Goal: Transaction & Acquisition: Purchase product/service

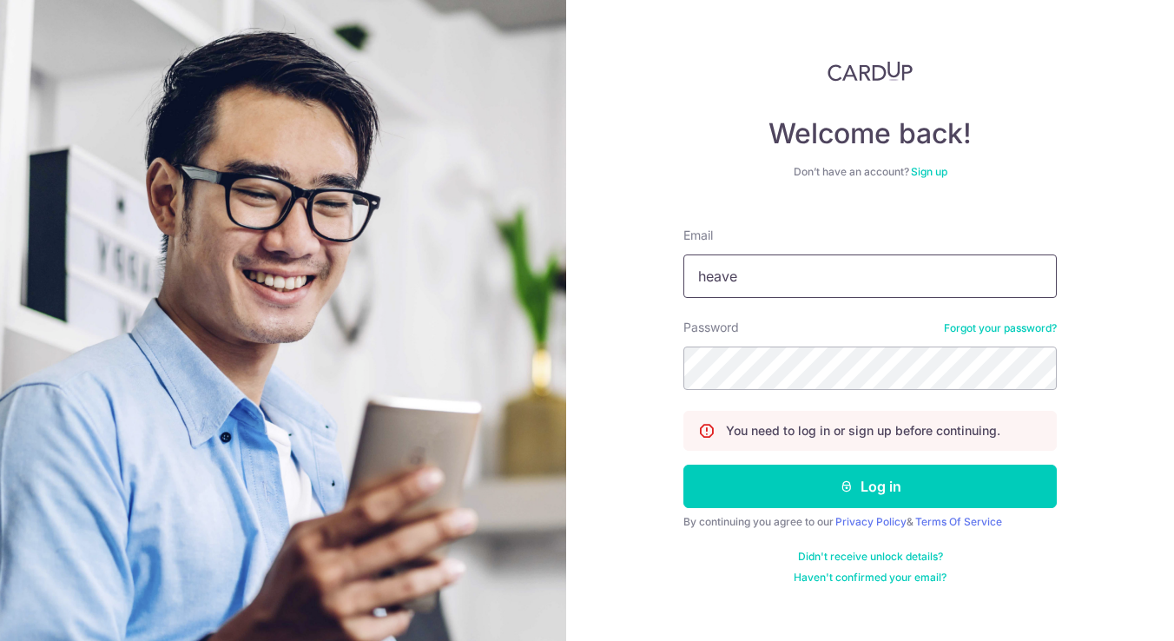
type input "[EMAIL_ADDRESS][DOMAIN_NAME]"
click at [684, 465] on button "Log in" at bounding box center [871, 486] width 374 height 43
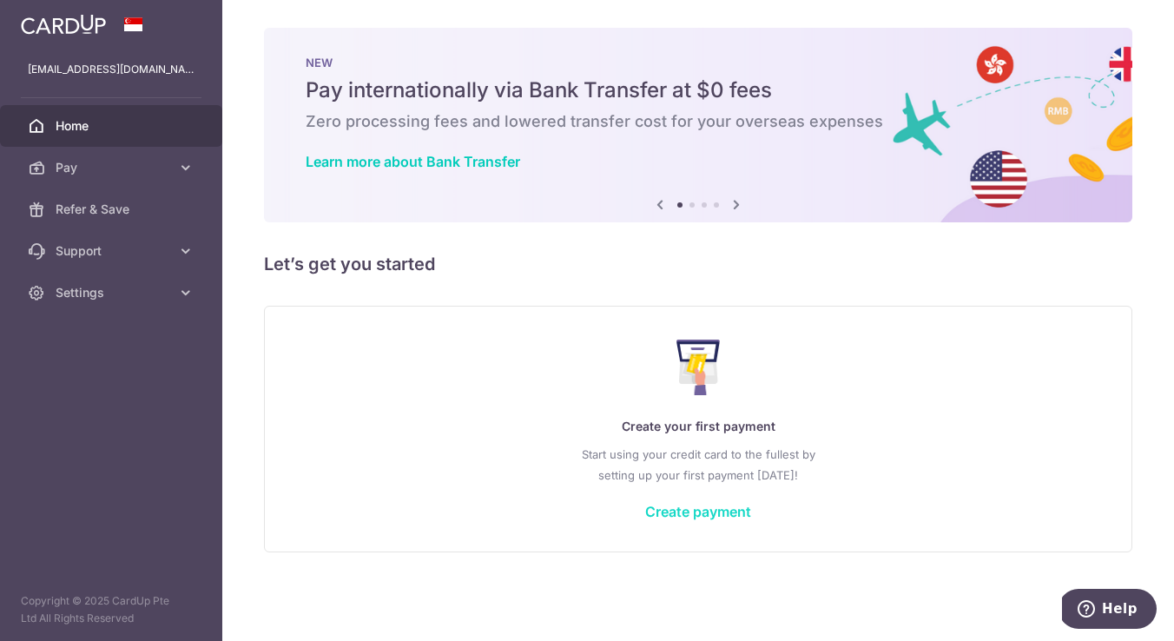
click at [702, 516] on link "Create payment" at bounding box center [698, 511] width 106 height 17
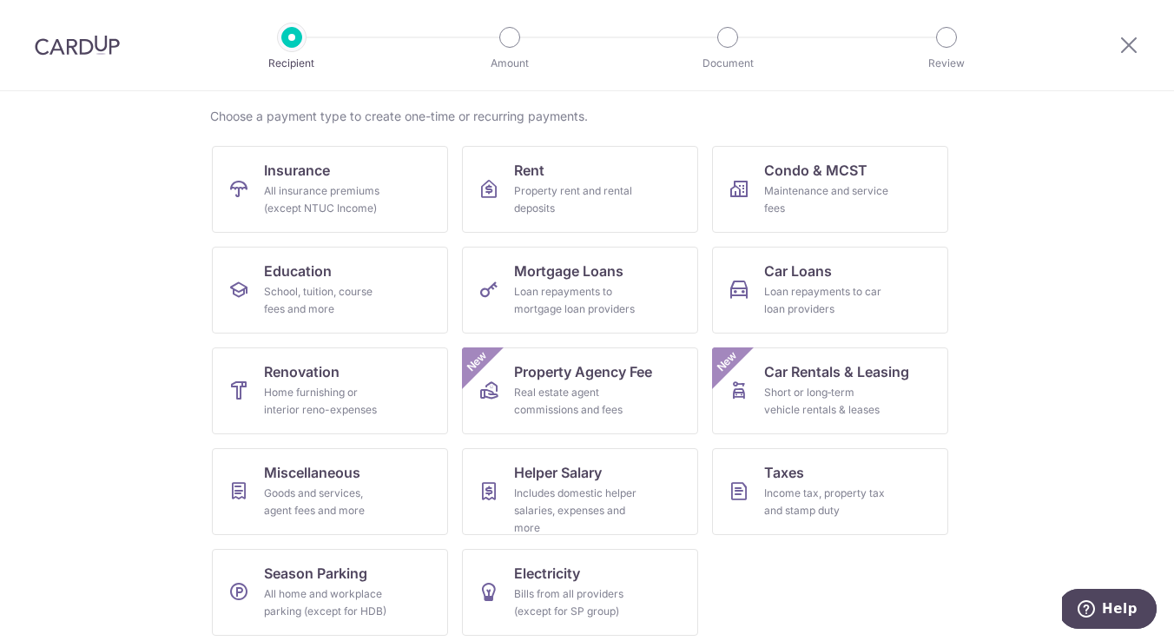
scroll to position [136, 0]
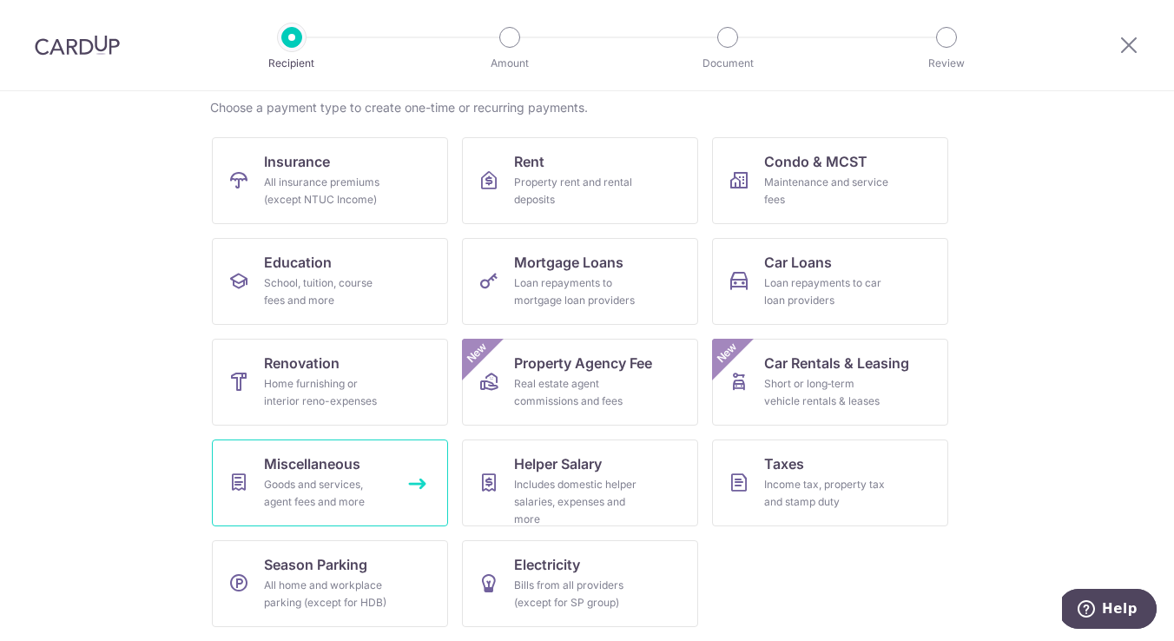
click at [303, 464] on span "Miscellaneous" at bounding box center [312, 463] width 96 height 21
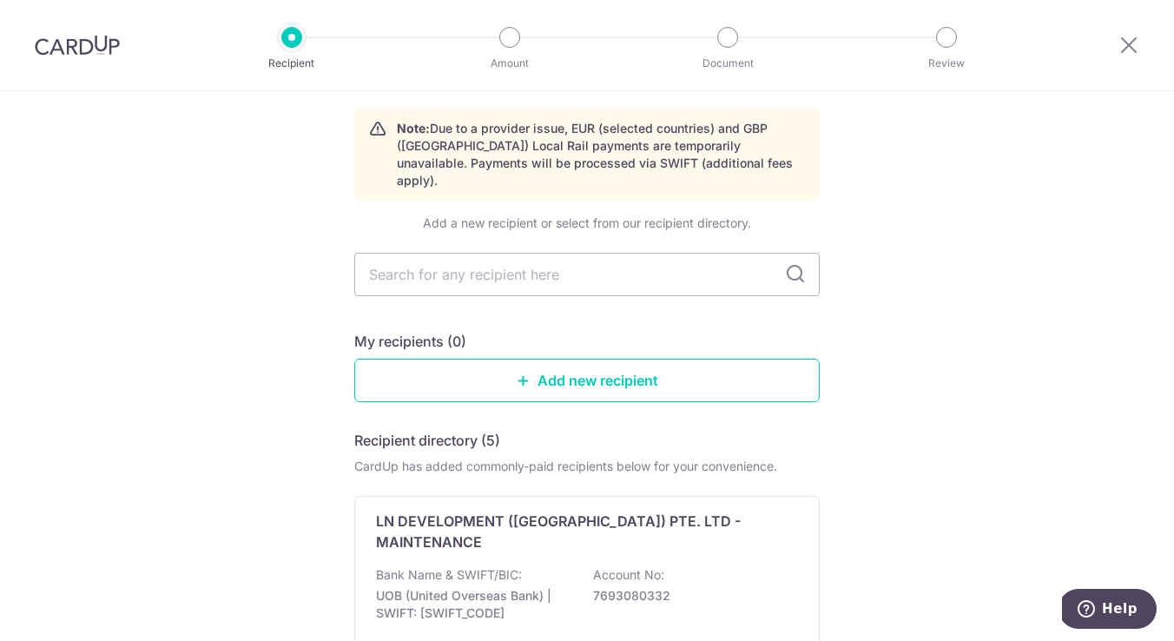
scroll to position [64, 0]
type input "Tilt"
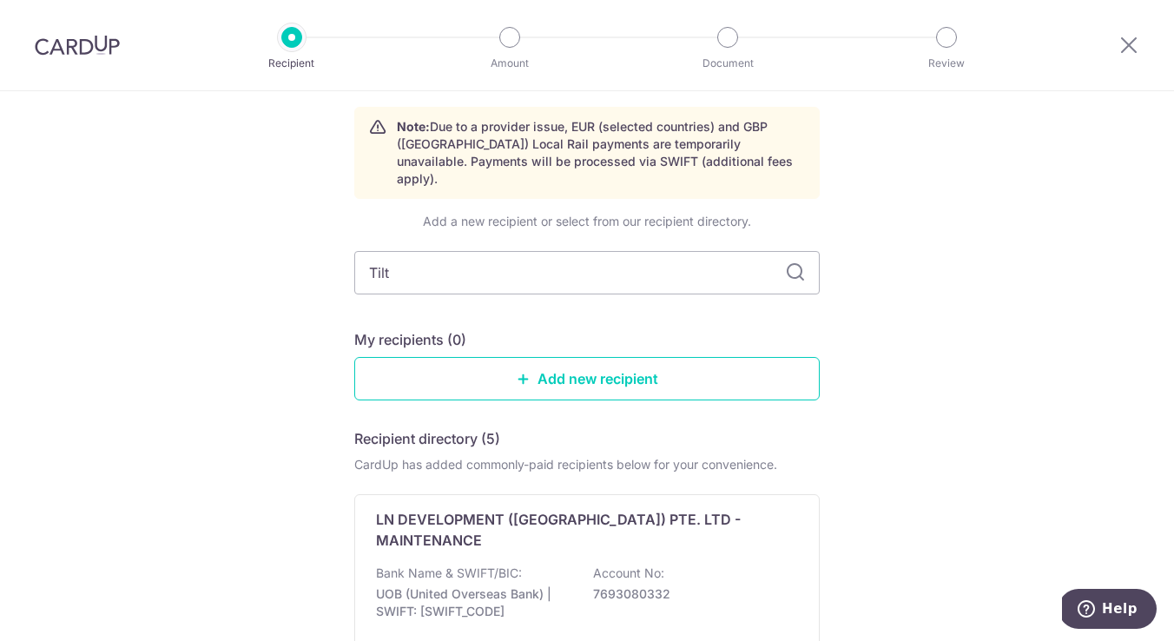
scroll to position [0, 0]
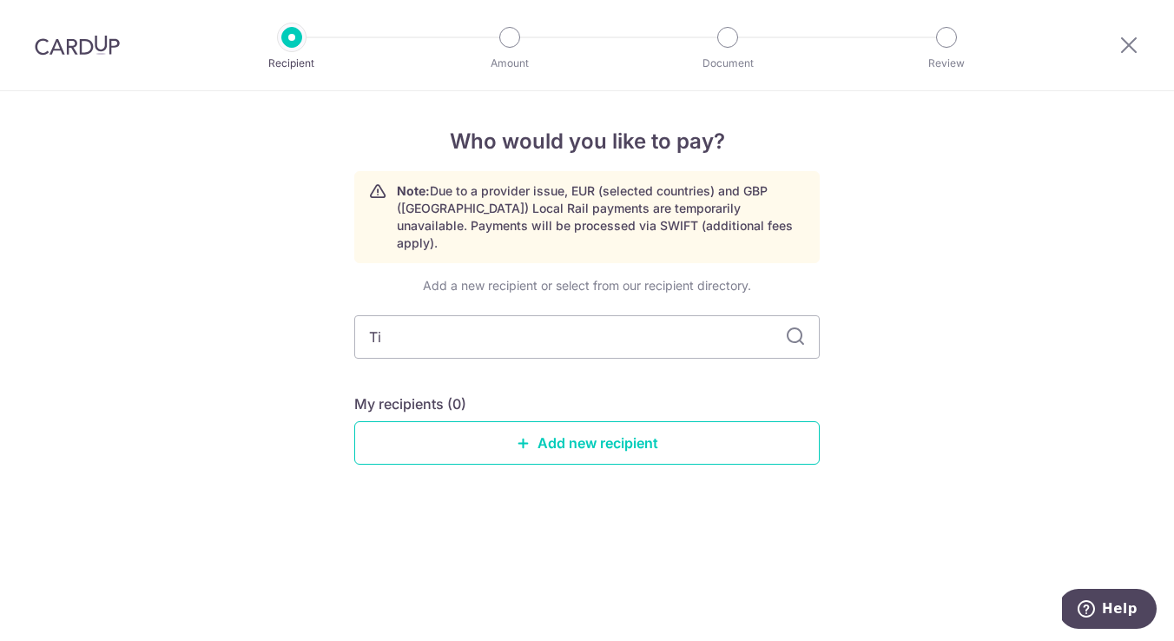
type input "T"
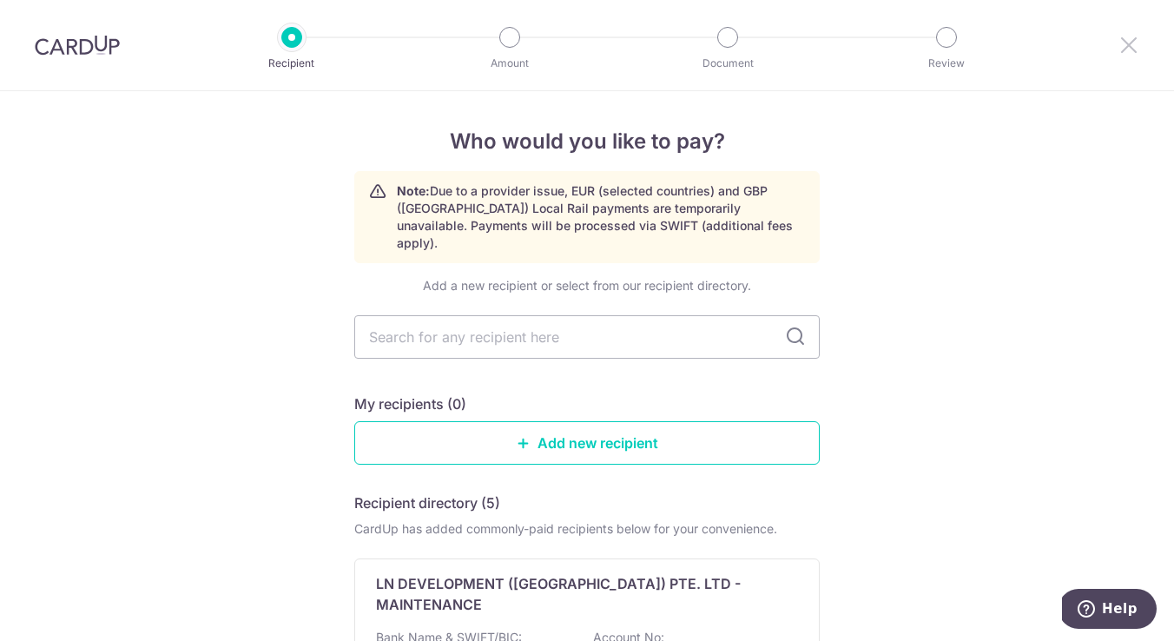
click at [1138, 41] on icon at bounding box center [1129, 45] width 21 height 22
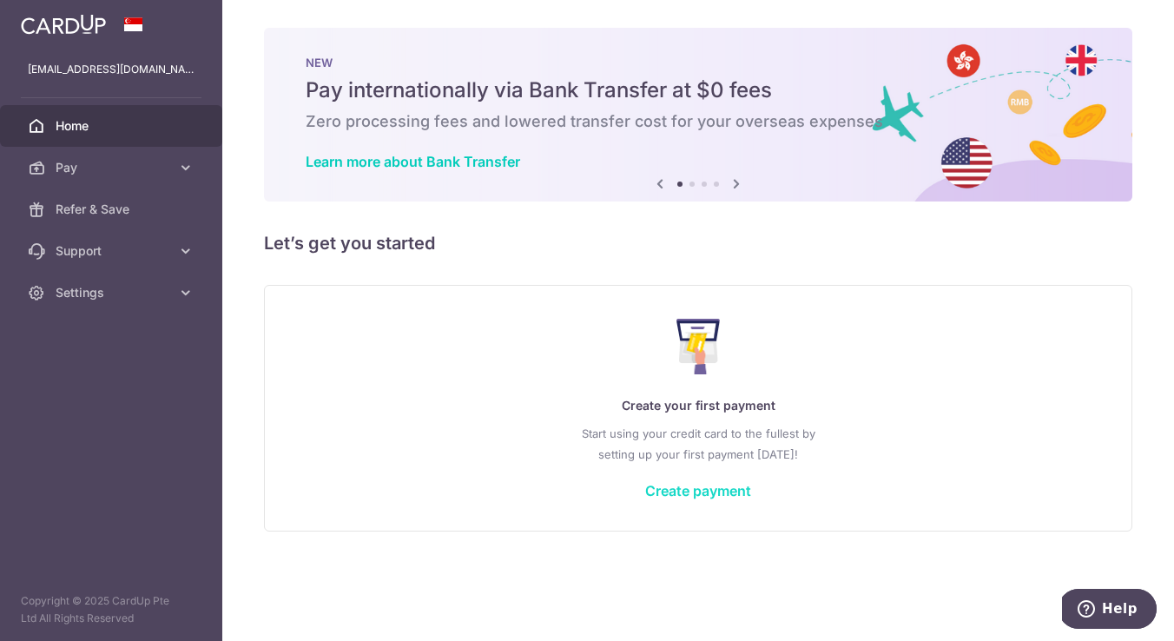
click at [675, 498] on link "Create payment" at bounding box center [698, 490] width 106 height 17
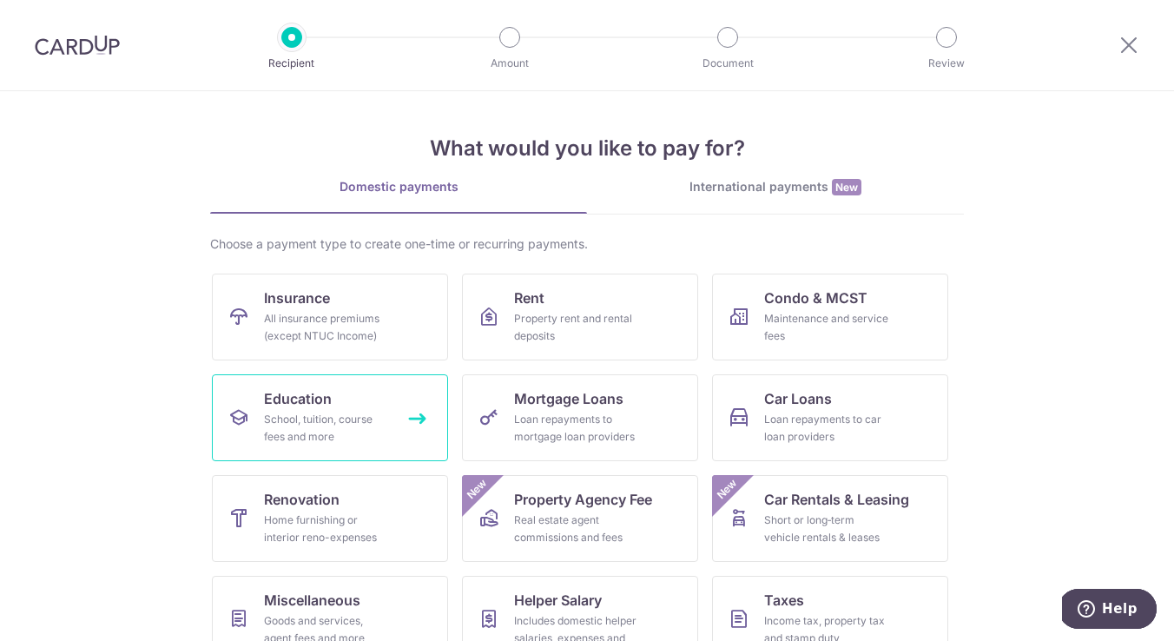
click at [307, 443] on div "School, tuition, course fees and more" at bounding box center [326, 428] width 125 height 35
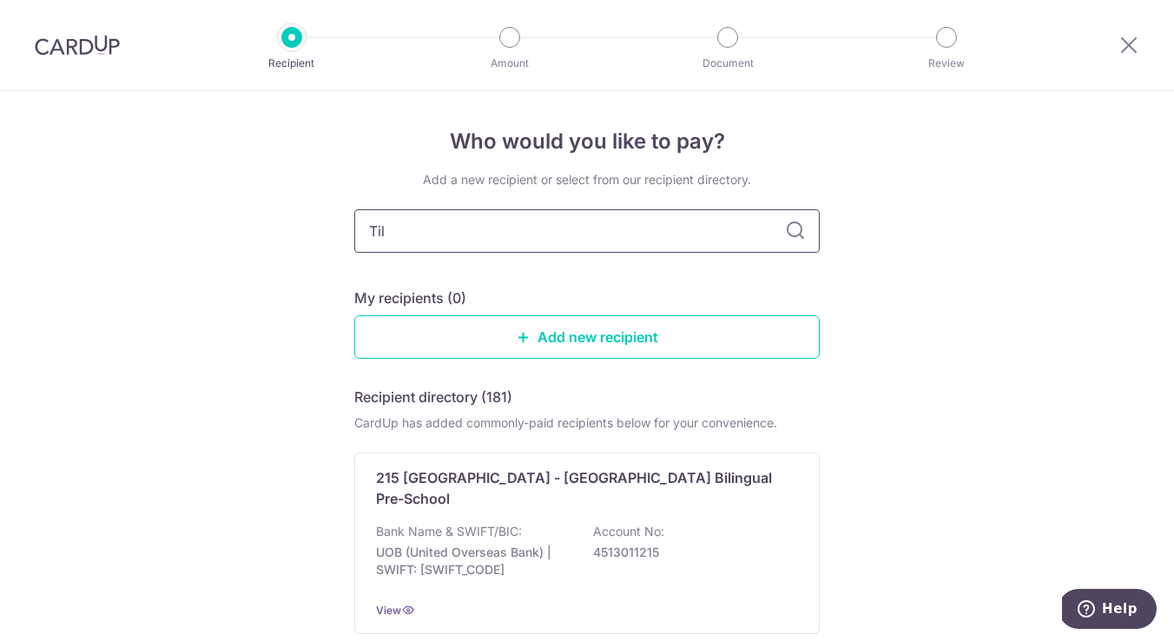
type input "Tilt"
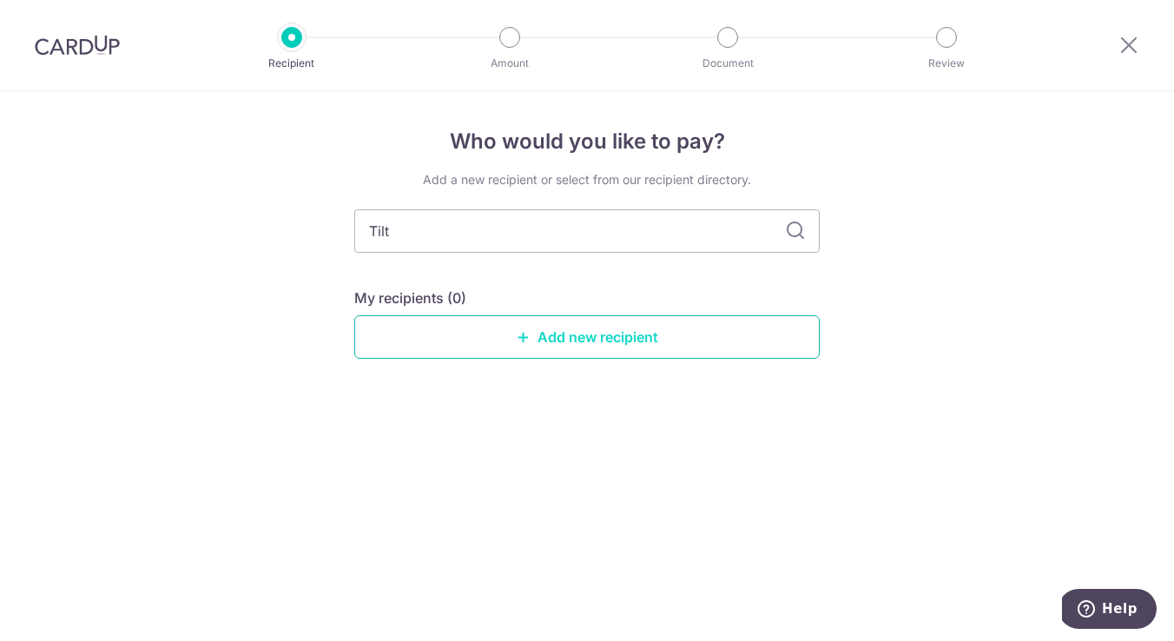
click at [586, 338] on link "Add new recipient" at bounding box center [587, 336] width 466 height 43
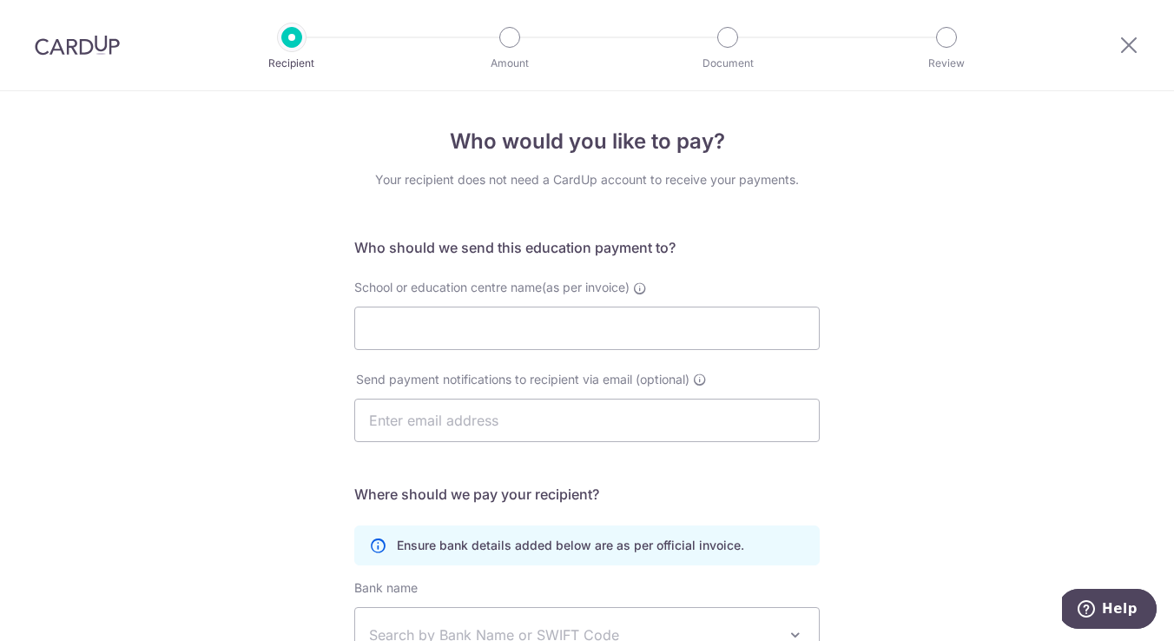
scroll to position [58, 0]
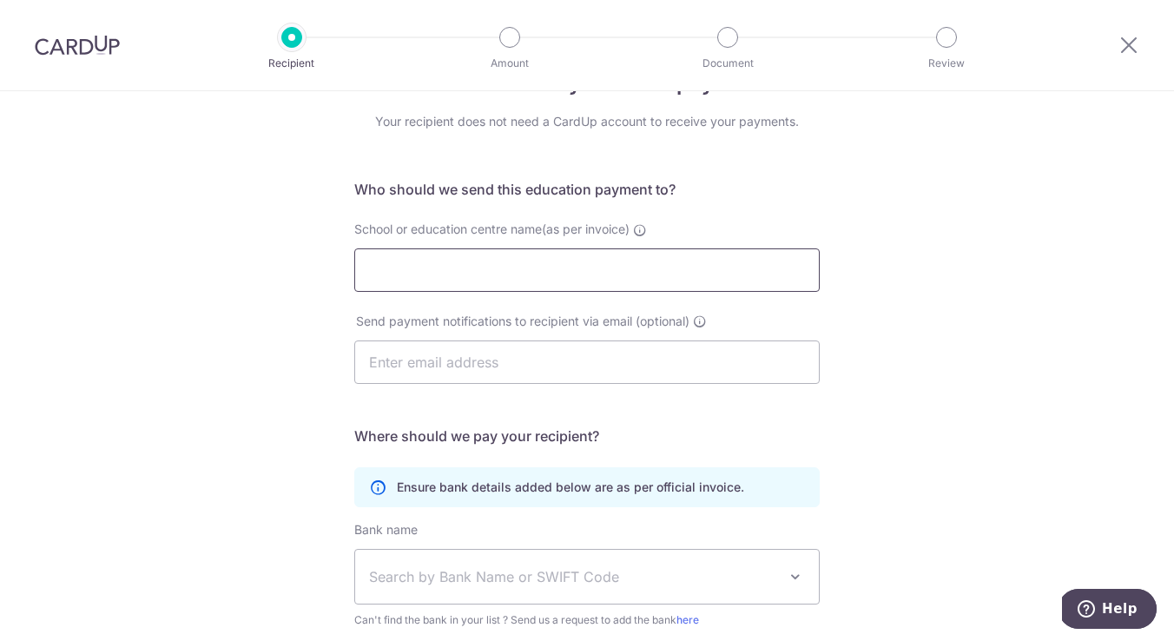
click at [579, 251] on input "School or education centre name(as per invoice)" at bounding box center [587, 269] width 466 height 43
paste input "Tilt Performing Academy Pte Ltd"
type input "Tilt Performing Academy Pte Ltd"
click at [537, 358] on input "text" at bounding box center [587, 362] width 466 height 43
click at [921, 234] on div "Who would you like to pay? Your recipient does not need a CardUp account to rec…" at bounding box center [587, 446] width 1174 height 827
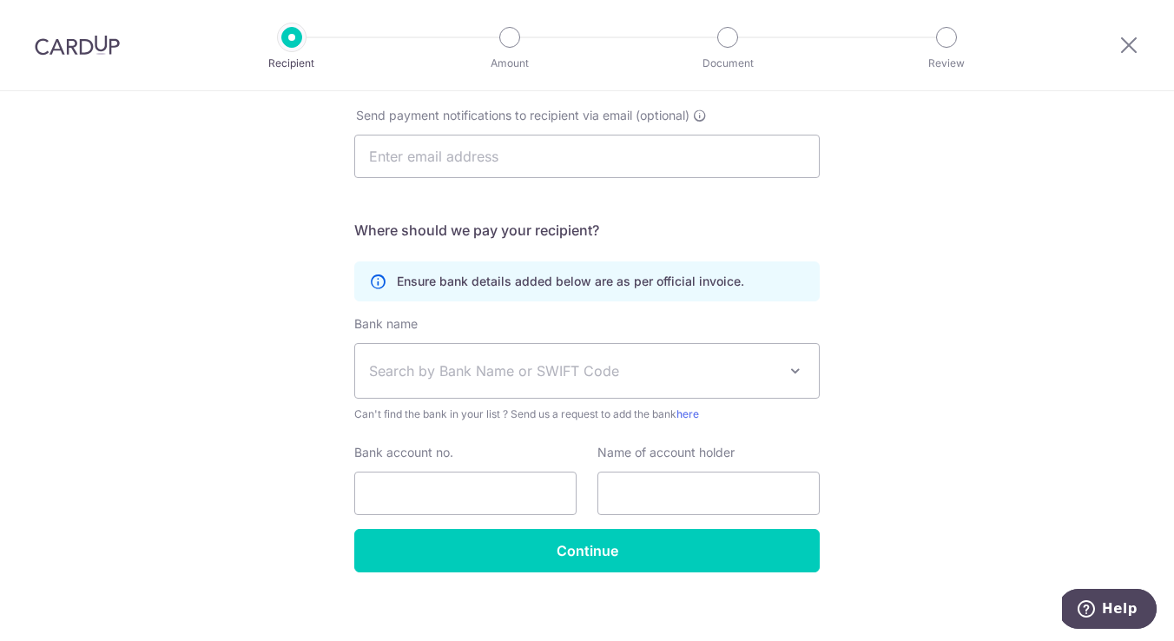
scroll to position [277, 0]
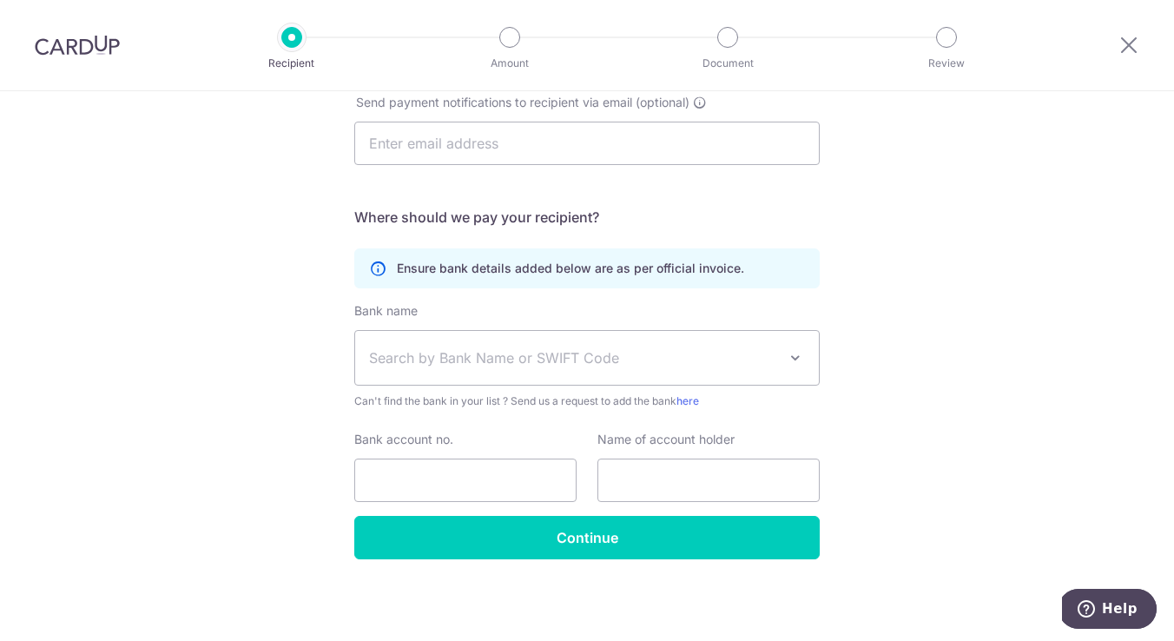
click at [630, 362] on span "Search by Bank Name or SWIFT Code" at bounding box center [573, 357] width 408 height 21
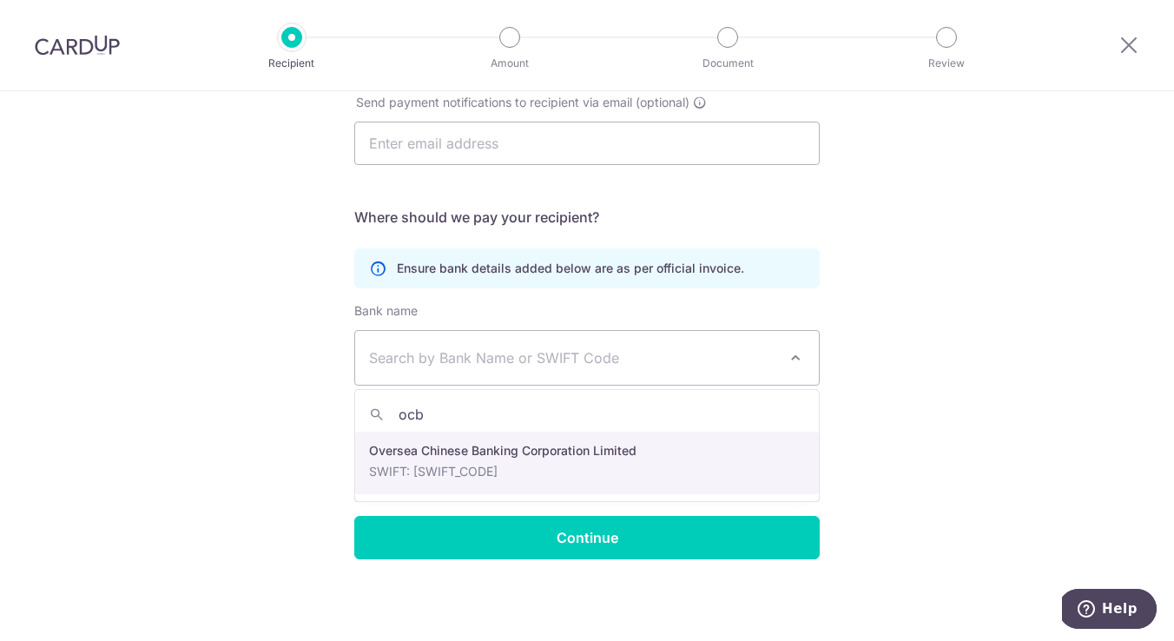
type input "ocbc"
select select "12"
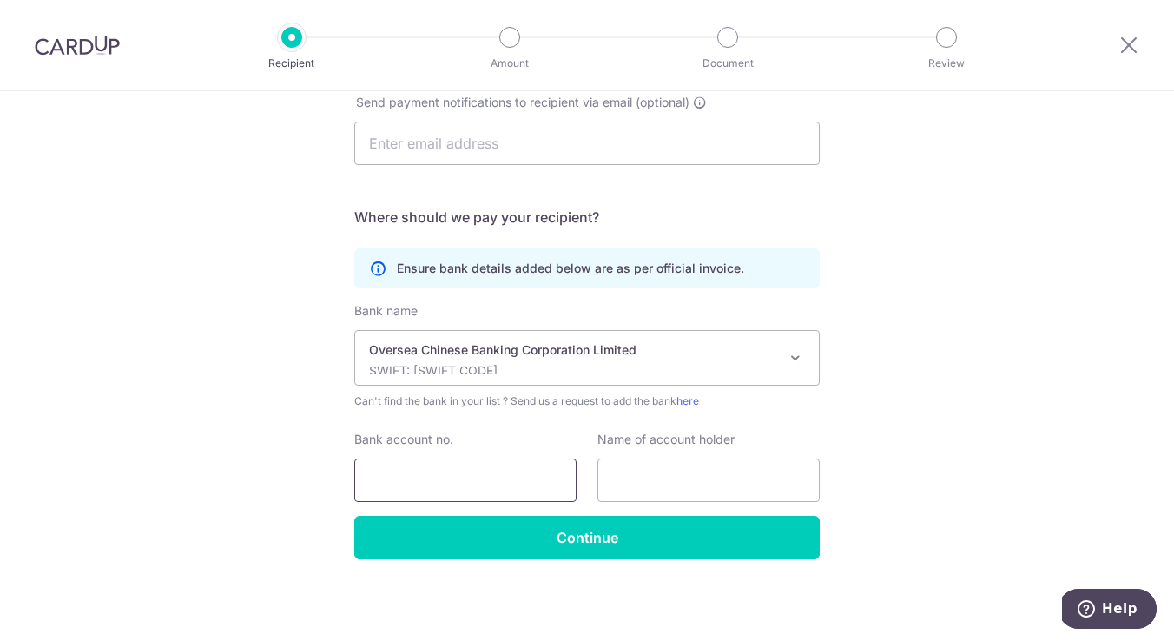
click at [435, 474] on input "Bank account no." at bounding box center [465, 480] width 222 height 43
paste input "713498418001"
type input "713498418001"
click at [632, 473] on input "text" at bounding box center [709, 480] width 222 height 43
paste input "Tilt Performing Academy Pte Ltd"
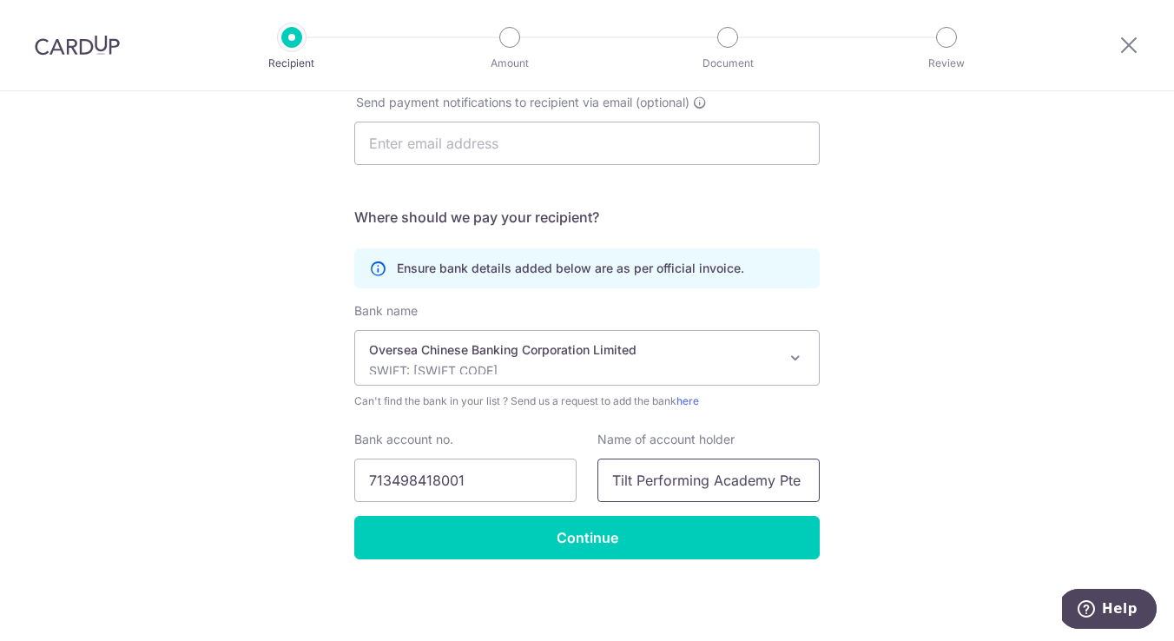
scroll to position [0, 20]
type input "Tilt Performing Academy Pte Ltd"
click at [919, 460] on div "Who would you like to pay? Your recipient does not need a CardUp account to rec…" at bounding box center [587, 227] width 1174 height 827
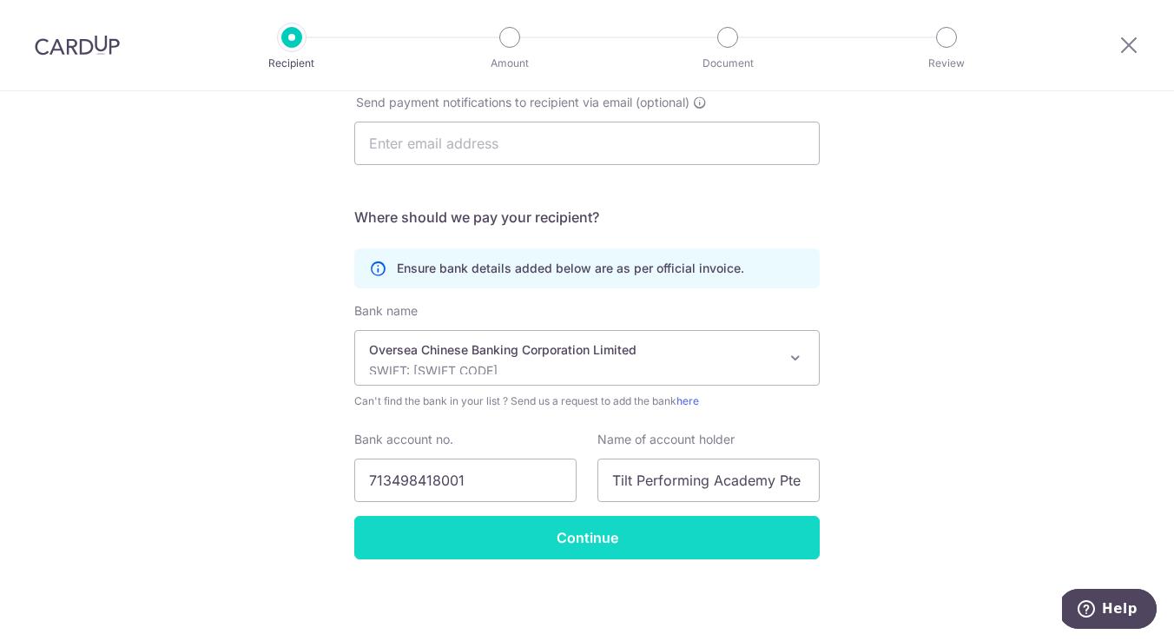
click at [603, 533] on input "Continue" at bounding box center [587, 537] width 466 height 43
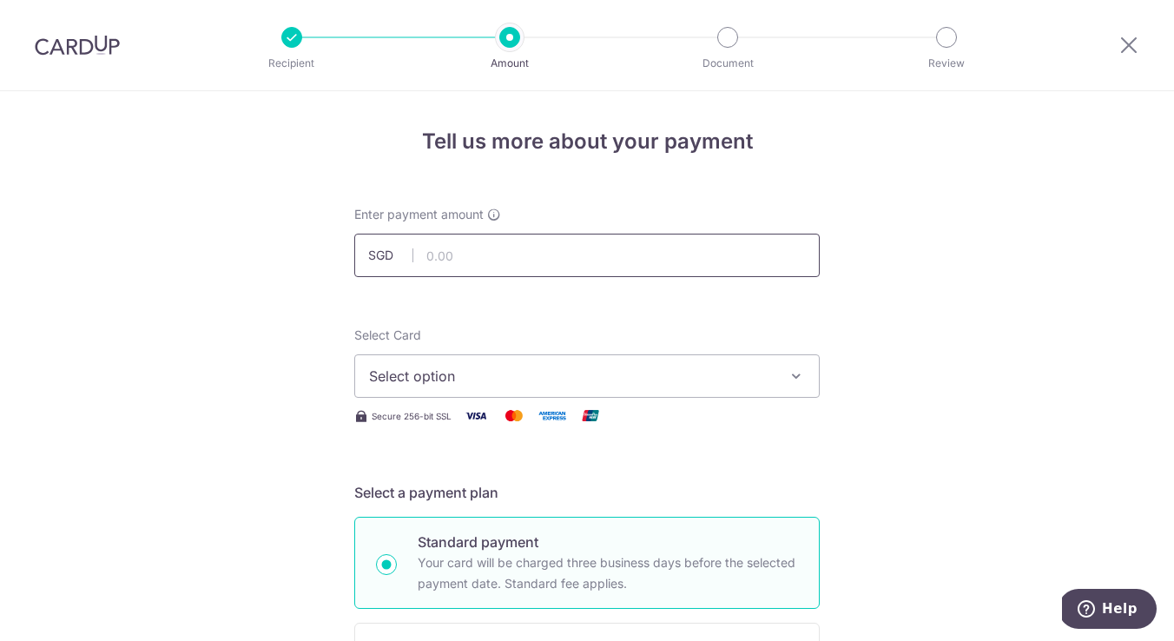
click at [604, 243] on input "text" at bounding box center [587, 255] width 466 height 43
type input "385.00"
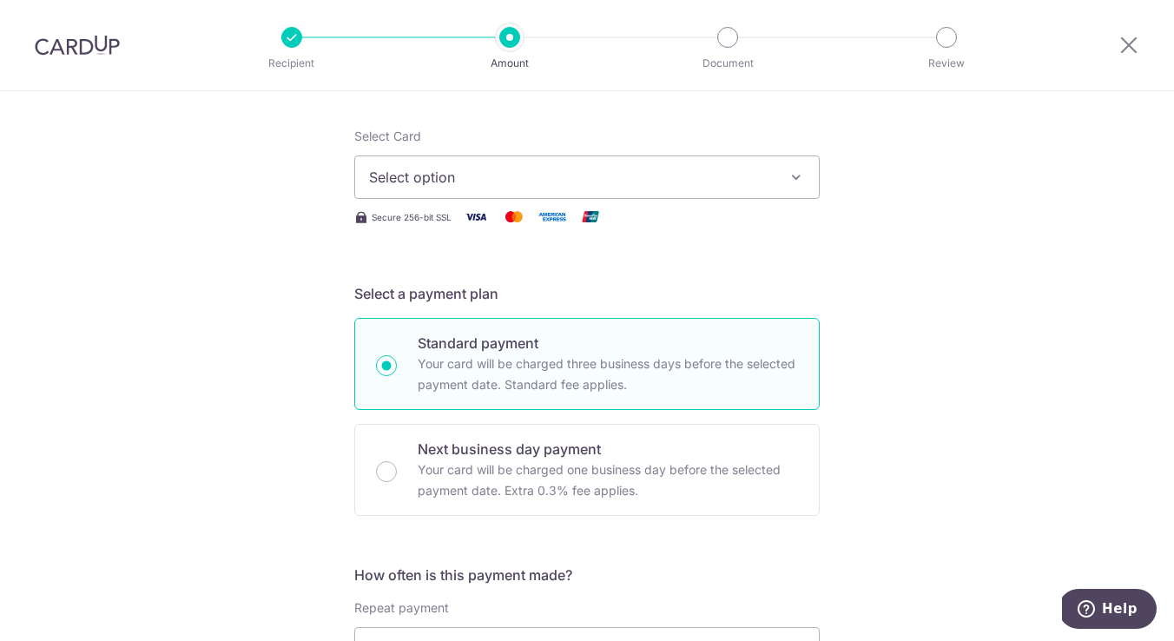
scroll to position [200, 0]
click at [695, 182] on span "Select option" at bounding box center [571, 176] width 405 height 21
click at [621, 222] on span "Add credit card" at bounding box center [602, 224] width 405 height 17
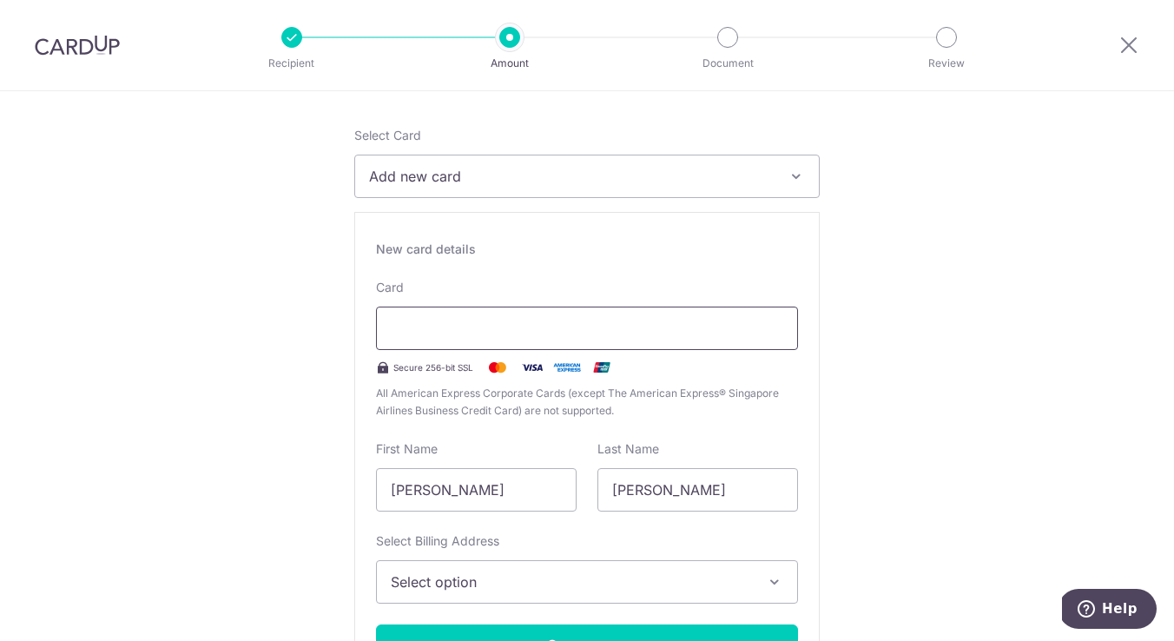
type input "02 / 2028"
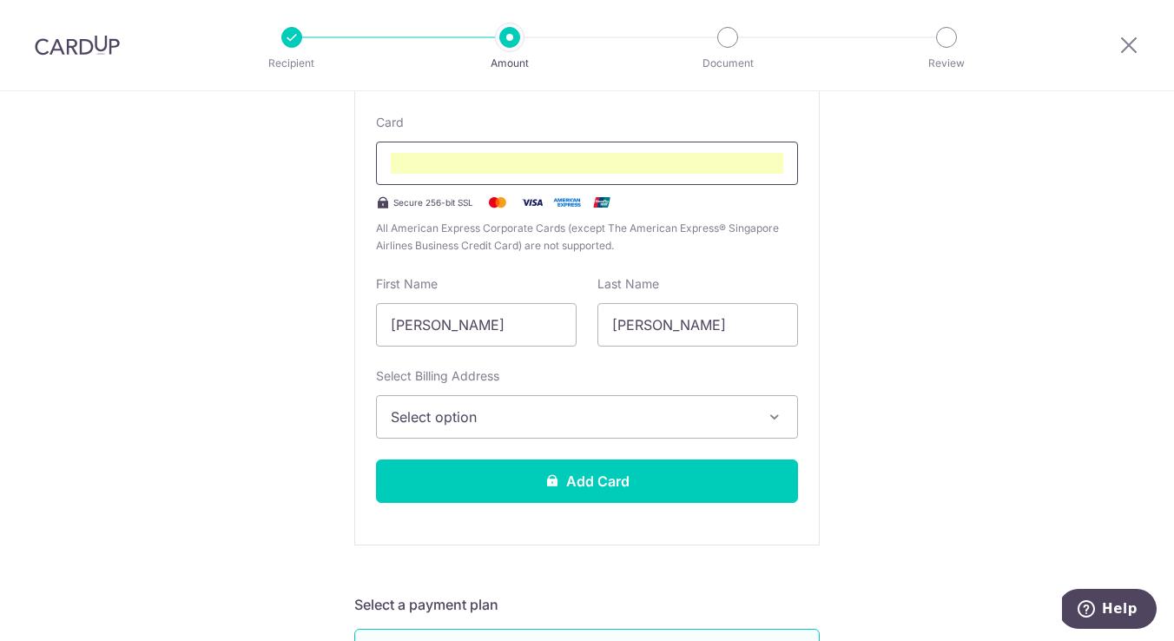
scroll to position [369, 0]
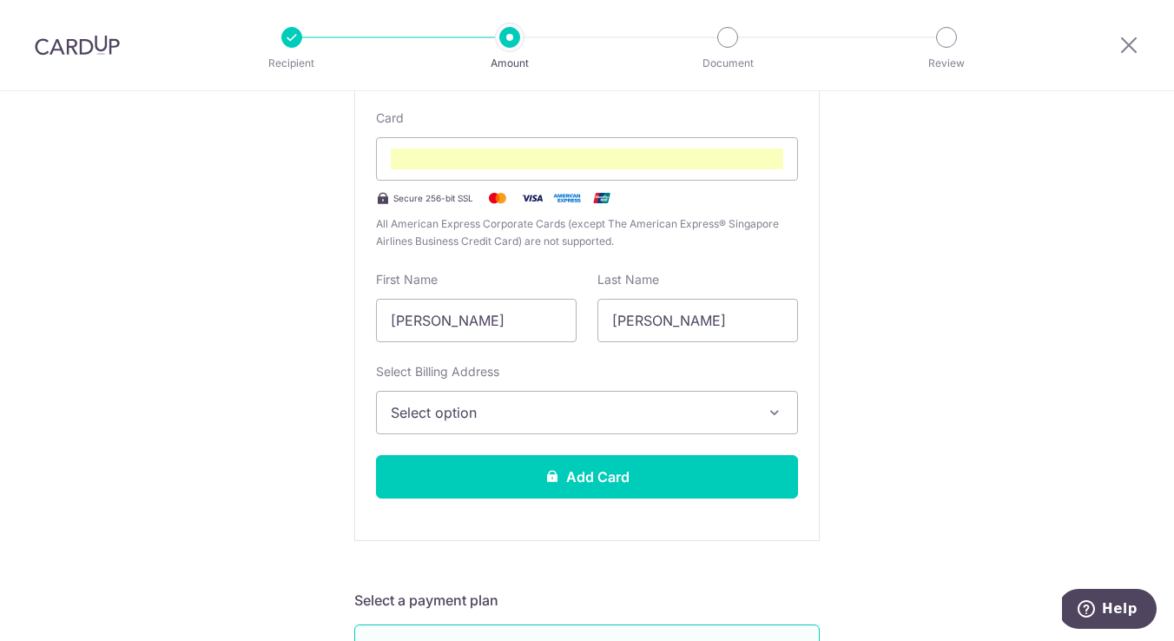
click at [609, 413] on span "Select option" at bounding box center [571, 412] width 361 height 21
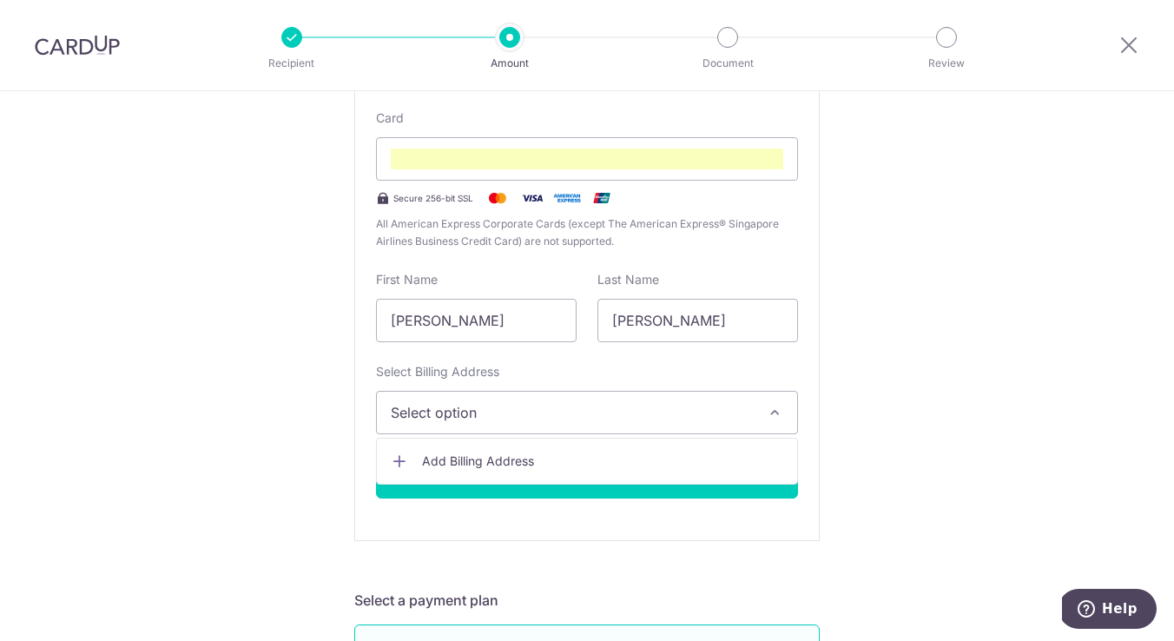
click at [454, 448] on link "Add Billing Address" at bounding box center [587, 461] width 420 height 31
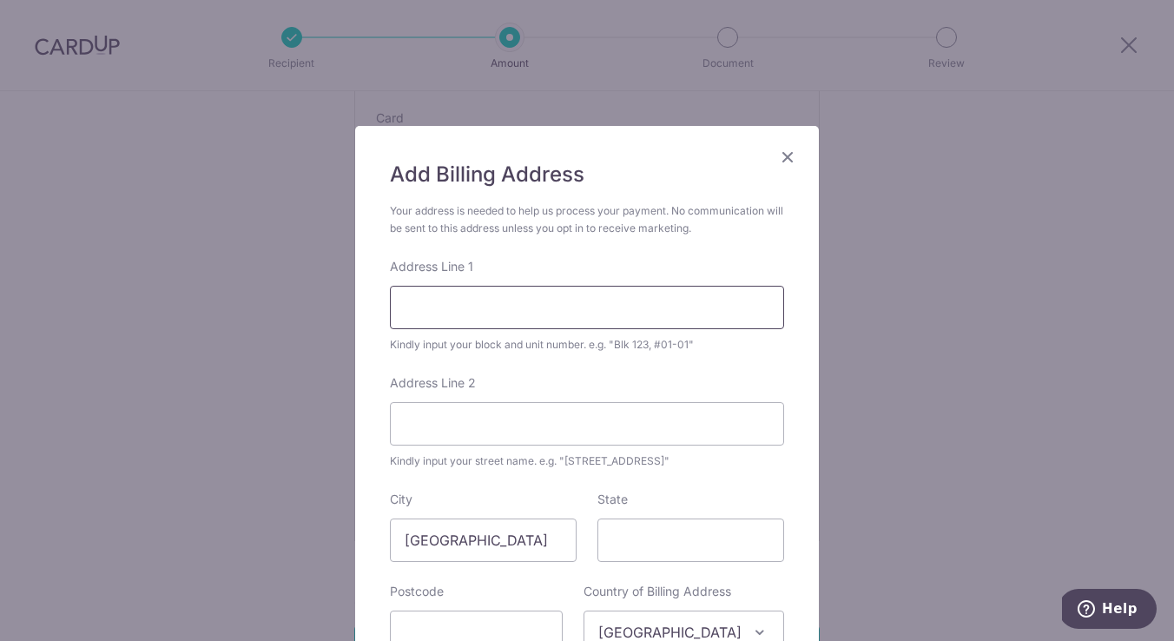
click at [522, 296] on input "Address Line 1" at bounding box center [587, 307] width 394 height 43
type input "14 Kampong Arang Road"
type input "#11-45"
type input "431014"
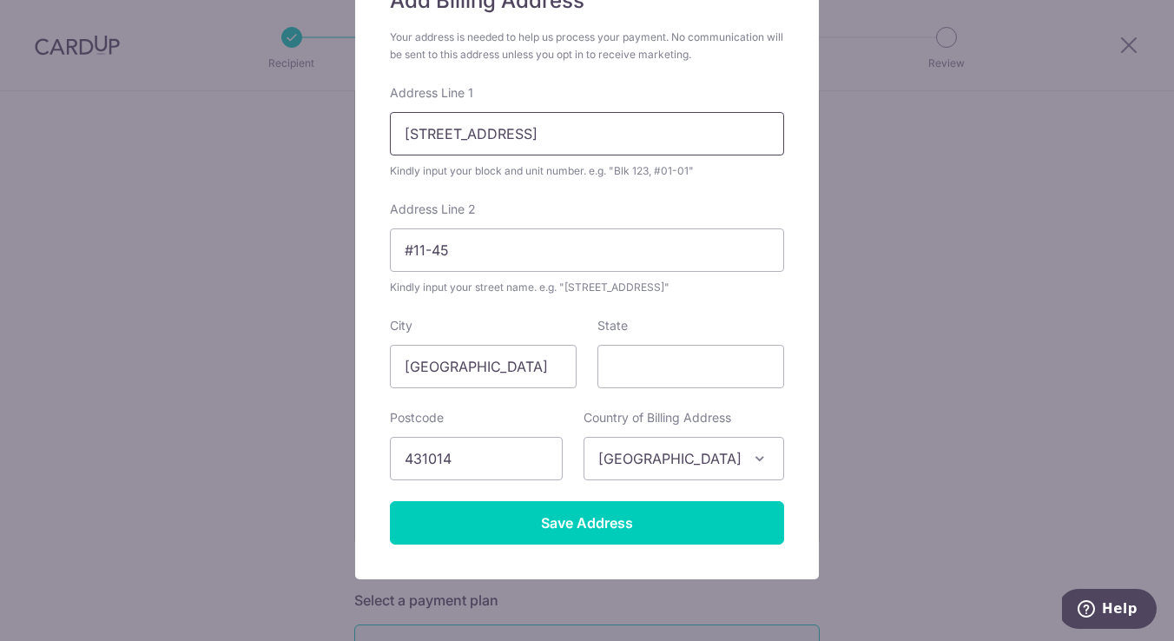
scroll to position [188, 0]
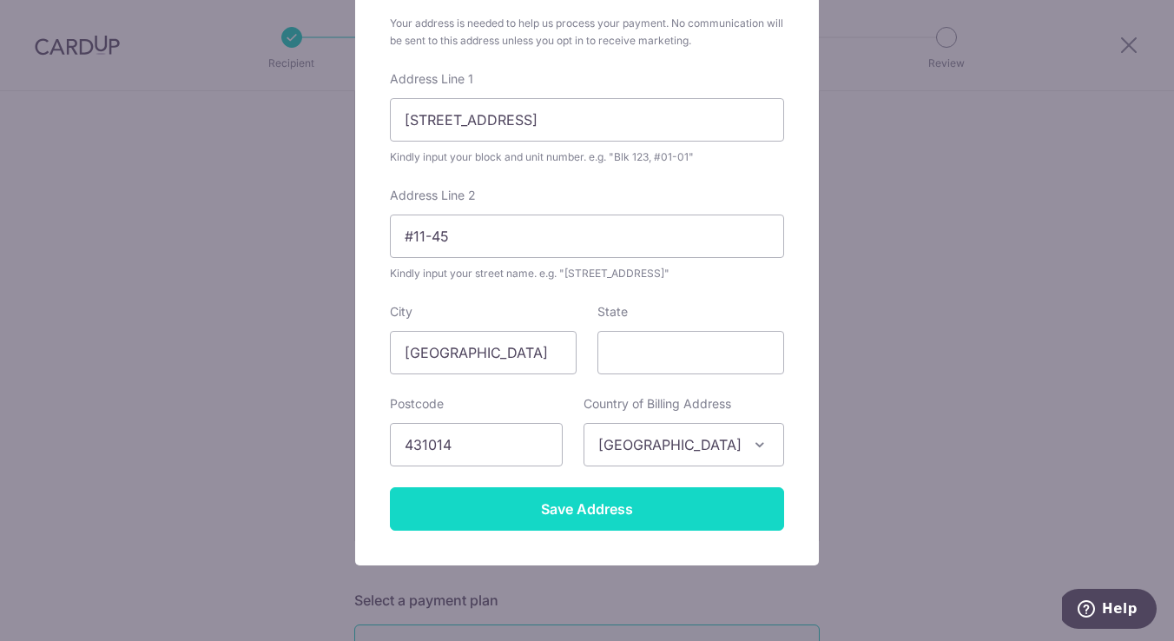
click at [556, 514] on input "Save Address" at bounding box center [587, 508] width 394 height 43
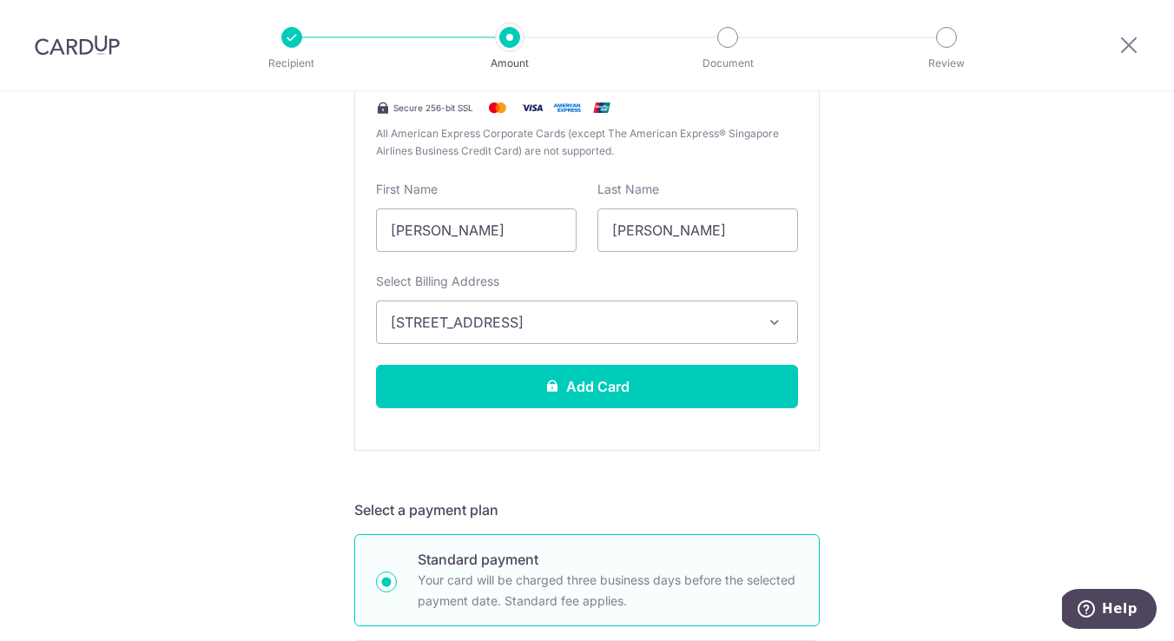
scroll to position [478, 0]
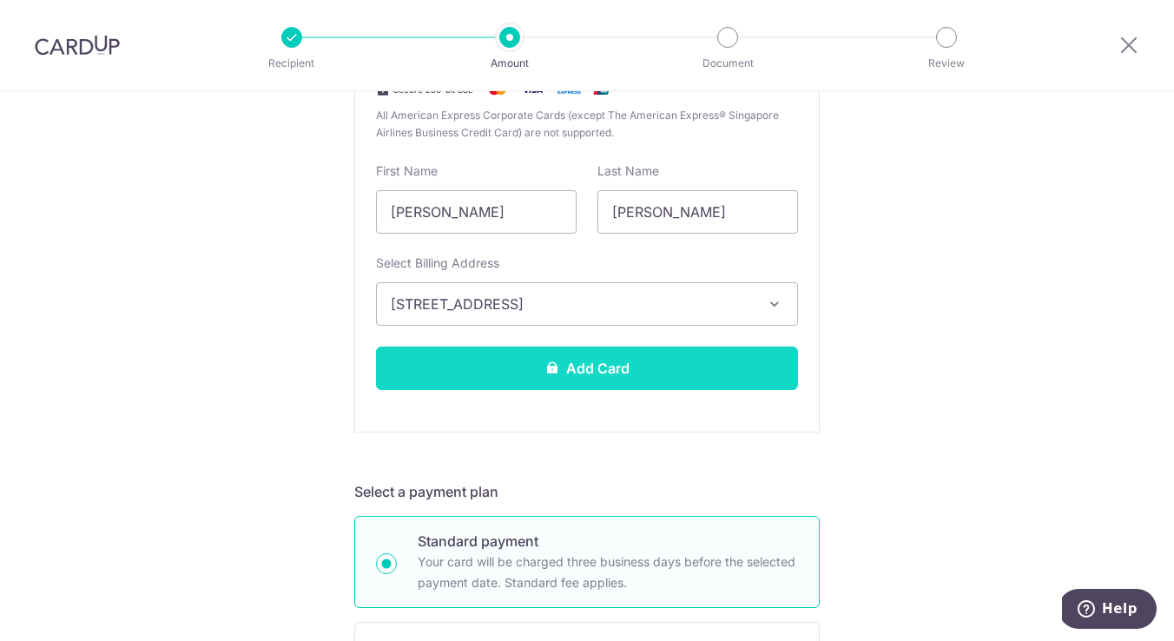
click at [597, 355] on button "Add Card" at bounding box center [587, 368] width 422 height 43
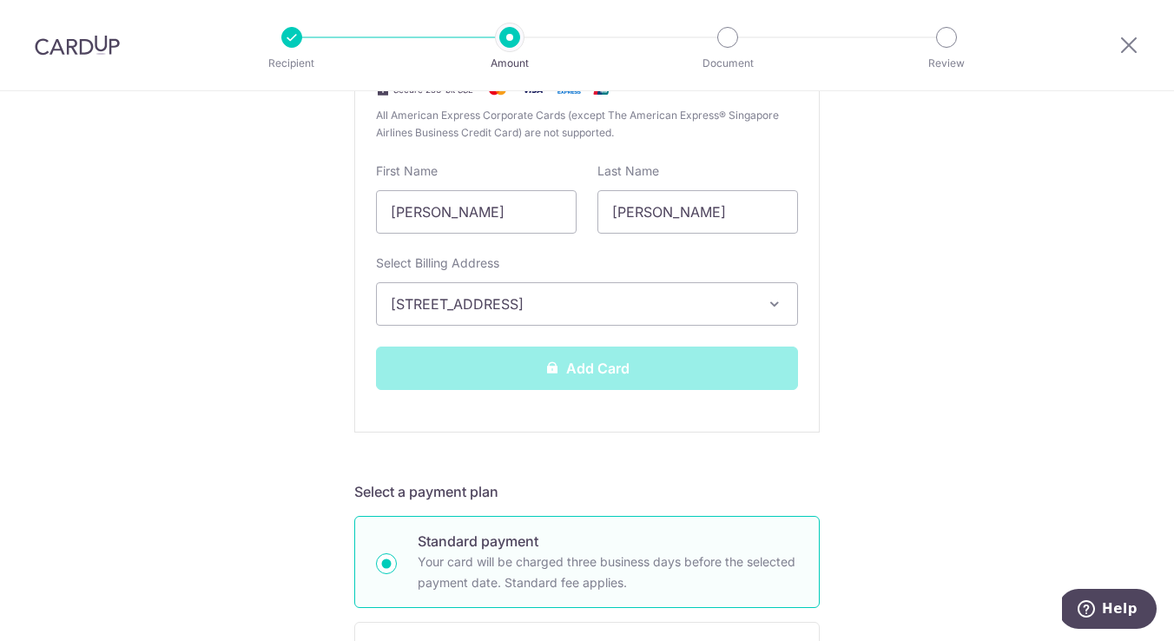
scroll to position [524, 0]
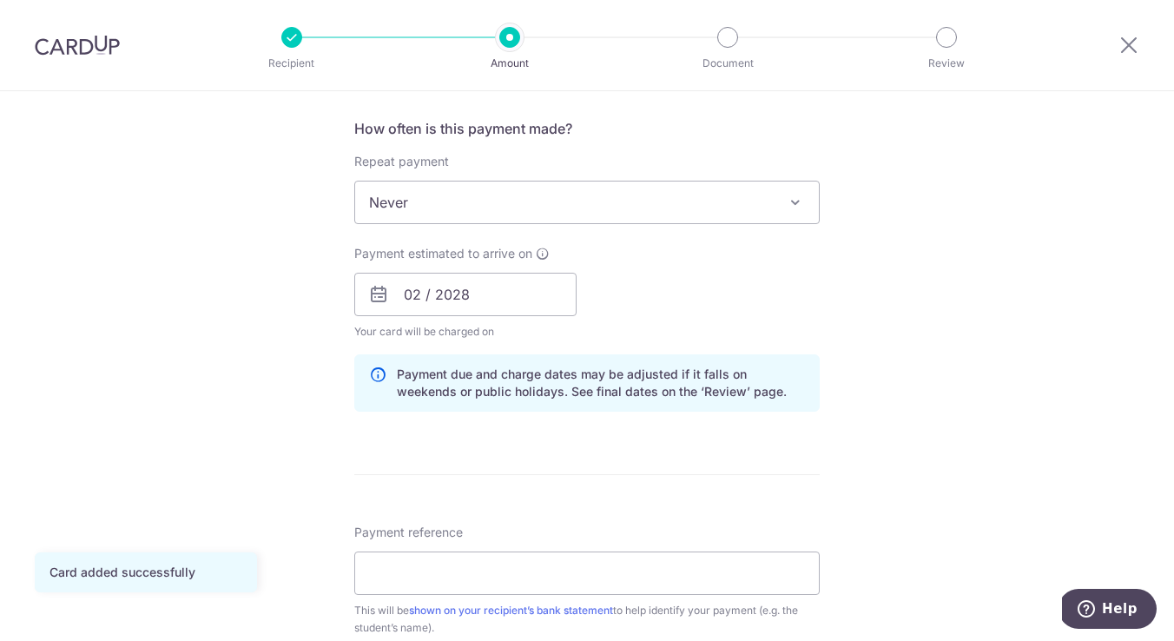
scroll to position [633, 0]
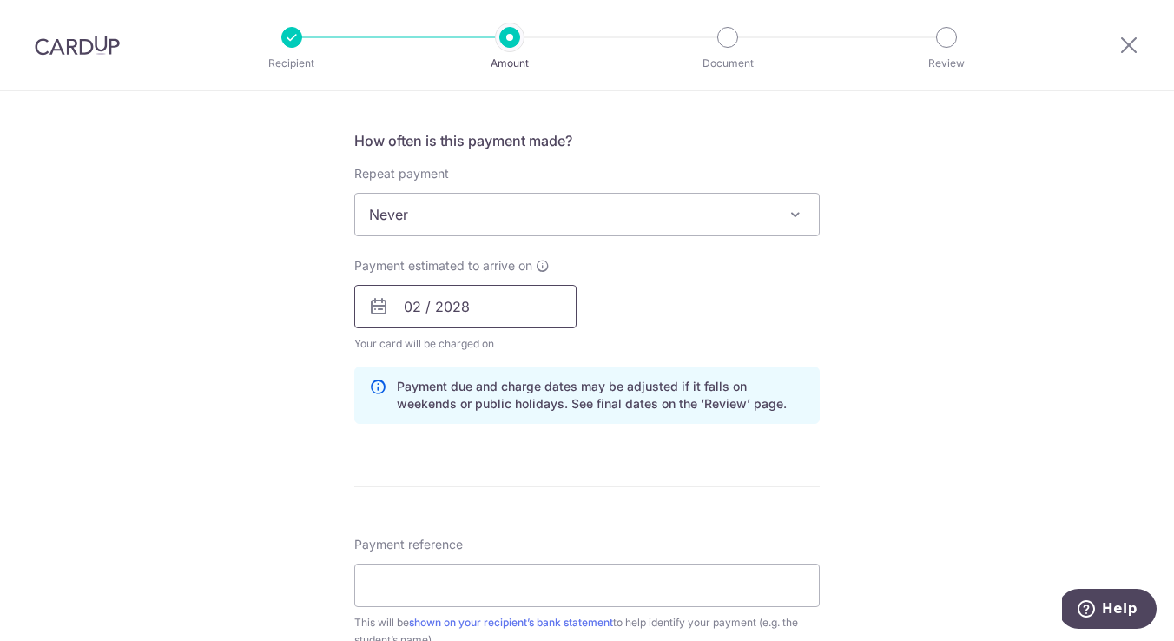
click at [407, 300] on input "02 / 2028" at bounding box center [465, 306] width 222 height 43
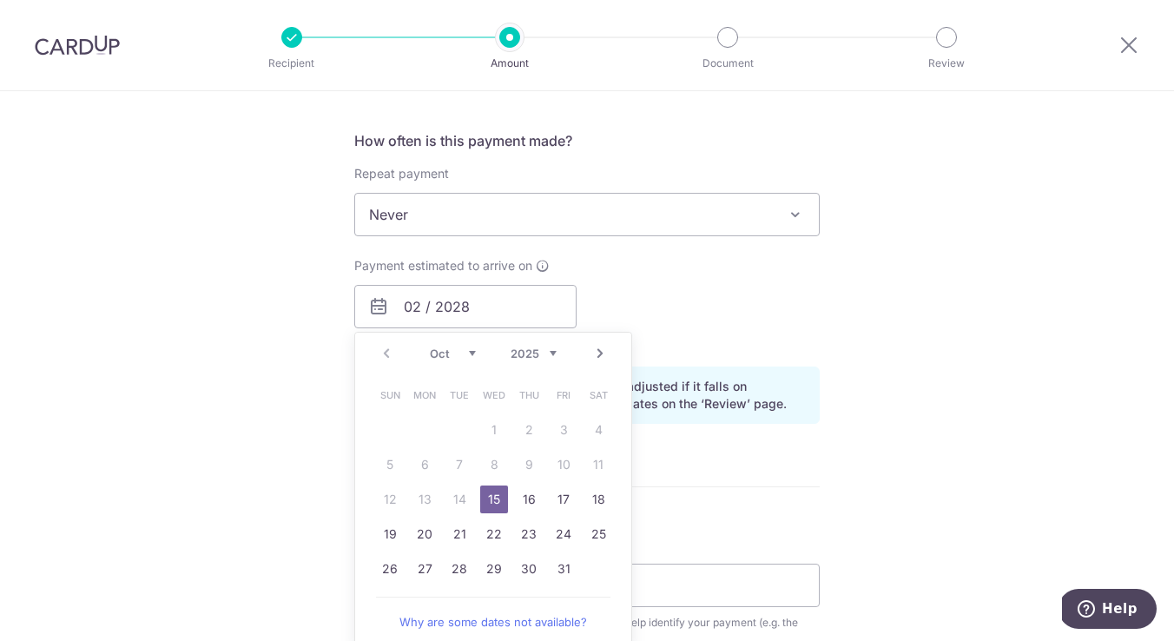
click at [632, 301] on div "Payment estimated to arrive on 02 / 2028 Prev Next Oct Nov [DATE] 2026 2027 202…" at bounding box center [587, 305] width 486 height 96
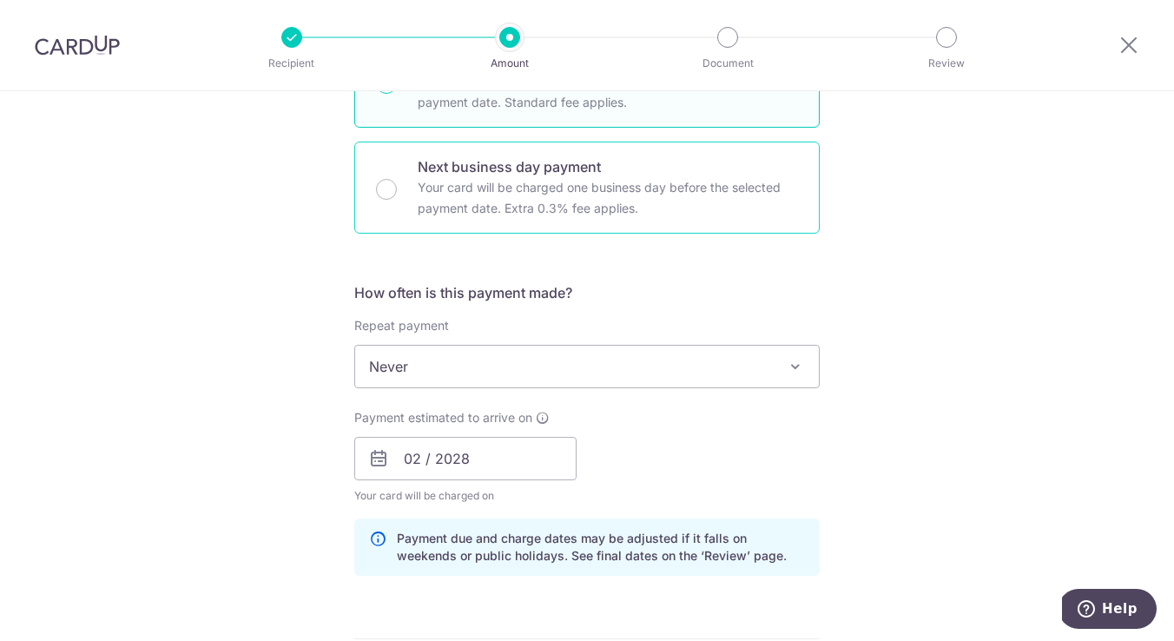
scroll to position [482, 0]
click at [403, 458] on input "02 / 2028" at bounding box center [465, 457] width 222 height 43
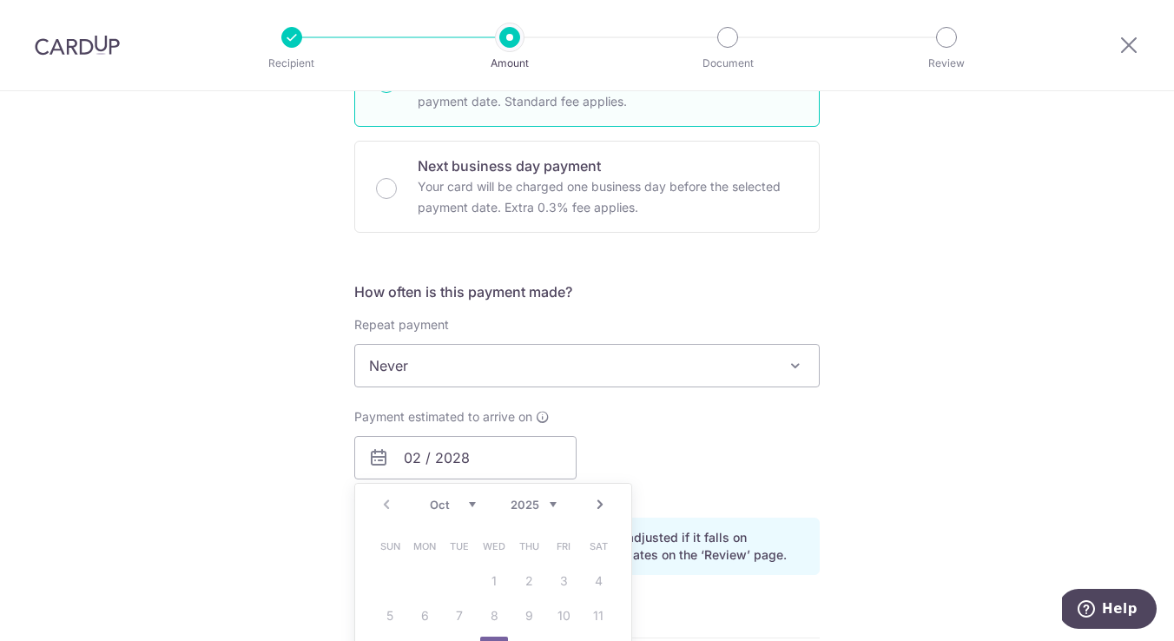
click at [477, 367] on span "Never" at bounding box center [587, 366] width 464 height 42
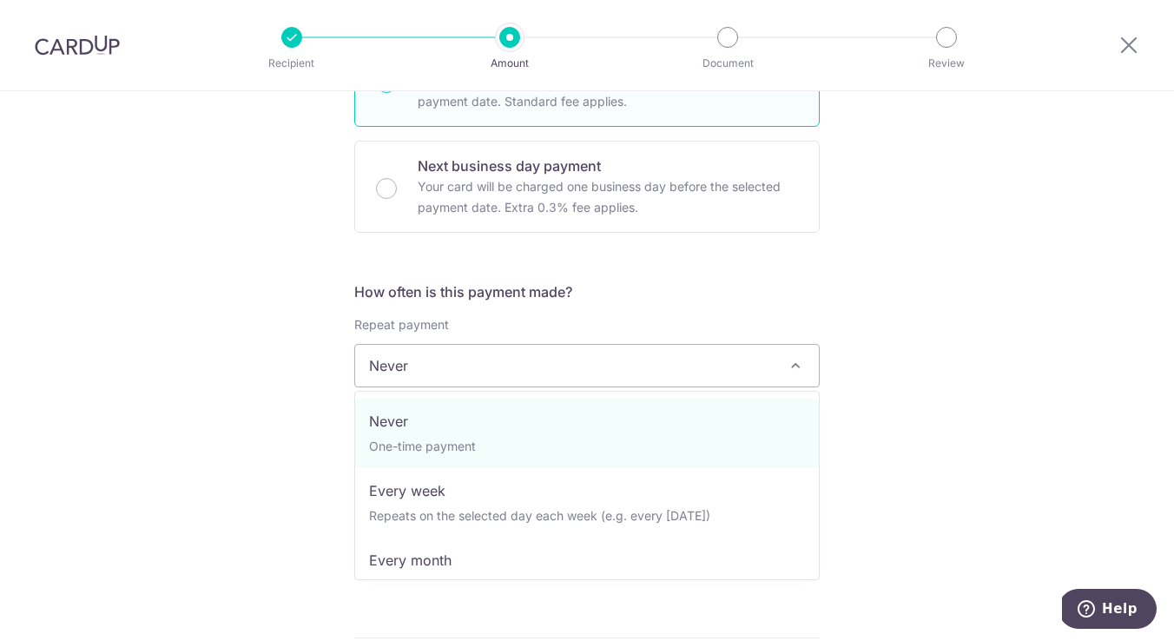
click at [341, 356] on div "Tell us more about your payment Enter payment amount SGD 385.00 385.00 Card add…" at bounding box center [587, 430] width 1174 height 1643
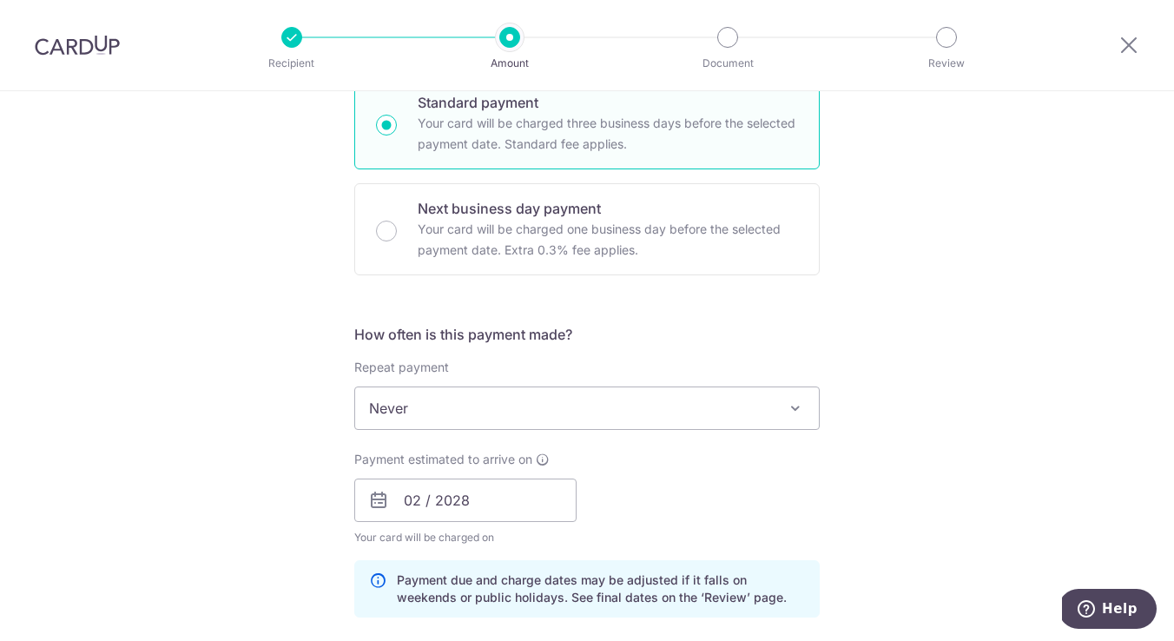
scroll to position [436, 0]
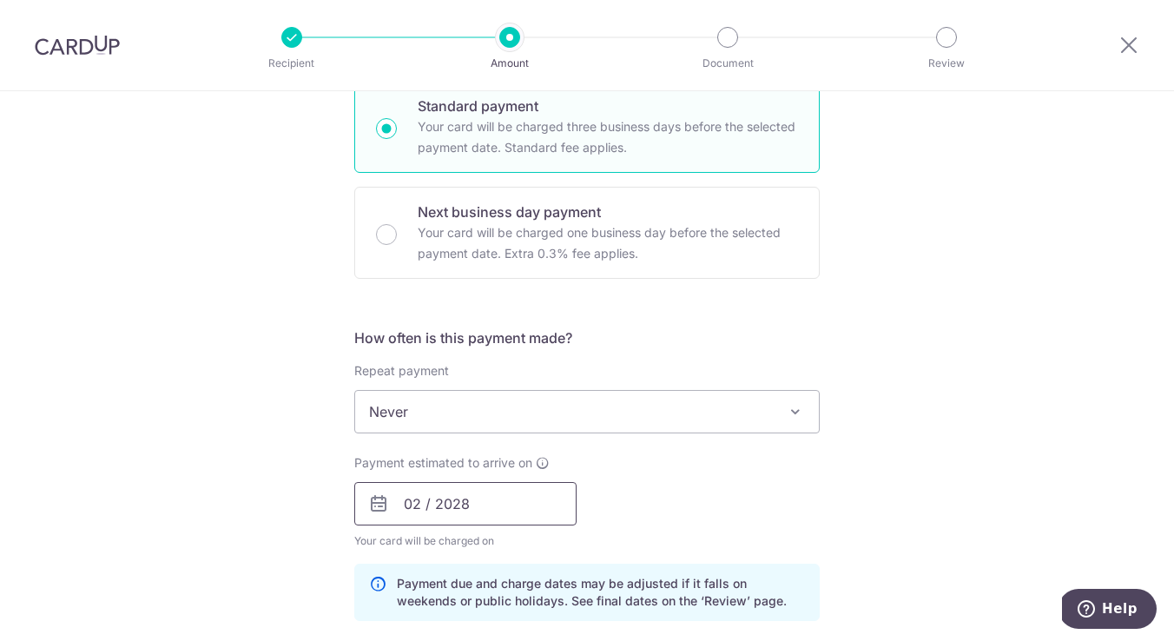
click at [416, 506] on input "02 / 2028" at bounding box center [465, 503] width 222 height 43
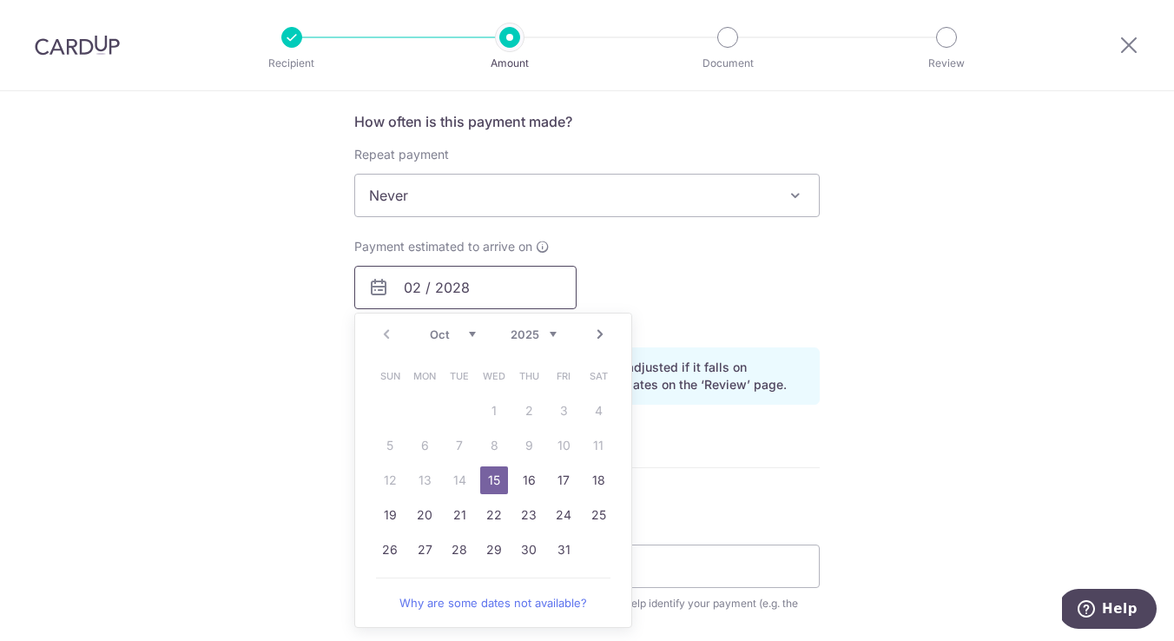
scroll to position [677, 0]
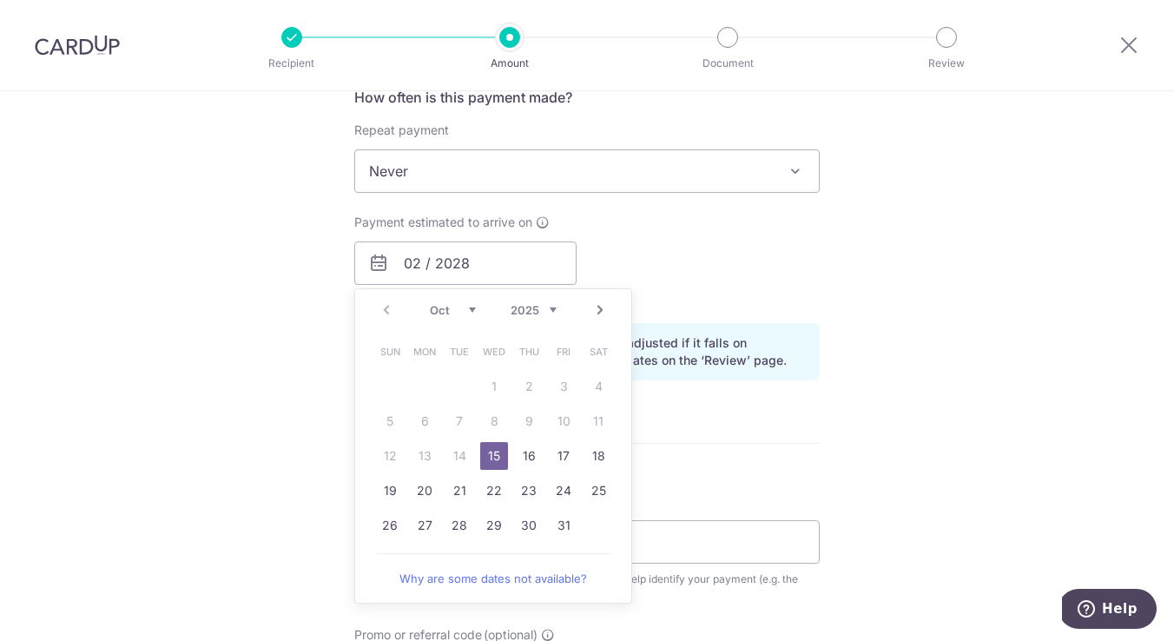
click at [499, 457] on link "15" at bounding box center [494, 456] width 28 height 28
type input "15/10/2025"
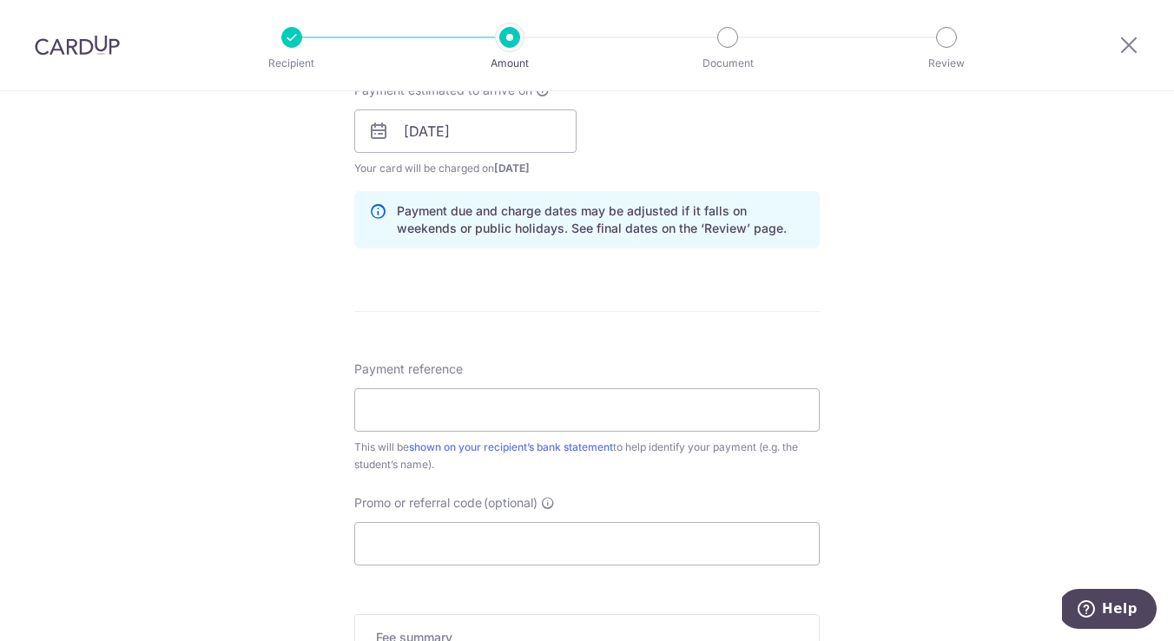
scroll to position [816, 0]
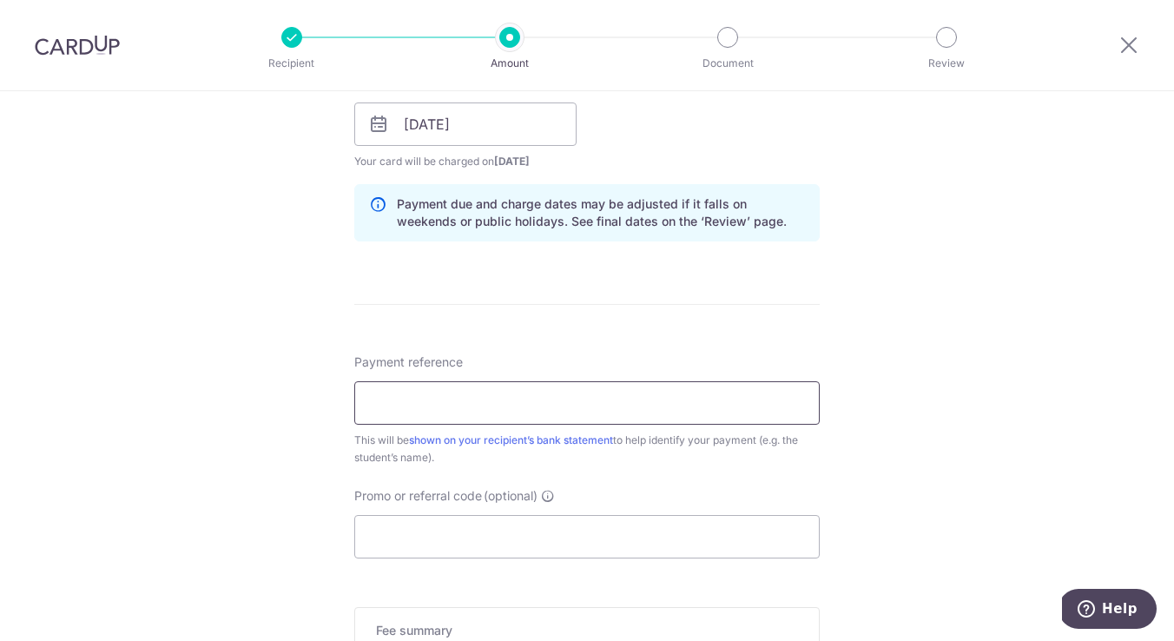
click at [584, 406] on input "Payment reference" at bounding box center [587, 402] width 466 height 43
type input "10221 Elysha Ng"
click at [259, 465] on div "Tell us more about your payment Enter payment amount SGD 385.00 385.00 Card add…" at bounding box center [587, 97] width 1174 height 1643
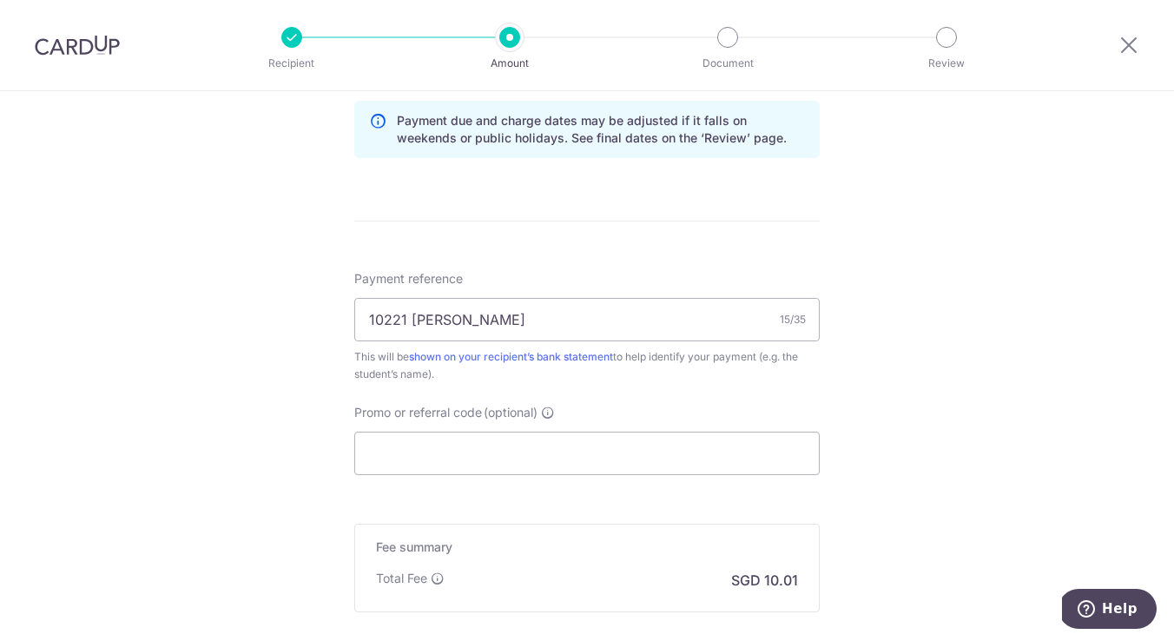
scroll to position [903, 0]
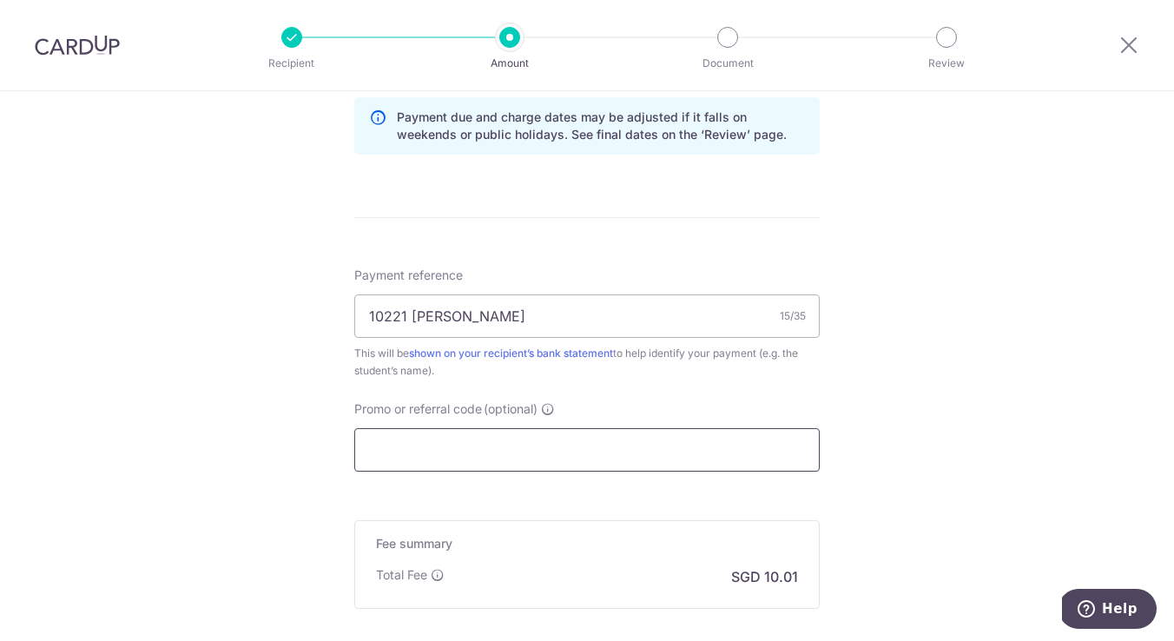
click at [418, 456] on input "Promo or referral code (optional)" at bounding box center [587, 449] width 466 height 43
paste input "OFF225"
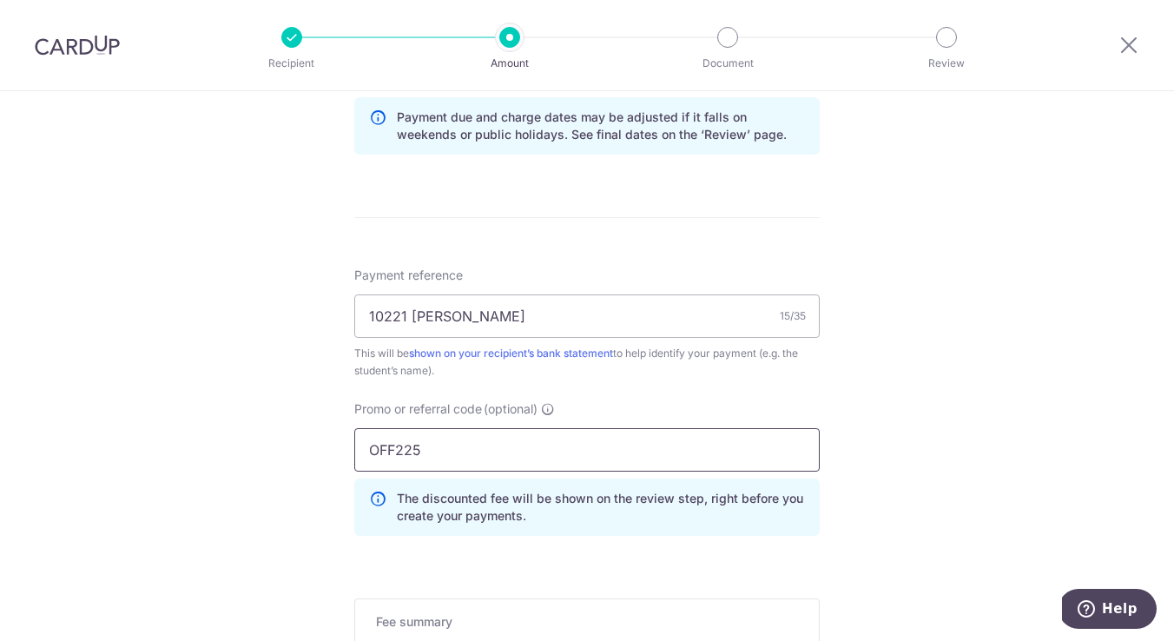
type input "OFF225"
click at [295, 493] on div "Tell us more about your payment Enter payment amount SGD 385.00 385.00 Card add…" at bounding box center [587, 49] width 1174 height 1721
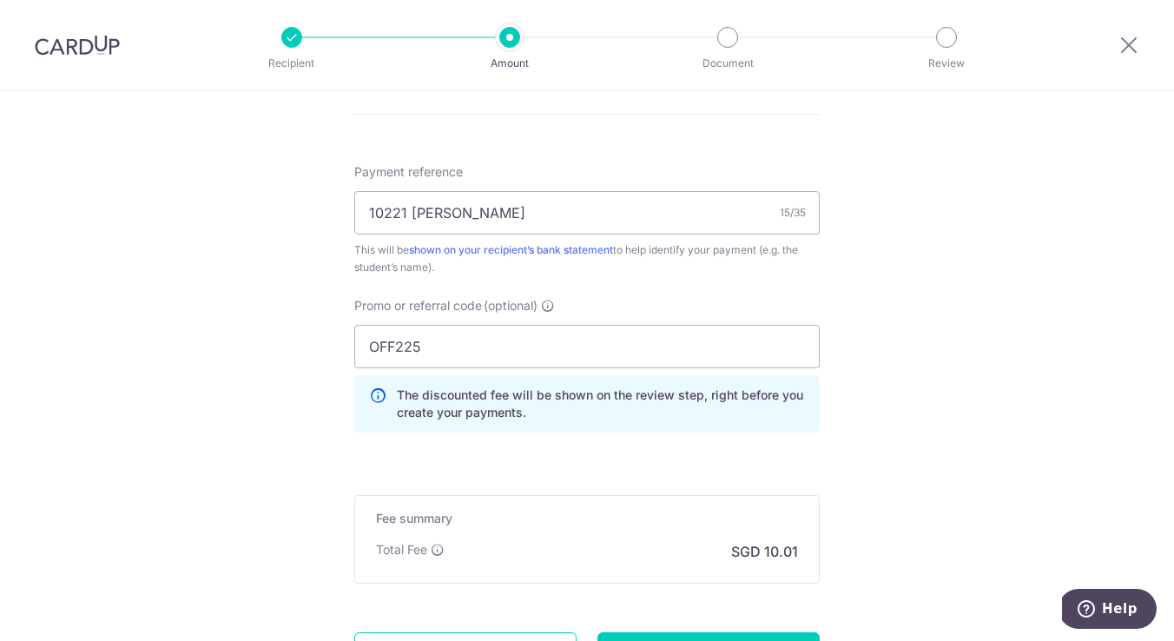
scroll to position [1171, 0]
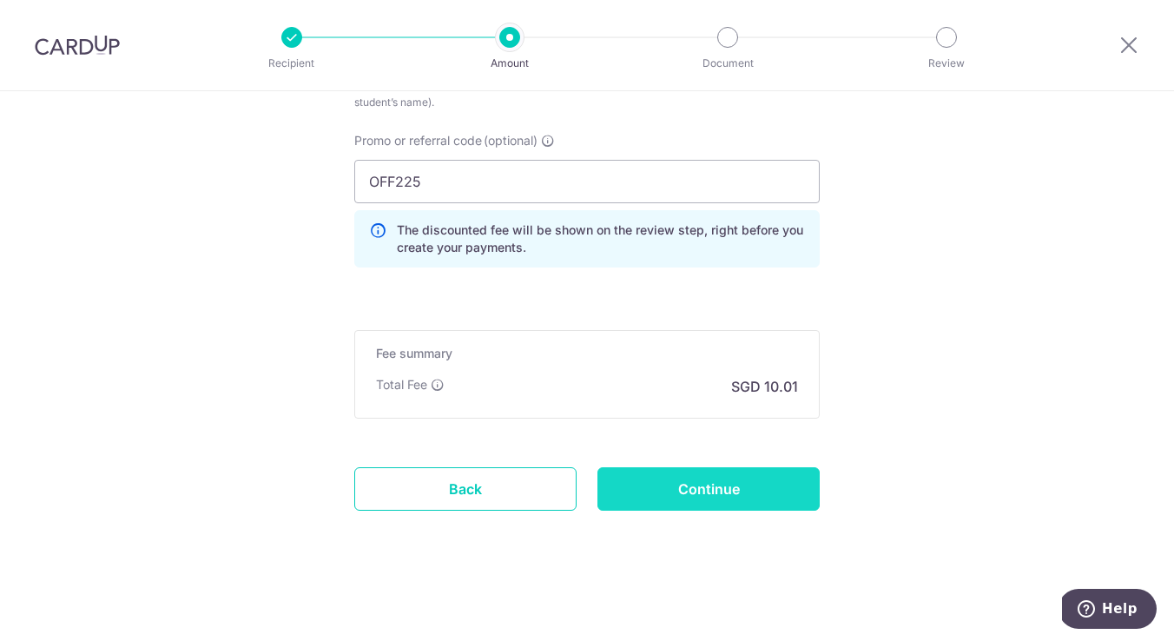
click at [736, 493] on input "Continue" at bounding box center [709, 488] width 222 height 43
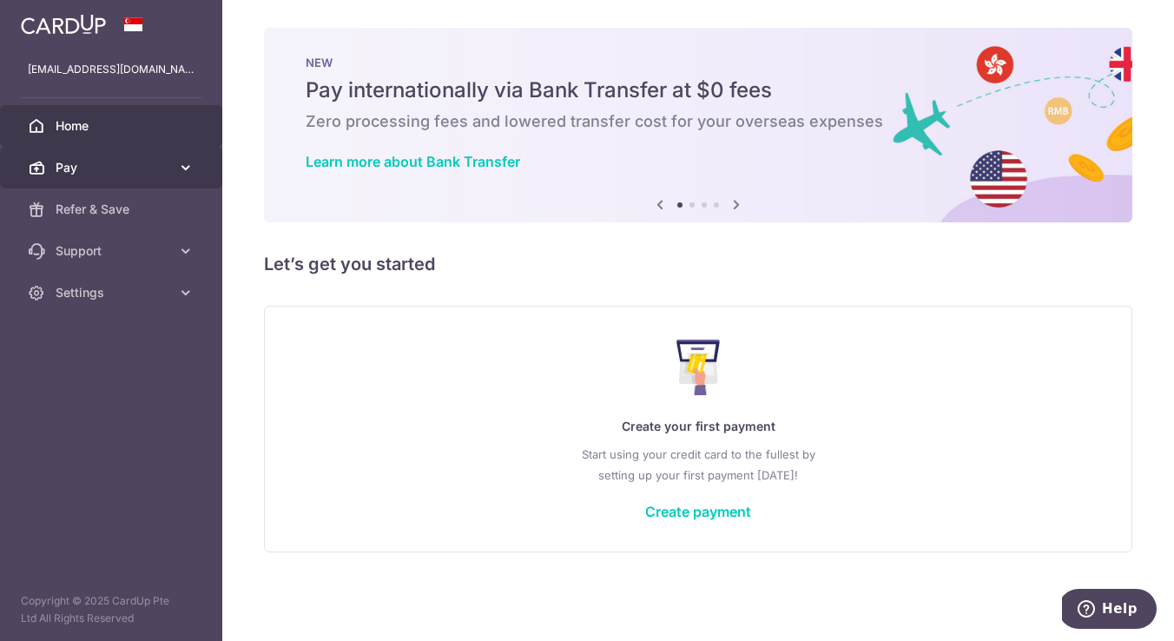
click at [178, 173] on icon at bounding box center [185, 167] width 17 height 17
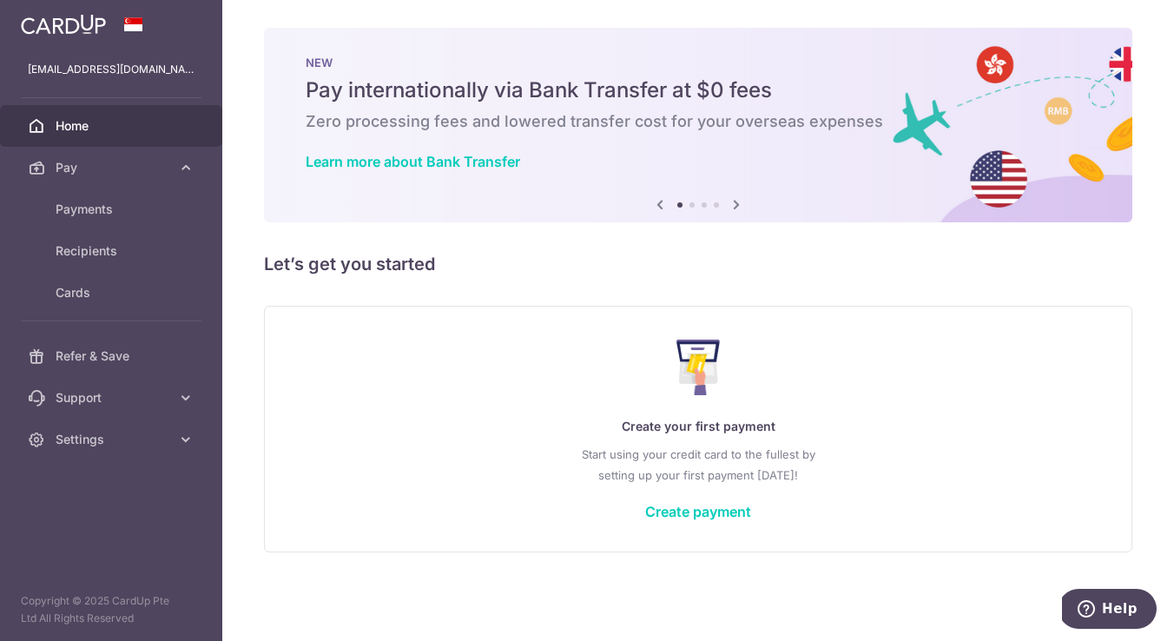
click at [259, 300] on div "× Pause Schedule Pause all future payments in this series Pause just this one p…" at bounding box center [698, 320] width 952 height 641
click at [738, 199] on icon at bounding box center [736, 205] width 21 height 22
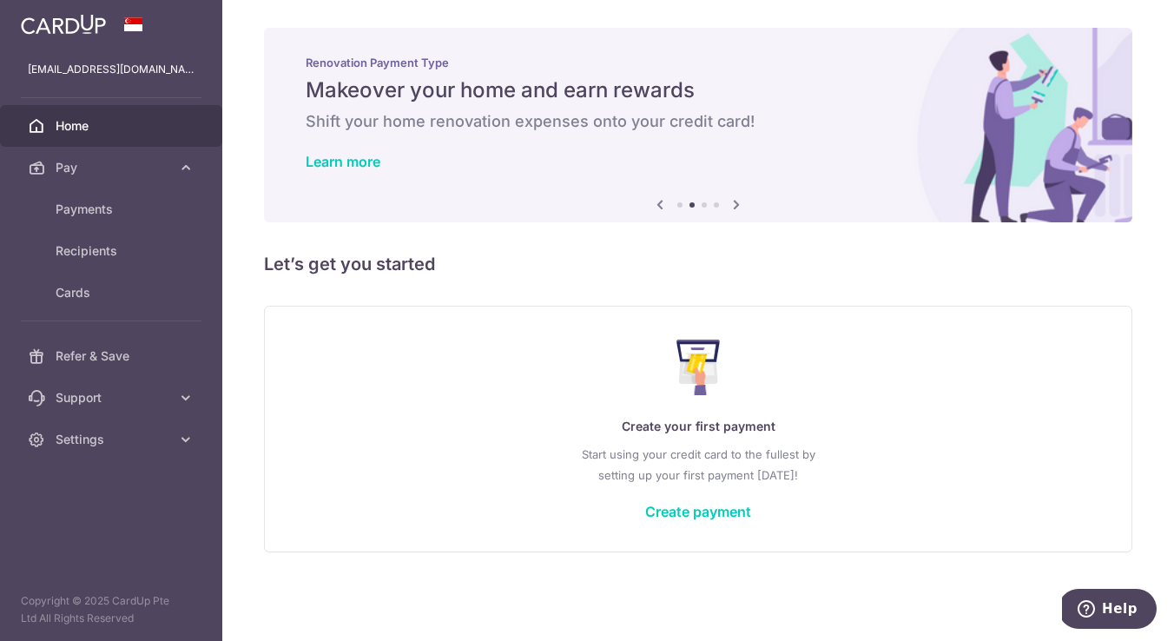
click at [738, 199] on icon at bounding box center [736, 205] width 21 height 22
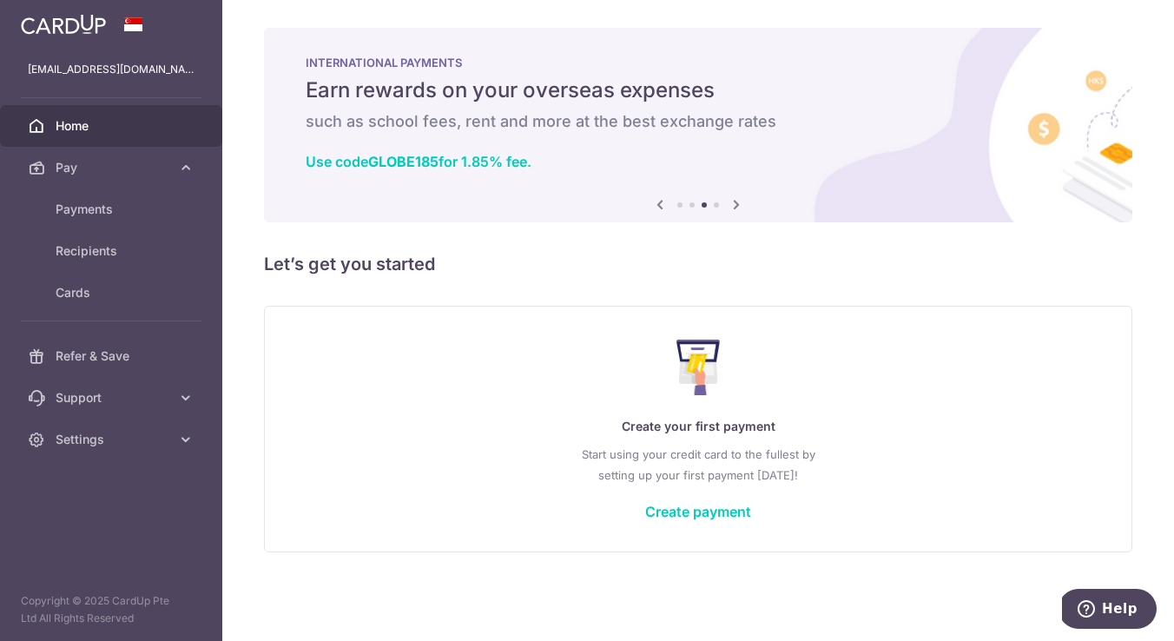
click at [738, 199] on icon at bounding box center [736, 205] width 21 height 22
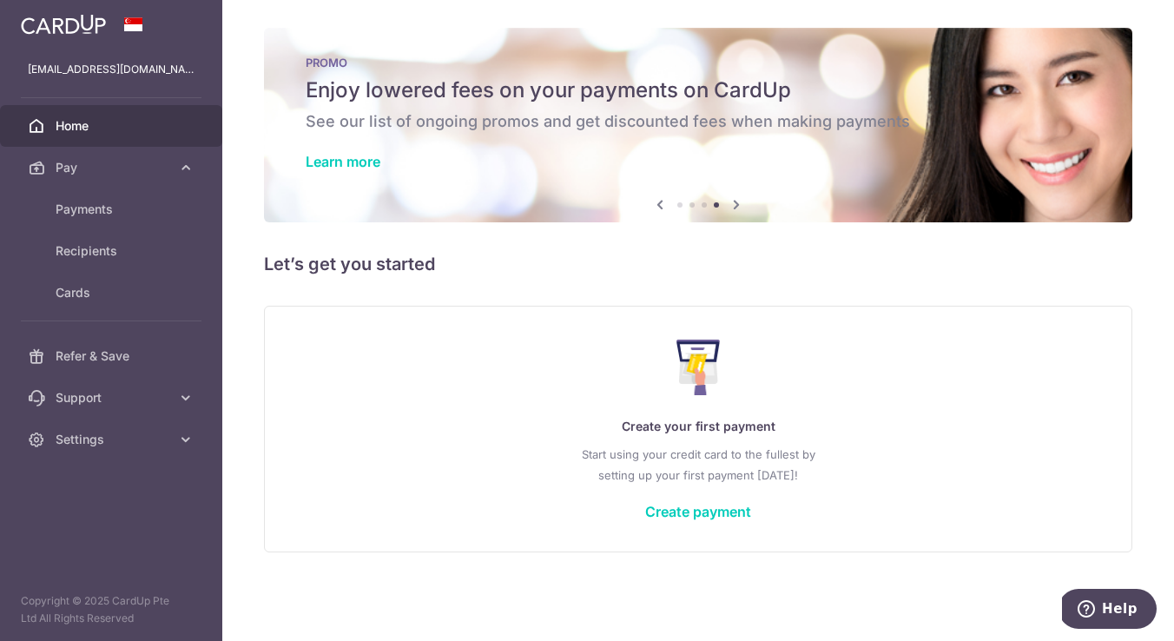
click at [664, 204] on icon at bounding box center [660, 205] width 21 height 22
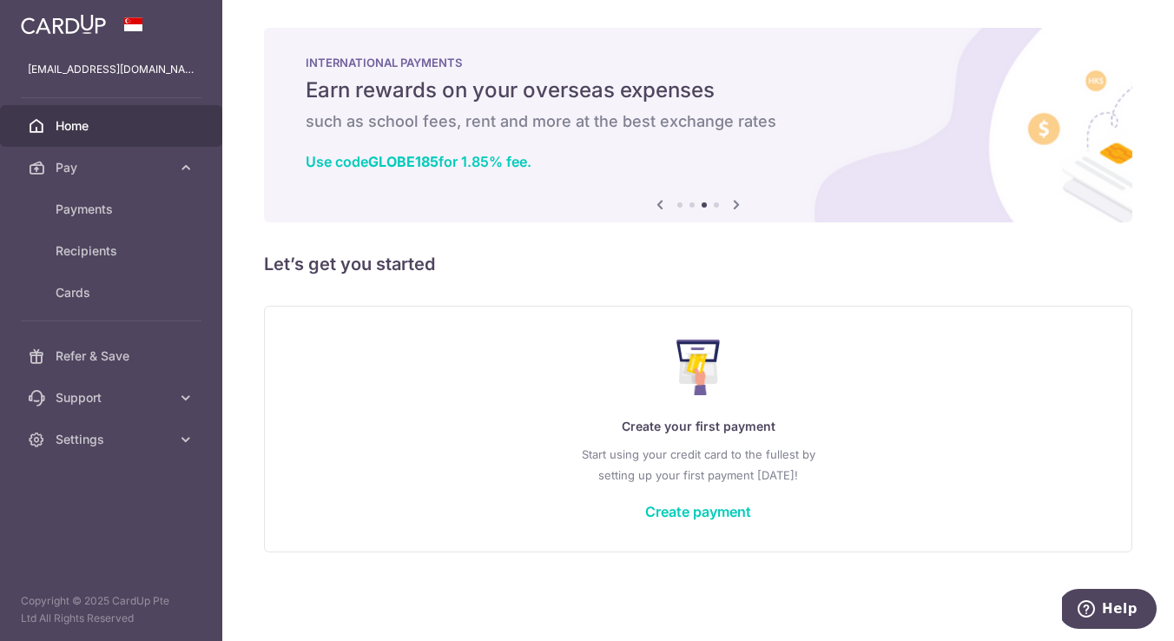
click at [664, 204] on icon at bounding box center [660, 205] width 21 height 22
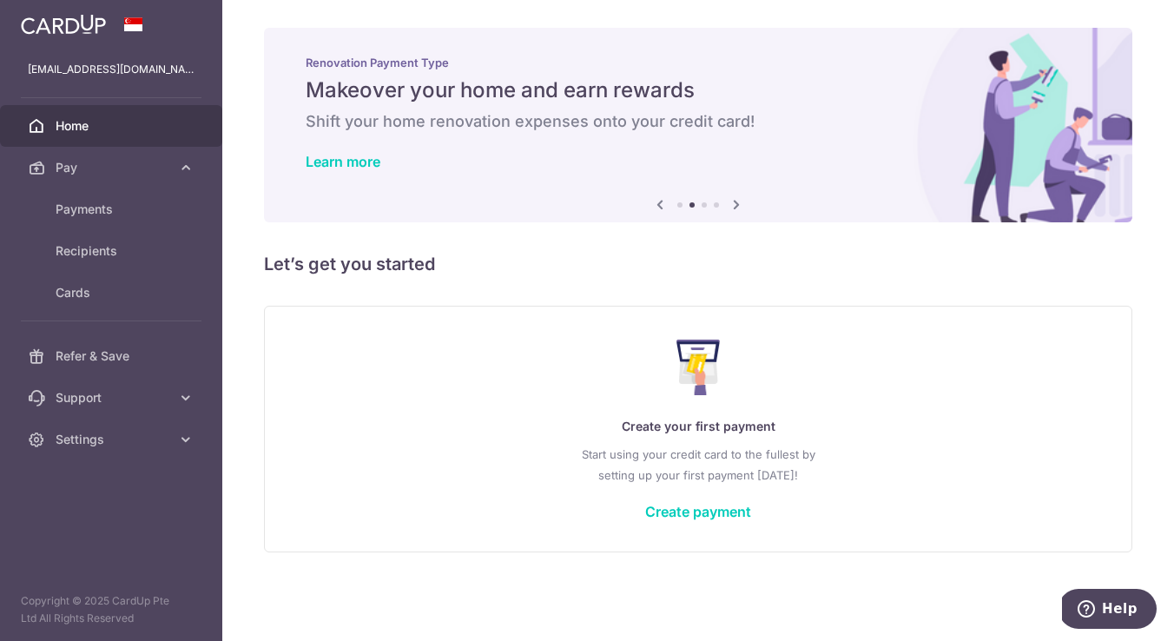
click at [664, 204] on icon at bounding box center [660, 205] width 21 height 22
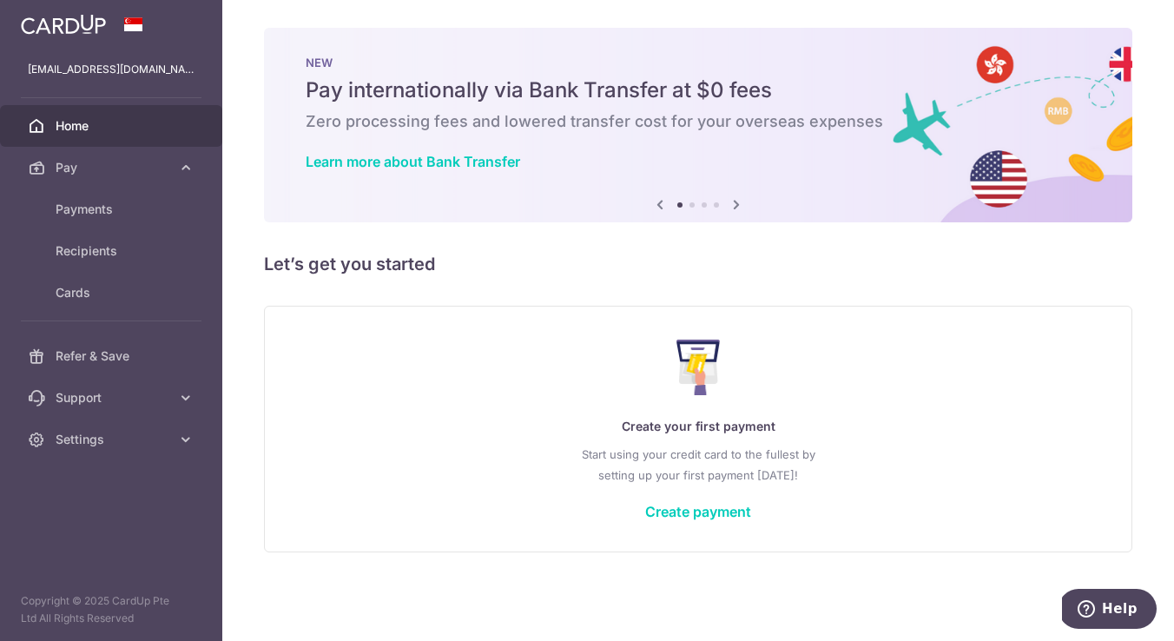
click at [664, 204] on icon at bounding box center [660, 205] width 21 height 22
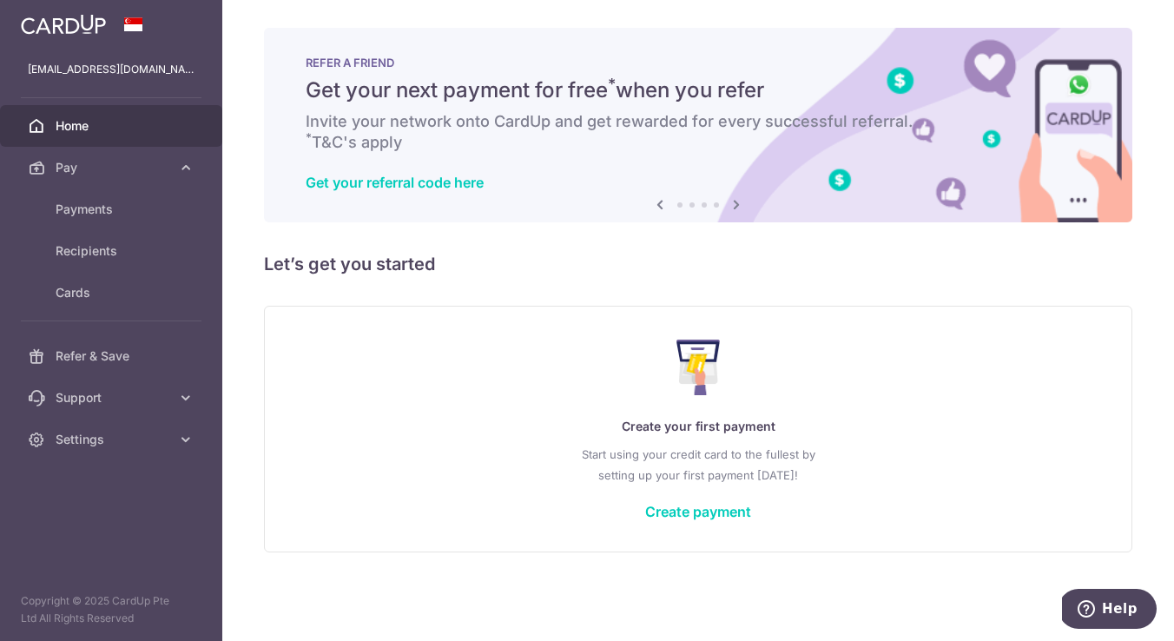
click at [664, 204] on icon at bounding box center [660, 205] width 21 height 22
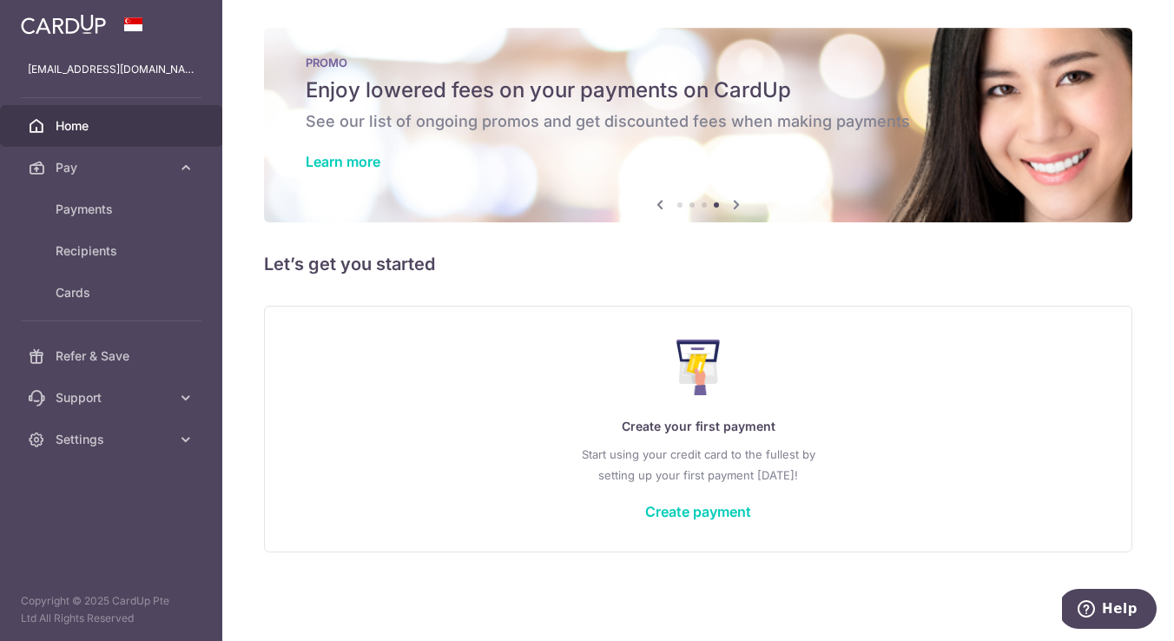
click at [664, 204] on icon at bounding box center [660, 205] width 21 height 22
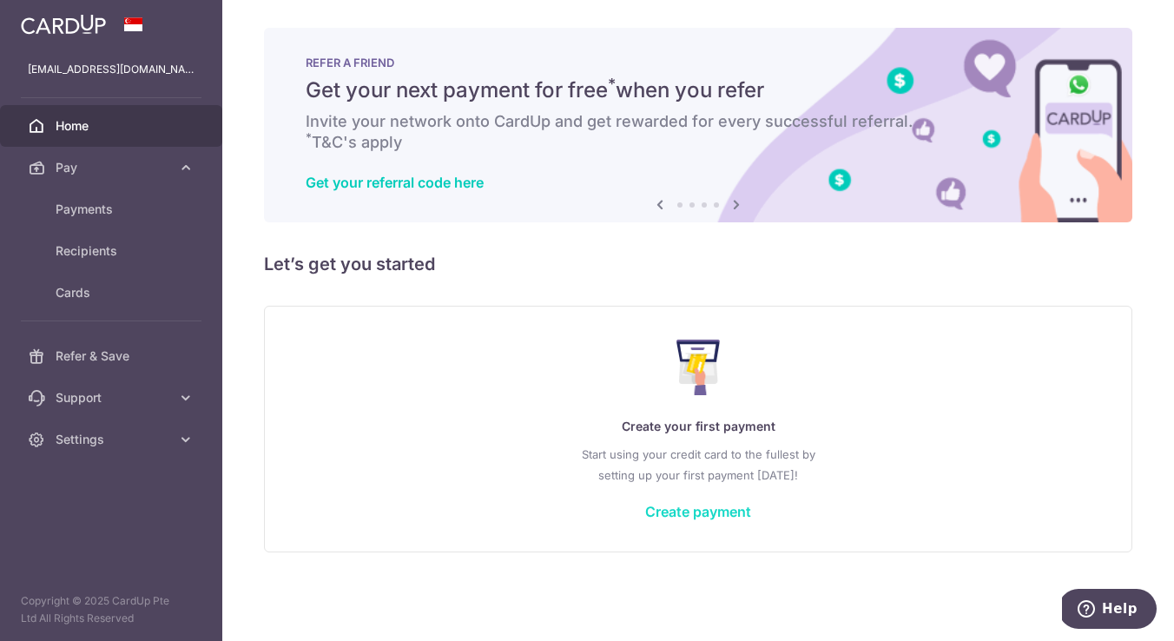
click at [690, 503] on link "Create payment" at bounding box center [698, 511] width 106 height 17
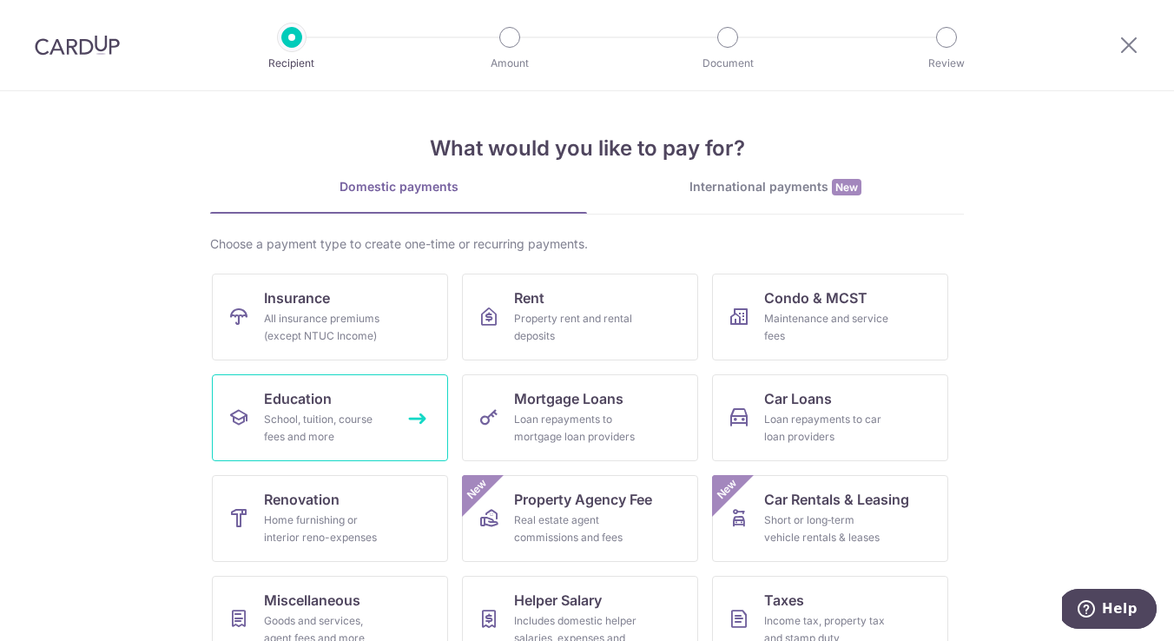
click at [272, 408] on span "Education" at bounding box center [298, 398] width 68 height 21
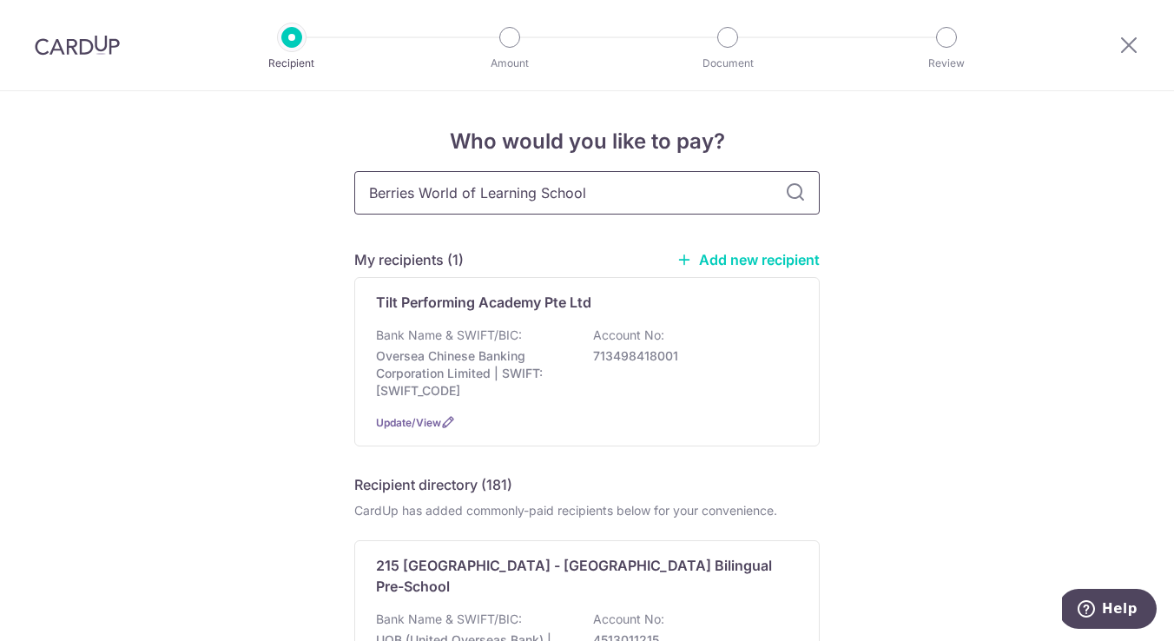
type input "Berries World of Learning School"
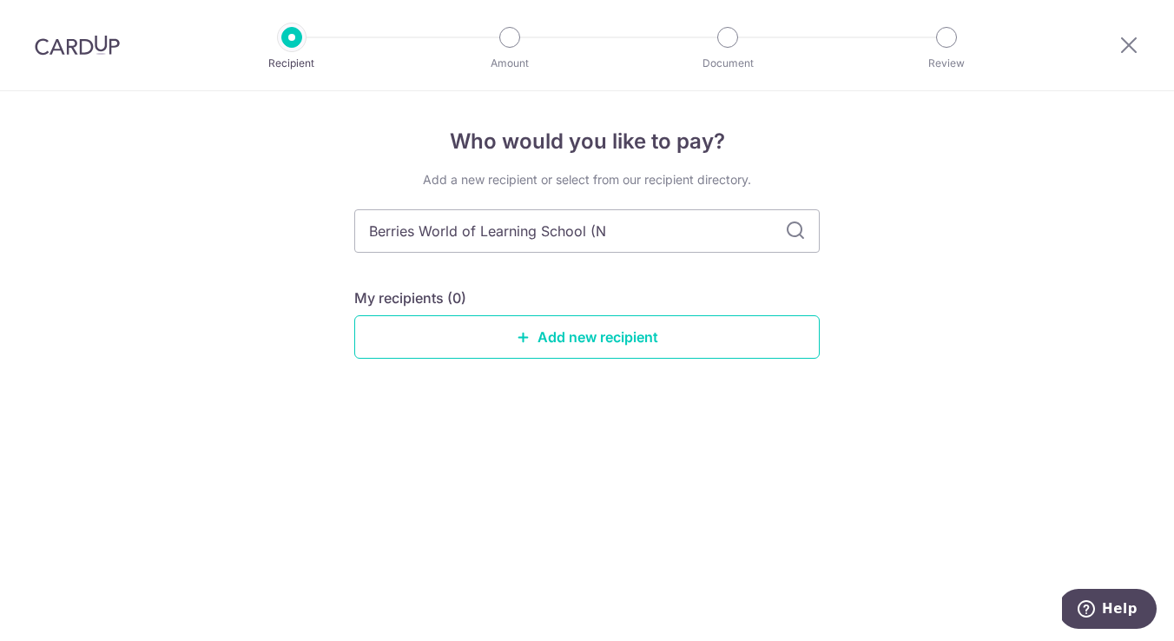
type input "Berries World of Learning School ([GEOGRAPHIC_DATA]"
type input "Berries World of Learning School (NESR"
drag, startPoint x: 681, startPoint y: 231, endPoint x: 234, endPoint y: 232, distance: 447.4
click at [234, 232] on div "Who would you like to pay? Add a new recipient or select from our recipient dir…" at bounding box center [587, 366] width 1174 height 550
click at [507, 348] on link "Add new recipient" at bounding box center [587, 336] width 466 height 43
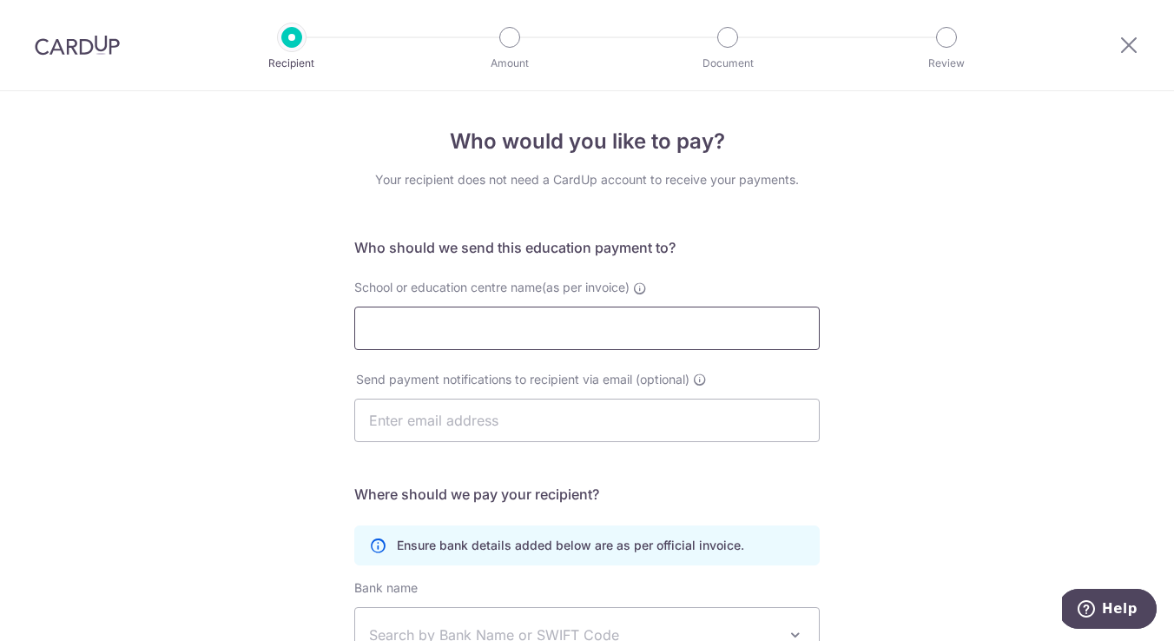
click at [564, 314] on input "School or education centre name(as per invoice)" at bounding box center [587, 328] width 466 height 43
paste input "Berries World of Learning School (NESR"
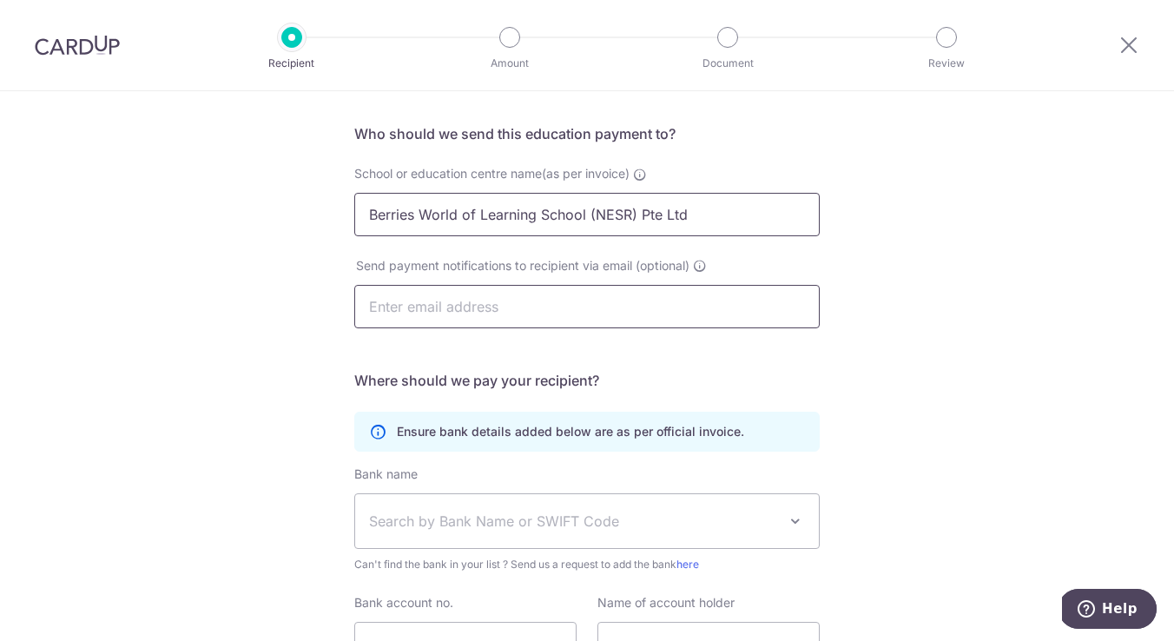
scroll to position [152, 0]
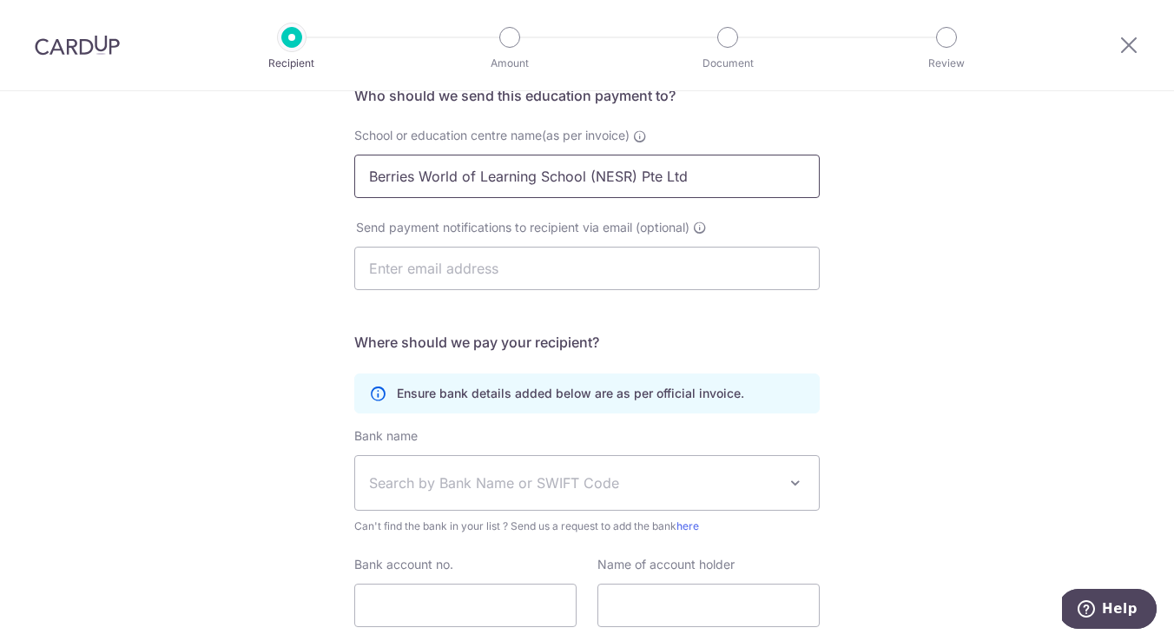
type input "Berries World of Learning School (NESR) Pte Ltd"
click at [425, 484] on span "Search by Bank Name or SWIFT Code" at bounding box center [573, 483] width 408 height 21
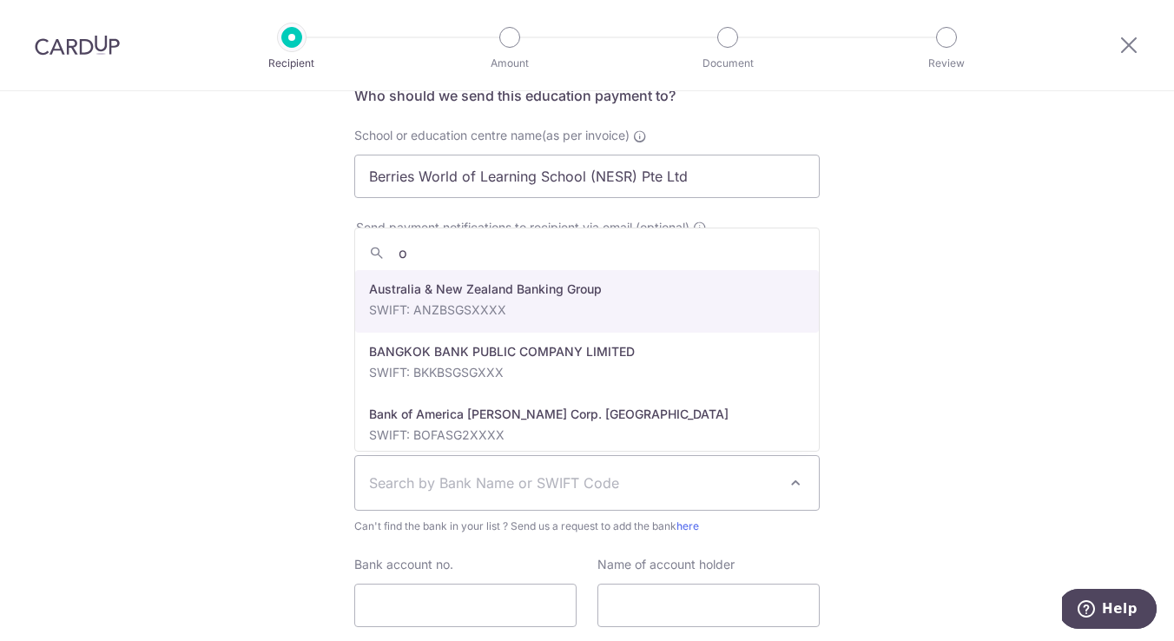
type input "oc"
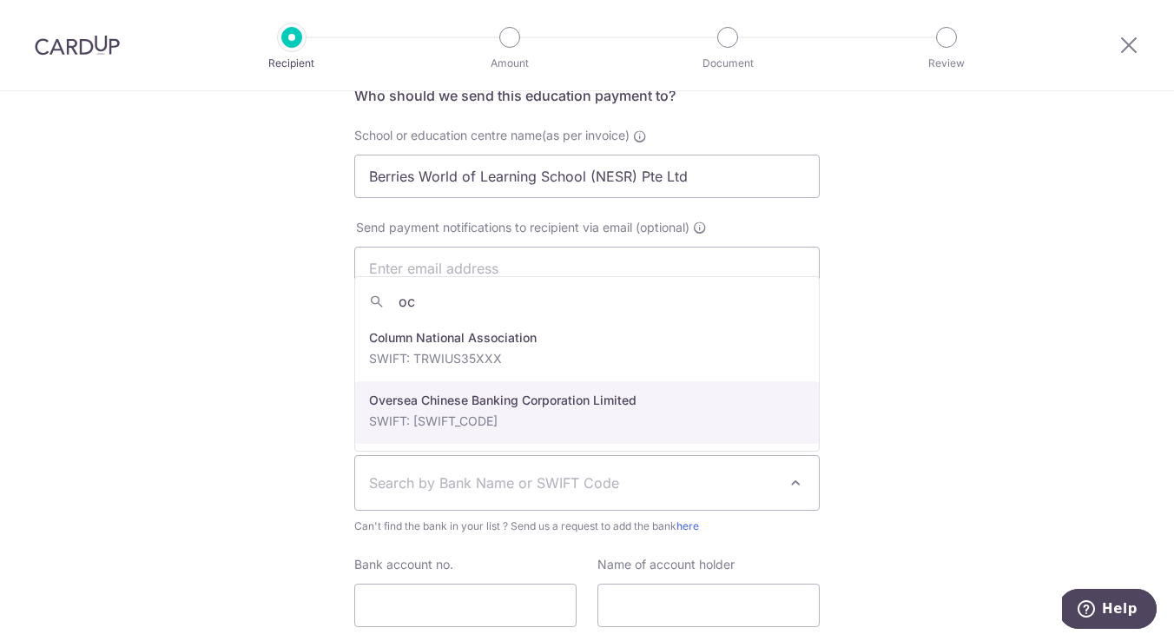
select select "12"
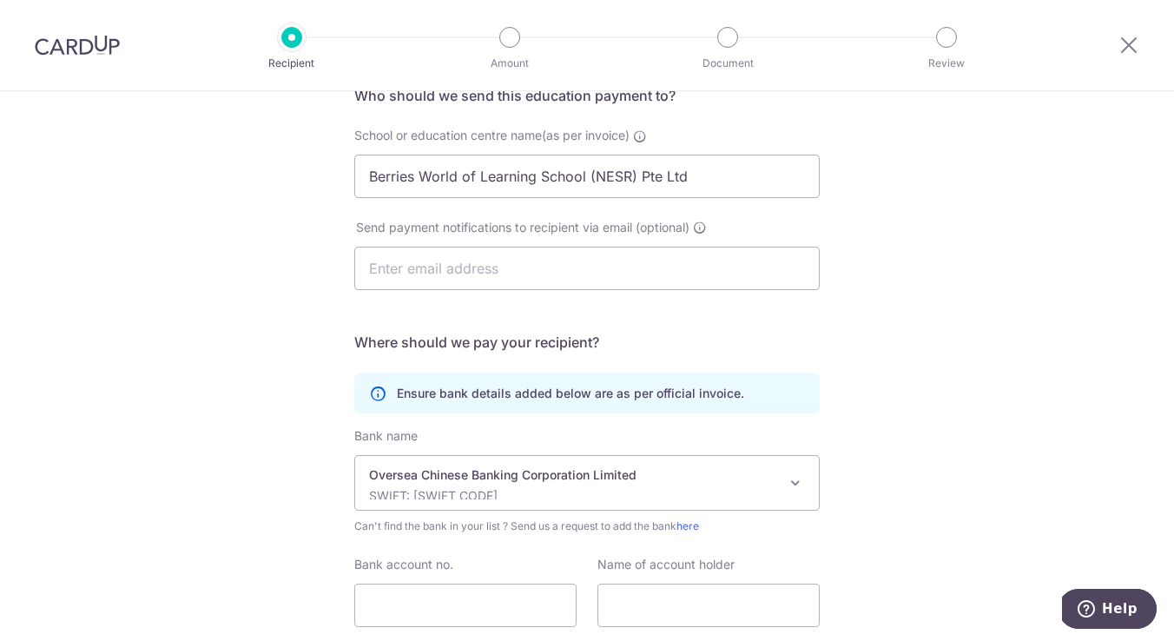
scroll to position [277, 0]
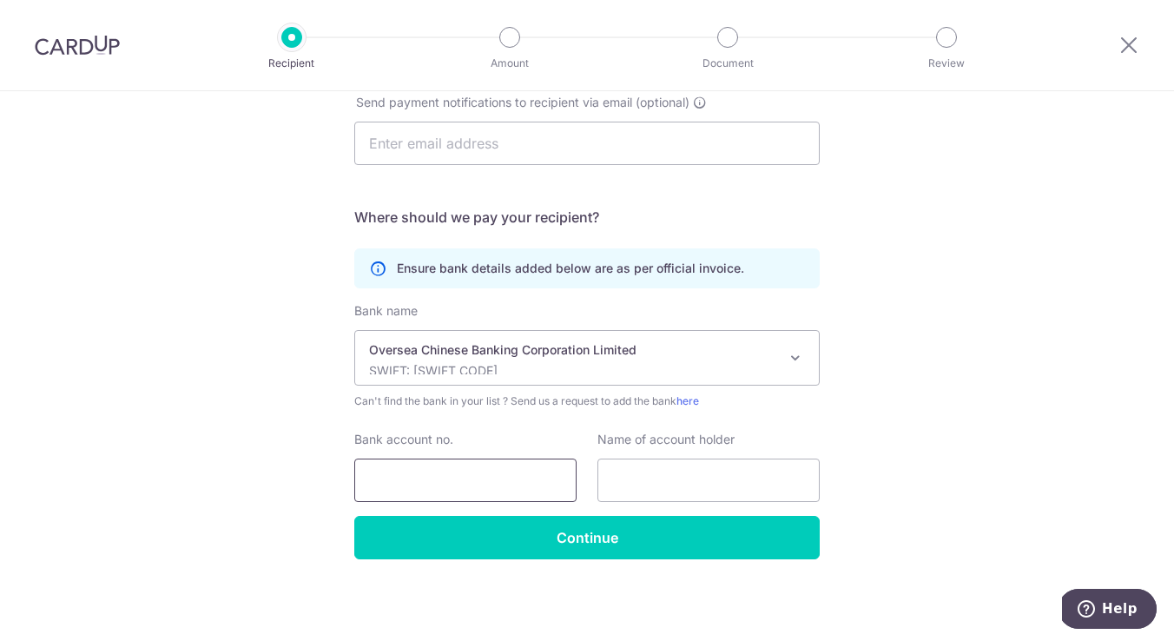
click at [432, 473] on input "Bank account no." at bounding box center [465, 480] width 222 height 43
type input "595249988001"
click at [692, 489] on input "text" at bounding box center [709, 480] width 222 height 43
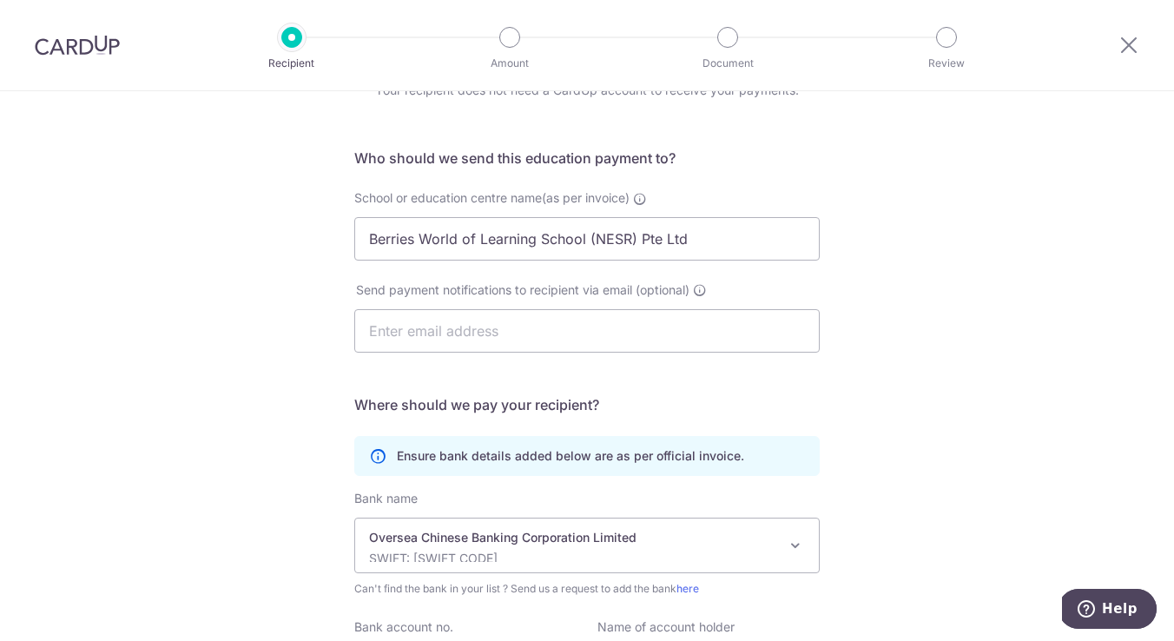
scroll to position [76, 0]
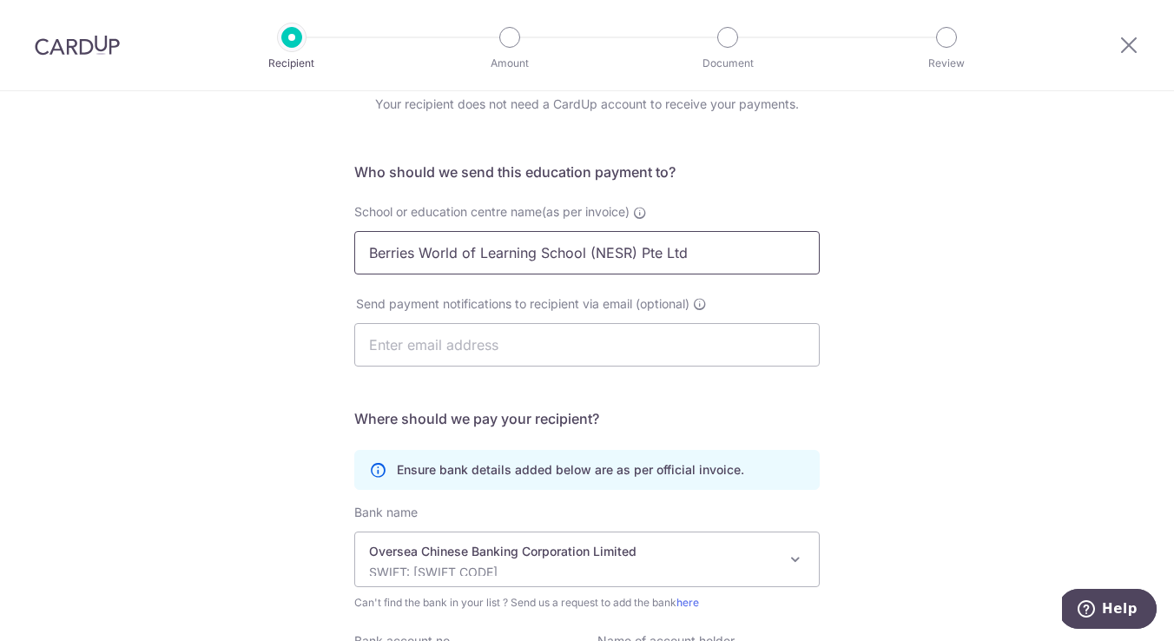
drag, startPoint x: 702, startPoint y: 250, endPoint x: 235, endPoint y: 248, distance: 467.3
click at [235, 248] on div "Who would you like to pay? Your recipient does not need a CardUp account to rec…" at bounding box center [587, 429] width 1174 height 827
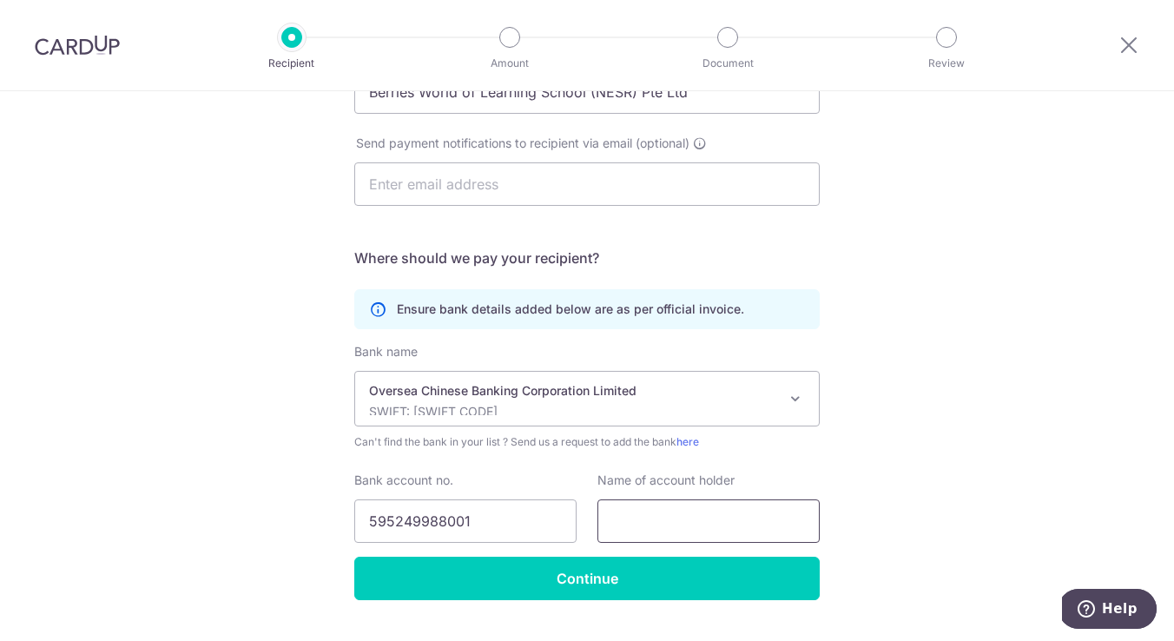
click at [624, 519] on input "text" at bounding box center [709, 520] width 222 height 43
paste input "Berries World of Learning School (NESR) Pte Ltd"
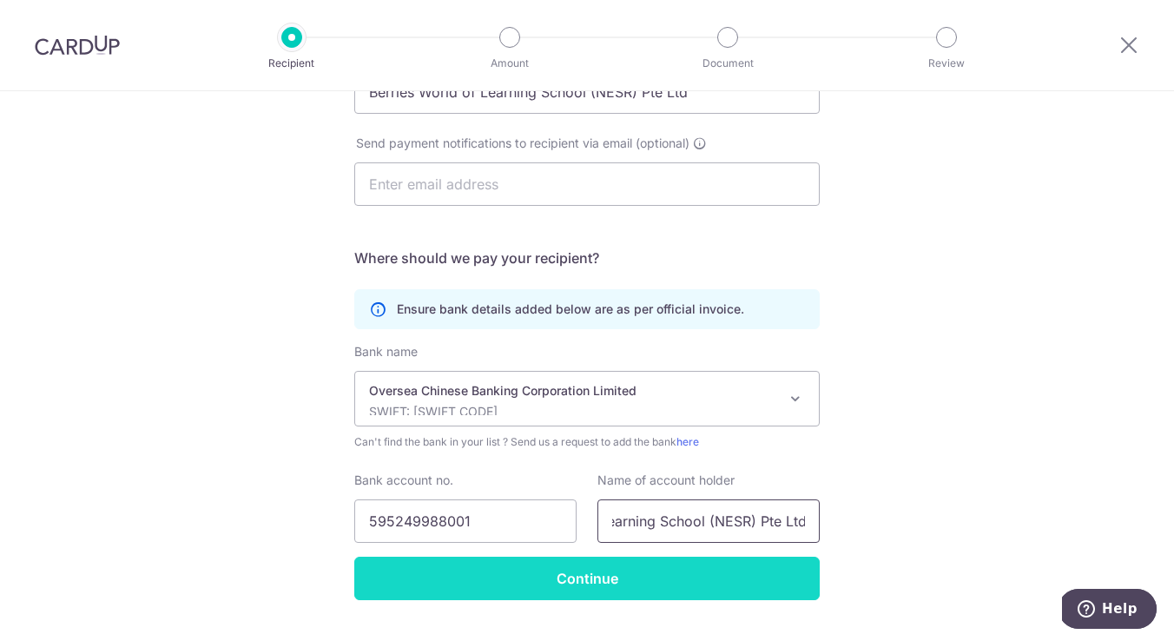
type input "Berries World of Learning School (NESR) Pte Ltd"
click at [585, 576] on input "Continue" at bounding box center [587, 578] width 466 height 43
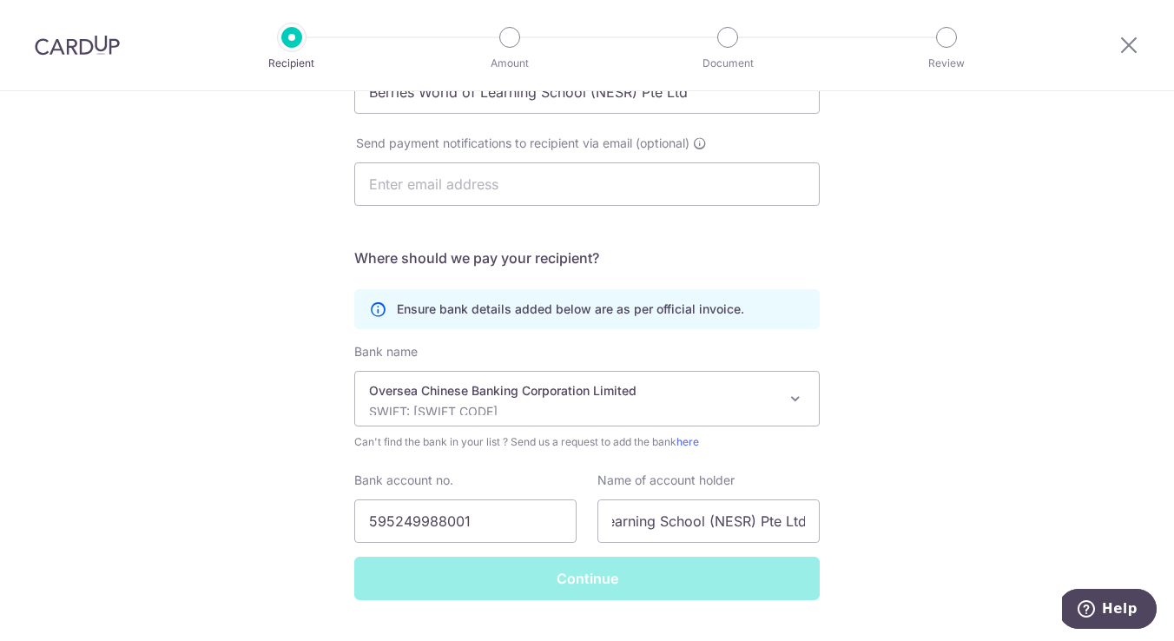
scroll to position [0, 0]
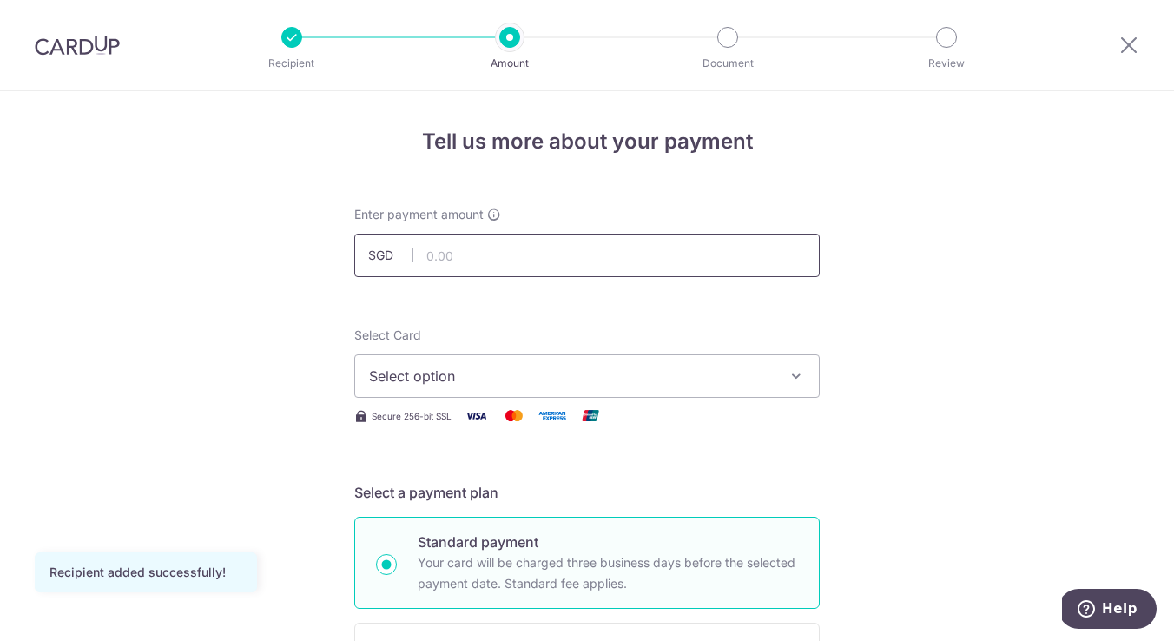
click at [534, 268] on input "text" at bounding box center [587, 255] width 466 height 43
type input "994.08"
click at [585, 372] on span "Select option" at bounding box center [571, 376] width 405 height 21
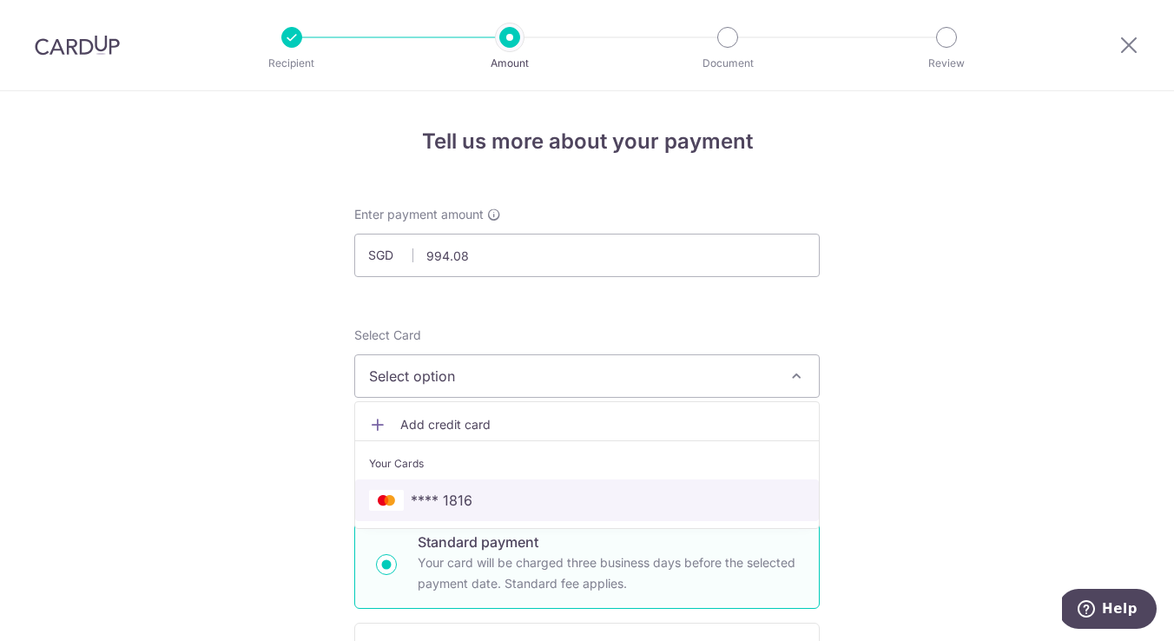
click at [484, 502] on span "**** 1816" at bounding box center [587, 500] width 436 height 21
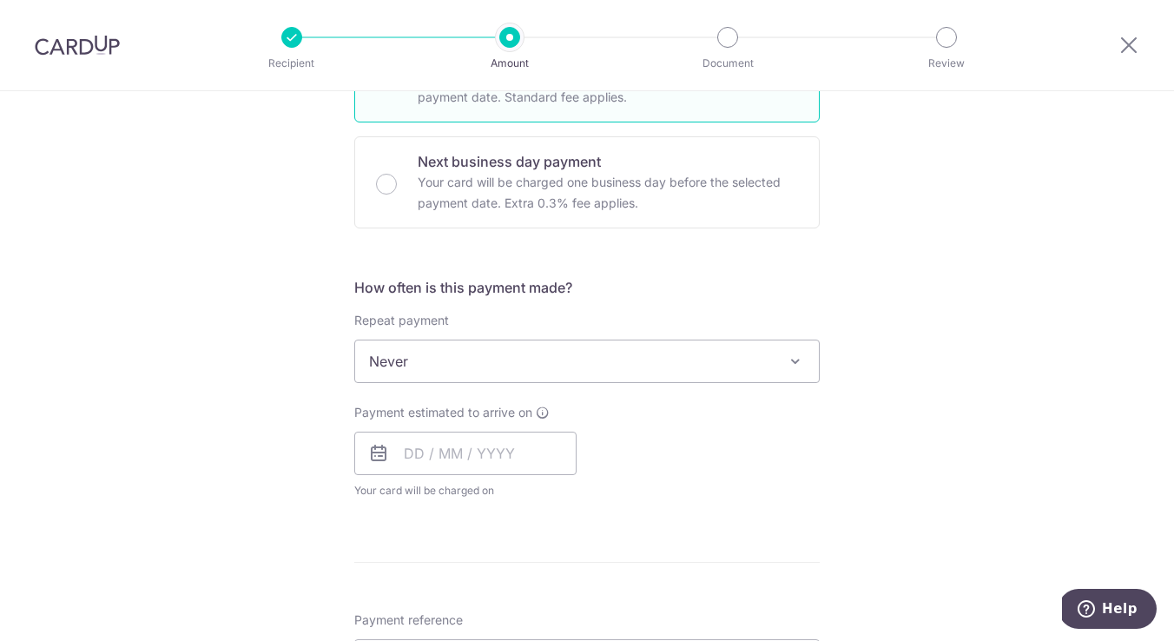
scroll to position [489, 0]
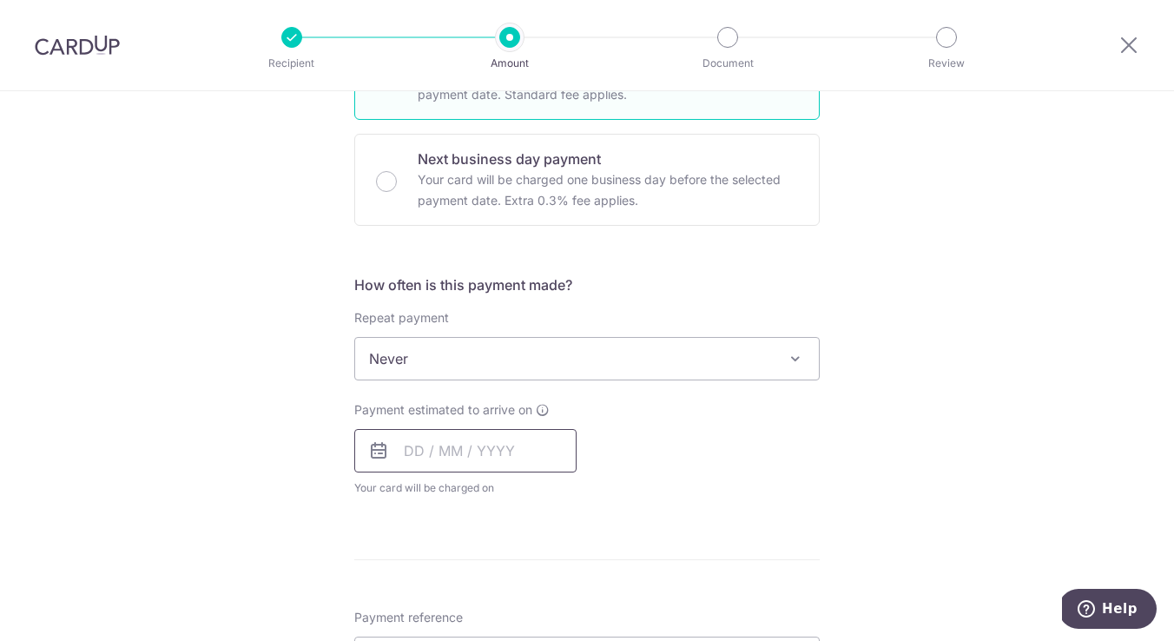
click at [446, 451] on input "text" at bounding box center [465, 450] width 222 height 43
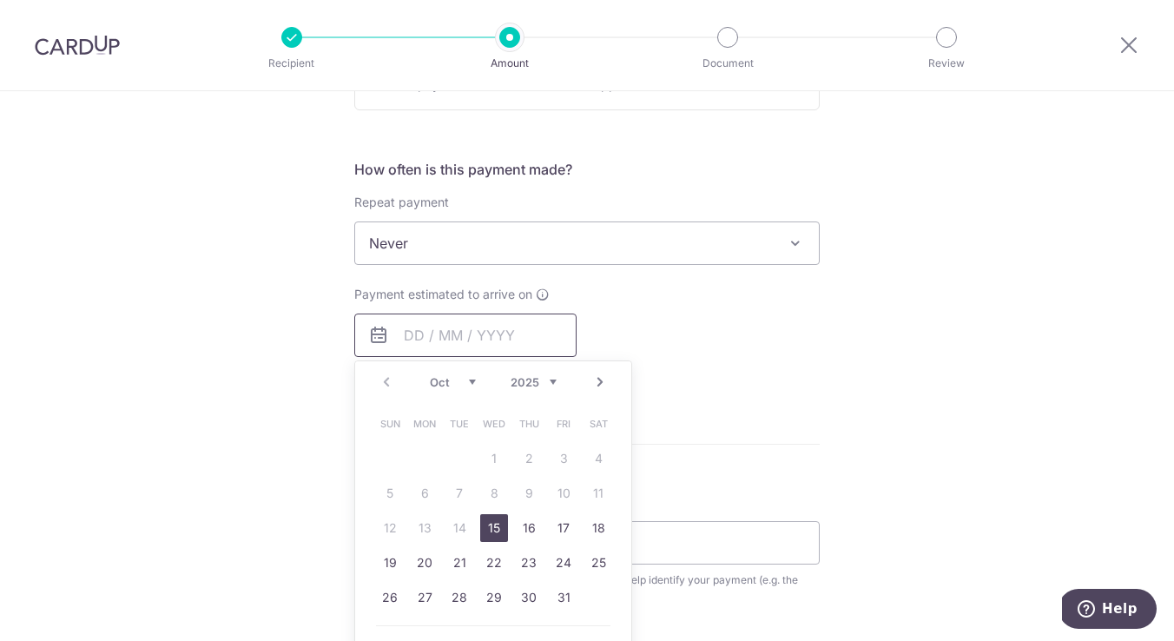
scroll to position [619, 0]
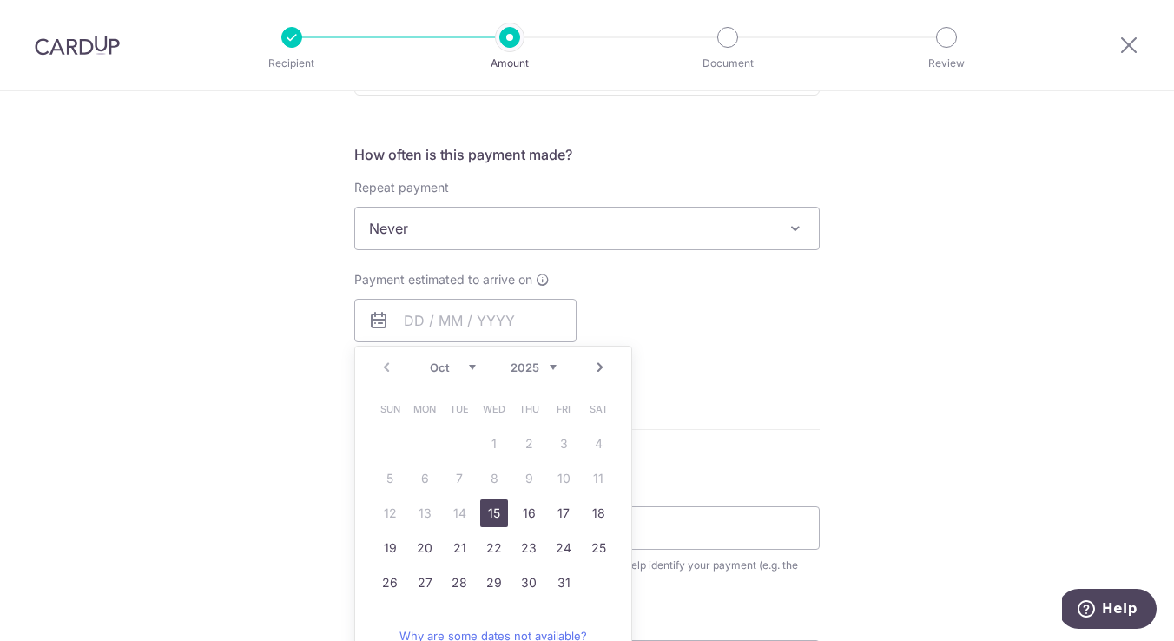
click at [494, 509] on link "15" at bounding box center [494, 513] width 28 height 28
type input "[DATE]"
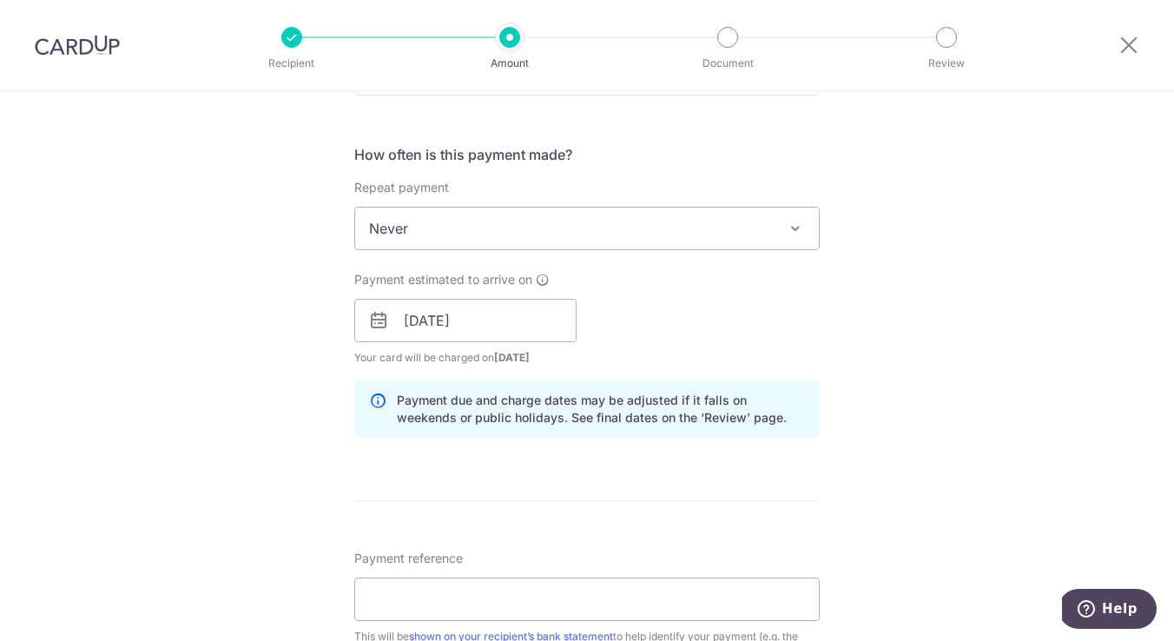
click at [291, 419] on div "Tell us more about your payment Enter payment amount SGD 994.08 994.08 Recipien…" at bounding box center [587, 293] width 1174 height 1643
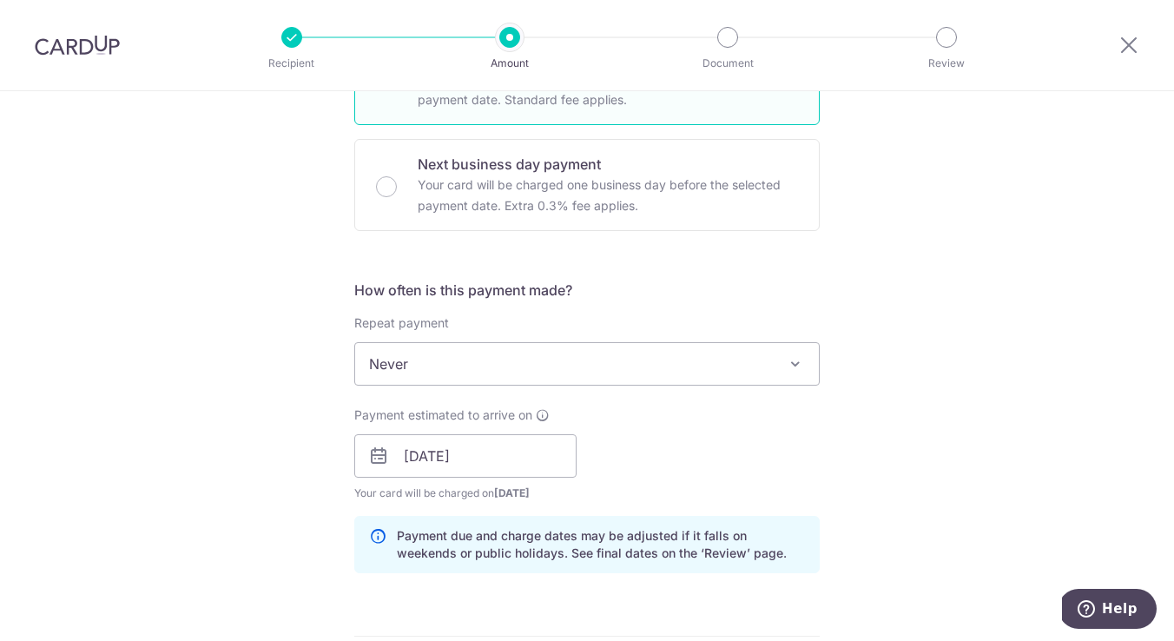
scroll to position [721, 0]
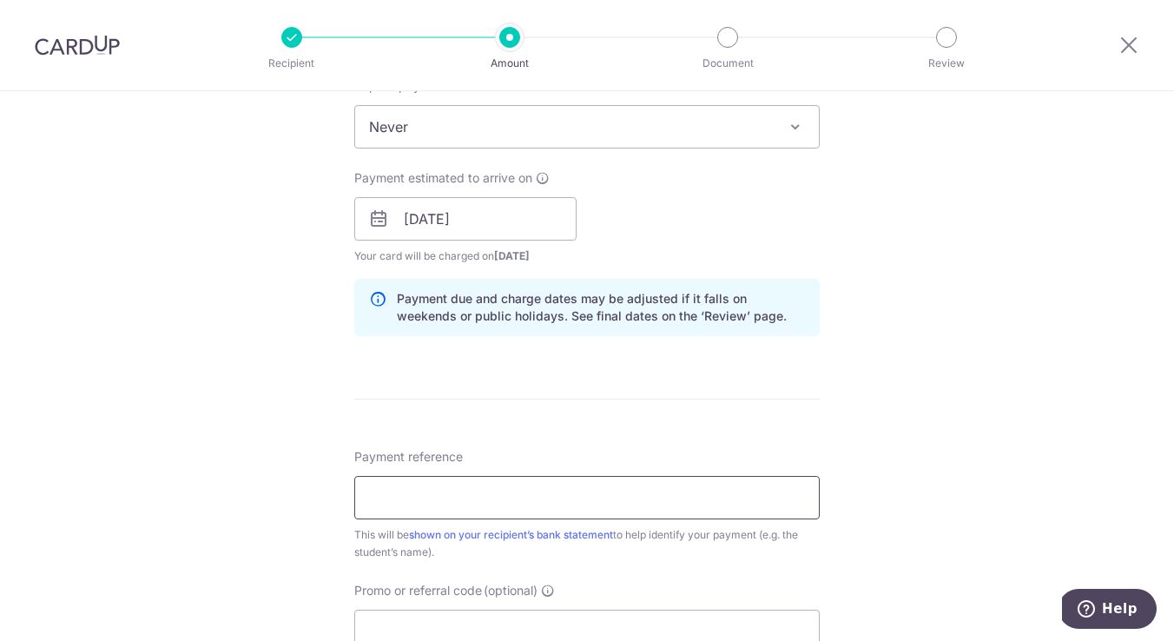
click at [413, 499] on input "Payment reference" at bounding box center [587, 497] width 466 height 43
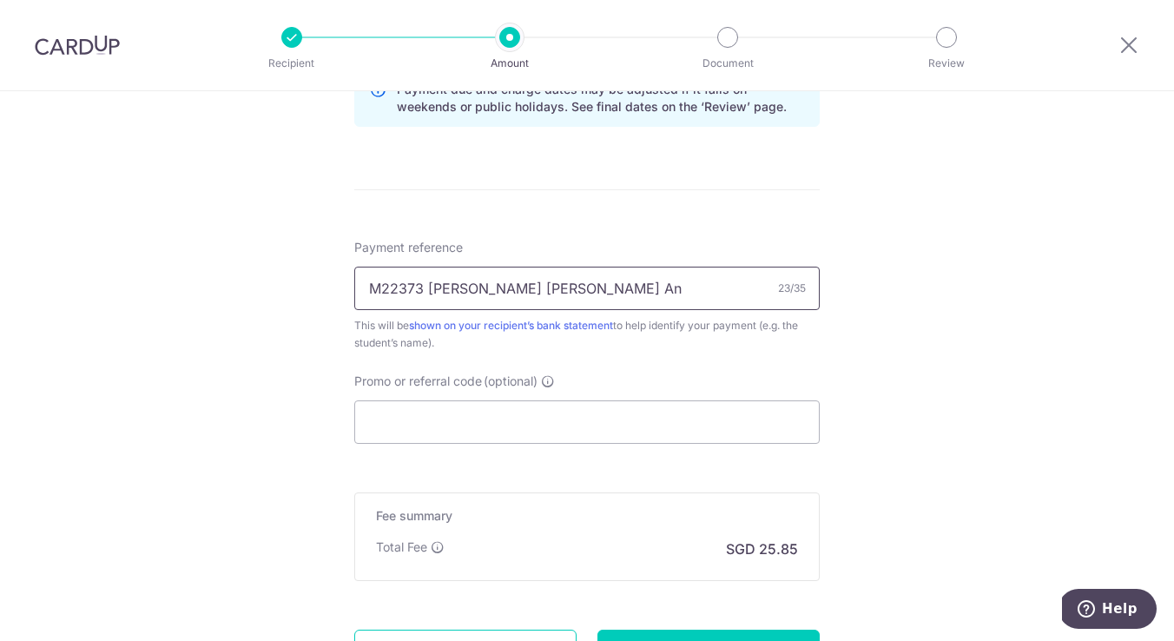
scroll to position [962, 0]
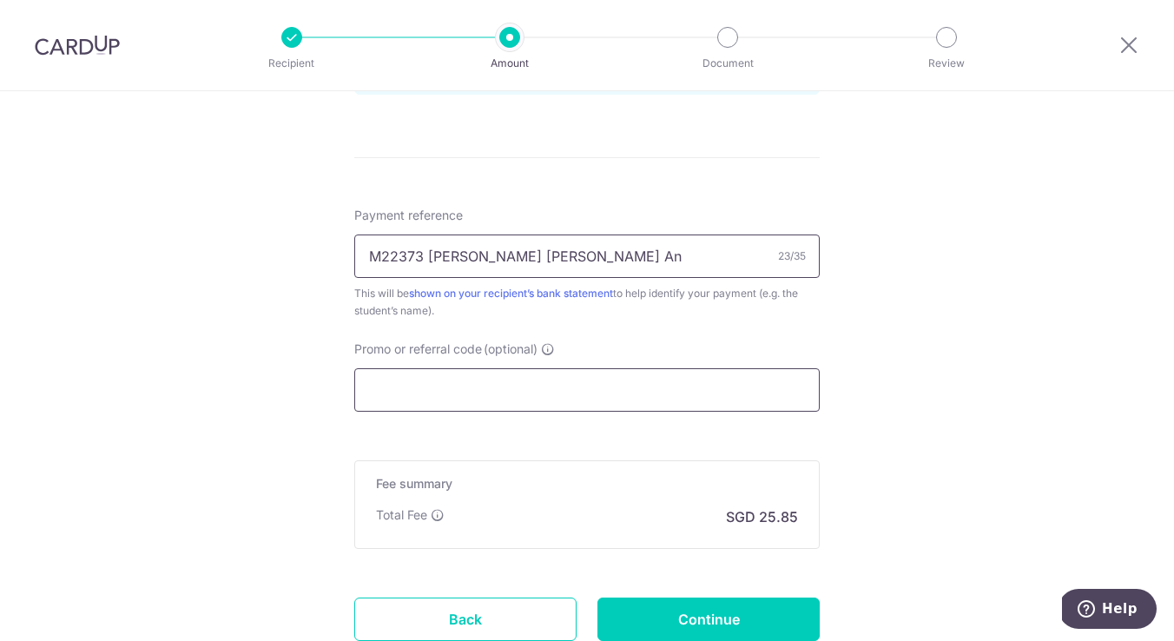
type input "M22373 Elysha Ng Rui An"
click at [392, 400] on input "Promo or referral code (optional)" at bounding box center [587, 389] width 466 height 43
paste input "Berries World of Learning School (NESR) Pte Ltd"
type input "Berries World of Learning School (NESR) Pte Ltd"
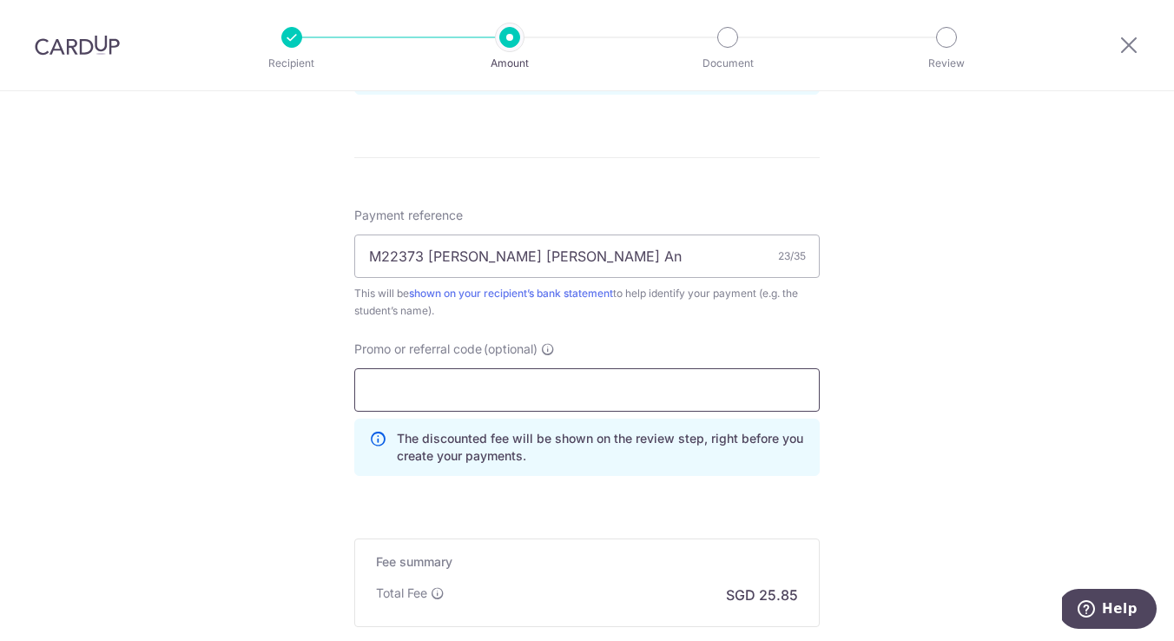
paste input "CITIFIRSTFREE"
type input "CITIFIRSTFREE"
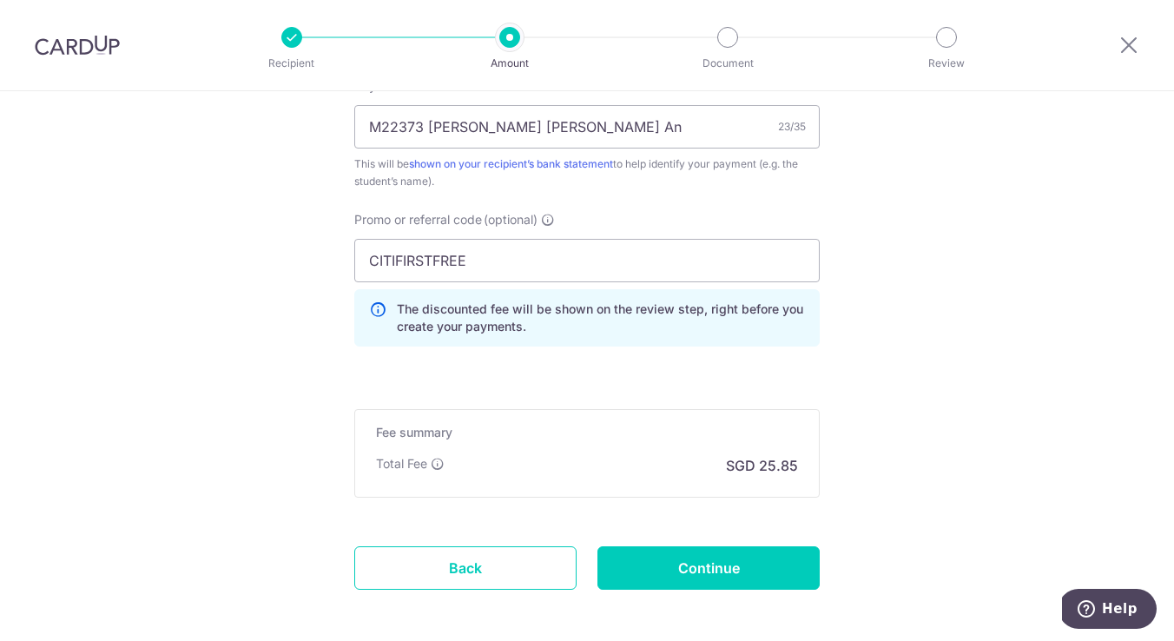
scroll to position [1171, 0]
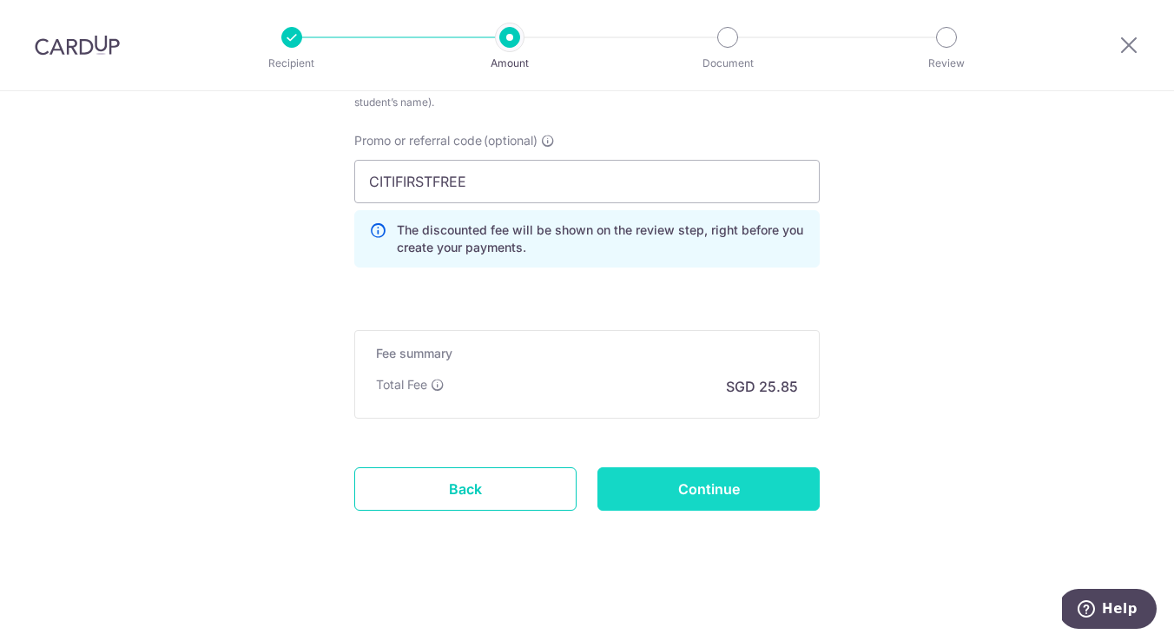
click at [683, 482] on input "Continue" at bounding box center [709, 488] width 222 height 43
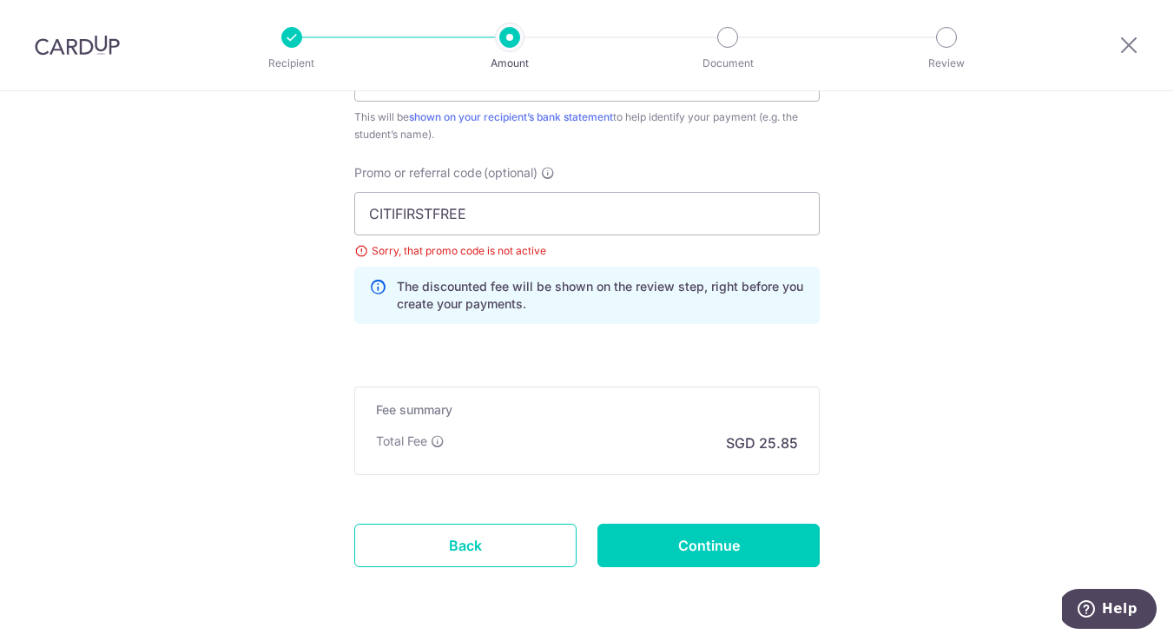
scroll to position [1137, 0]
click at [517, 231] on input "CITIFIRSTFREE" at bounding box center [587, 215] width 466 height 43
drag, startPoint x: 491, startPoint y: 221, endPoint x: 402, endPoint y: 216, distance: 88.7
click at [401, 216] on input "CITIFIRSTFREE" at bounding box center [587, 215] width 466 height 43
type input "CITIF21"
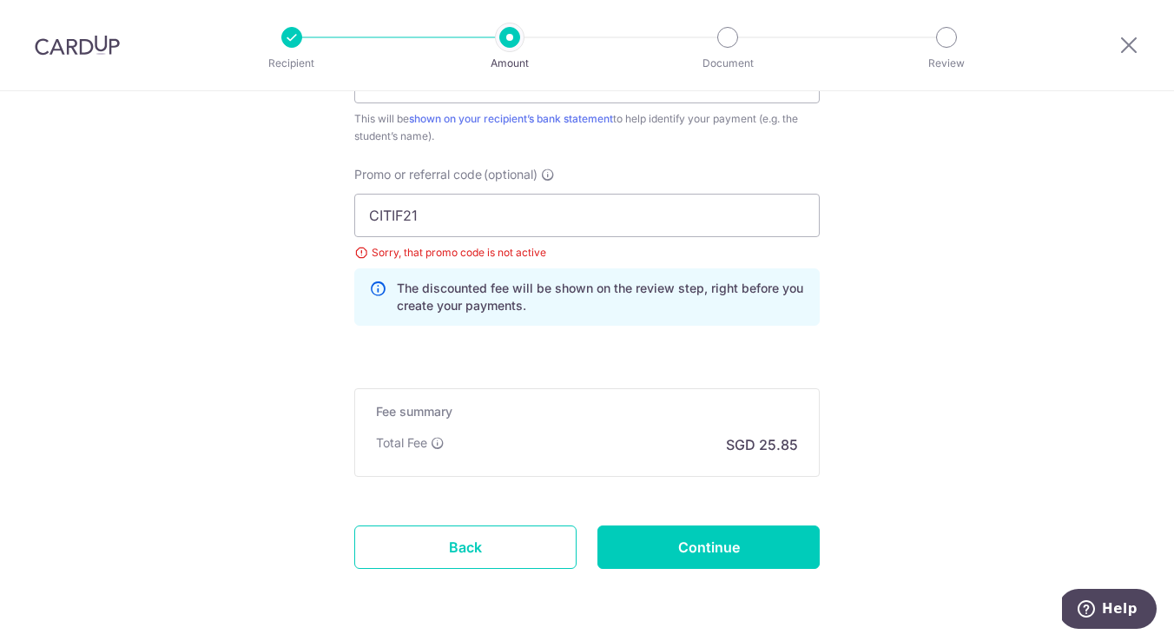
click at [507, 331] on div "Promo or referral code (optional) CITIF21 Sorry, that promo code is not active …" at bounding box center [587, 253] width 486 height 174
click at [676, 539] on input "Continue" at bounding box center [709, 547] width 222 height 43
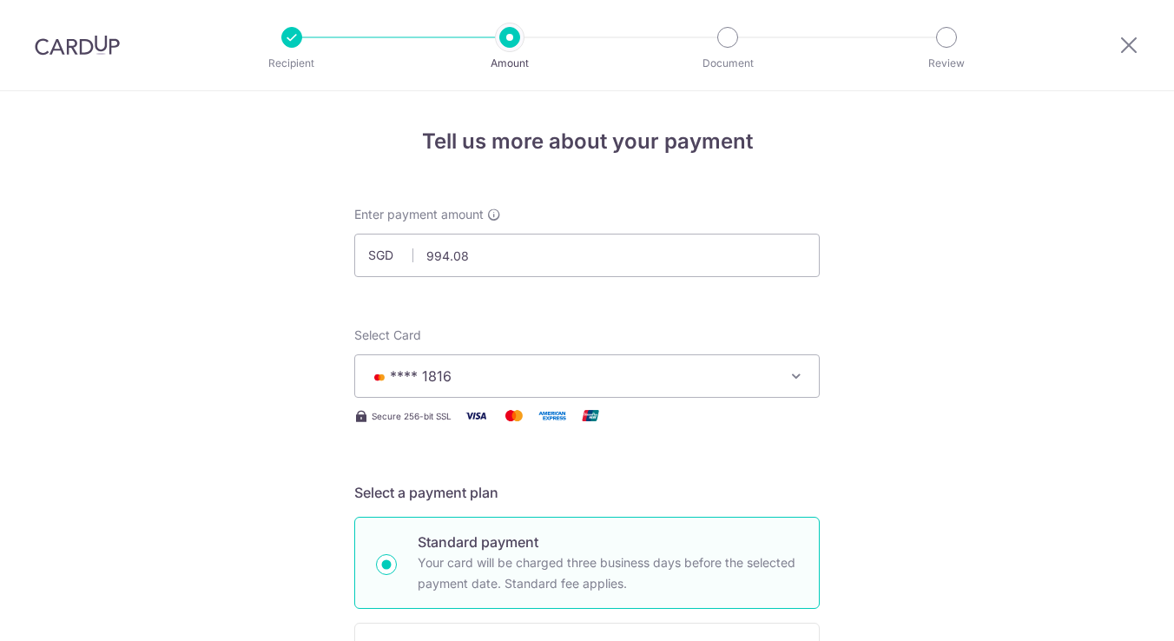
scroll to position [1195, 0]
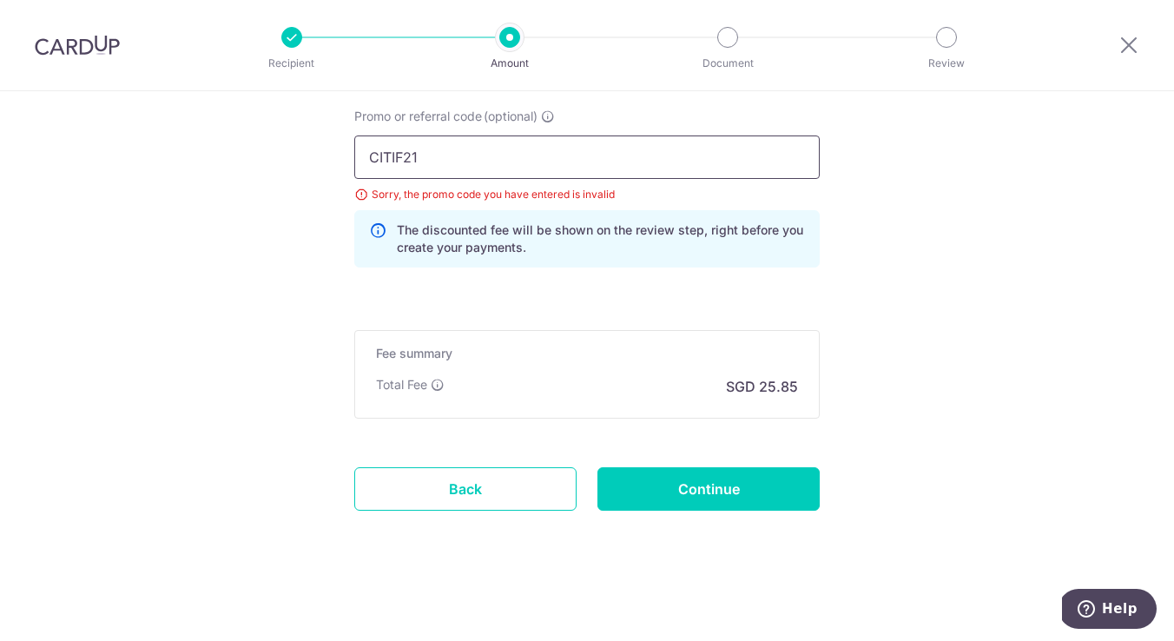
click at [403, 157] on input "CITIF21" at bounding box center [587, 157] width 466 height 43
type input "CITI21"
click at [676, 509] on input "Continue" at bounding box center [709, 488] width 222 height 43
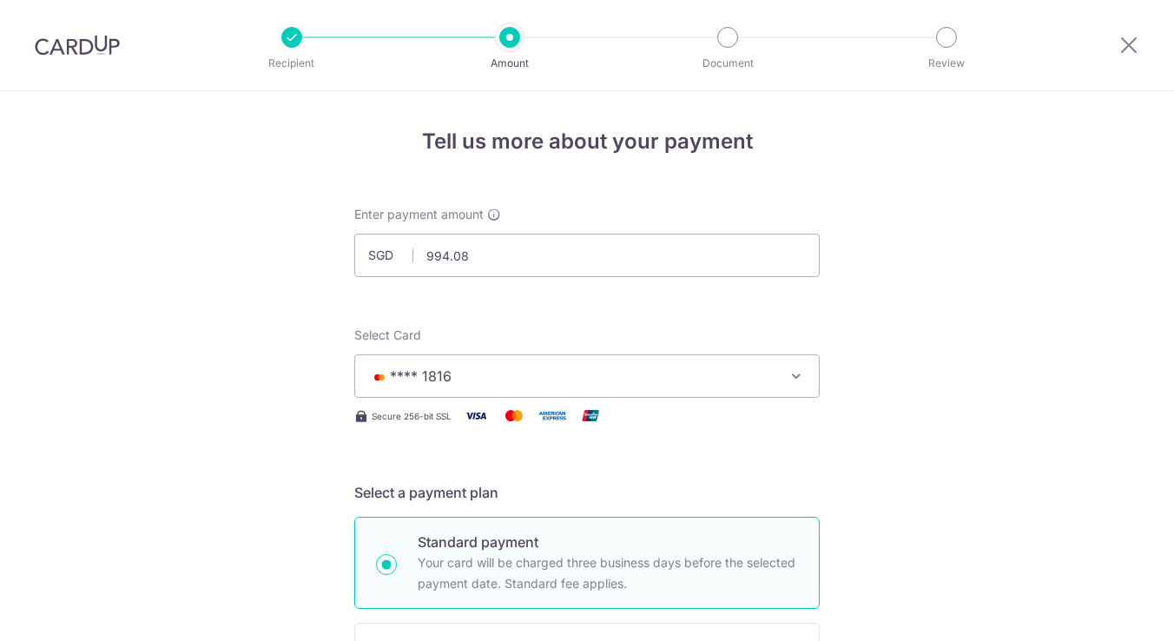
scroll to position [1195, 0]
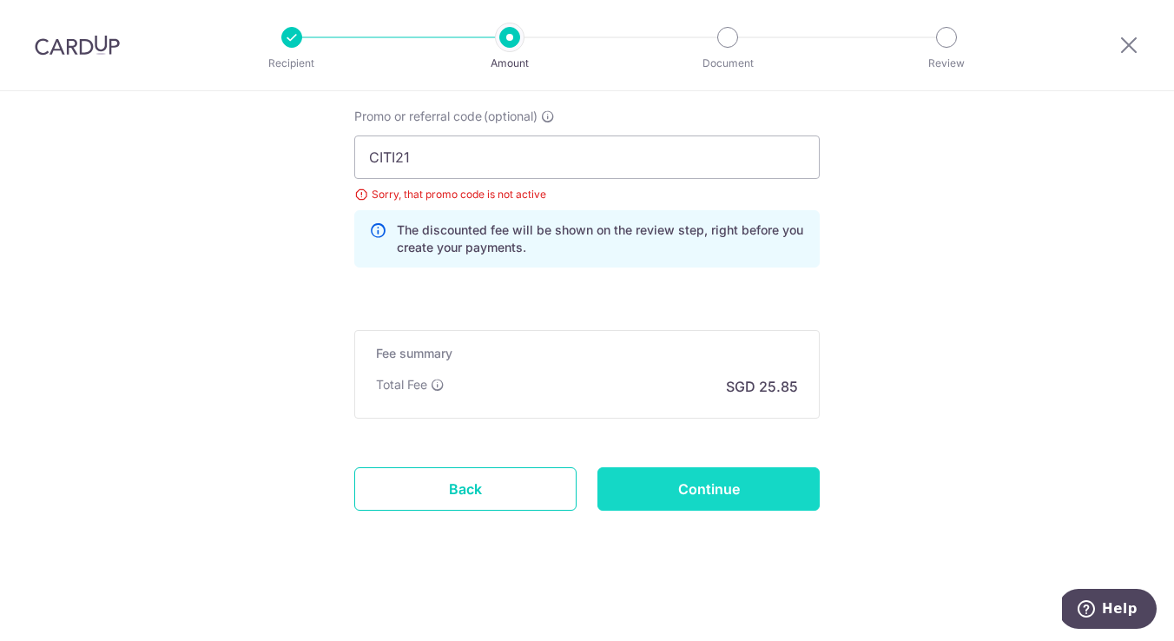
click at [699, 480] on input "Continue" at bounding box center [709, 488] width 222 height 43
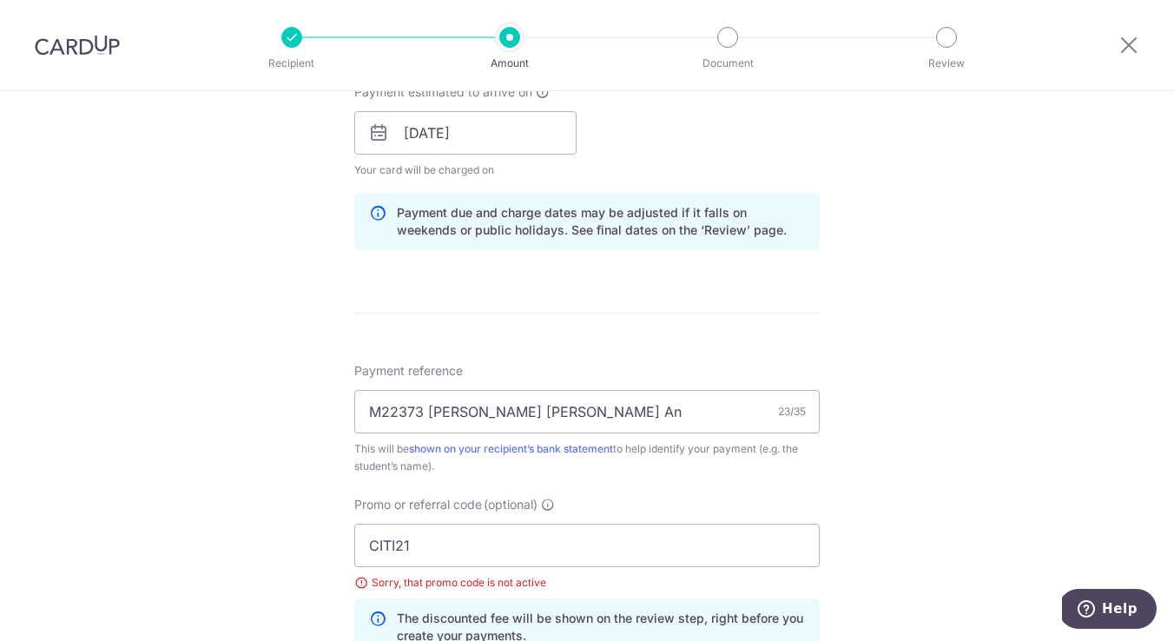
scroll to position [798, 0]
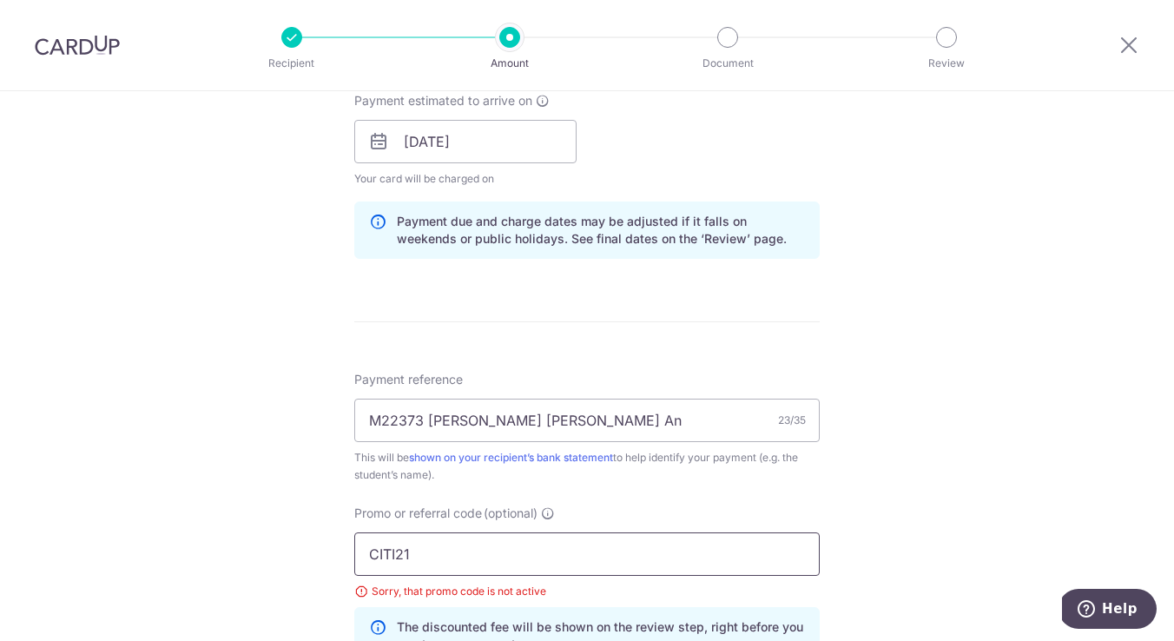
drag, startPoint x: 462, startPoint y: 550, endPoint x: 273, endPoint y: 542, distance: 189.5
click at [273, 542] on div "Tell us more about your payment Enter payment amount SGD 994.08 994.08 Select C…" at bounding box center [587, 165] width 1174 height 1745
type input "milelion"
click at [169, 527] on div "Tell us more about your payment Enter payment amount SGD 994.08 994.08 Select C…" at bounding box center [587, 165] width 1174 height 1745
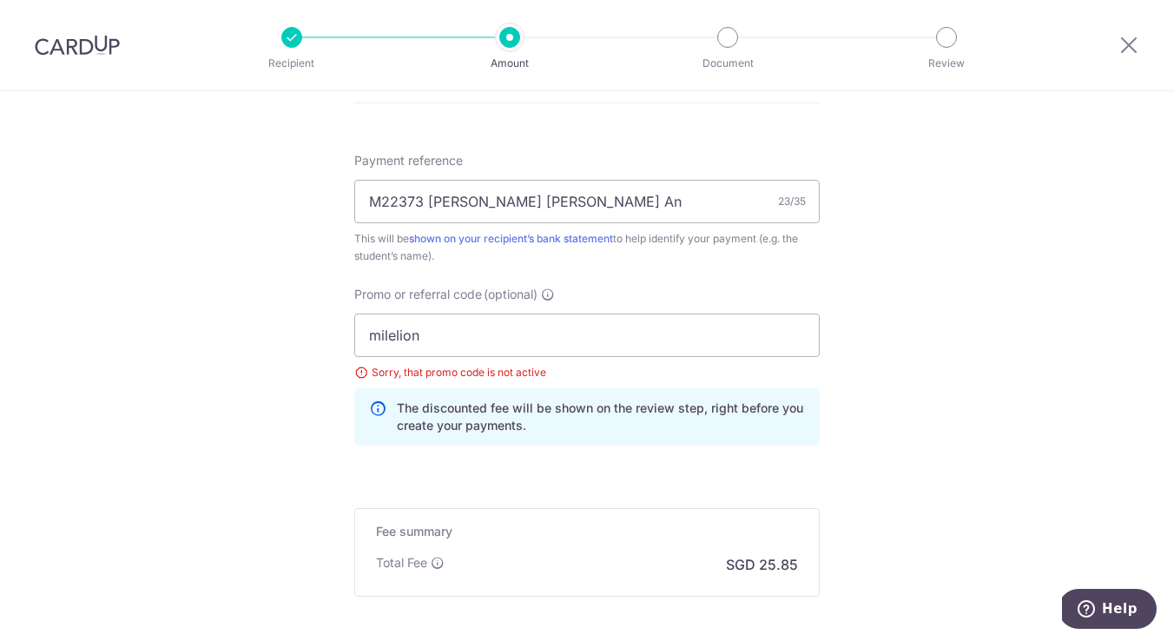
scroll to position [1057, 0]
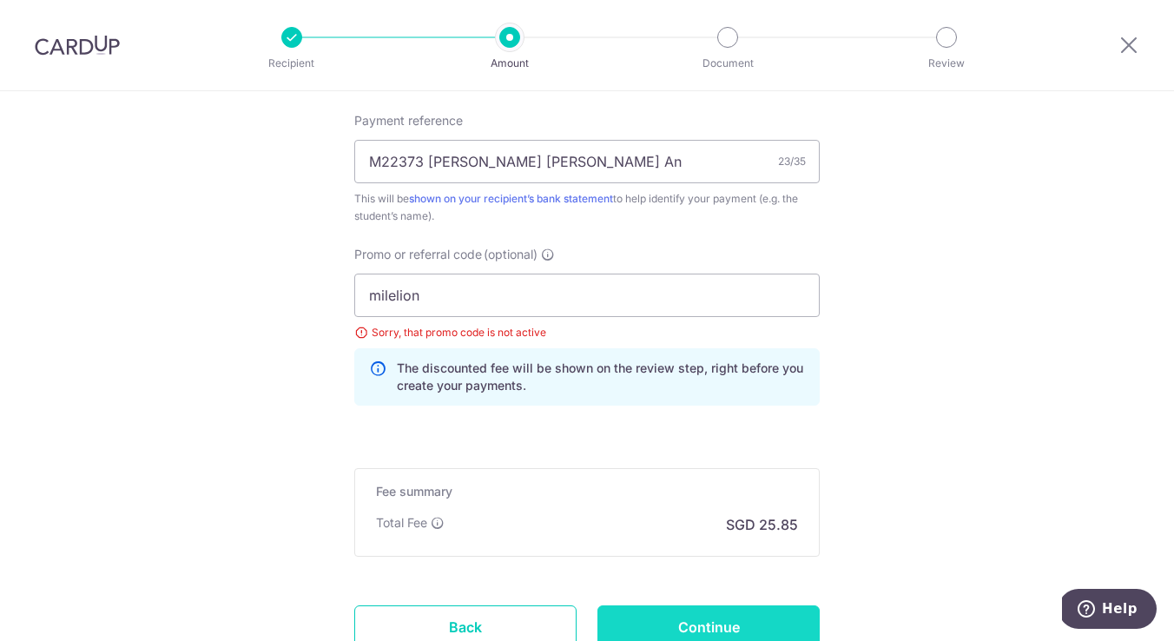
click at [688, 631] on input "Continue" at bounding box center [709, 626] width 222 height 43
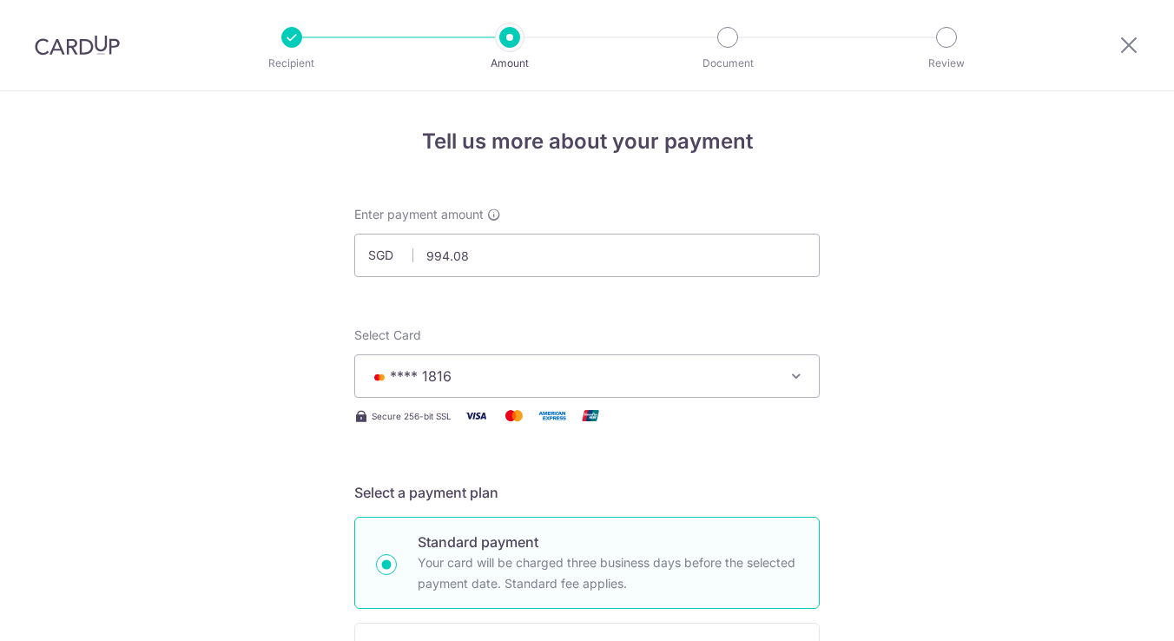
scroll to position [1195, 0]
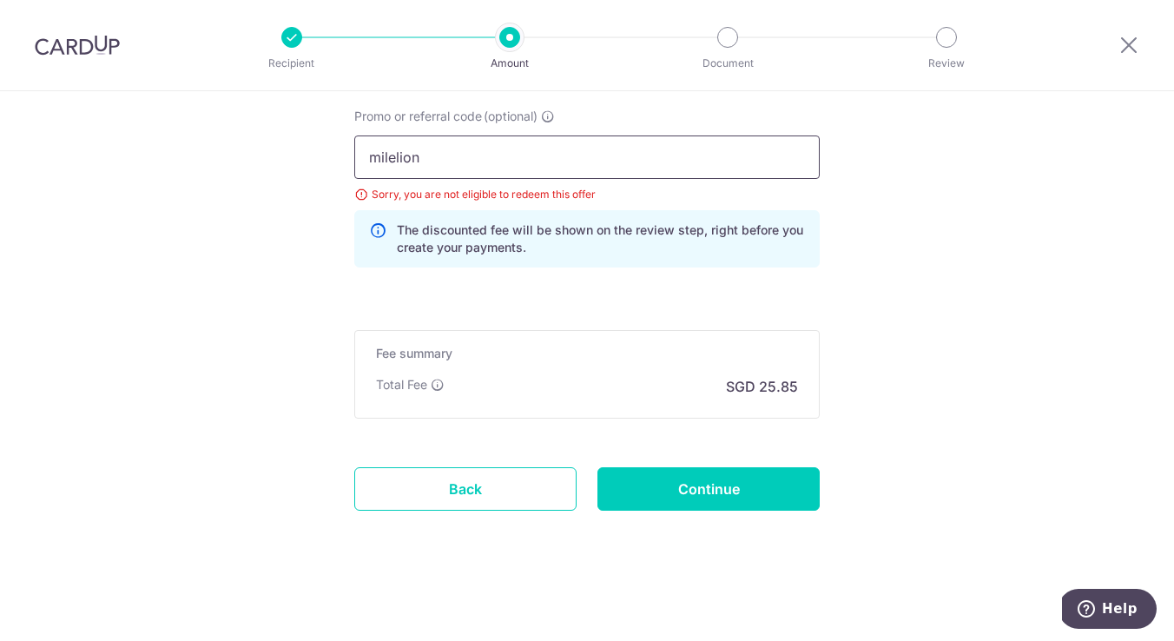
drag, startPoint x: 480, startPoint y: 175, endPoint x: 288, endPoint y: 148, distance: 193.9
paste input "OFF225"
type input "OFF225"
click at [703, 479] on input "Continue" at bounding box center [709, 488] width 222 height 43
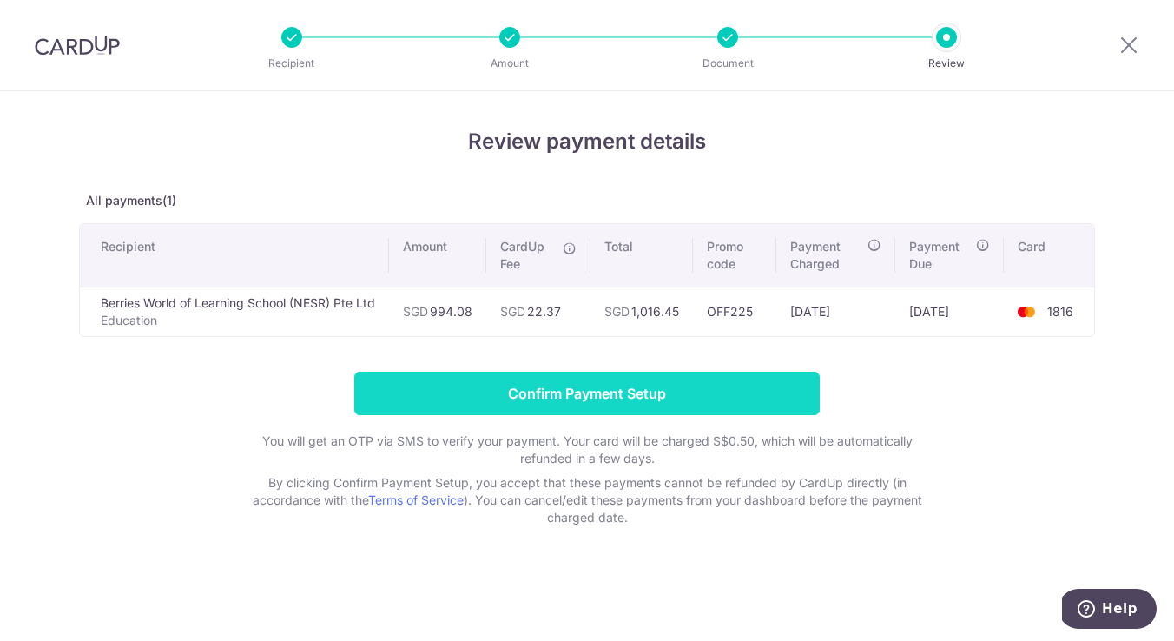
click at [645, 387] on input "Confirm Payment Setup" at bounding box center [587, 393] width 466 height 43
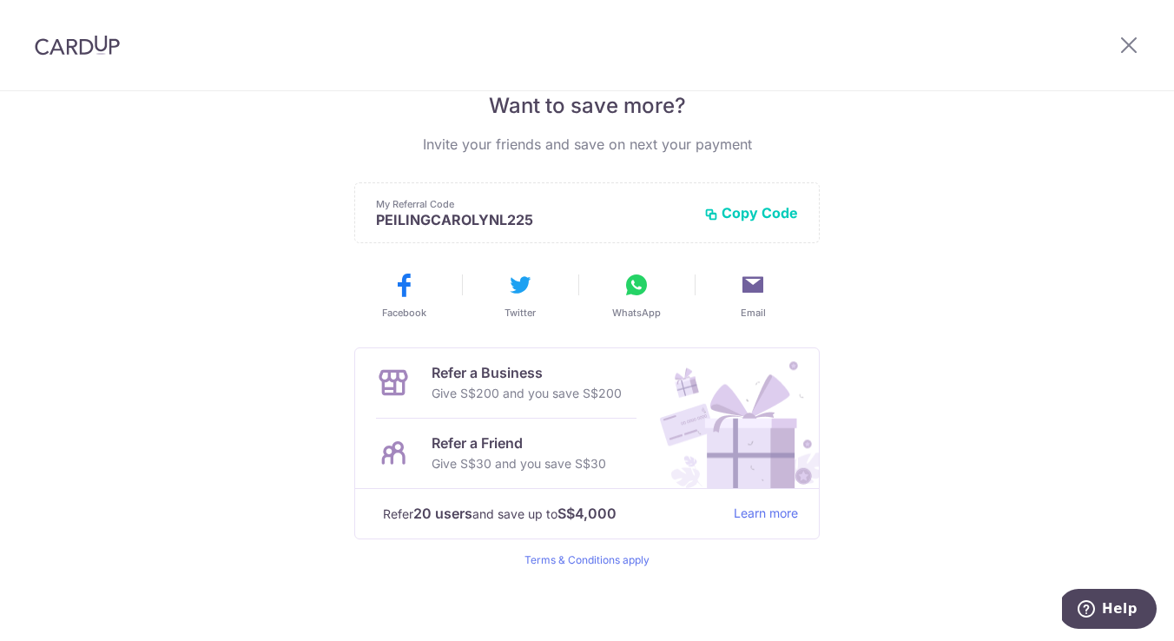
scroll to position [378, 0]
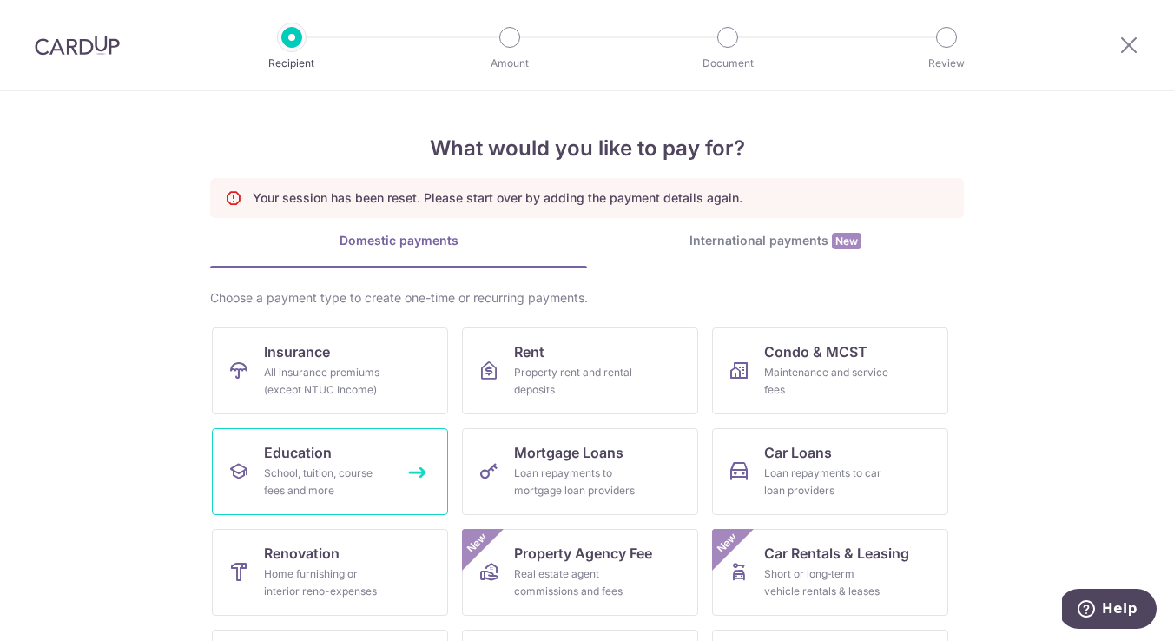
click at [360, 477] on div "School, tuition, course fees and more" at bounding box center [326, 482] width 125 height 35
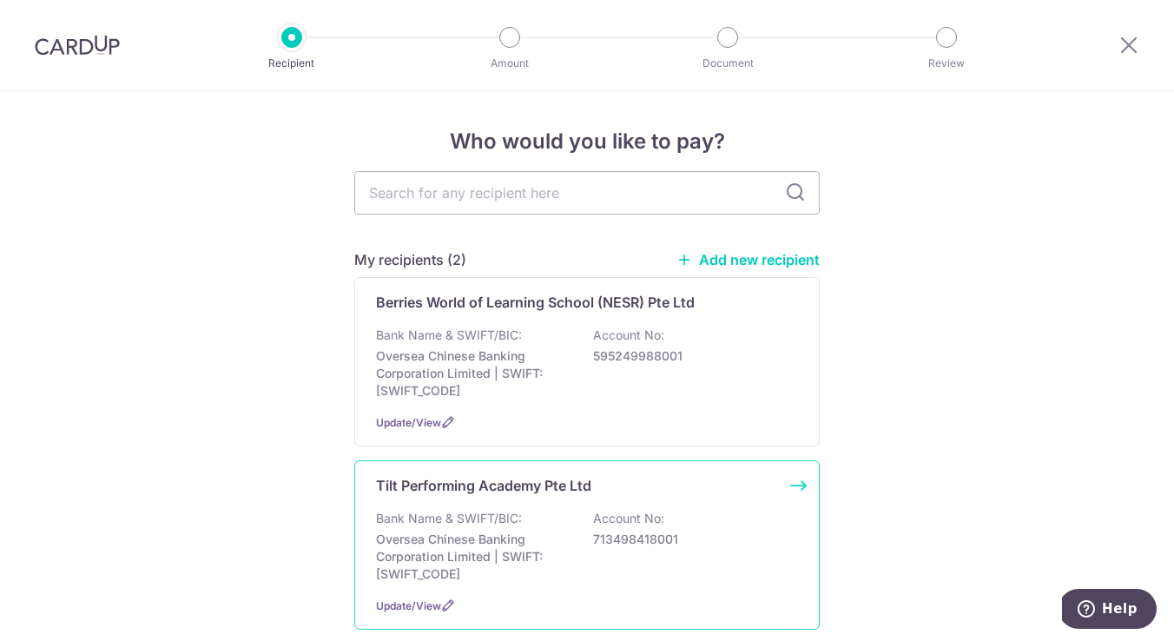
click at [498, 492] on p "Tilt Performing Academy Pte Ltd" at bounding box center [483, 485] width 215 height 21
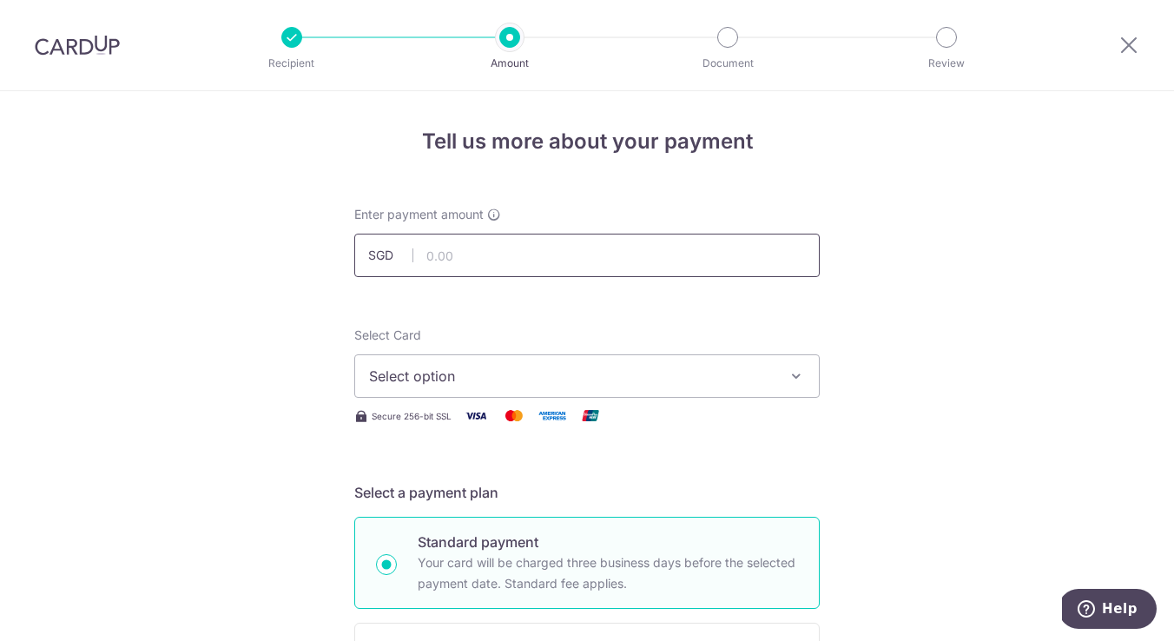
click at [529, 270] on input "text" at bounding box center [587, 255] width 466 height 43
type input "385.00"
click at [460, 382] on span "Select option" at bounding box center [571, 376] width 405 height 21
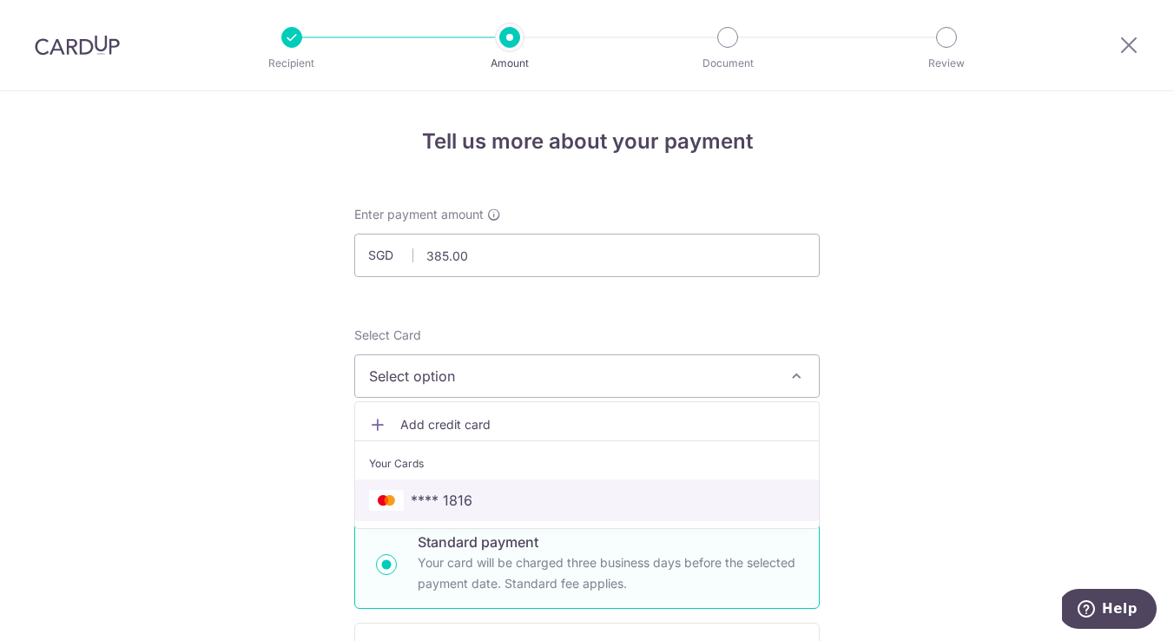
click at [459, 489] on link "**** 1816" at bounding box center [587, 500] width 464 height 42
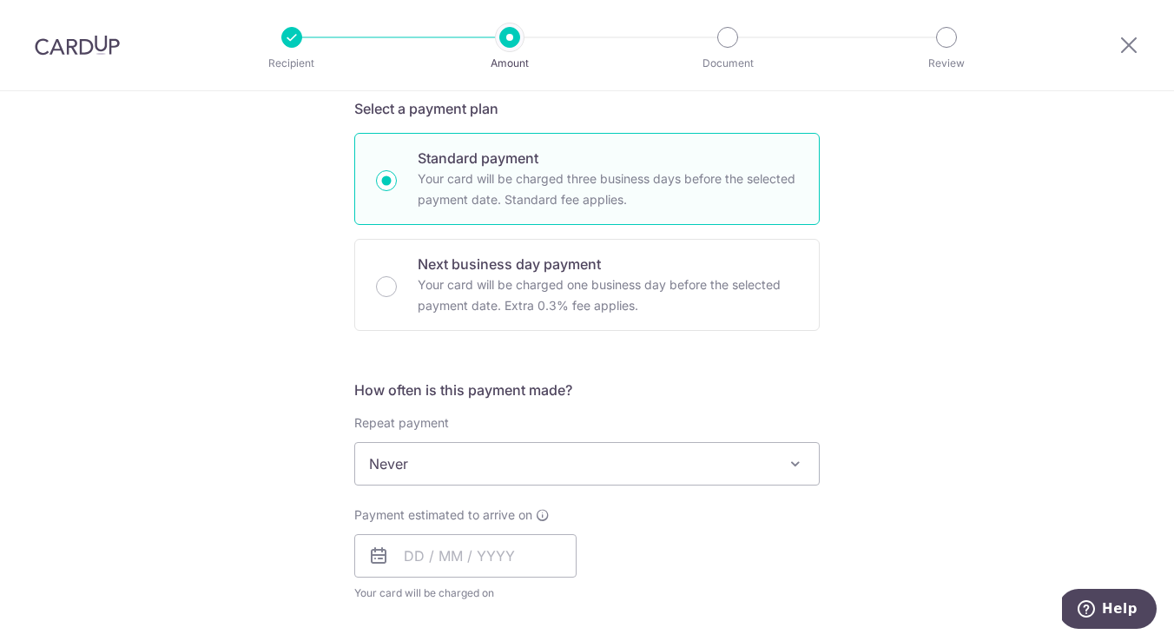
scroll to position [405, 0]
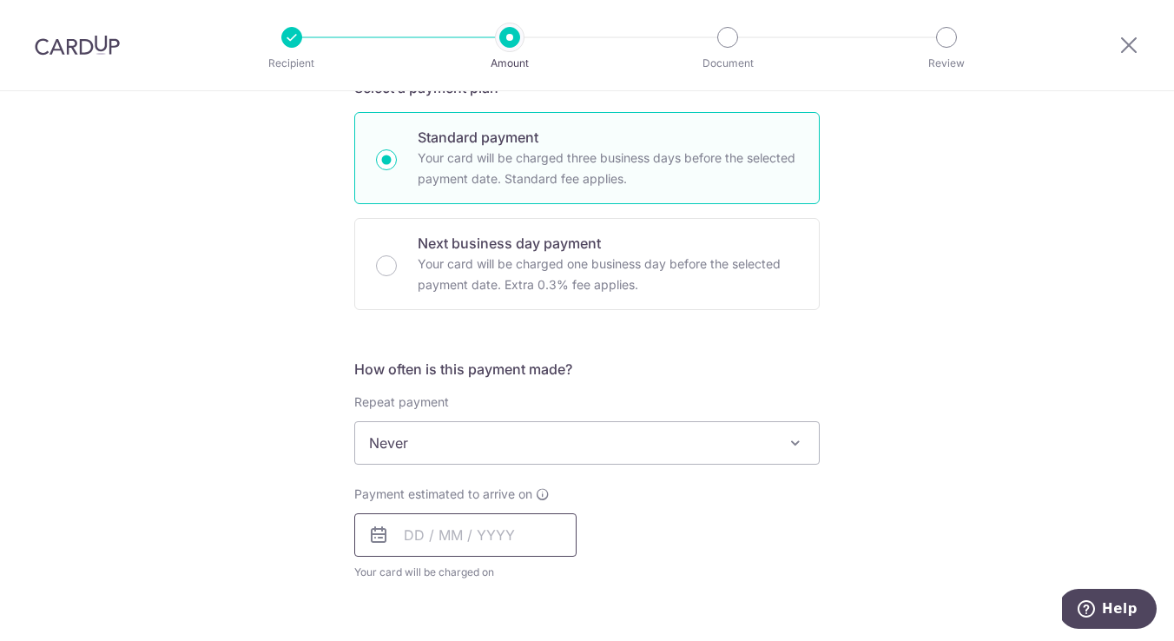
click at [425, 530] on input "text" at bounding box center [465, 534] width 222 height 43
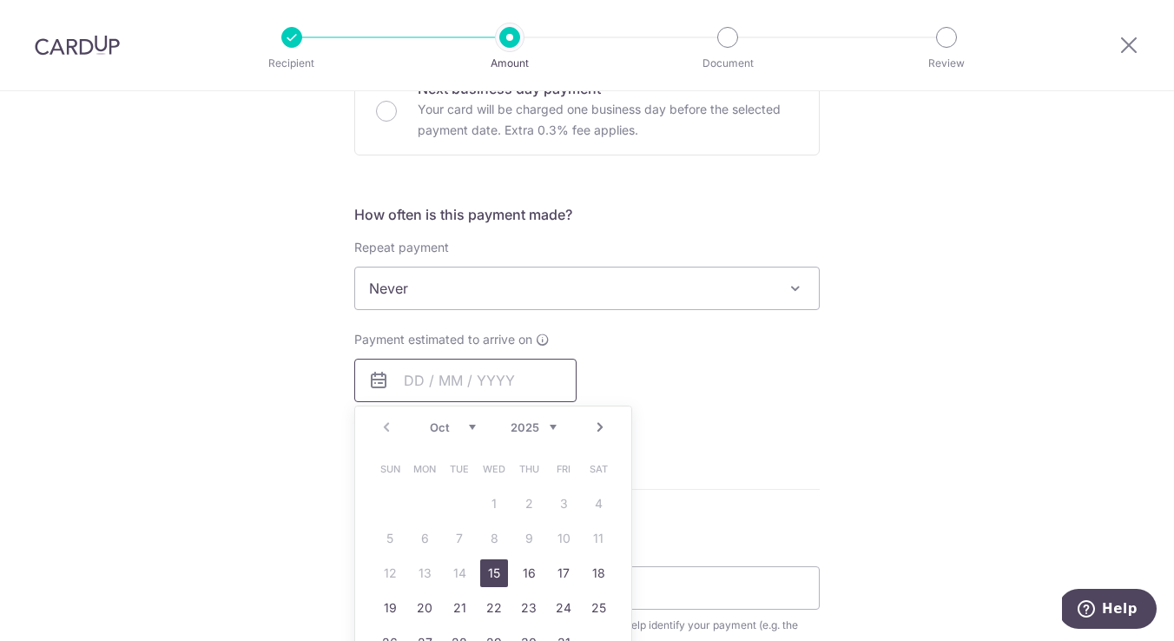
scroll to position [589, 0]
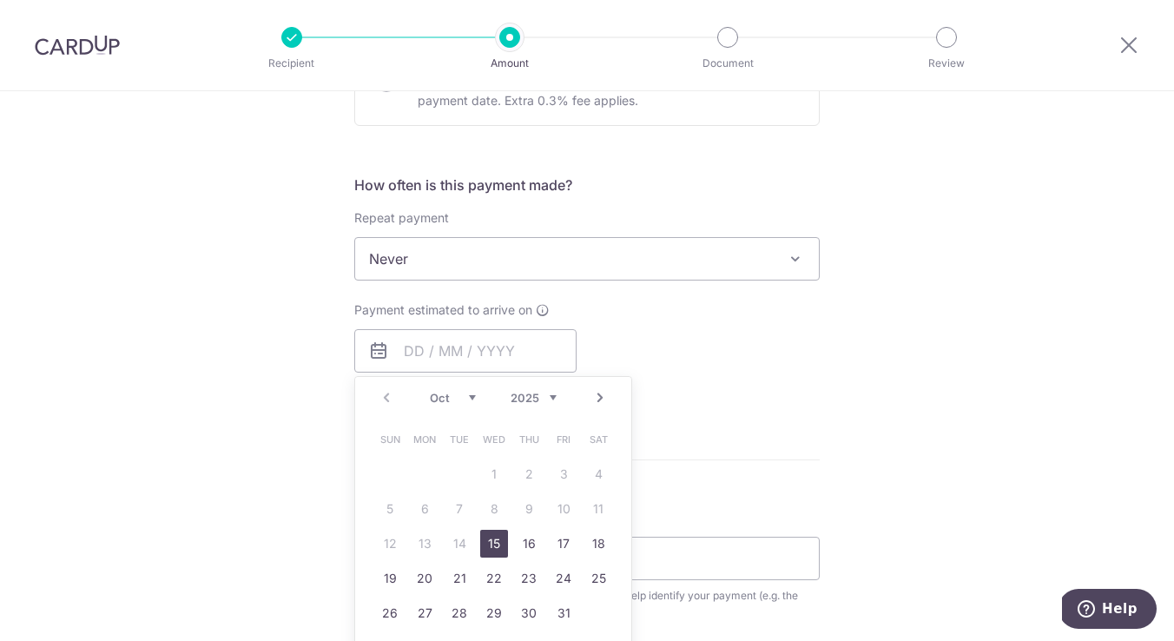
click at [492, 546] on link "15" at bounding box center [494, 544] width 28 height 28
type input "[DATE]"
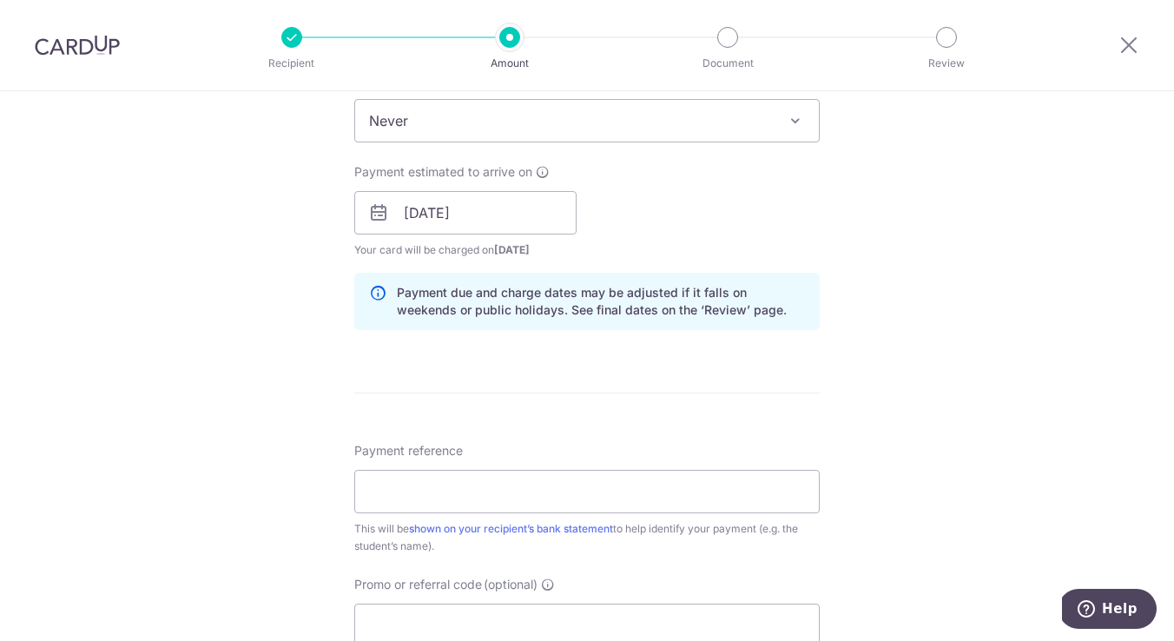
scroll to position [728, 0]
click at [585, 510] on input "Payment reference" at bounding box center [587, 490] width 466 height 43
type input "10221 [PERSON_NAME]"
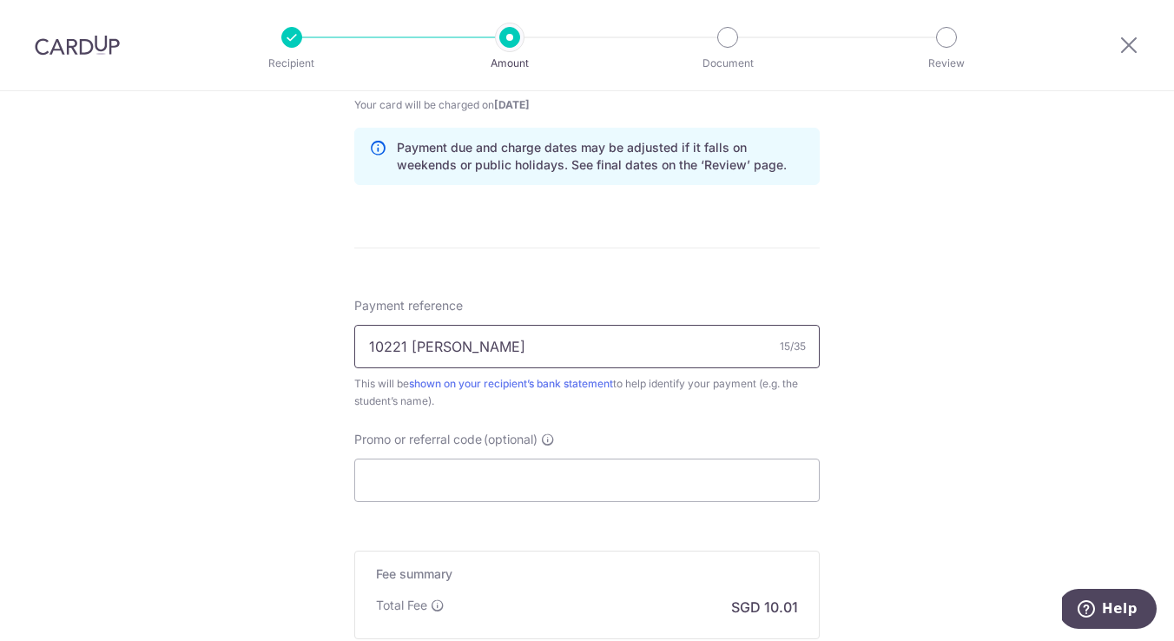
scroll to position [892, 0]
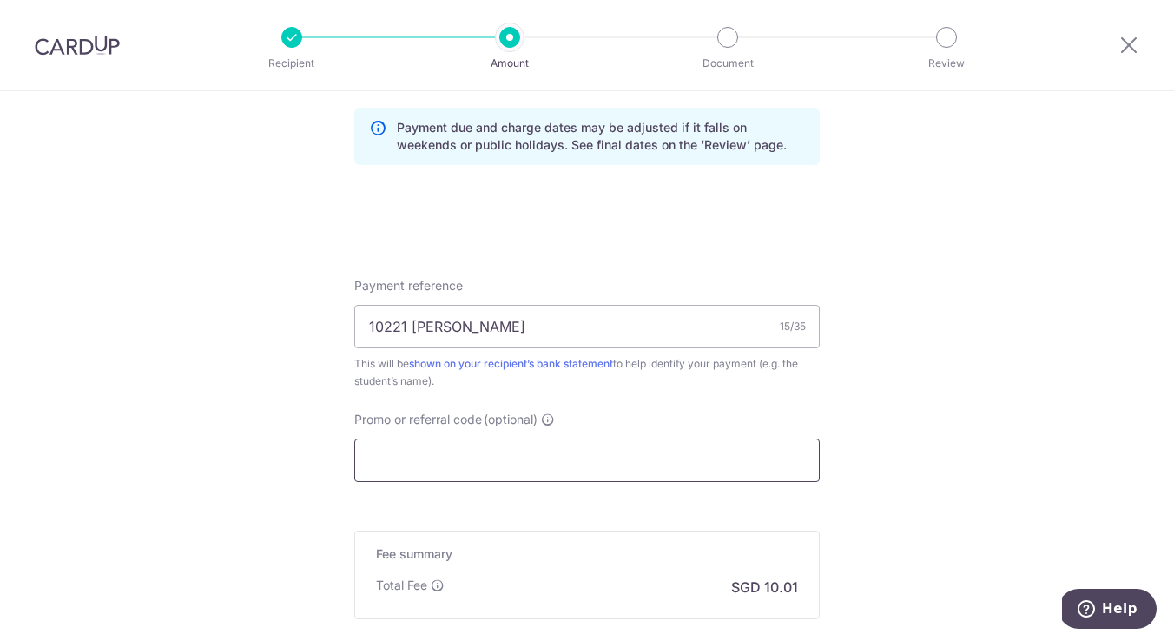
click at [453, 466] on input "Promo or referral code (optional)" at bounding box center [587, 460] width 466 height 43
paste input "OFF225"
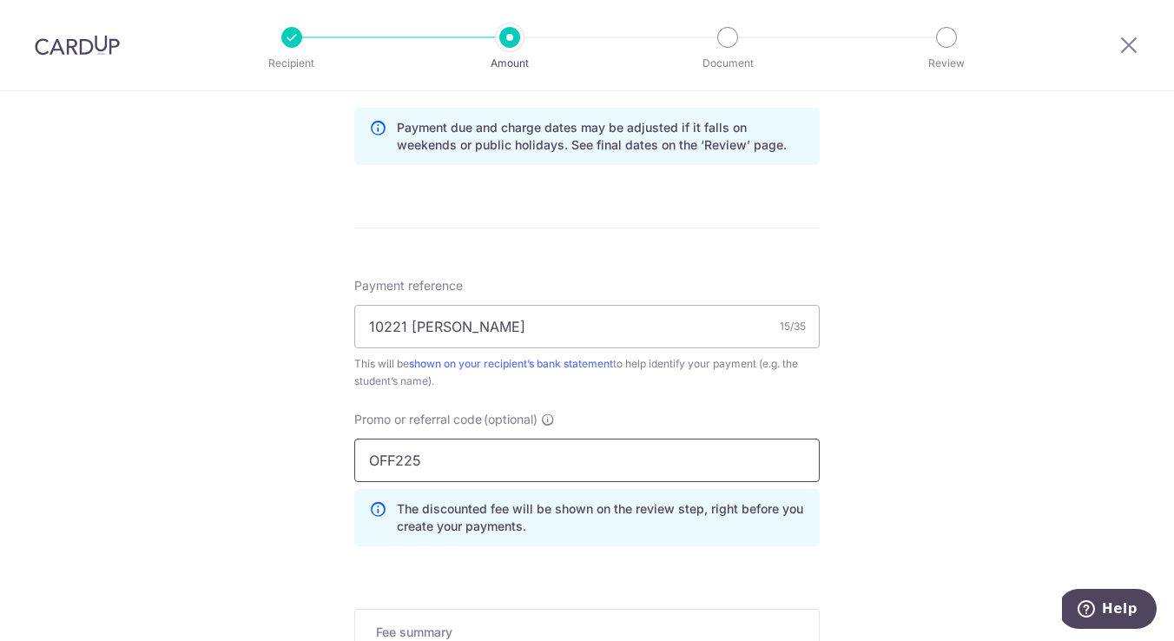
type input "OFF225"
click at [280, 509] on div "Tell us more about your payment Enter payment amount SGD 385.00 385.00 Select C…" at bounding box center [587, 59] width 1174 height 1721
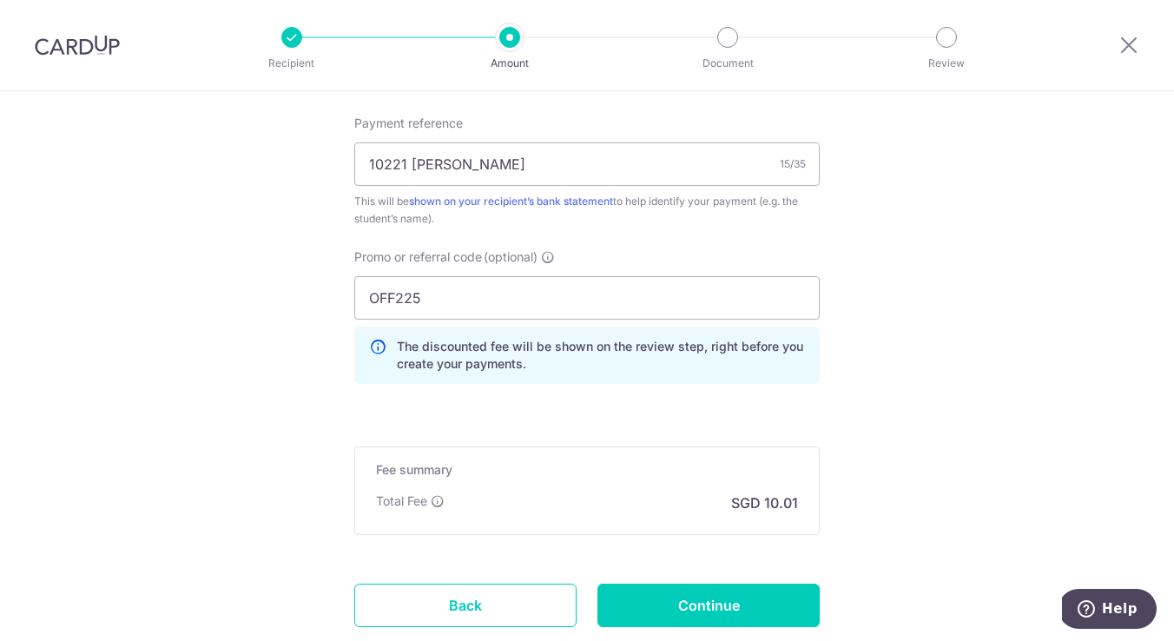
scroll to position [1075, 0]
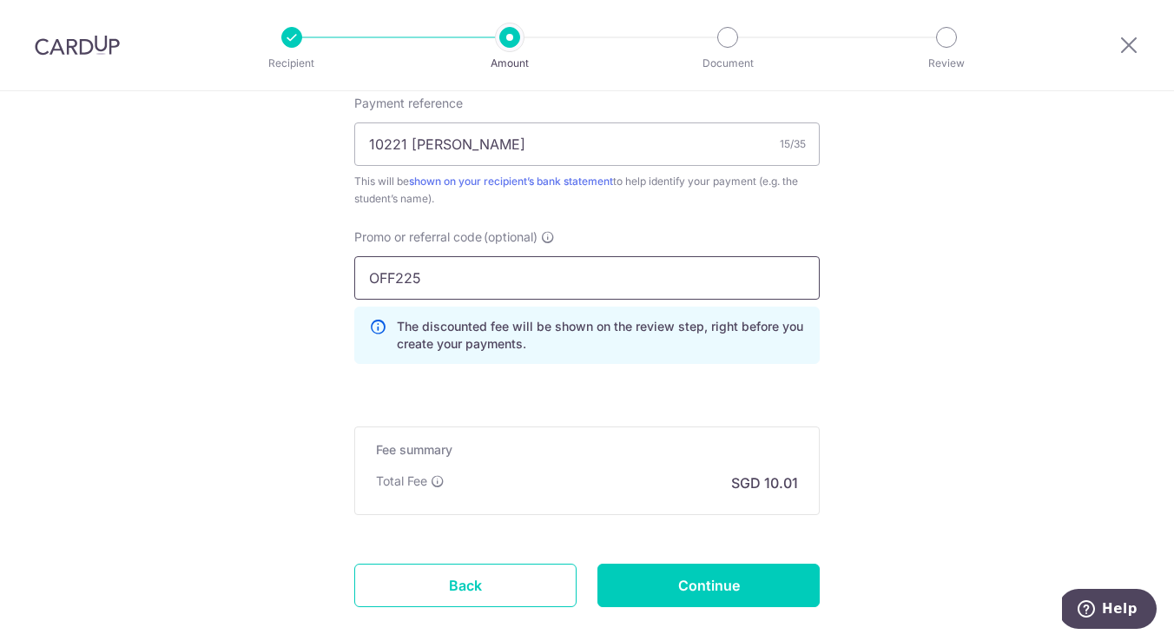
drag, startPoint x: 479, startPoint y: 291, endPoint x: 336, endPoint y: 284, distance: 143.5
type input "milelion"
click at [708, 586] on input "Continue" at bounding box center [709, 585] width 222 height 43
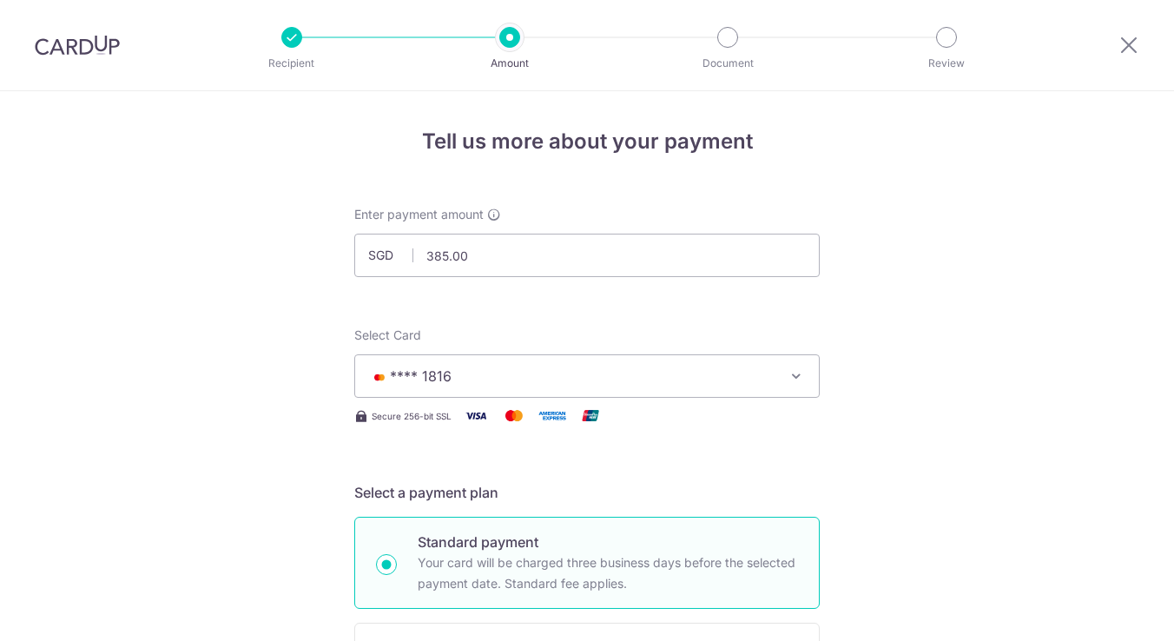
scroll to position [1195, 0]
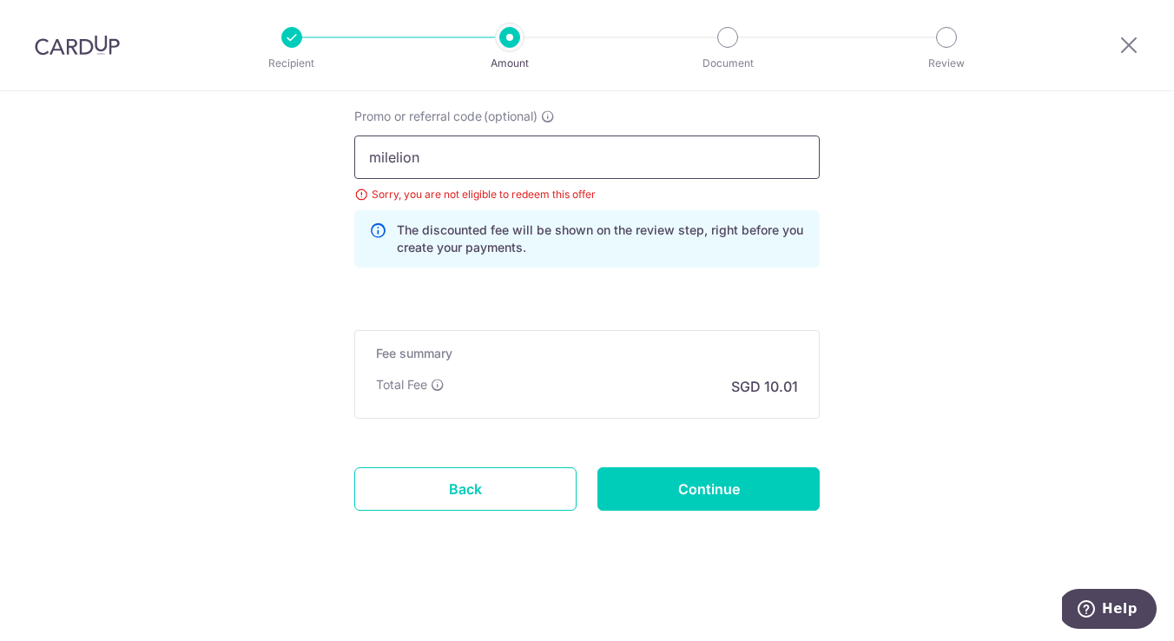
drag, startPoint x: 440, startPoint y: 153, endPoint x: 187, endPoint y: 147, distance: 253.7
paste input "OFF225"
type input "OFF225"
click at [676, 487] on input "Continue" at bounding box center [709, 488] width 222 height 43
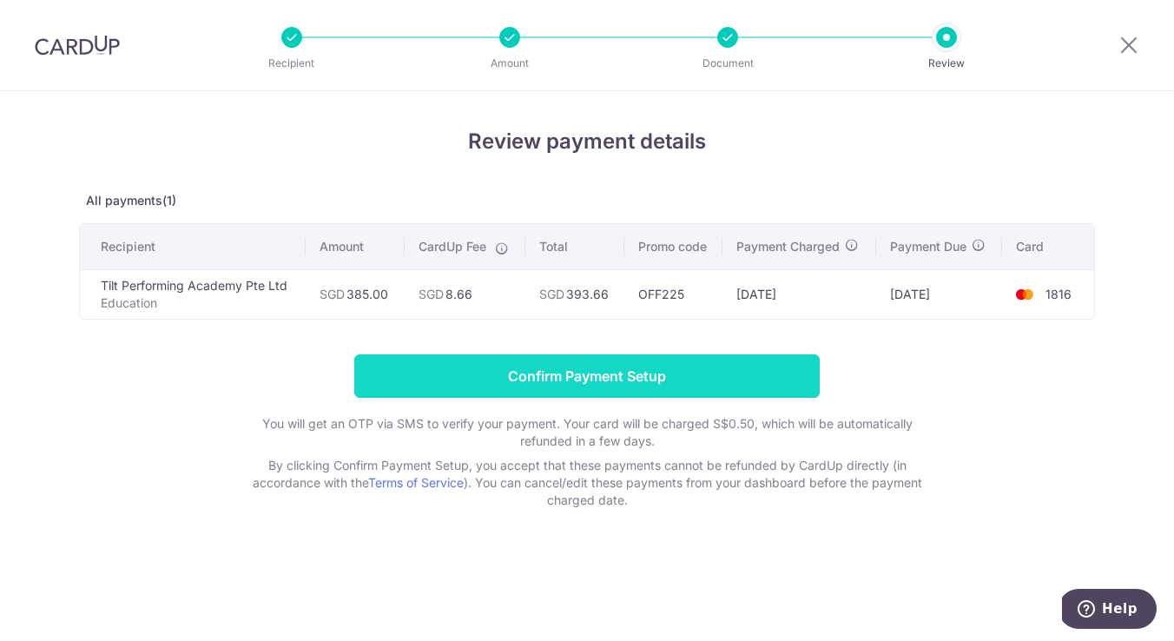
click at [515, 379] on input "Confirm Payment Setup" at bounding box center [587, 375] width 466 height 43
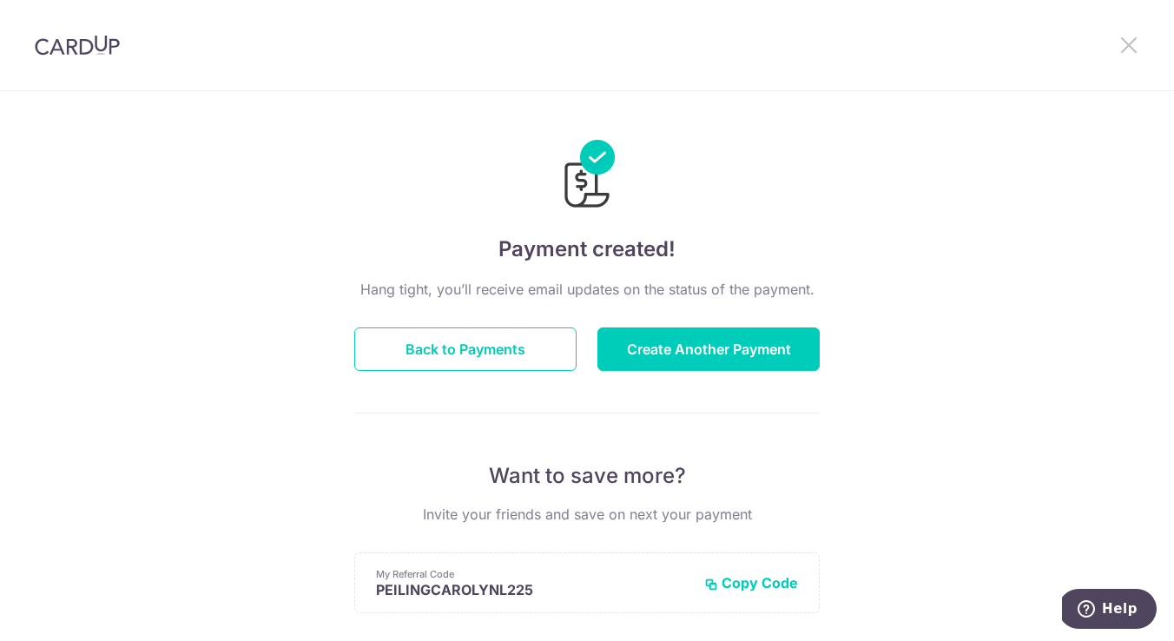
click at [1129, 44] on icon at bounding box center [1129, 45] width 21 height 22
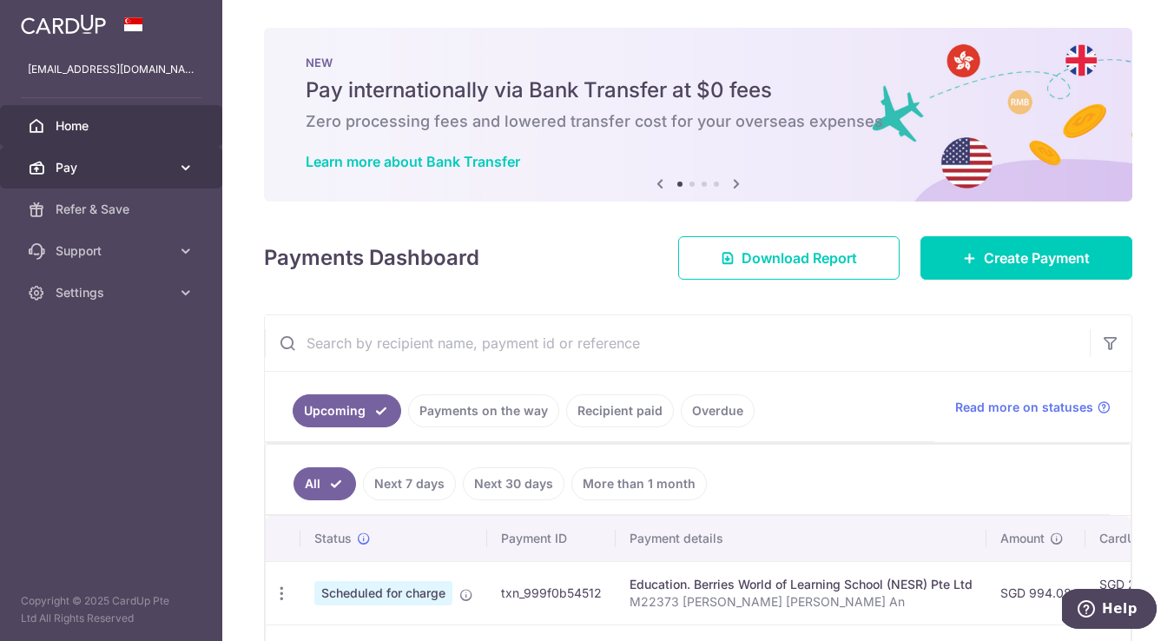
click at [182, 173] on icon at bounding box center [185, 167] width 17 height 17
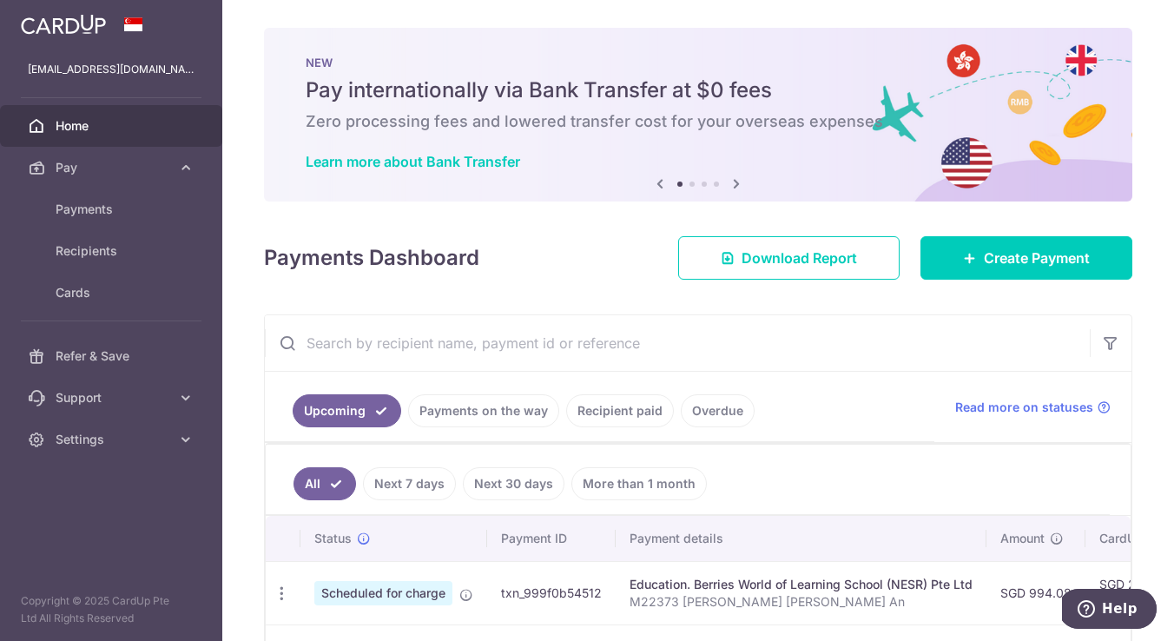
click at [223, 404] on div "× Pause Schedule Pause all future payments in this series Pause just this one p…" at bounding box center [698, 320] width 952 height 641
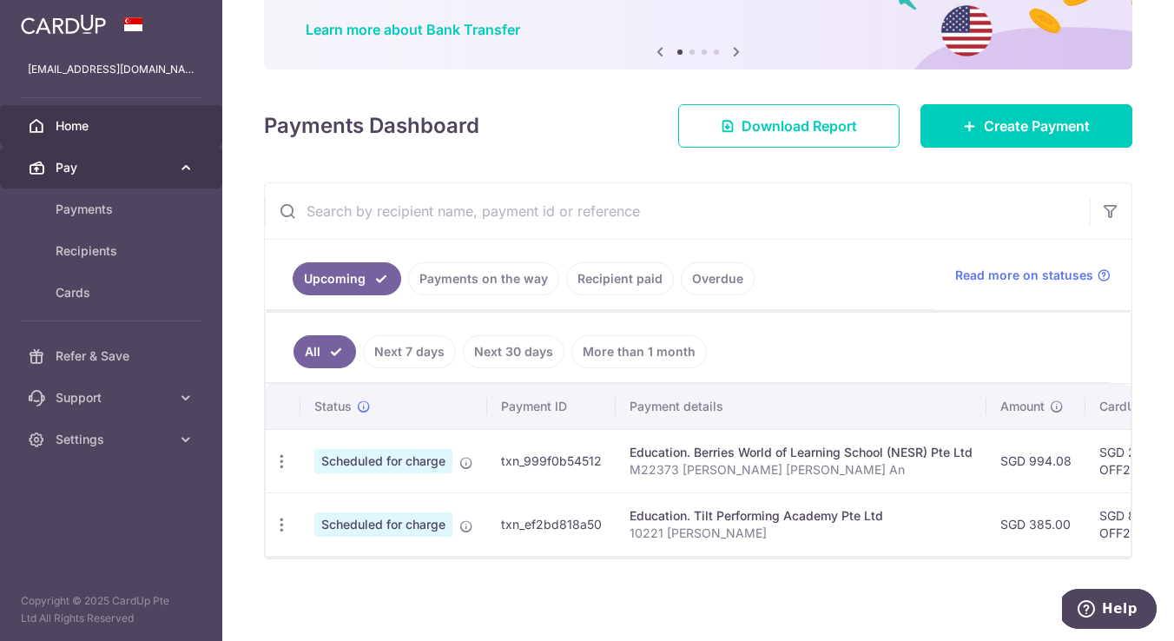
click at [77, 168] on span "Pay" at bounding box center [113, 167] width 115 height 17
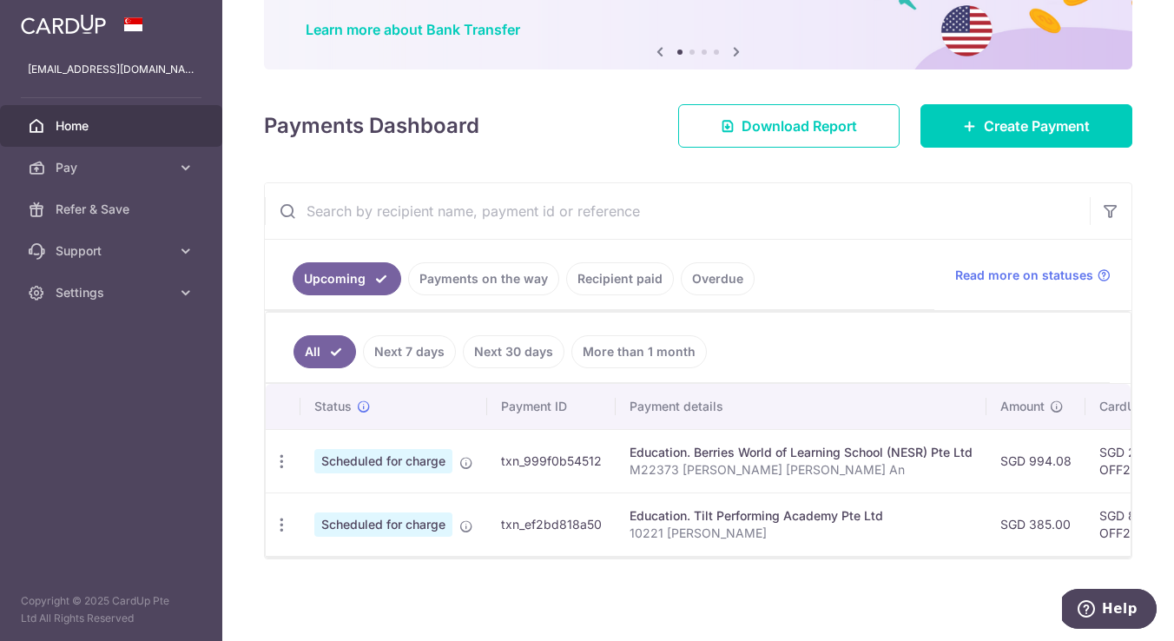
click at [90, 127] on span "Home" at bounding box center [113, 125] width 115 height 17
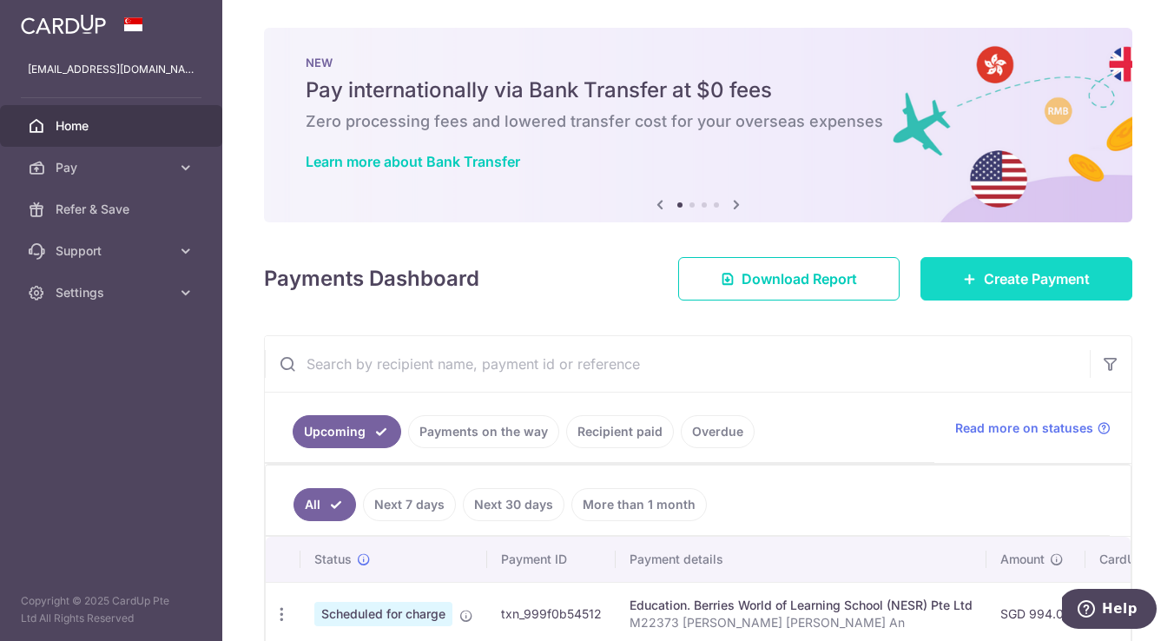
click at [990, 288] on span "Create Payment" at bounding box center [1037, 278] width 106 height 21
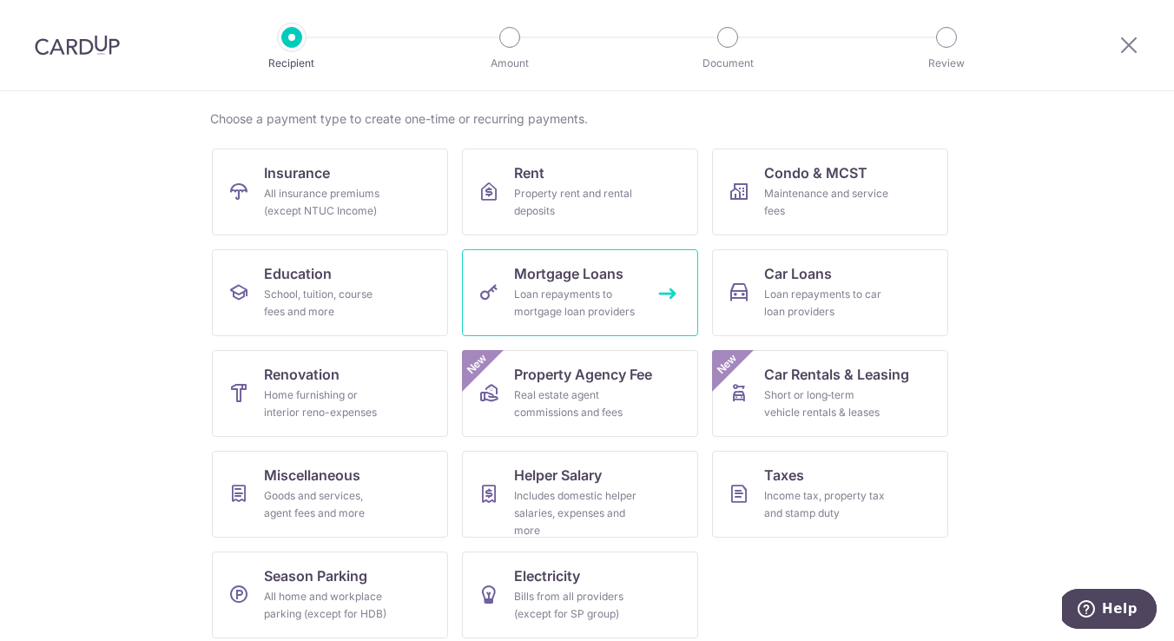
scroll to position [136, 0]
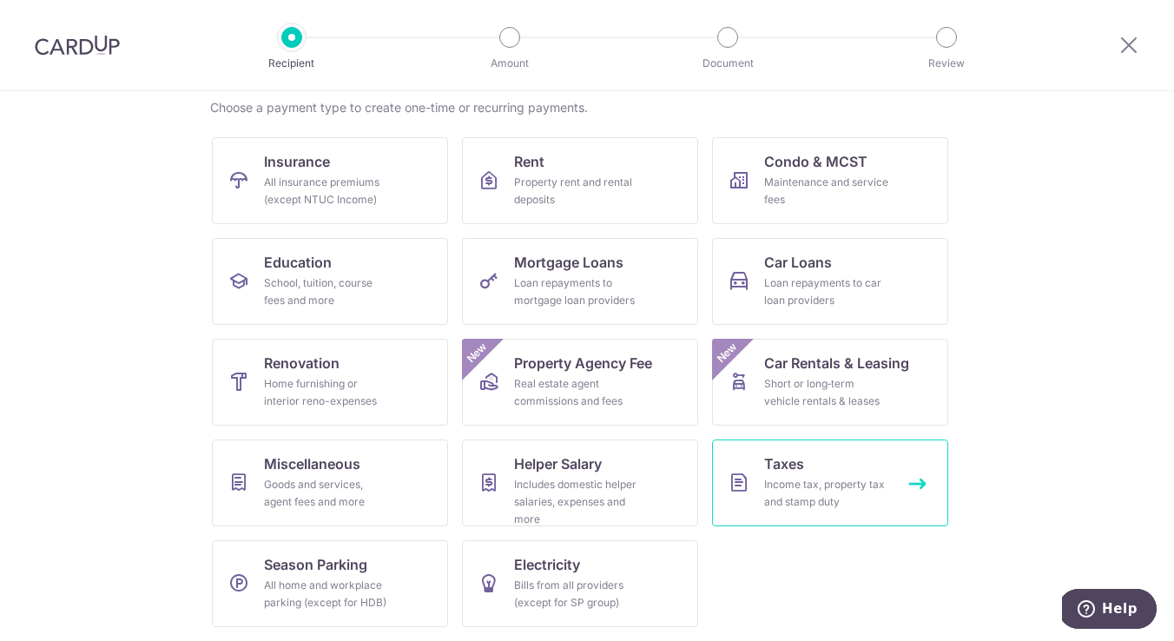
click at [841, 491] on div "Income tax, property tax and stamp duty" at bounding box center [826, 493] width 125 height 35
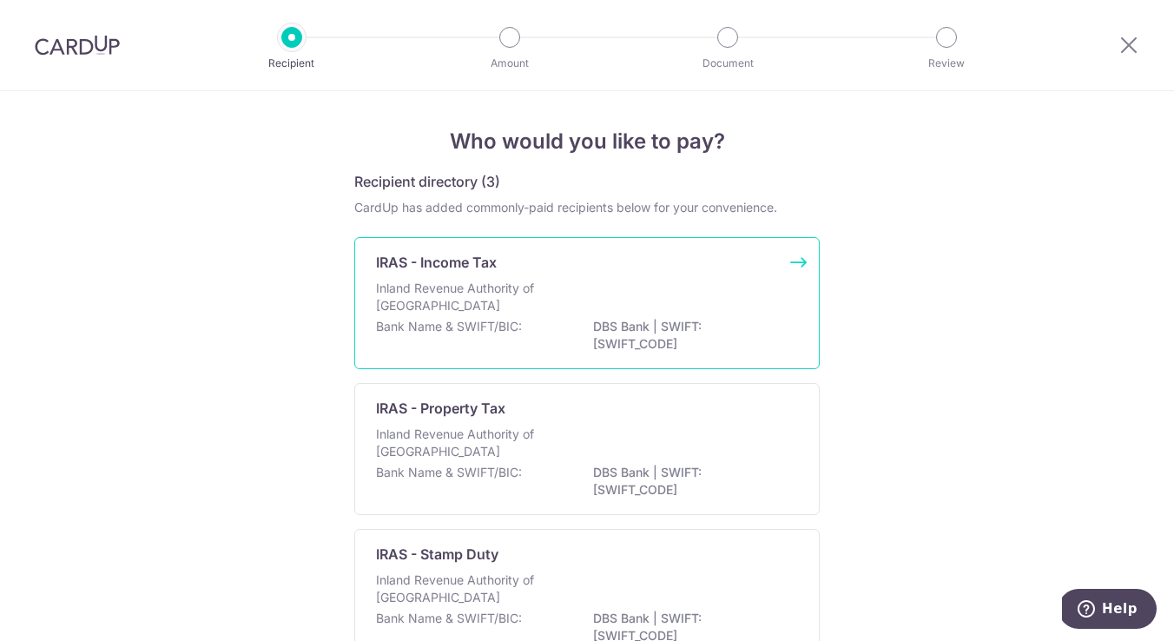
click at [539, 308] on p "Inland Revenue Authority of [GEOGRAPHIC_DATA]" at bounding box center [468, 297] width 184 height 35
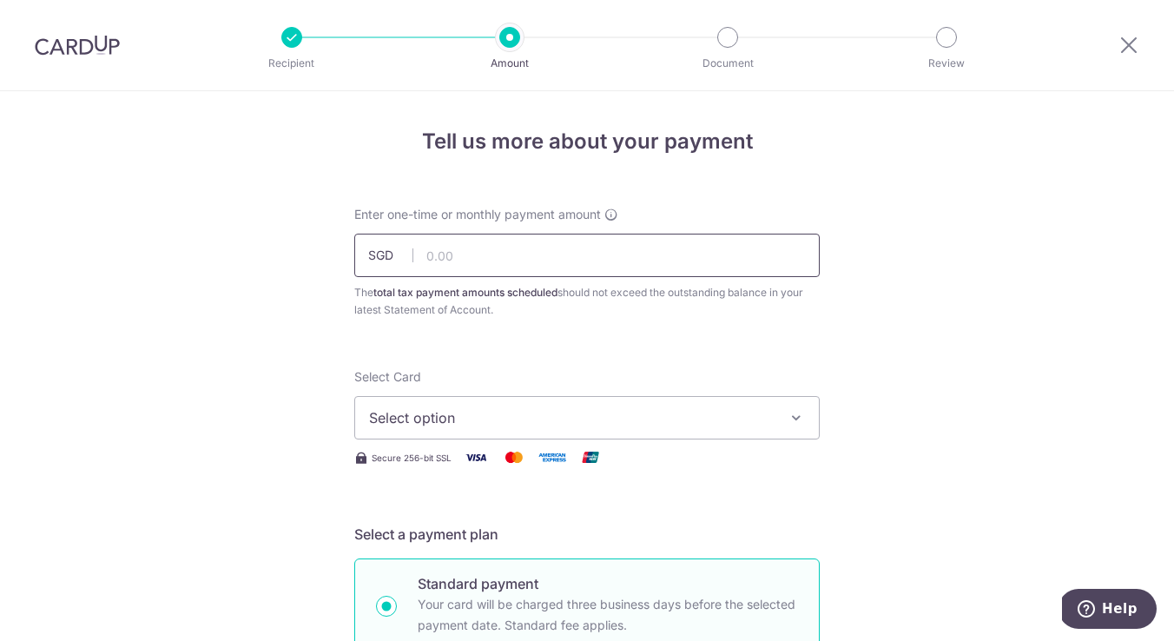
click at [681, 250] on input "text" at bounding box center [587, 255] width 466 height 43
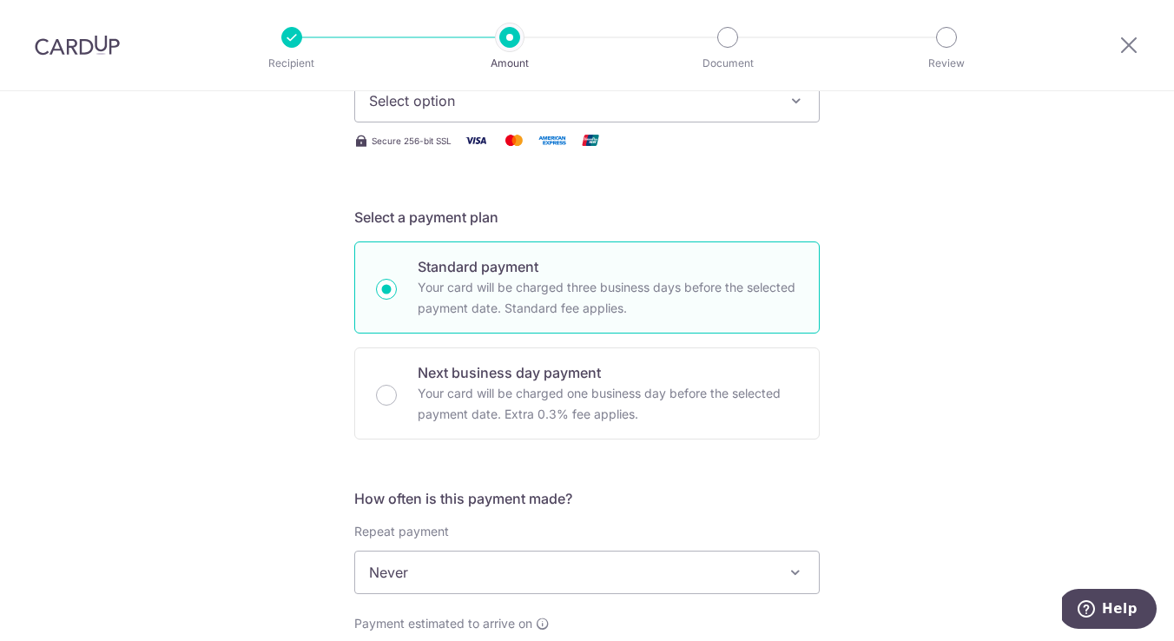
scroll to position [321, 0]
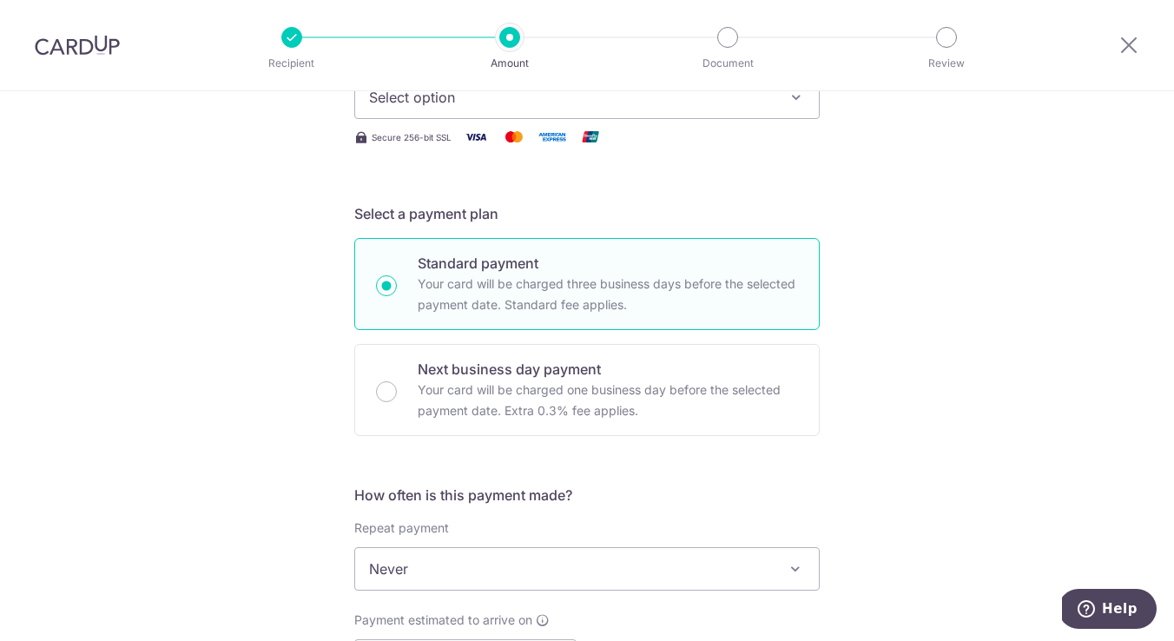
click at [656, 559] on span "Never" at bounding box center [587, 569] width 464 height 42
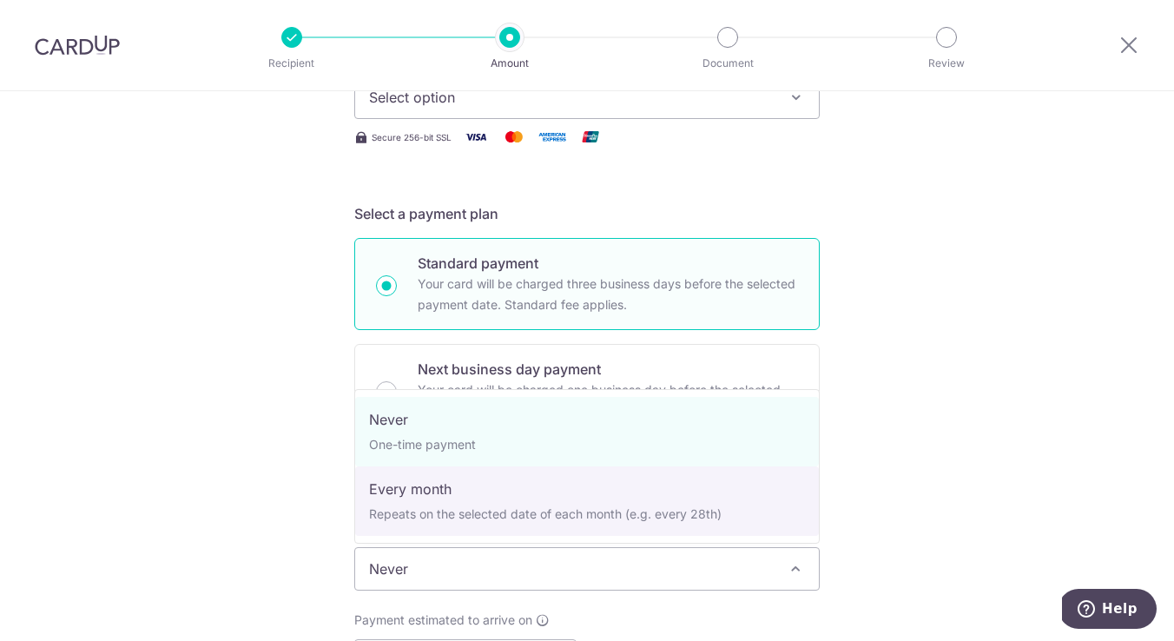
select select "3"
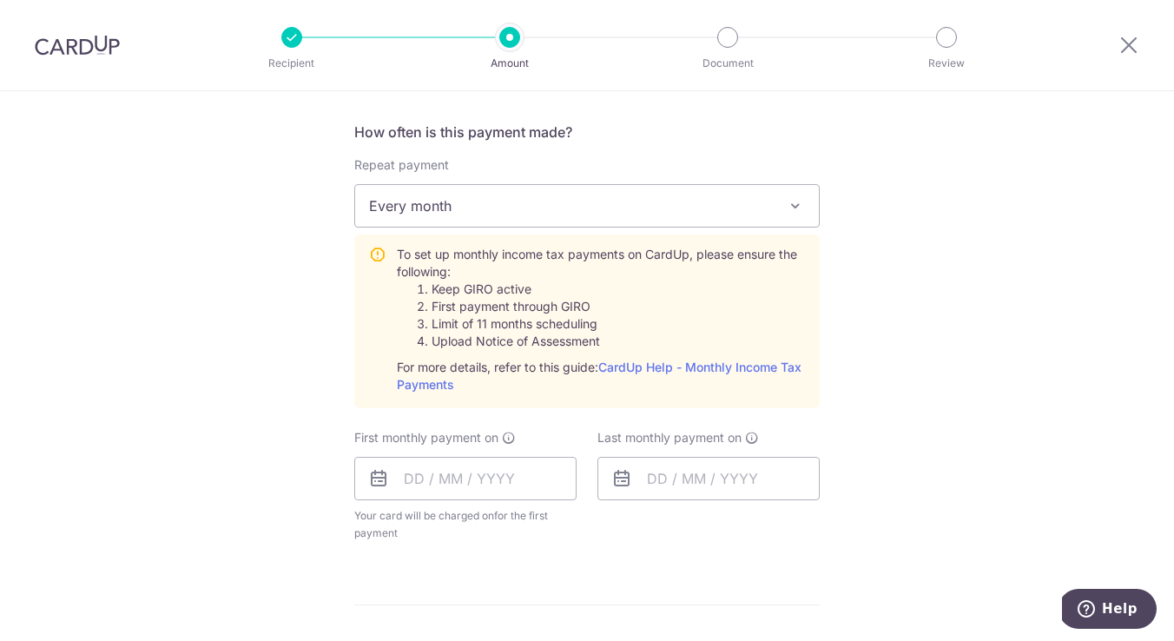
scroll to position [685, 0]
click at [737, 367] on link "CardUp Help - Monthly Income Tax Payments" at bounding box center [599, 374] width 405 height 32
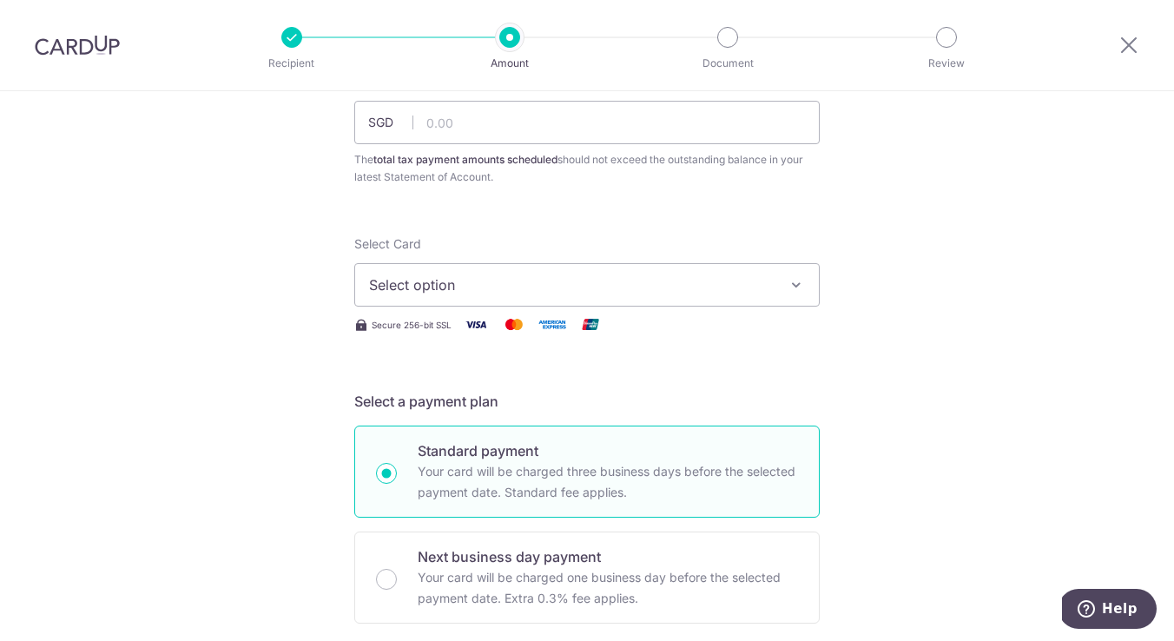
scroll to position [0, 0]
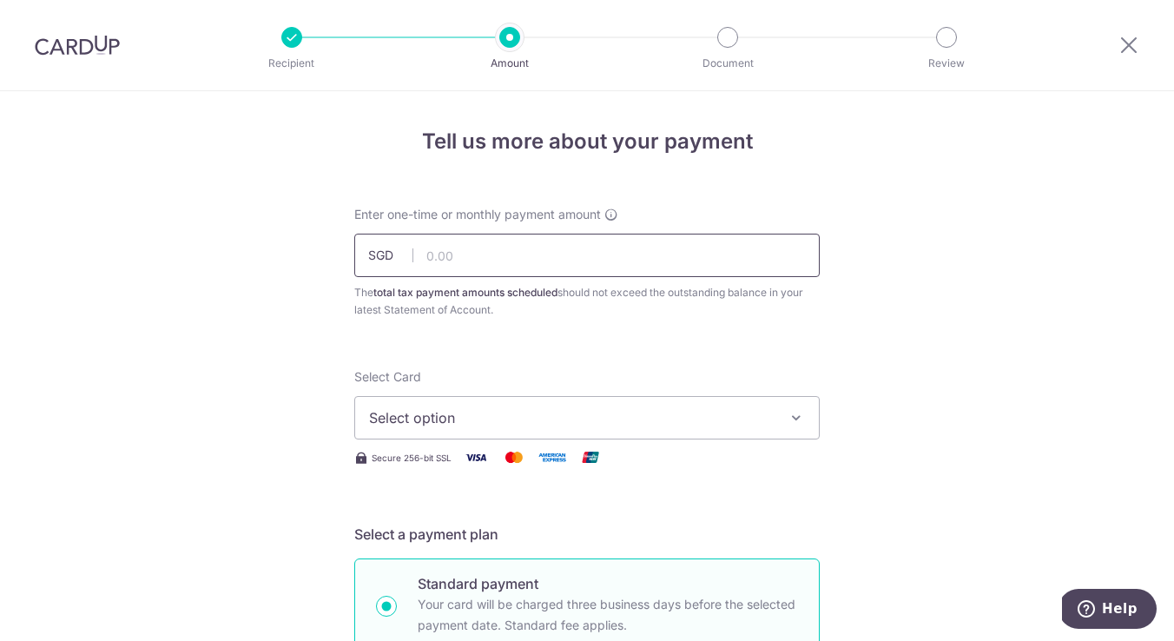
click at [585, 251] on input "text" at bounding box center [587, 255] width 466 height 43
type input "209.95"
click at [427, 425] on span "Select option" at bounding box center [571, 417] width 405 height 21
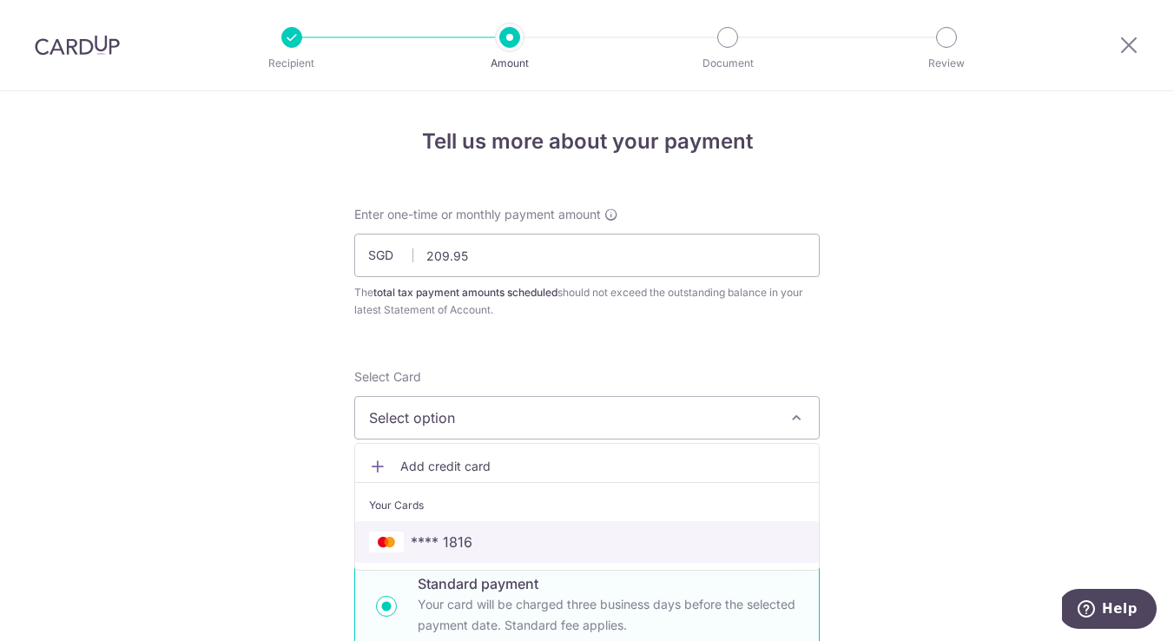
click at [434, 536] on span "**** 1816" at bounding box center [442, 542] width 62 height 21
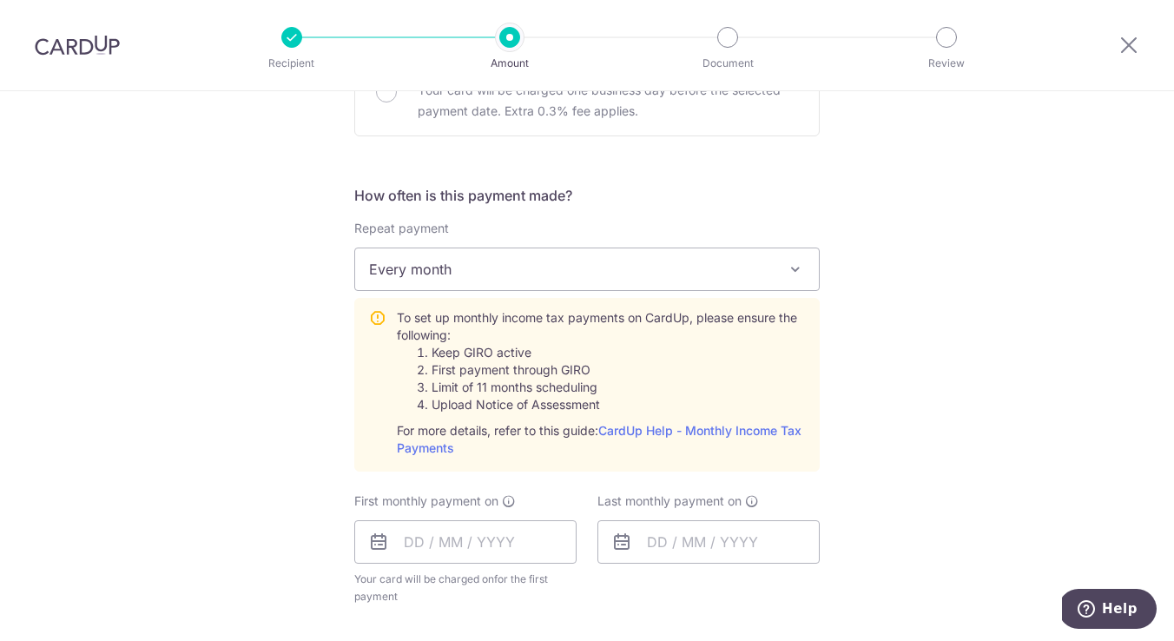
scroll to position [758, 0]
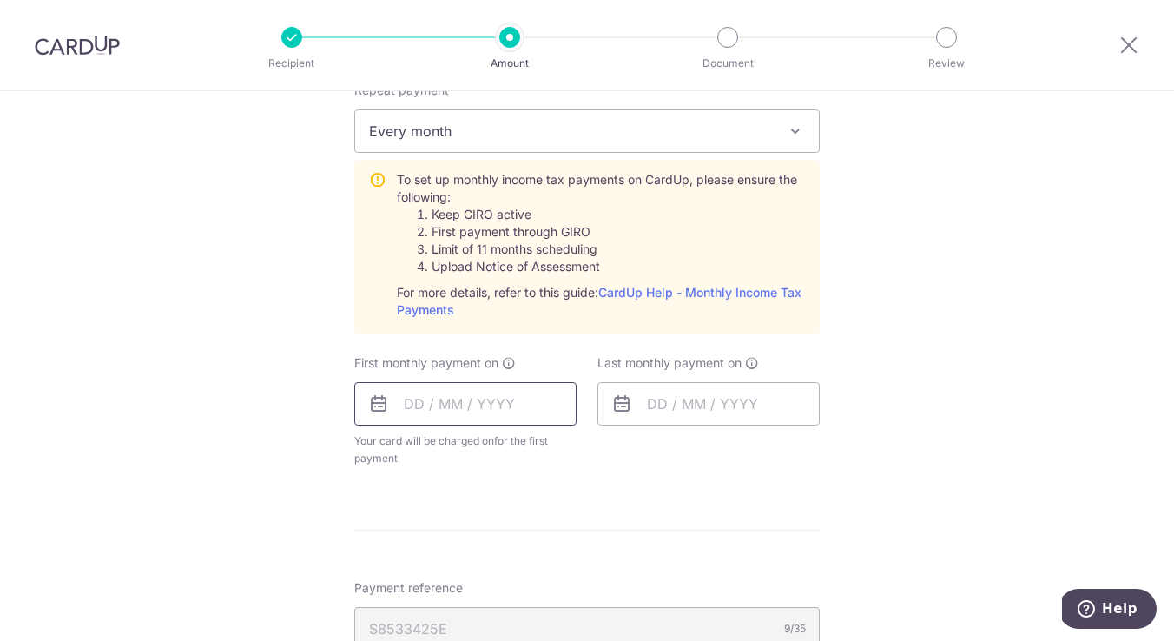
click at [486, 407] on input "text" at bounding box center [465, 403] width 222 height 43
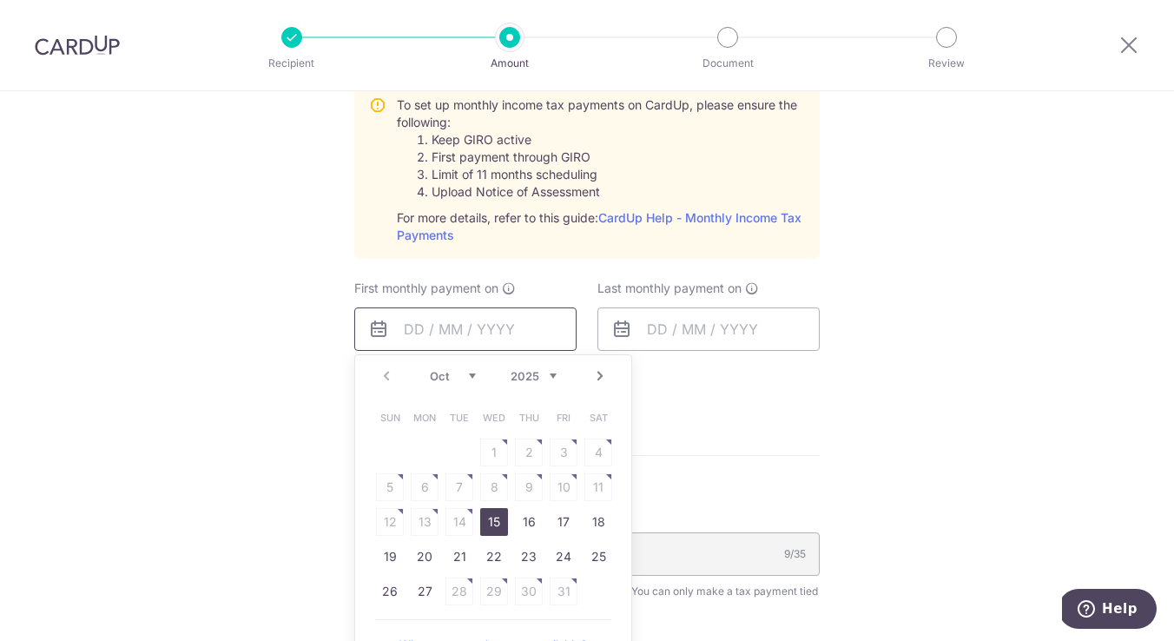
scroll to position [871, 0]
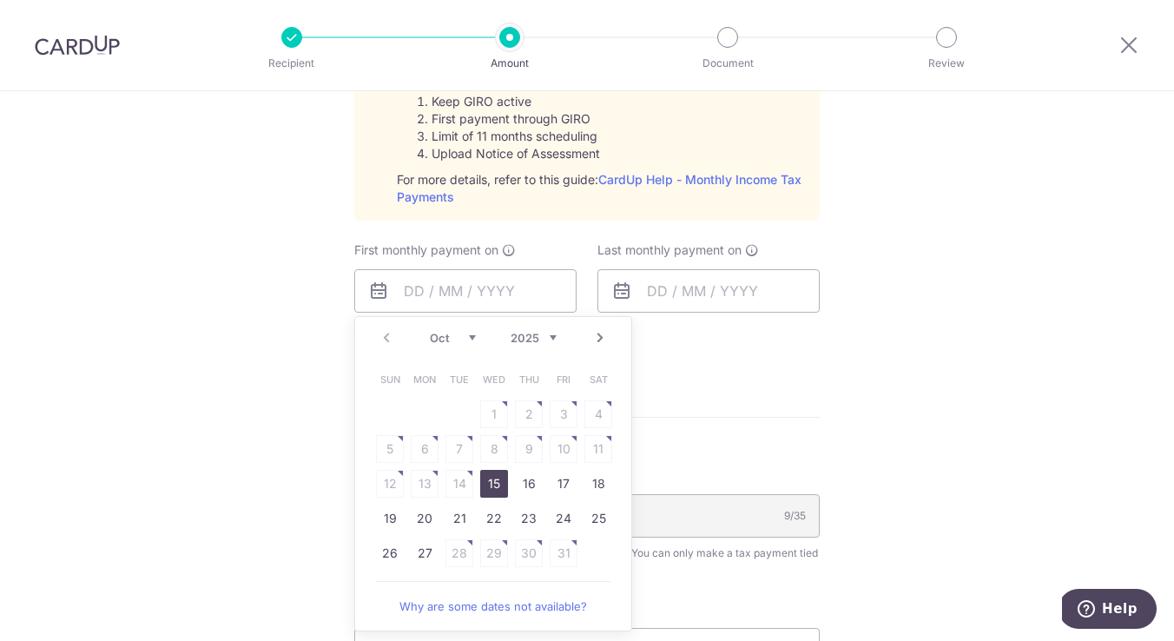
click at [496, 486] on link "15" at bounding box center [494, 484] width 28 height 28
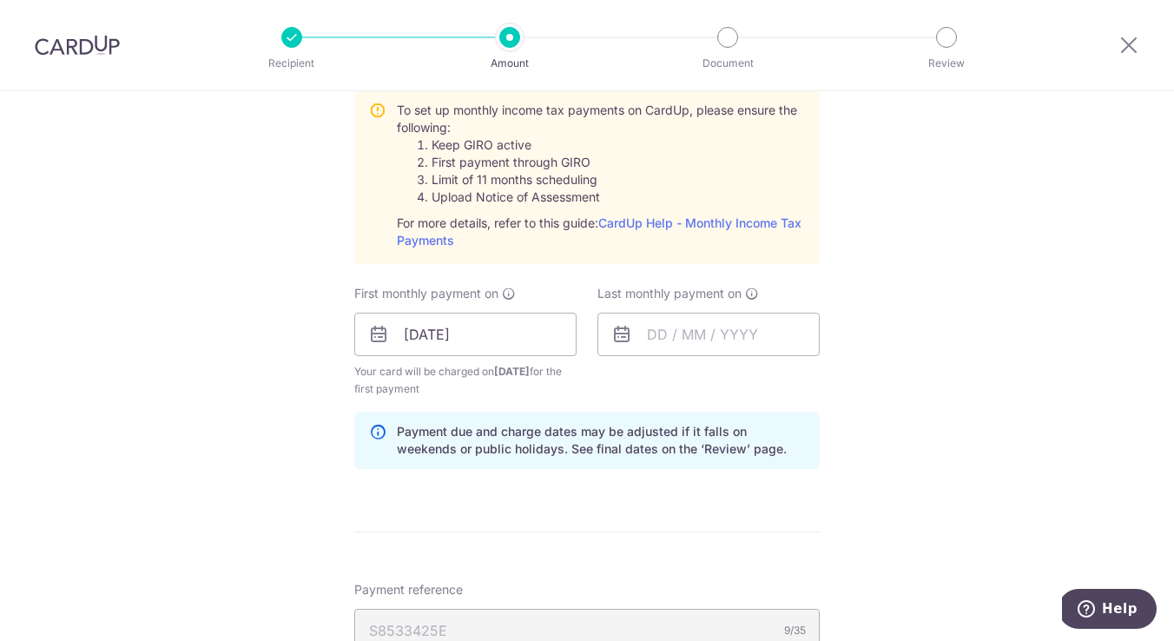
scroll to position [827, 0]
click at [471, 345] on input "15/10/2025" at bounding box center [465, 335] width 222 height 43
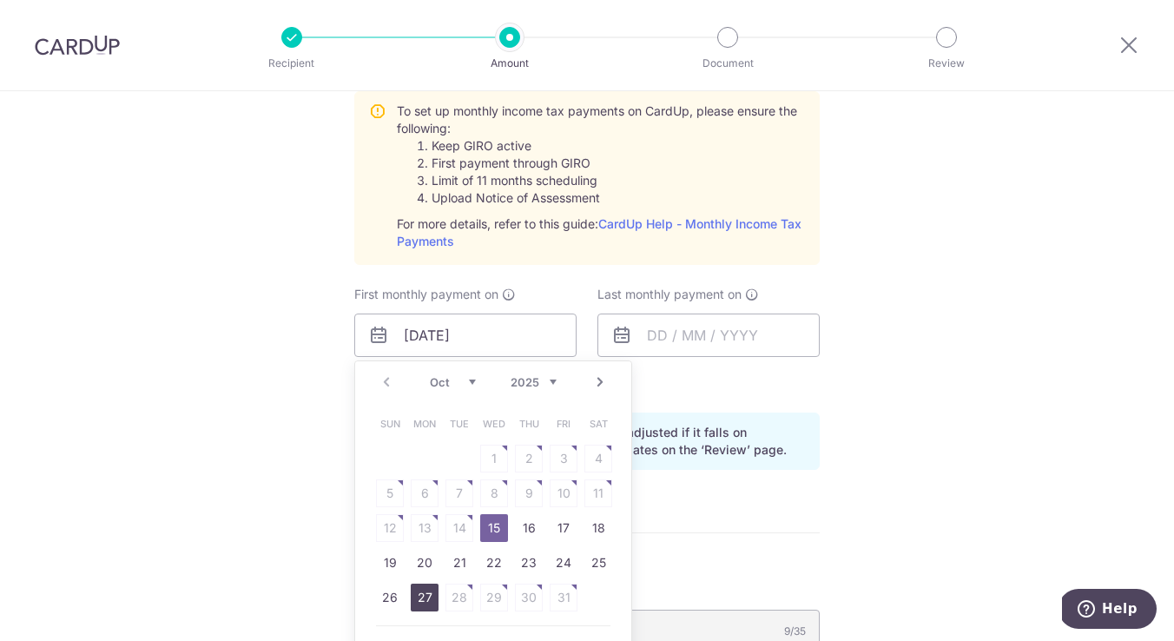
click at [426, 585] on link "27" at bounding box center [425, 598] width 28 height 28
type input "[DATE]"
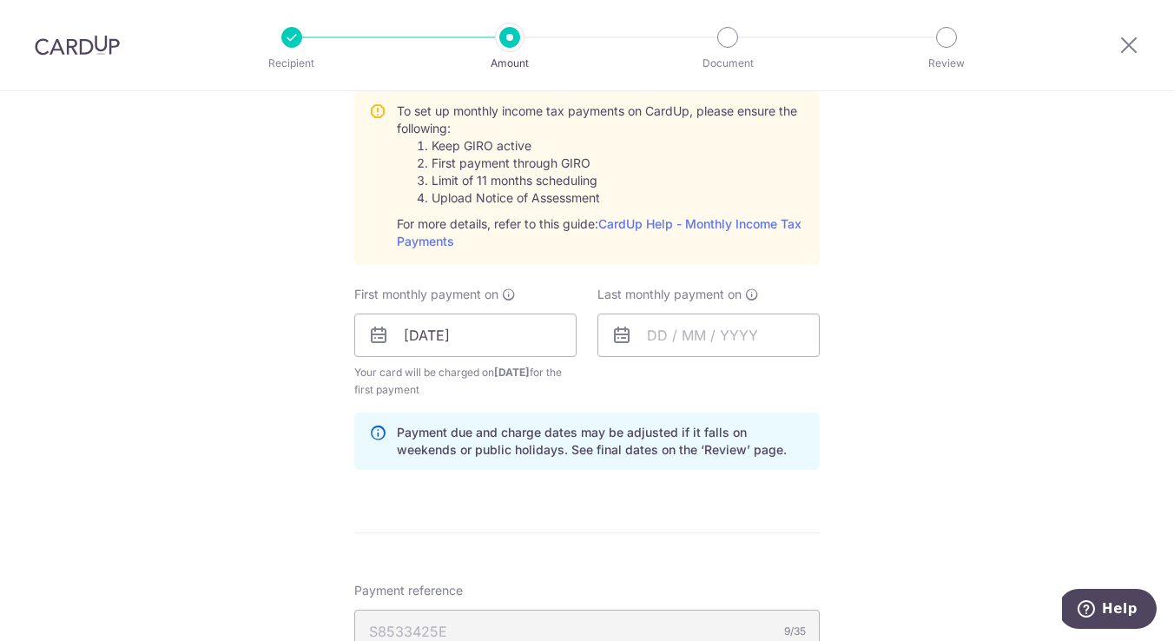
scroll to position [851, 0]
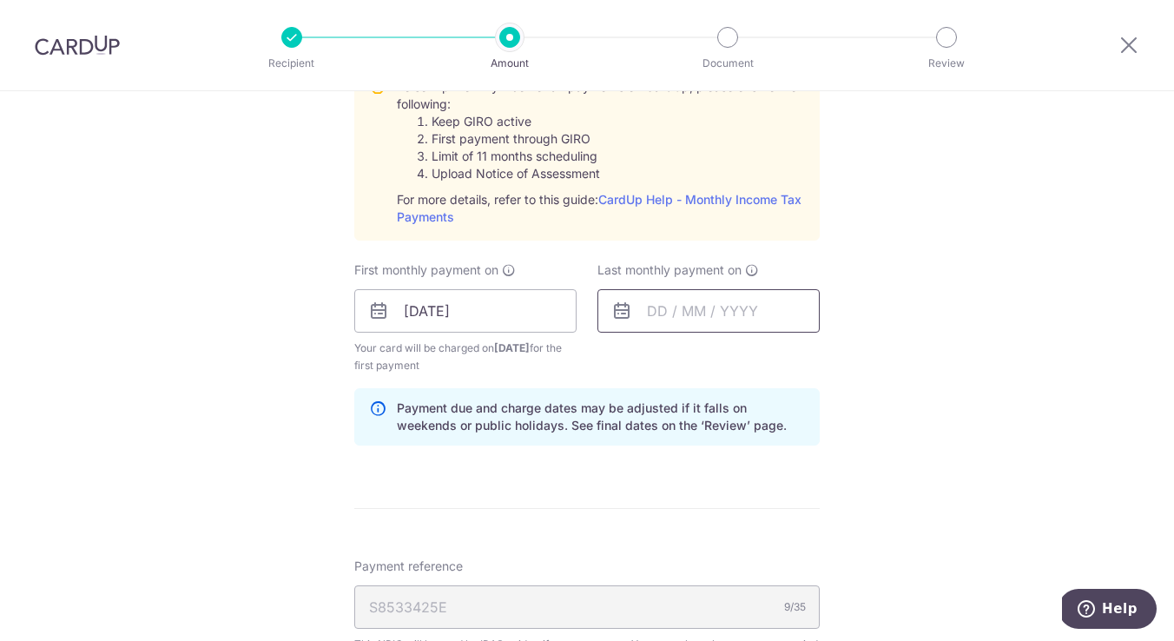
click at [669, 318] on input "text" at bounding box center [709, 310] width 222 height 43
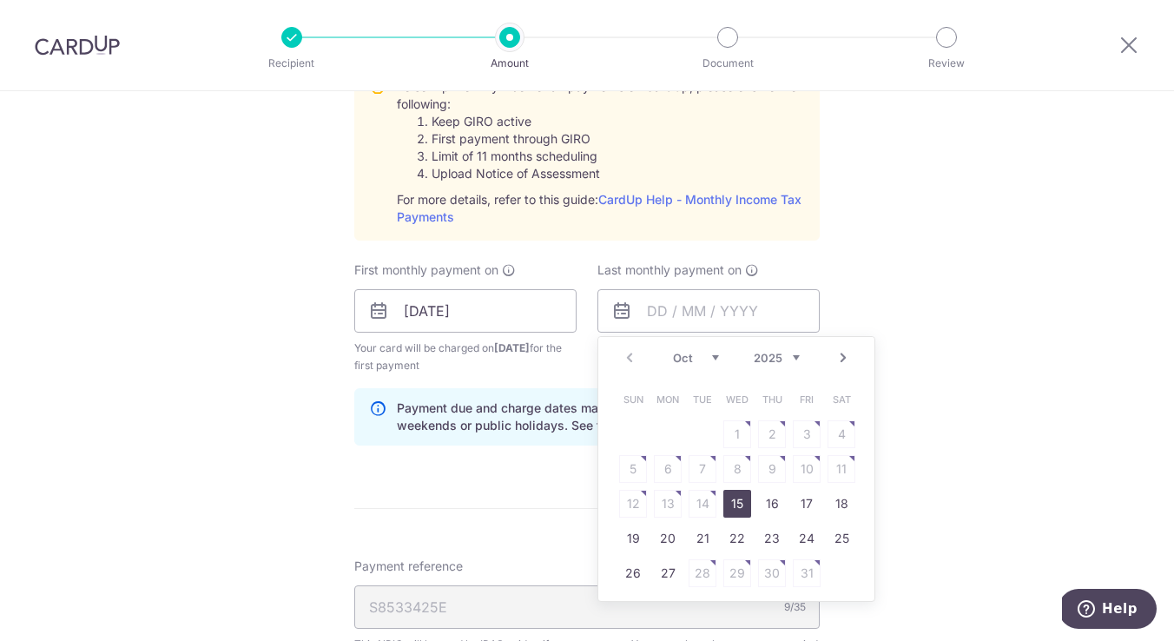
click at [839, 363] on link "Next" at bounding box center [843, 357] width 21 height 21
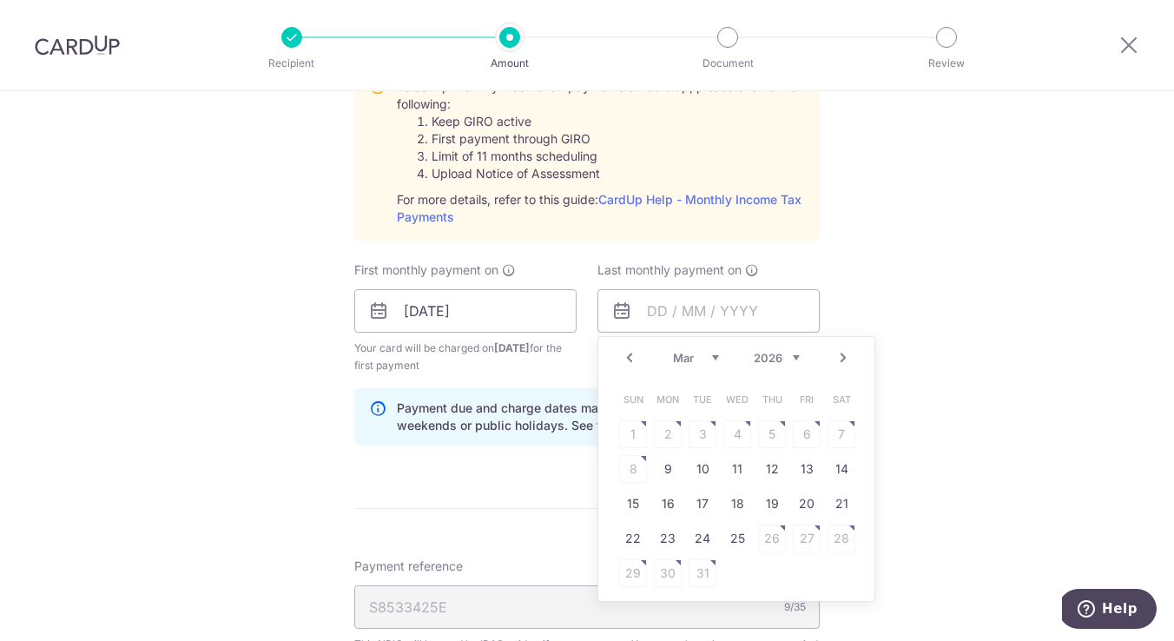
click at [837, 357] on link "Next" at bounding box center [843, 357] width 21 height 21
click at [625, 347] on link "Prev" at bounding box center [629, 357] width 21 height 21
click at [741, 544] on link "25" at bounding box center [738, 539] width 28 height 28
type input "25/03/2026"
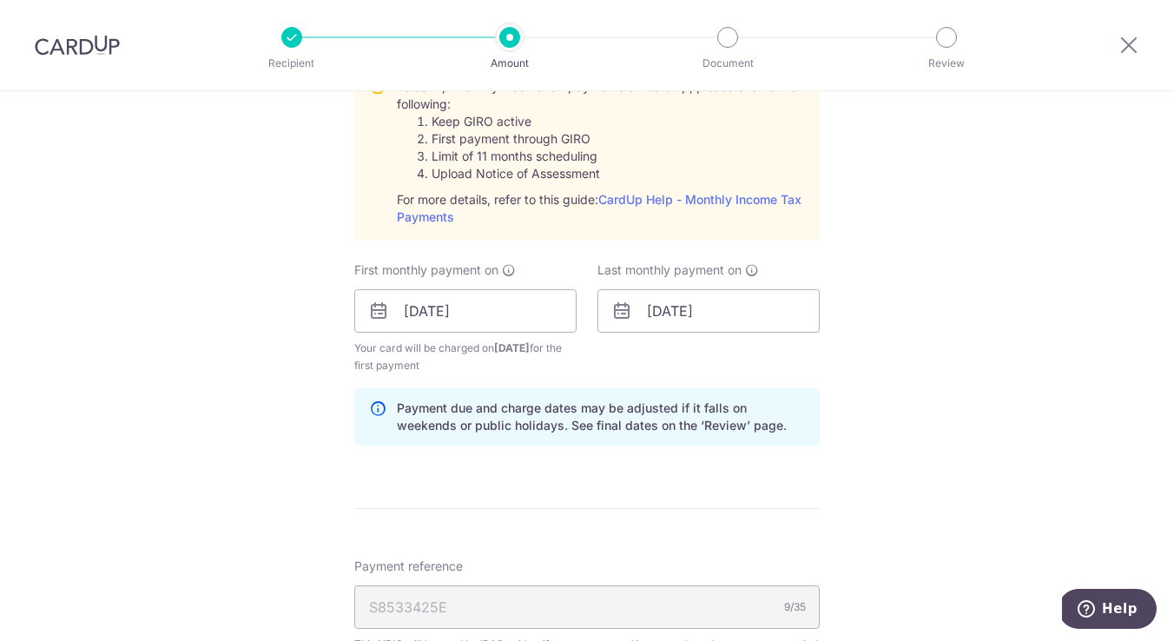
click at [838, 376] on div "Tell us more about your payment Enter one-time or monthly payment amount SGD 20…" at bounding box center [587, 181] width 1174 height 1882
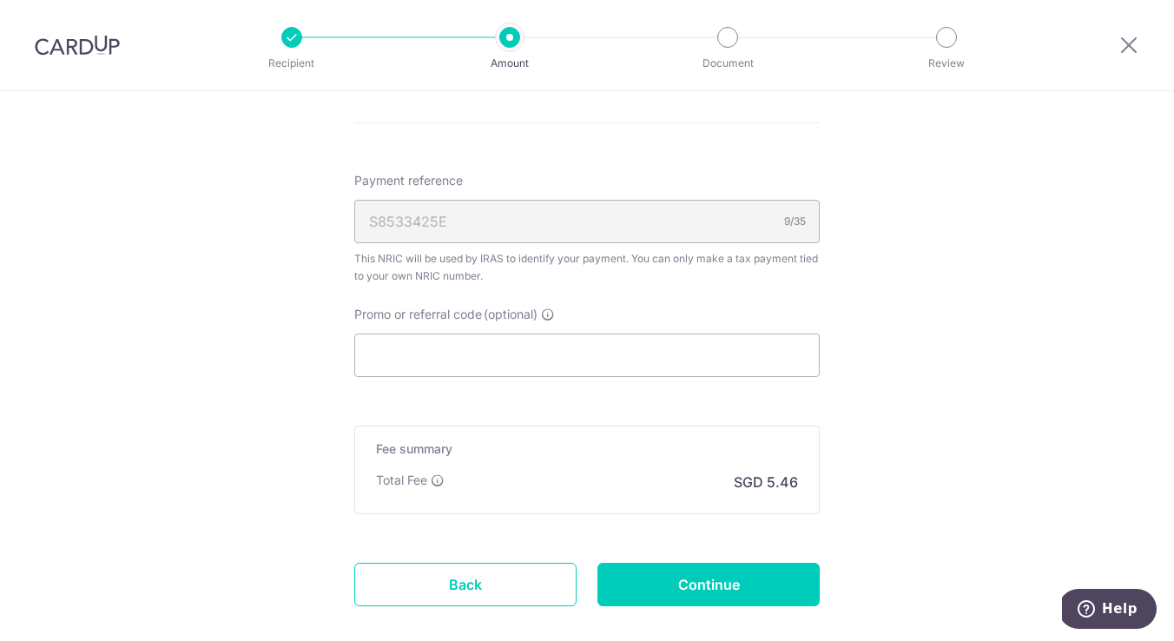
scroll to position [1240, 0]
click at [695, 345] on input "Promo or referral code (optional)" at bounding box center [587, 352] width 466 height 43
paste input "MLTAX25R"
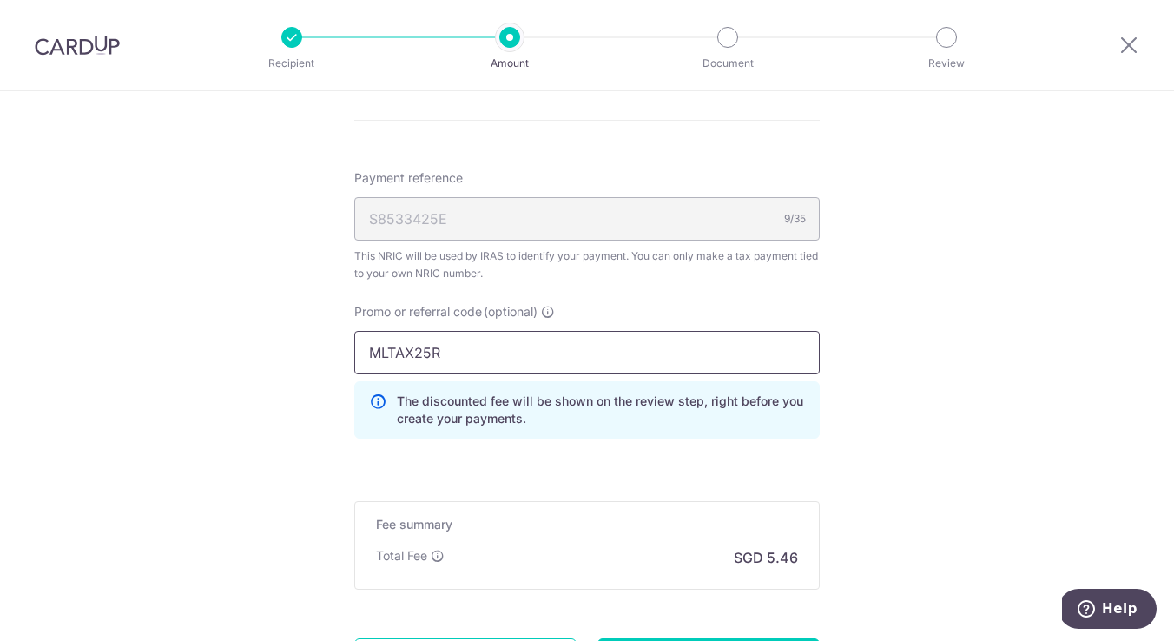
type input "MLTAX25R"
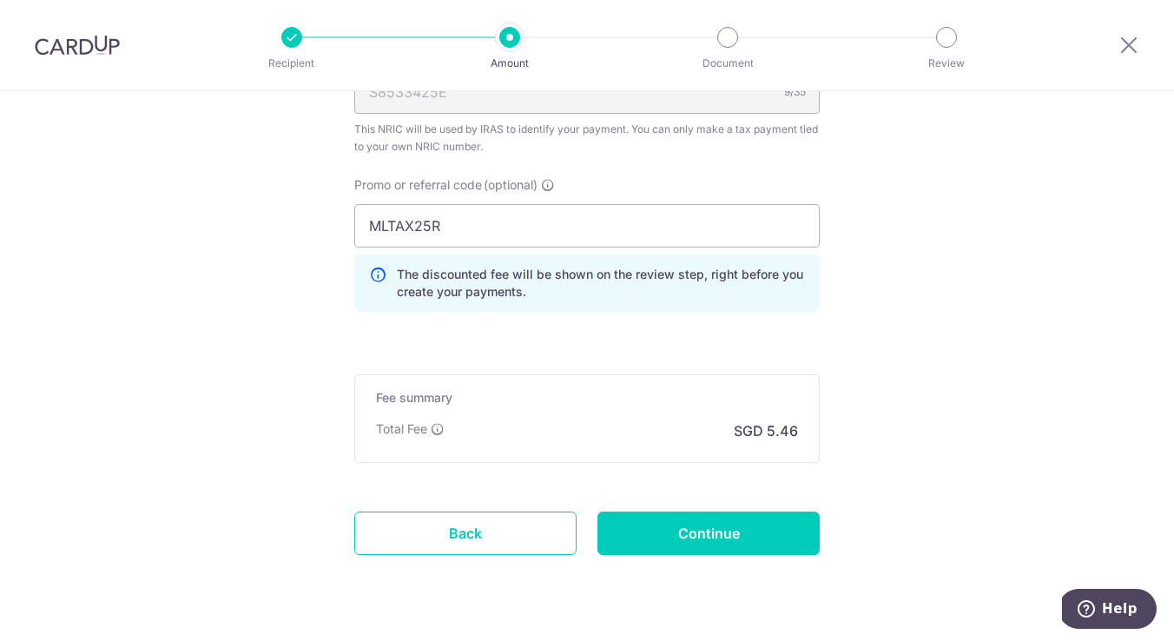
scroll to position [1393, 0]
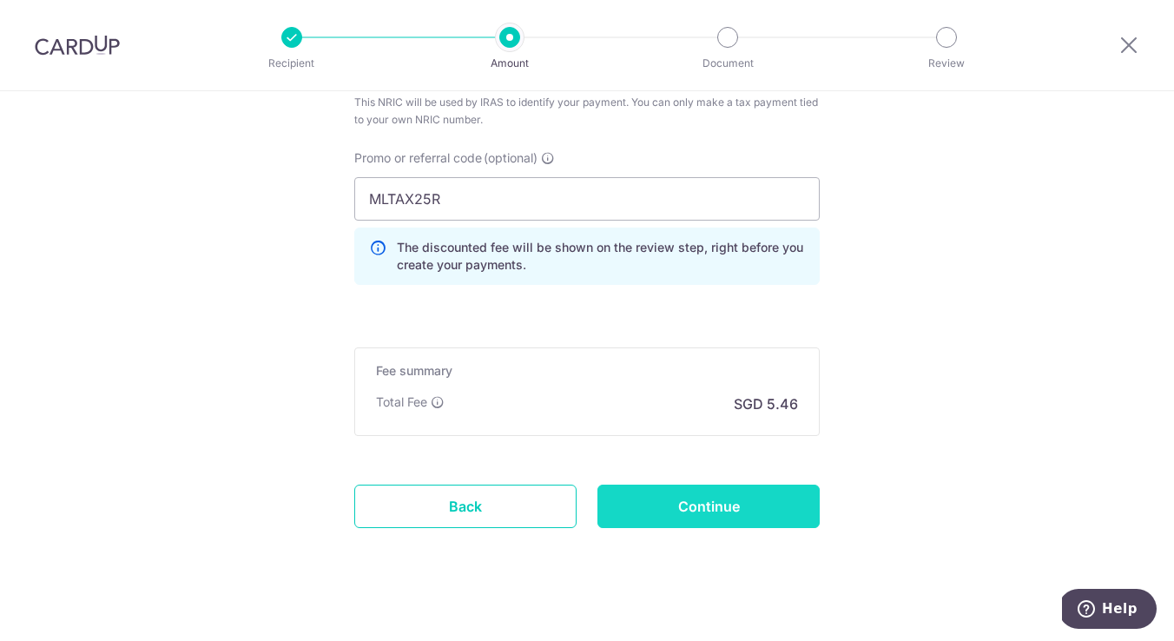
click at [713, 522] on input "Continue" at bounding box center [709, 506] width 222 height 43
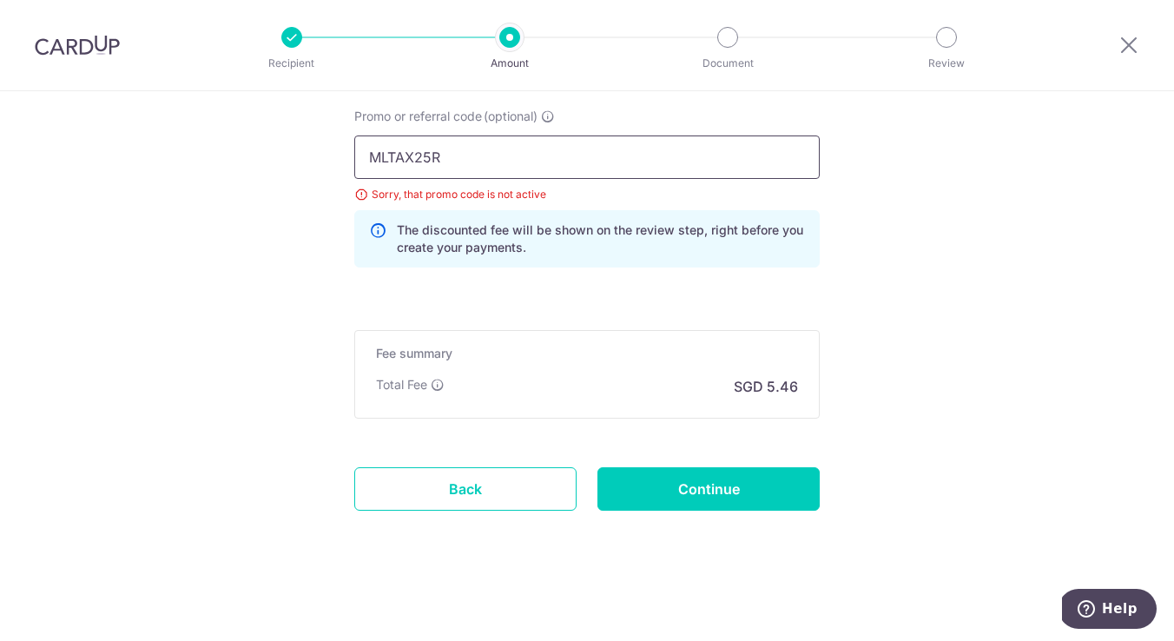
drag, startPoint x: 523, startPoint y: 145, endPoint x: 247, endPoint y: 144, distance: 276.2
drag, startPoint x: 472, startPoint y: 151, endPoint x: 164, endPoint y: 149, distance: 307.5
paste input "CTAX25"
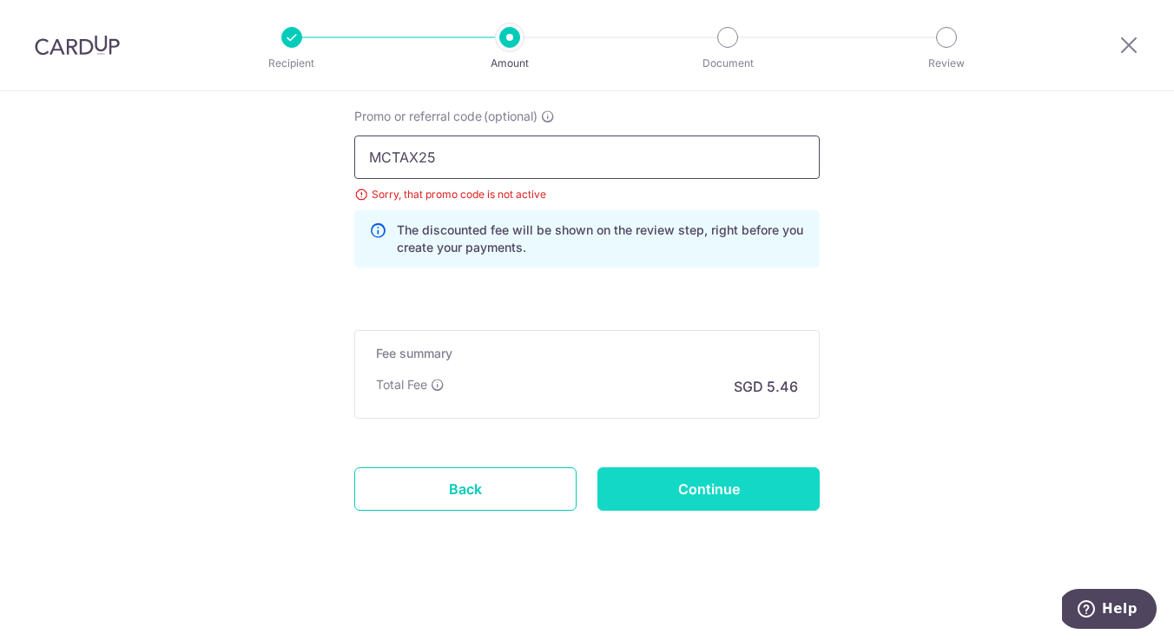
type input "MCTAX25"
click at [691, 478] on input "Continue" at bounding box center [709, 488] width 222 height 43
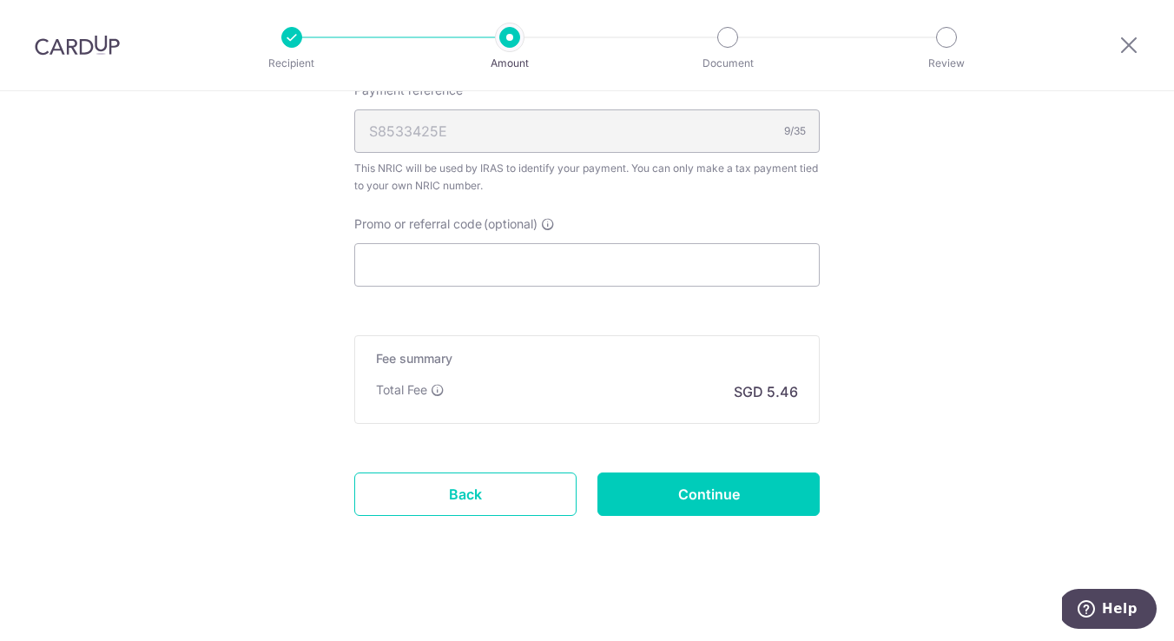
scroll to position [1081, 0]
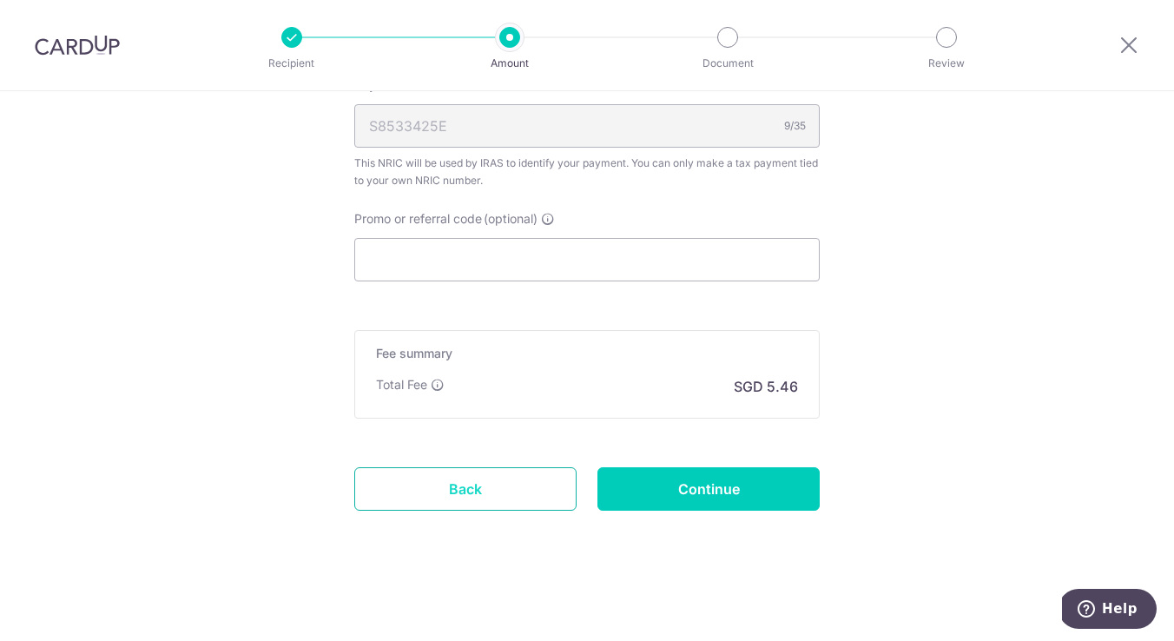
click at [491, 489] on link "Back" at bounding box center [465, 488] width 222 height 43
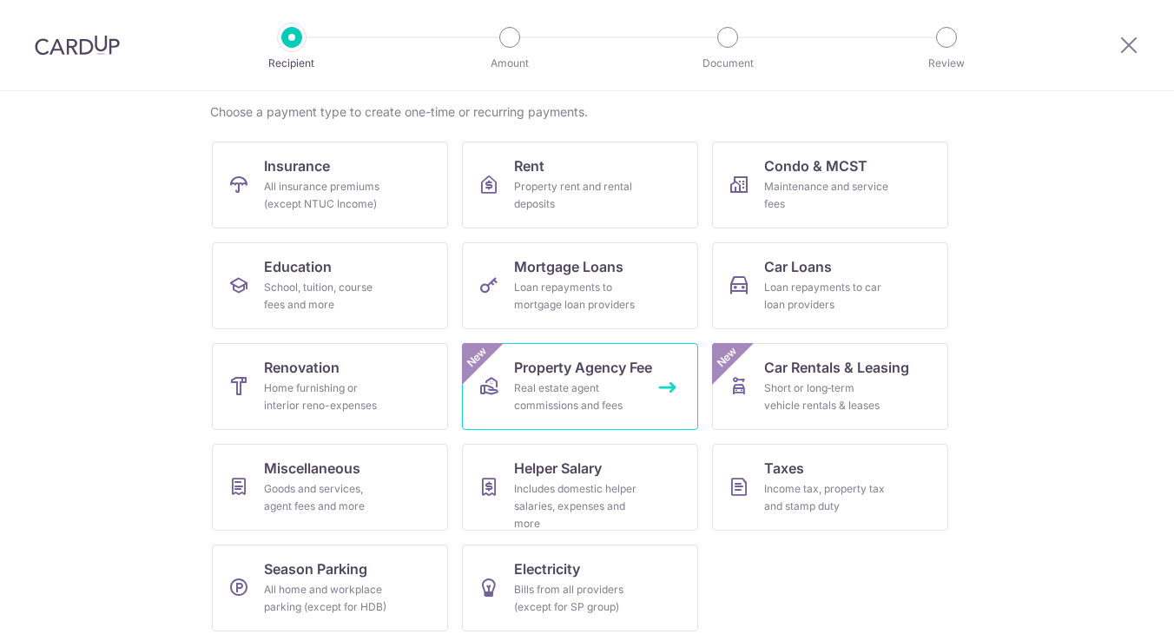
scroll to position [136, 0]
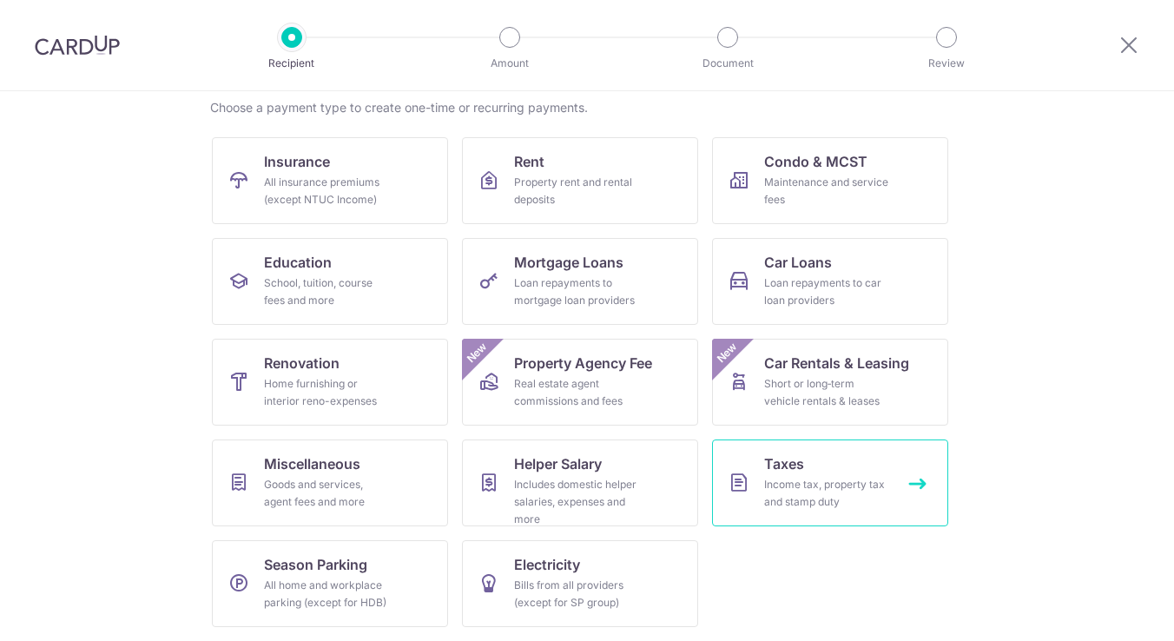
click at [794, 469] on span "Taxes" at bounding box center [784, 463] width 40 height 21
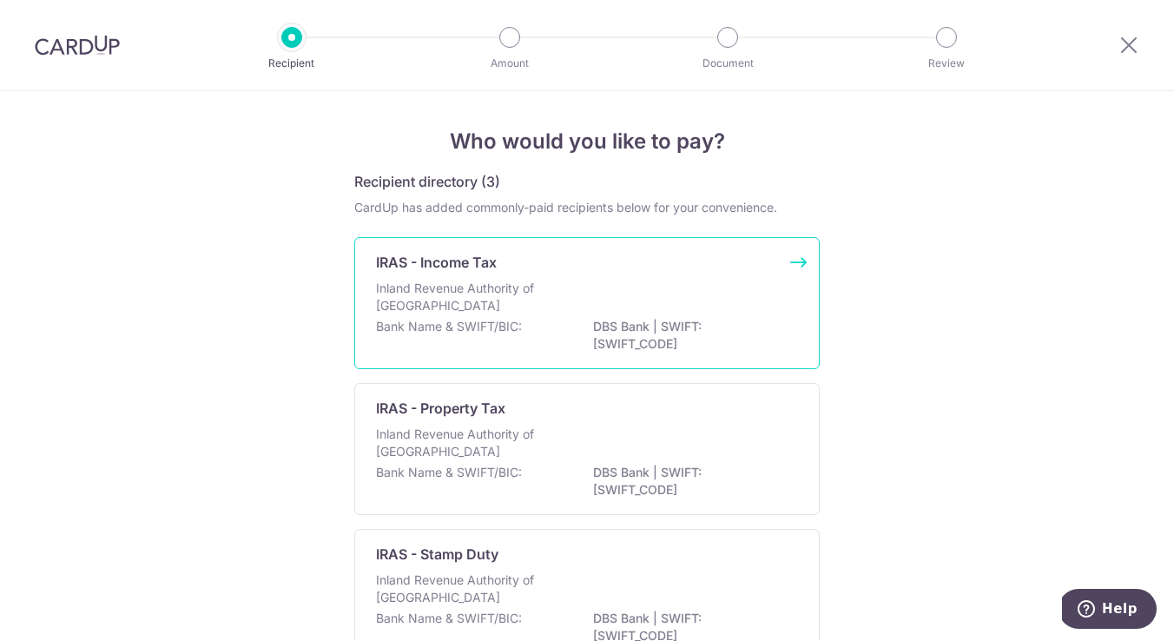
click at [479, 294] on p "Inland Revenue Authority of [GEOGRAPHIC_DATA]" at bounding box center [468, 297] width 184 height 35
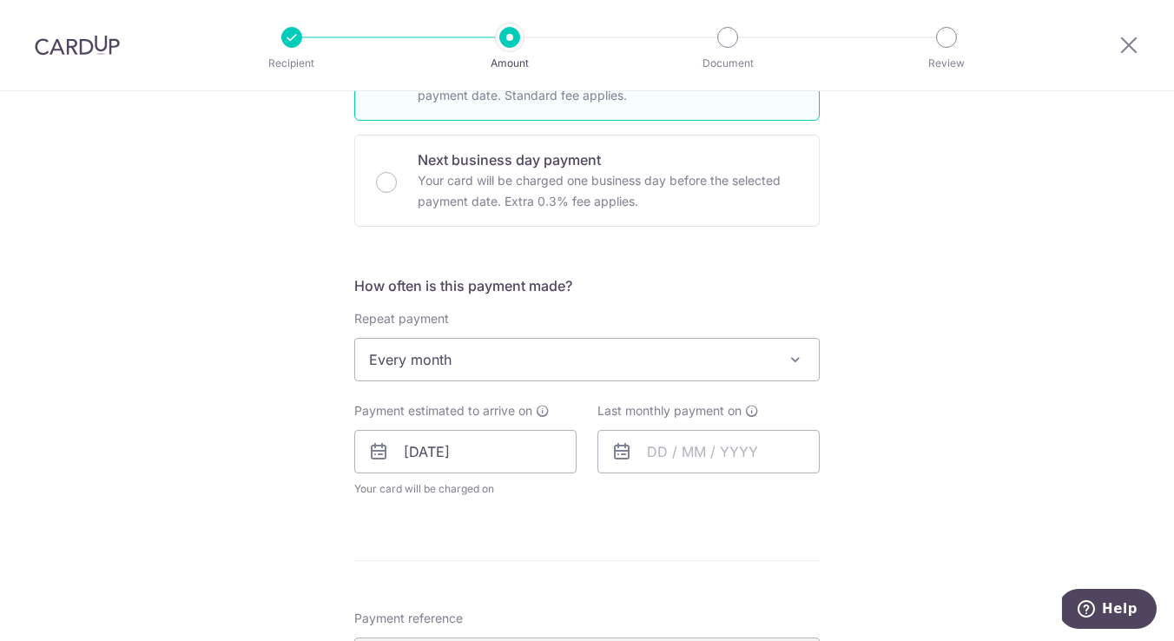
scroll to position [533, 0]
click at [675, 443] on input "text" at bounding box center [709, 448] width 222 height 43
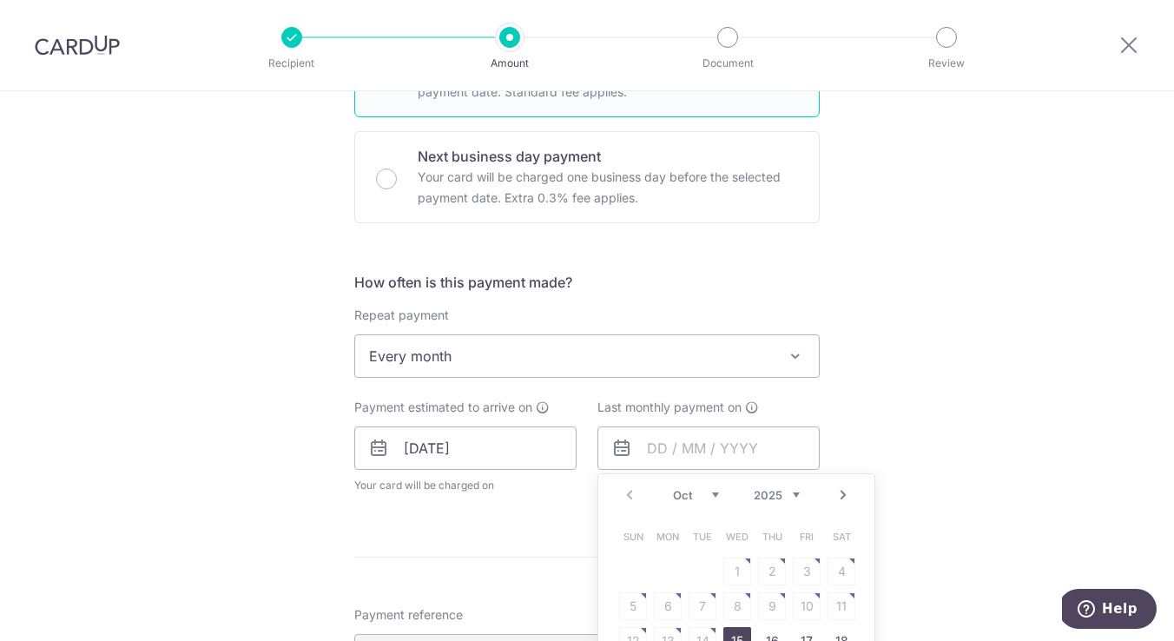
click at [839, 489] on link "Next" at bounding box center [843, 495] width 21 height 21
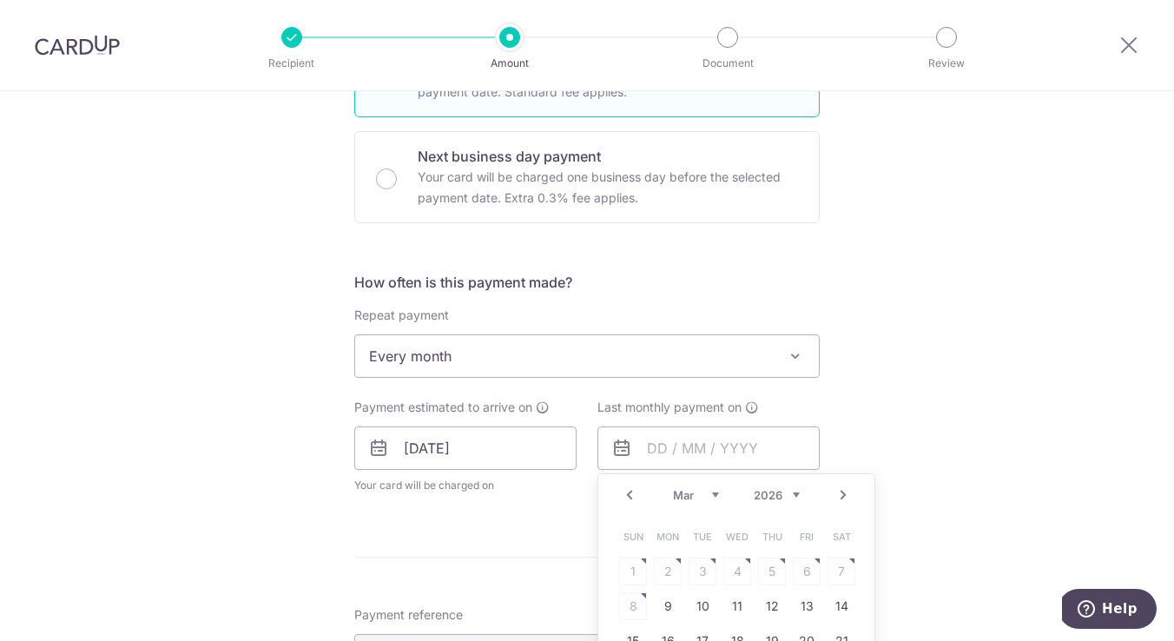
click at [839, 489] on link "Next" at bounding box center [843, 495] width 21 height 21
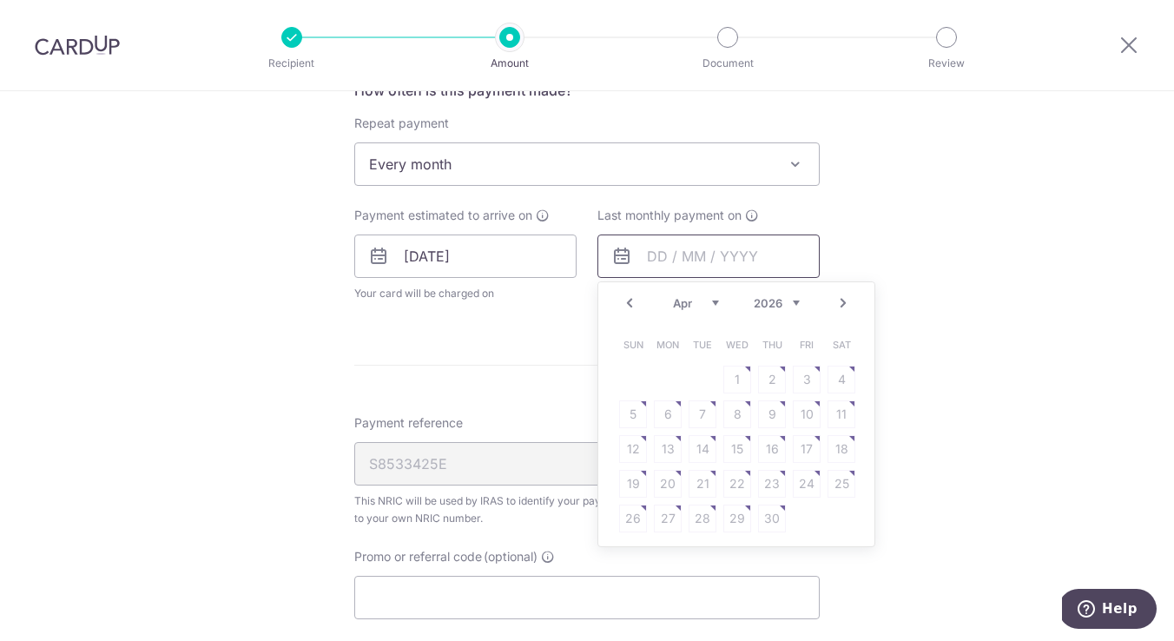
scroll to position [727, 0]
click at [843, 300] on link "Next" at bounding box center [843, 301] width 21 height 21
click at [632, 308] on link "Prev" at bounding box center [629, 301] width 21 height 21
click at [739, 479] on link "25" at bounding box center [738, 482] width 28 height 28
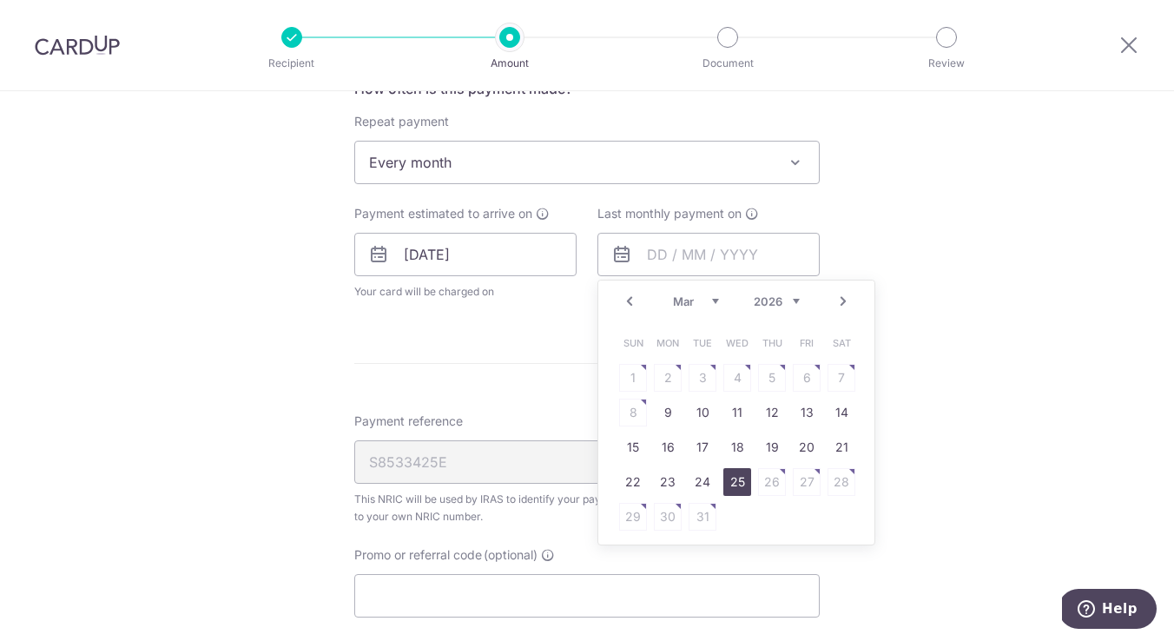
type input "25/03/2026"
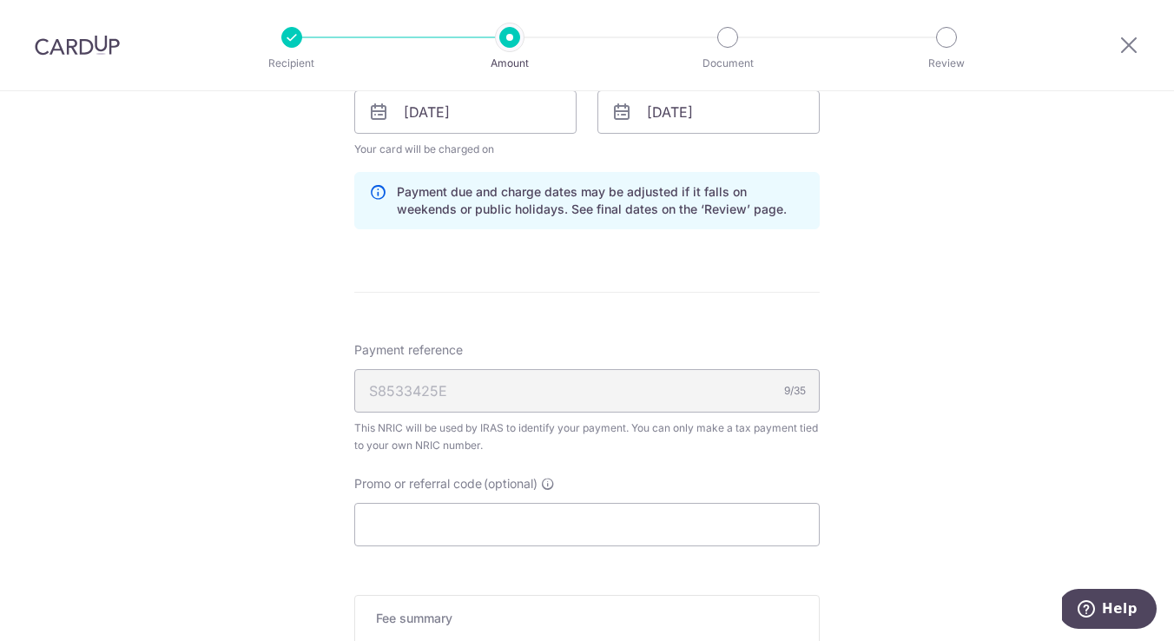
scroll to position [882, 0]
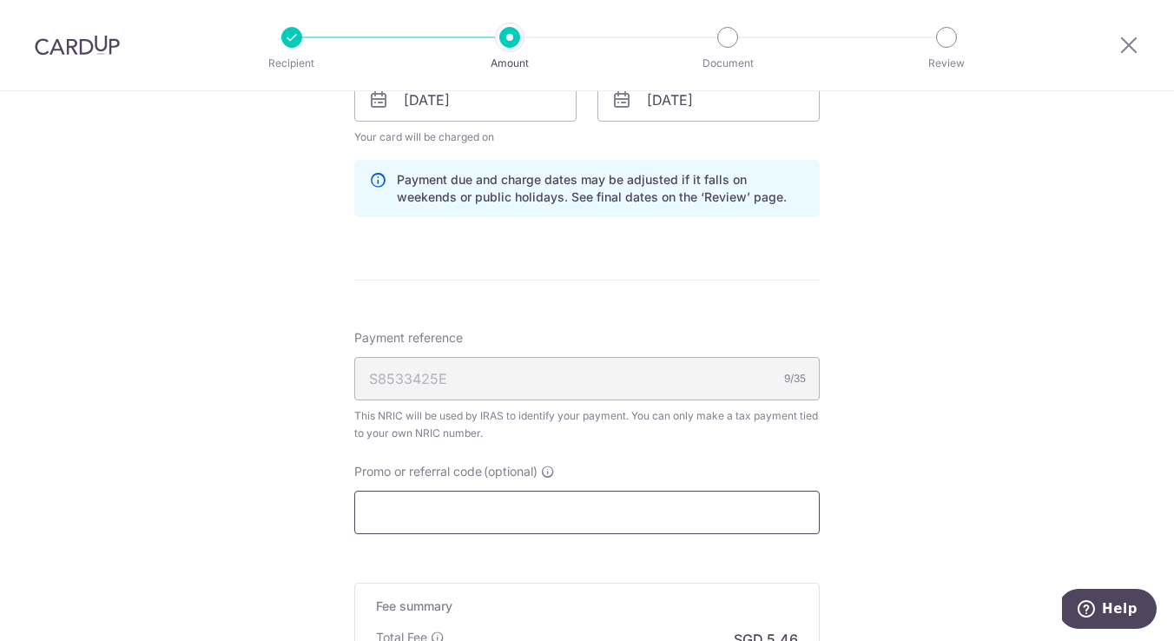
click at [504, 521] on input "Promo or referral code (optional)" at bounding box center [587, 512] width 466 height 43
paste input "MLTAX25R"
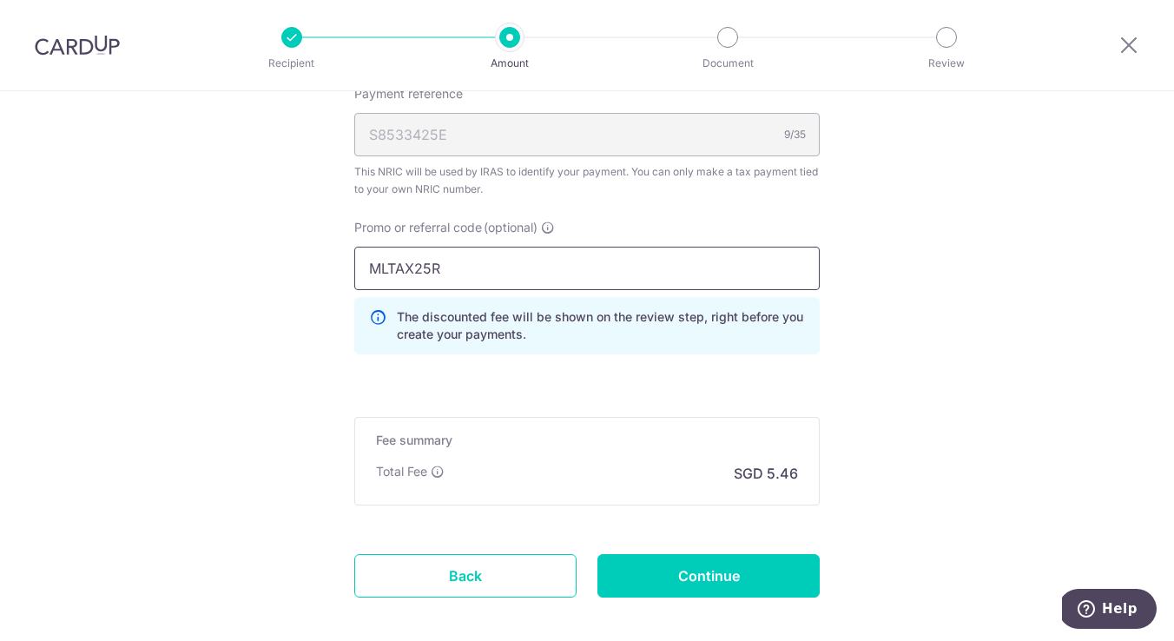
scroll to position [1129, 0]
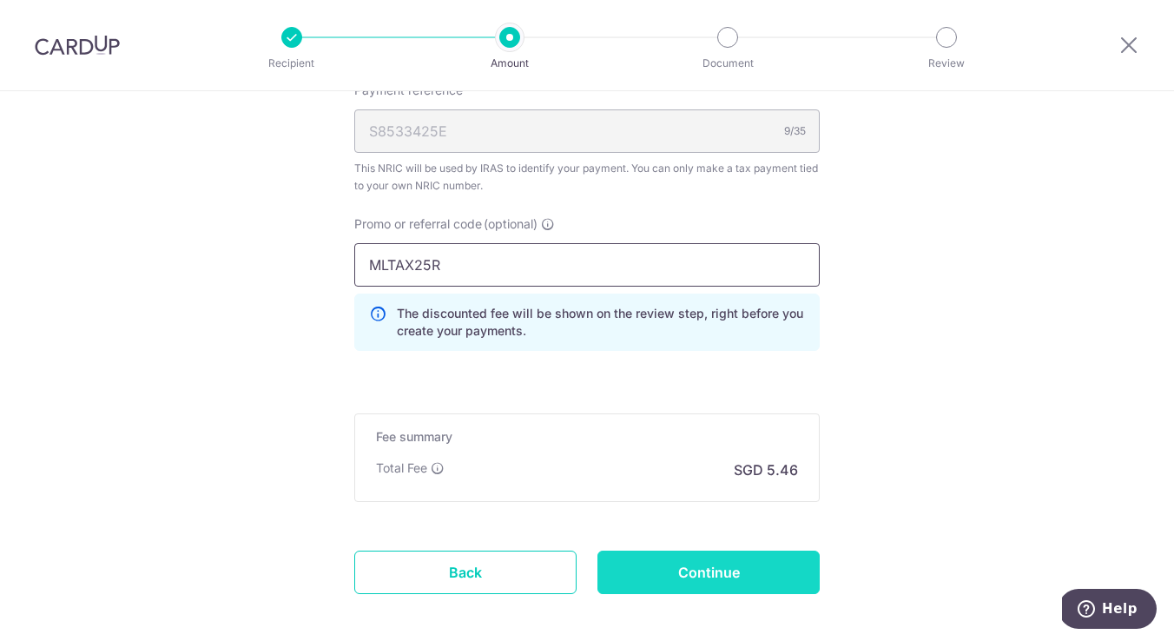
type input "MLTAX25R"
click at [677, 562] on input "Continue" at bounding box center [709, 572] width 222 height 43
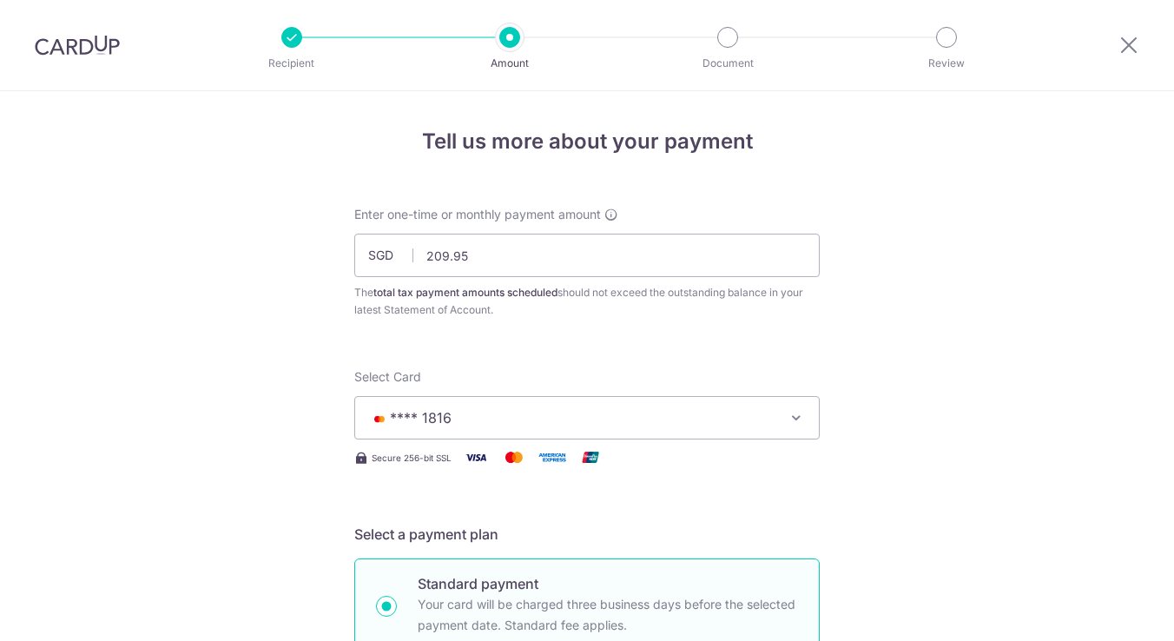
scroll to position [1166, 0]
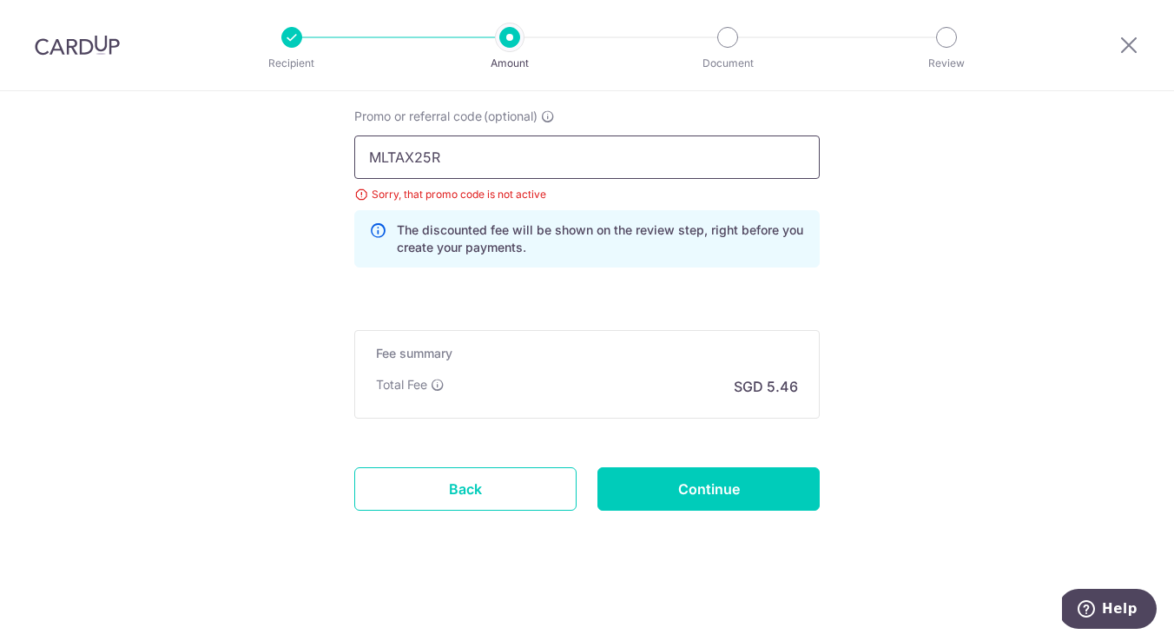
drag, startPoint x: 460, startPoint y: 168, endPoint x: 259, endPoint y: 155, distance: 201.9
paste input "V"
type input "VTAX25R"
click at [712, 488] on input "Continue" at bounding box center [709, 488] width 222 height 43
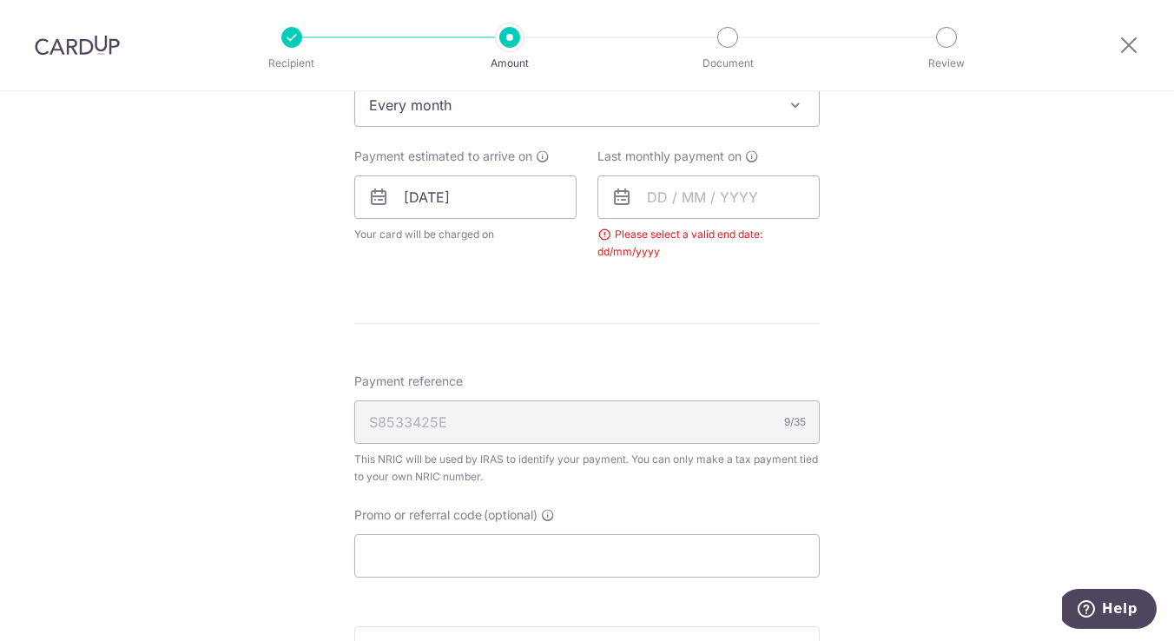
scroll to position [755, 0]
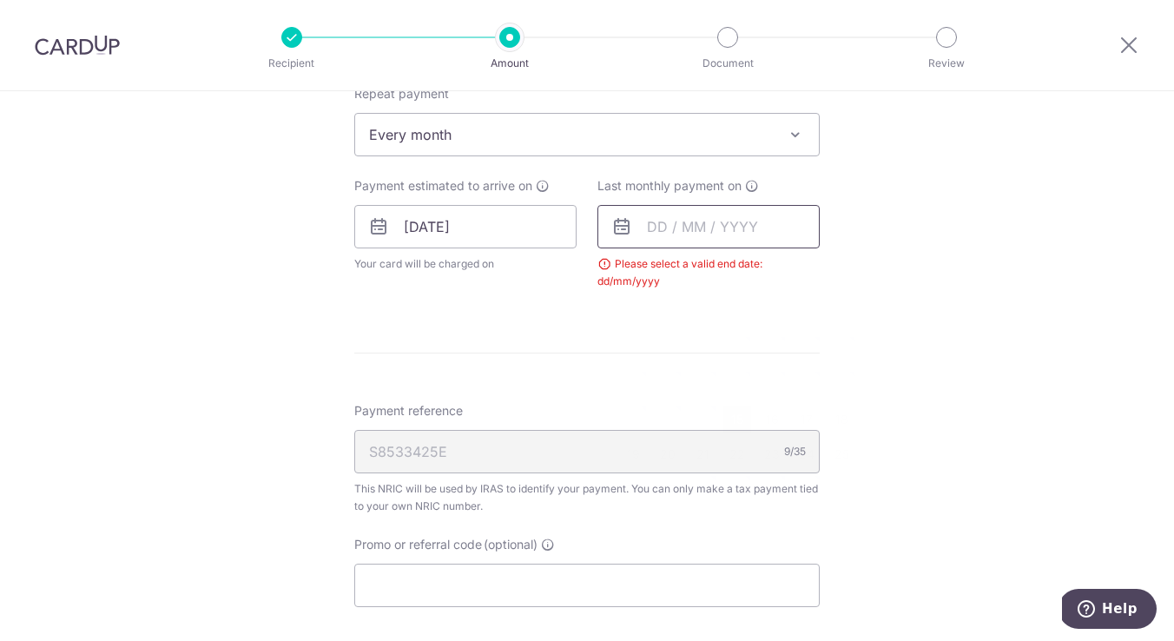
click at [691, 239] on input "text" at bounding box center [709, 226] width 222 height 43
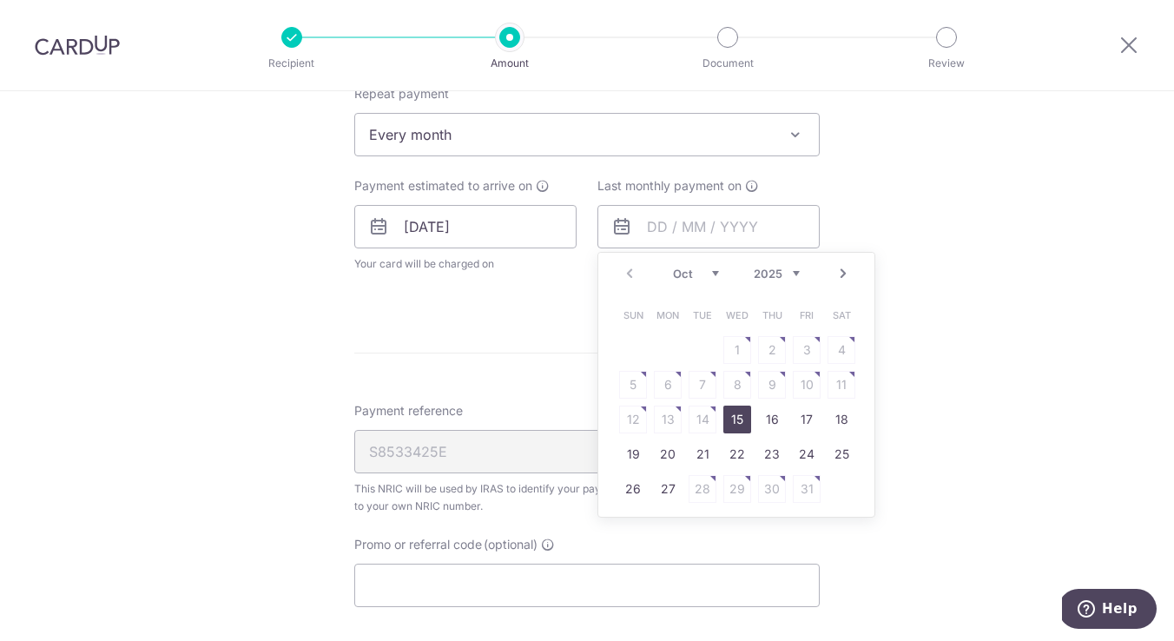
click at [843, 280] on link "Next" at bounding box center [843, 273] width 21 height 21
click at [708, 453] on link "23" at bounding box center [703, 454] width 28 height 28
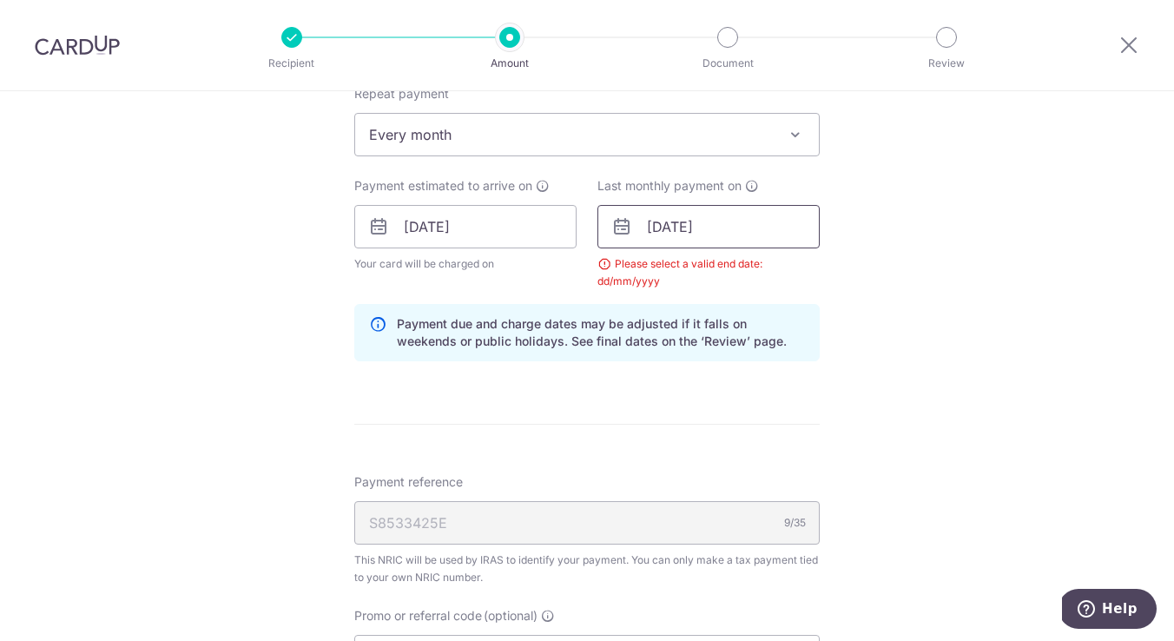
click at [723, 233] on input "[DATE]" at bounding box center [709, 226] width 222 height 43
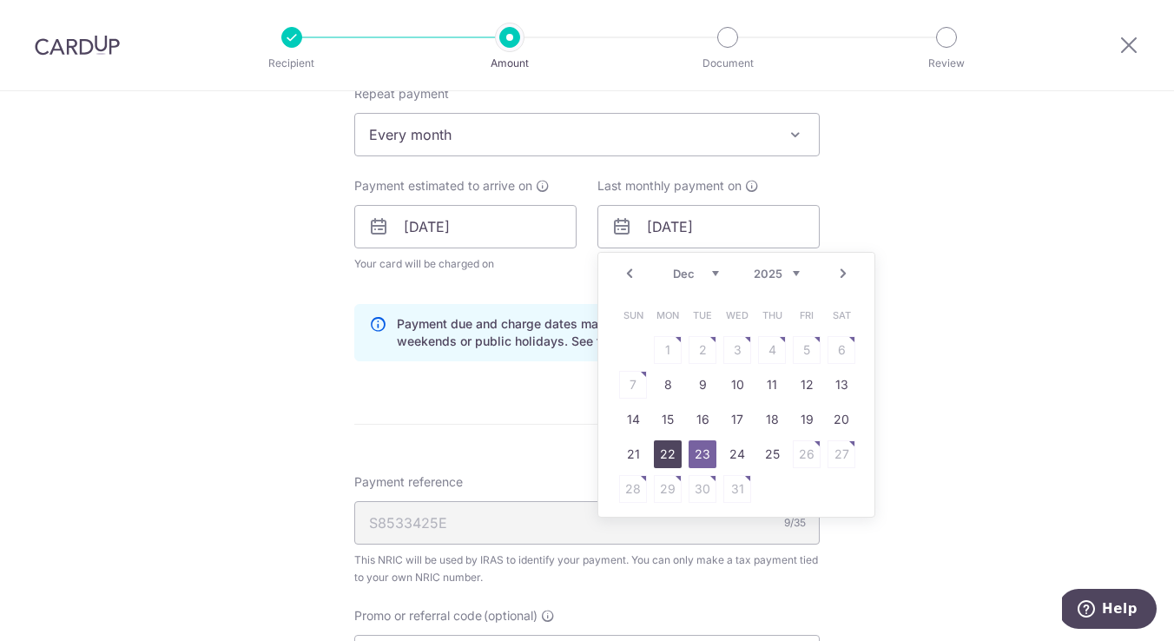
click at [666, 455] on link "22" at bounding box center [668, 454] width 28 height 28
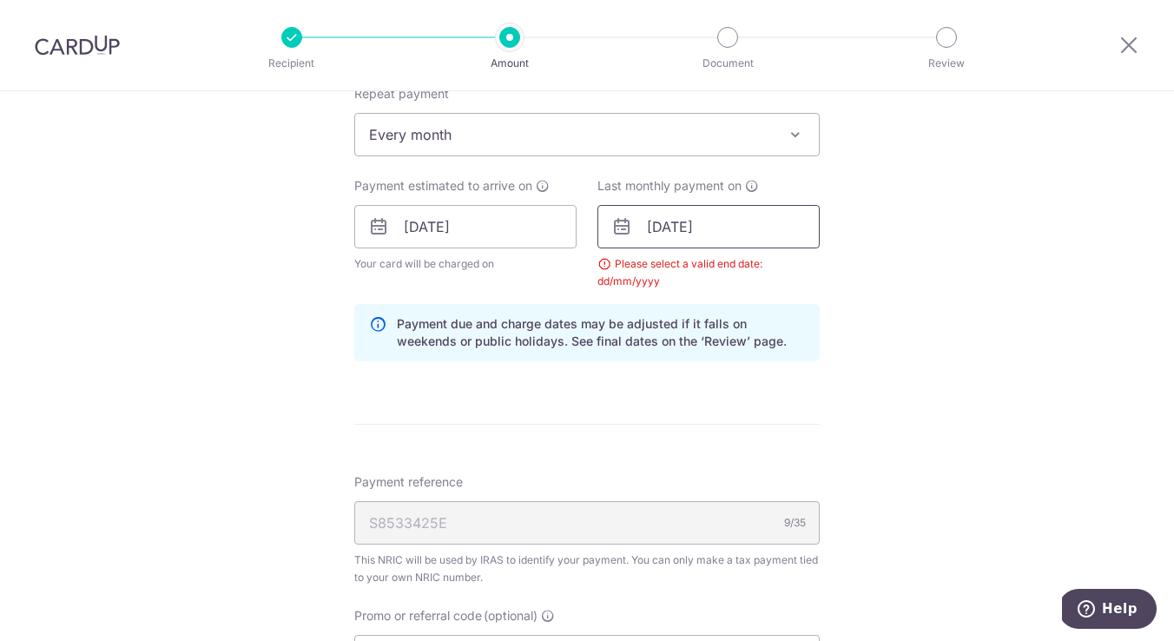
click at [736, 233] on input "[DATE]" at bounding box center [709, 226] width 222 height 43
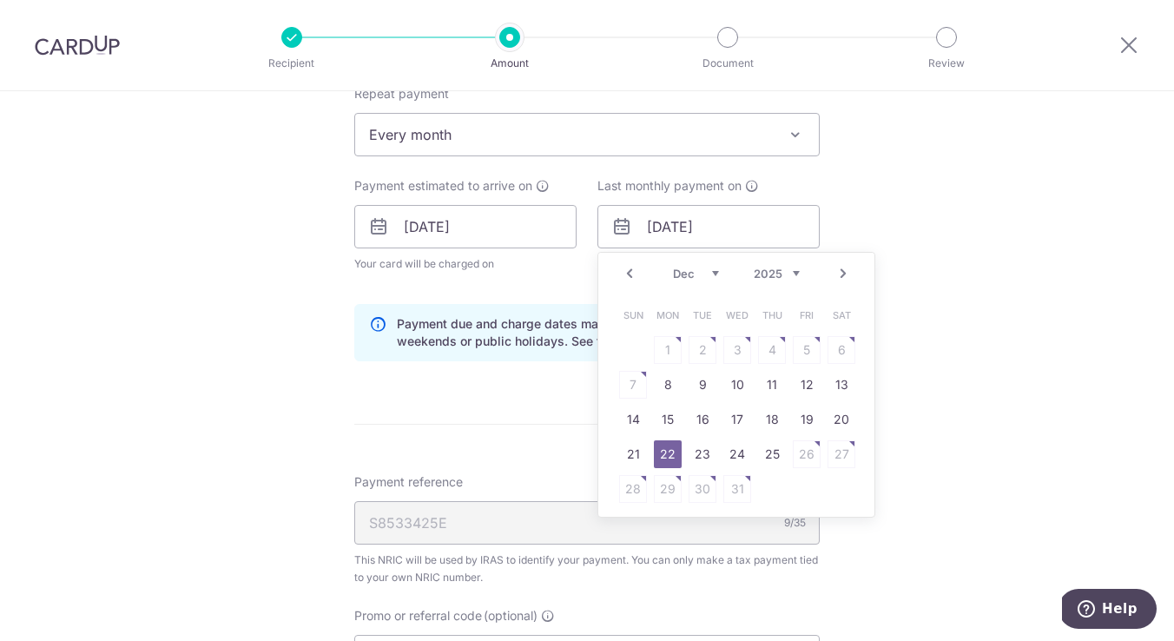
click at [995, 274] on div "Tell us more about your payment Enter one-time or monthly payment amount SGD 20…" at bounding box center [587, 187] width 1174 height 1702
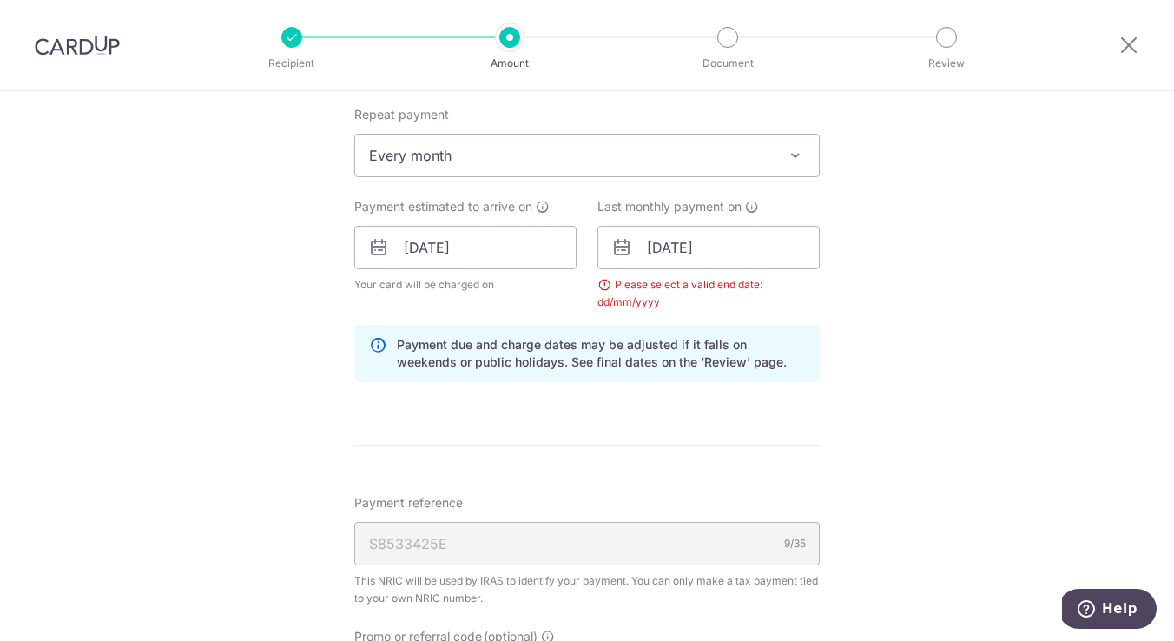
scroll to position [765, 0]
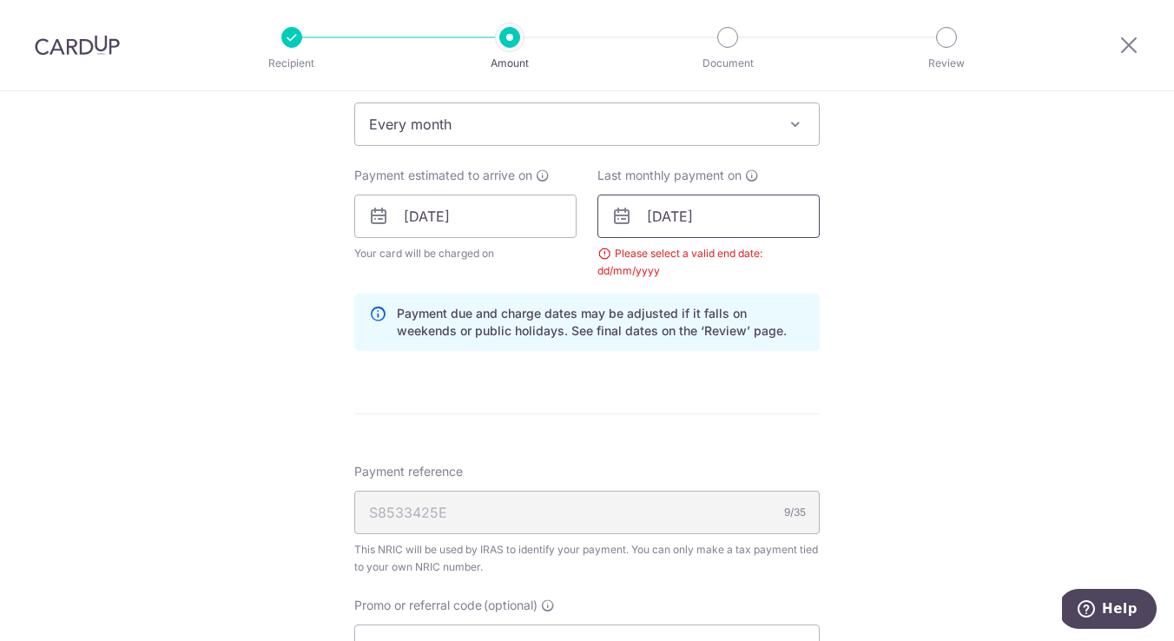
click at [720, 213] on input "[DATE]" at bounding box center [709, 216] width 222 height 43
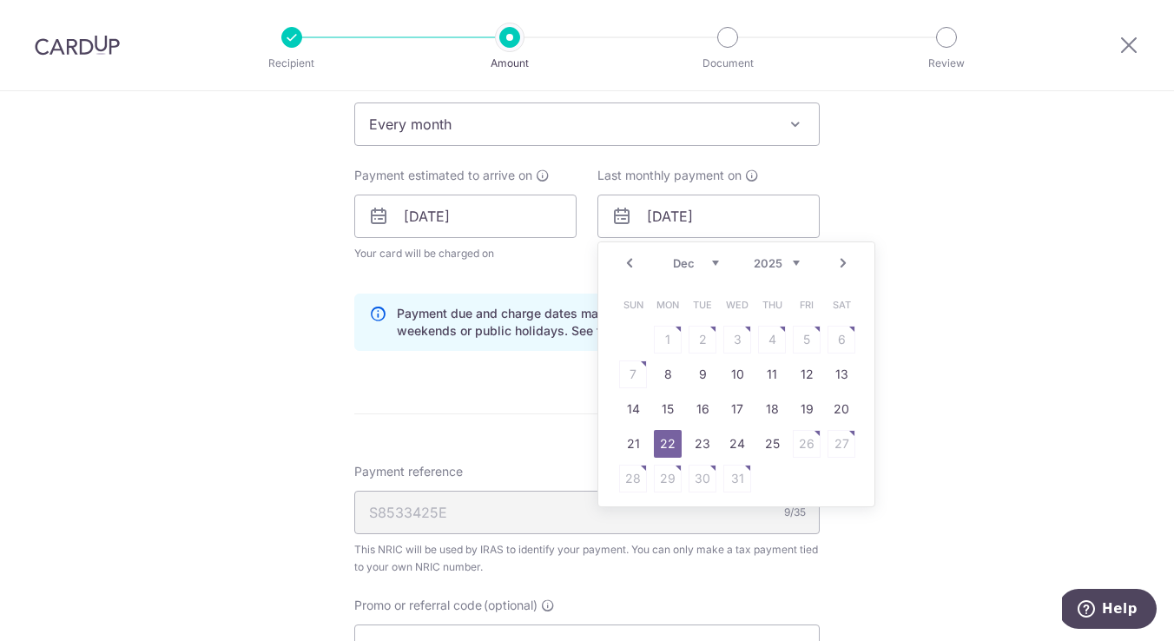
click at [634, 266] on link "Prev" at bounding box center [629, 263] width 21 height 21
click at [634, 266] on div "Prev Next Oct Nov [DATE] 2026" at bounding box center [737, 263] width 276 height 42
click at [922, 387] on div "Tell us more about your payment Enter one-time or monthly payment amount SGD 20…" at bounding box center [587, 177] width 1174 height 1702
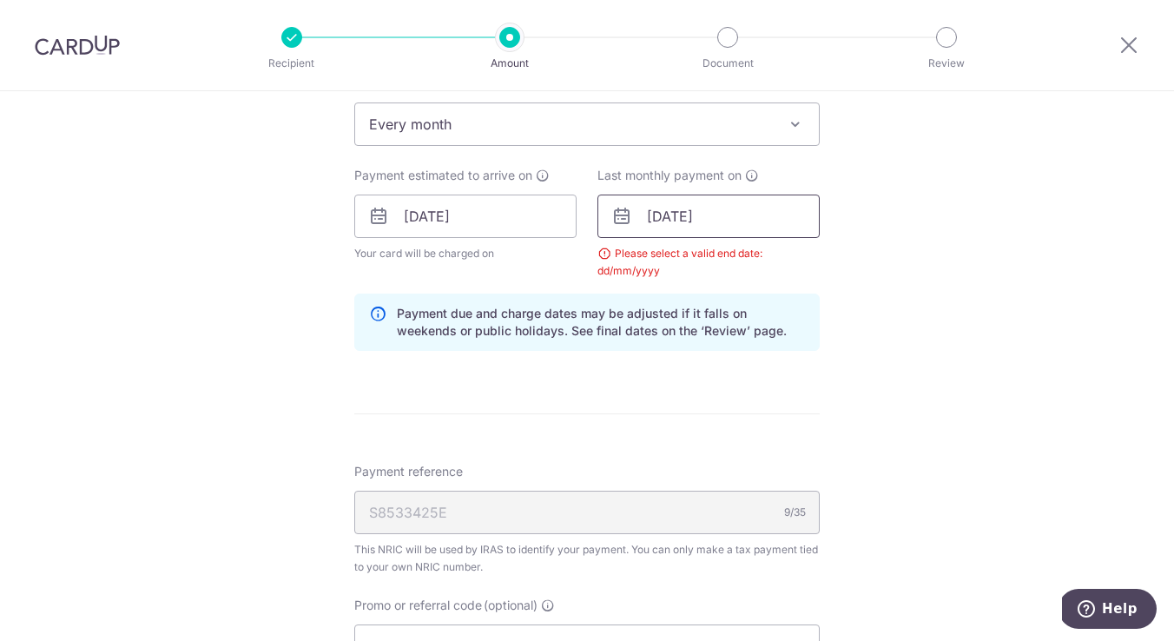
click at [699, 215] on input "[DATE]" at bounding box center [709, 216] width 222 height 43
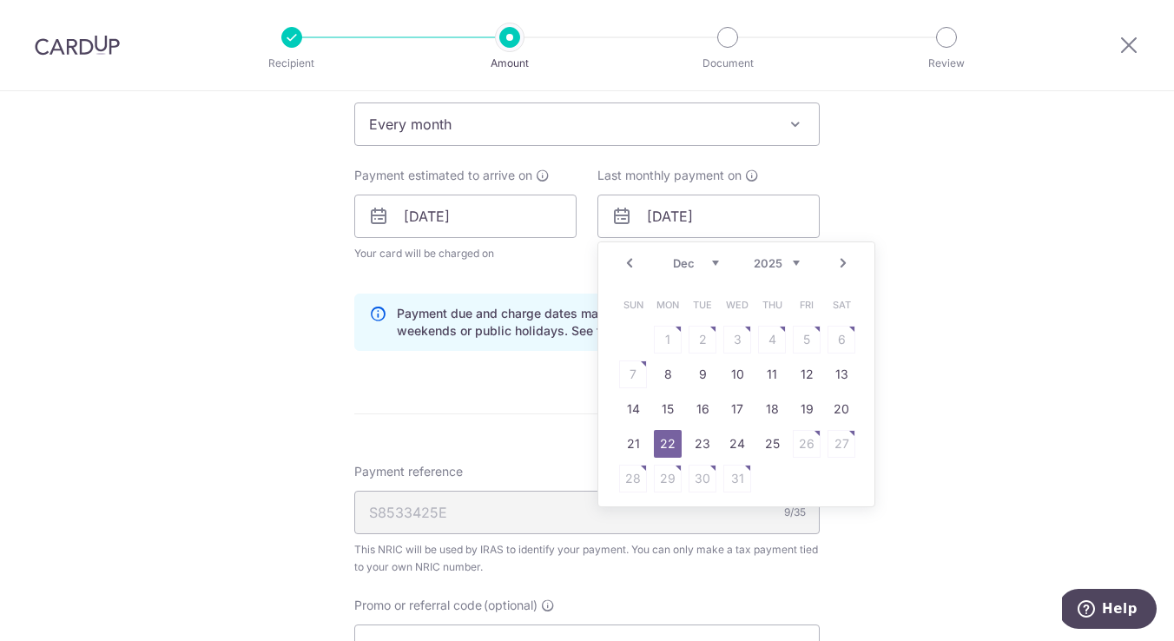
click at [642, 261] on div "Prev Next Oct Nov [DATE] 2026" at bounding box center [737, 263] width 276 height 42
click at [636, 261] on link "Prev" at bounding box center [629, 263] width 21 height 21
click at [636, 261] on div "Prev Next Oct Nov [DATE] 2026" at bounding box center [737, 263] width 276 height 42
click at [663, 469] on link "27" at bounding box center [668, 479] width 28 height 28
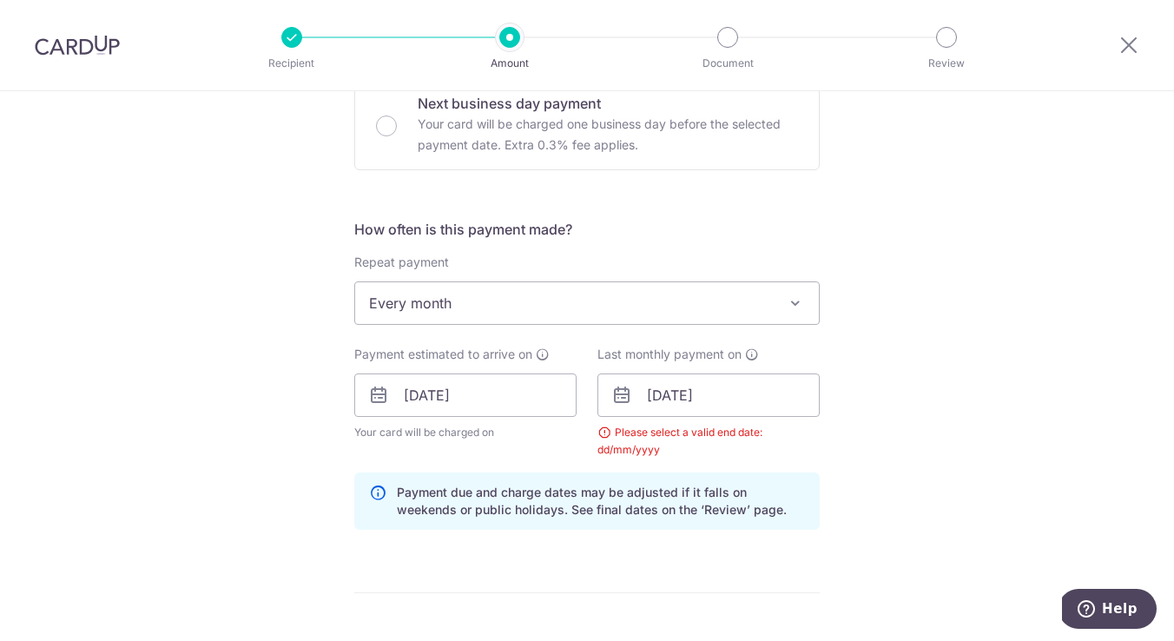
scroll to position [570, 0]
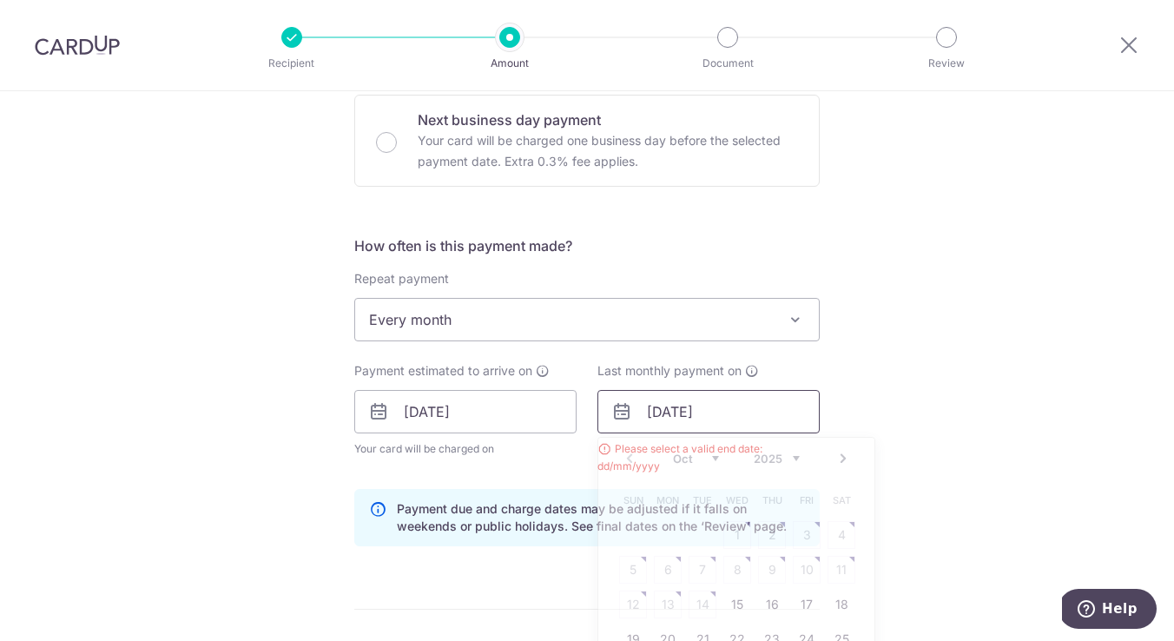
click at [693, 420] on input "[DATE]" at bounding box center [709, 411] width 222 height 43
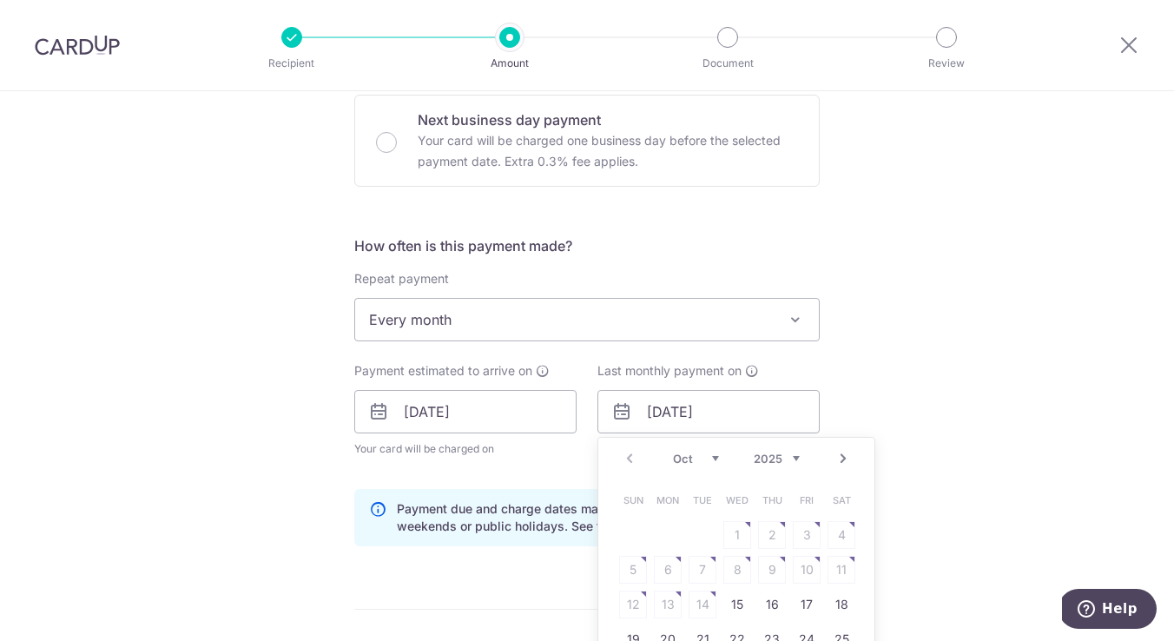
click at [849, 451] on link "Next" at bounding box center [843, 458] width 21 height 21
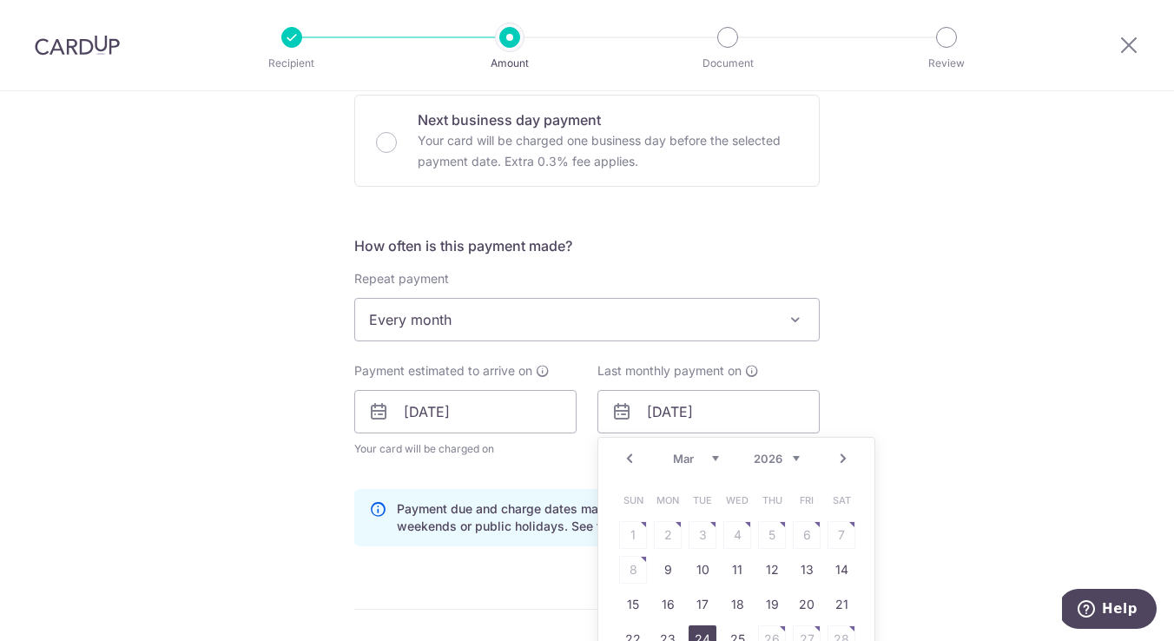
click at [704, 633] on link "24" at bounding box center [703, 639] width 28 height 28
type input "[DATE]"
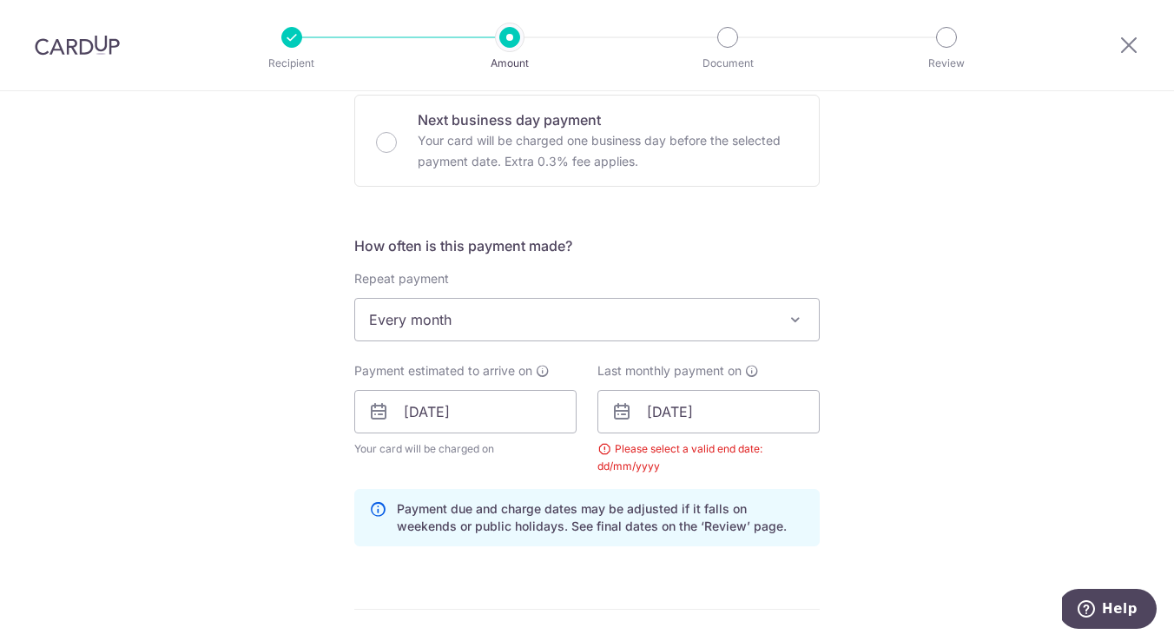
click at [868, 432] on div "Tell us more about your payment Enter one-time or monthly payment amount SGD 20…" at bounding box center [587, 372] width 1174 height 1702
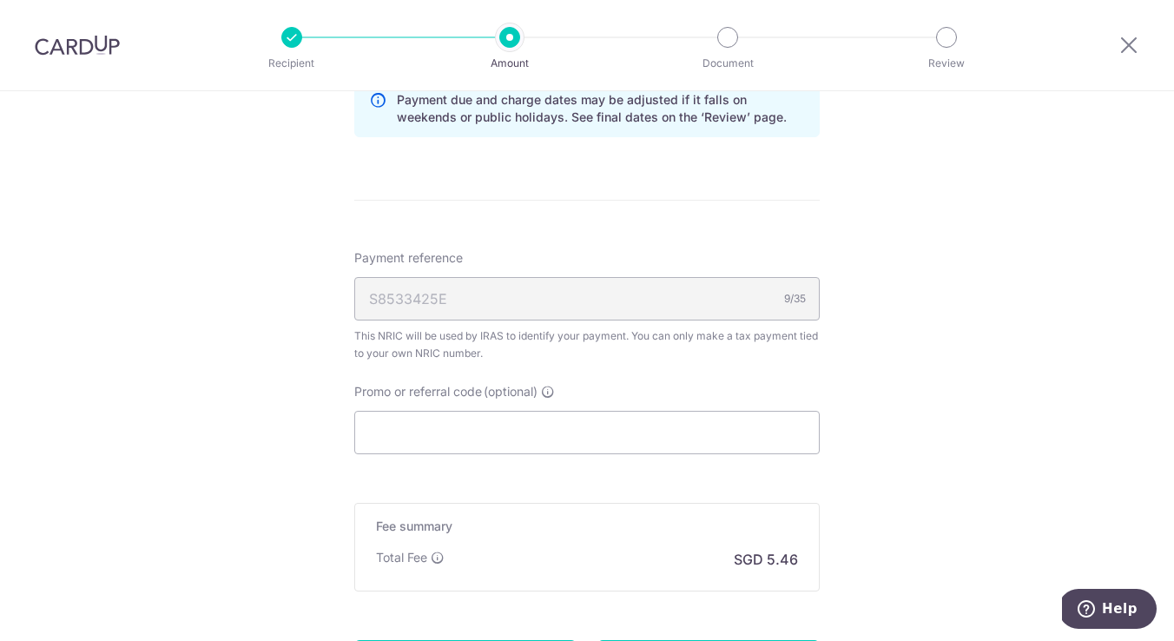
scroll to position [993, 0]
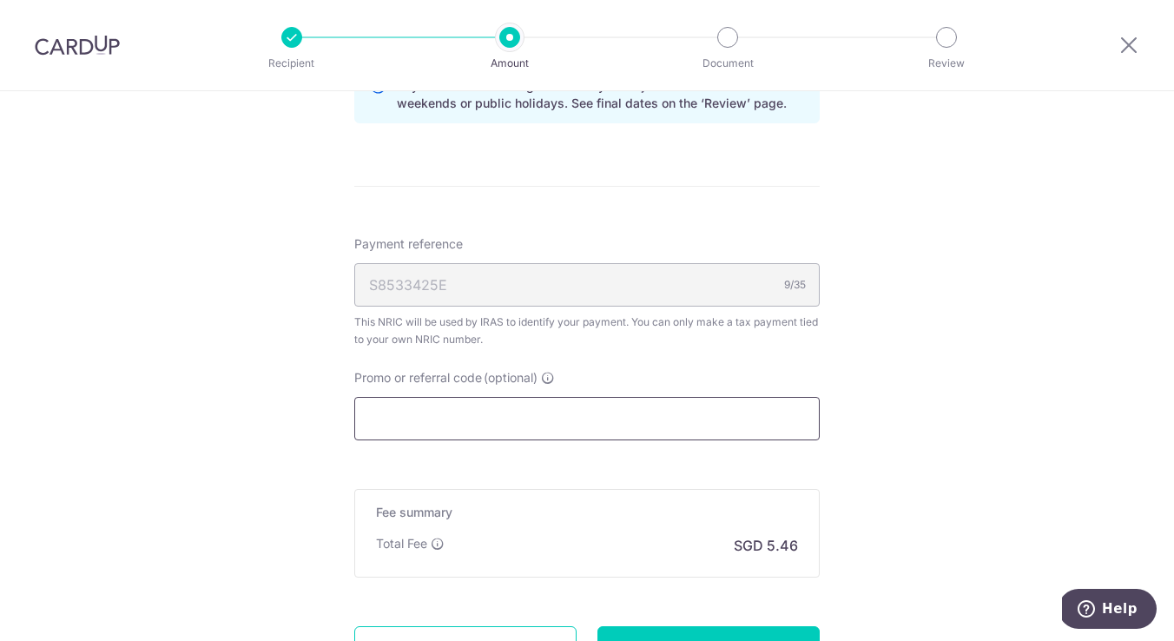
click at [730, 420] on input "Promo or referral code (optional)" at bounding box center [587, 418] width 466 height 43
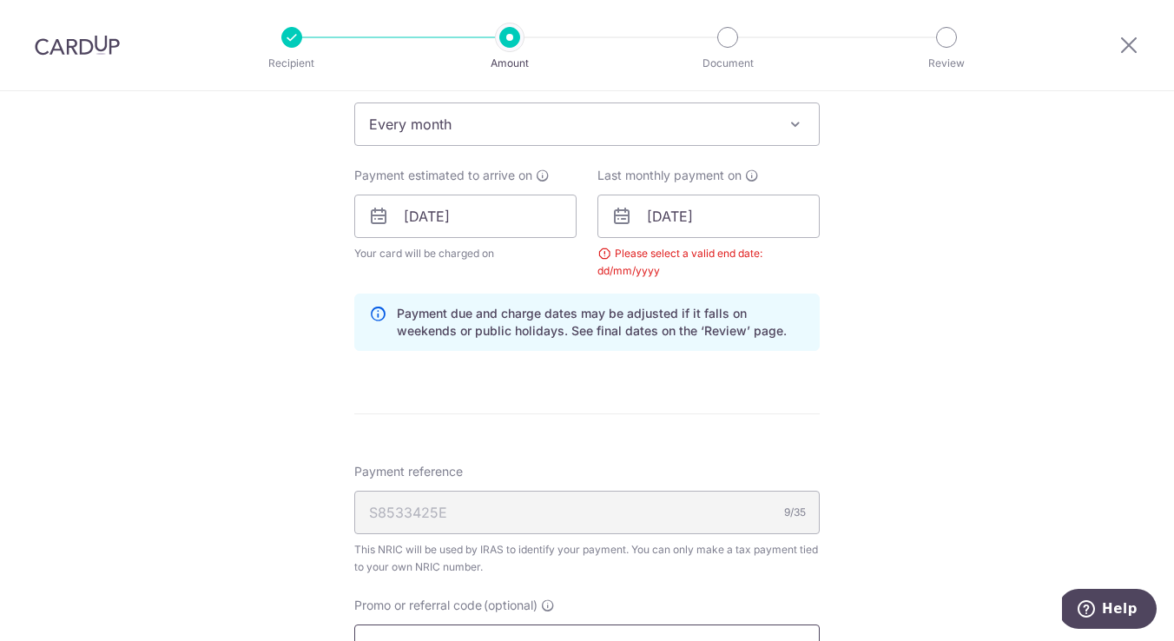
scroll to position [757, 0]
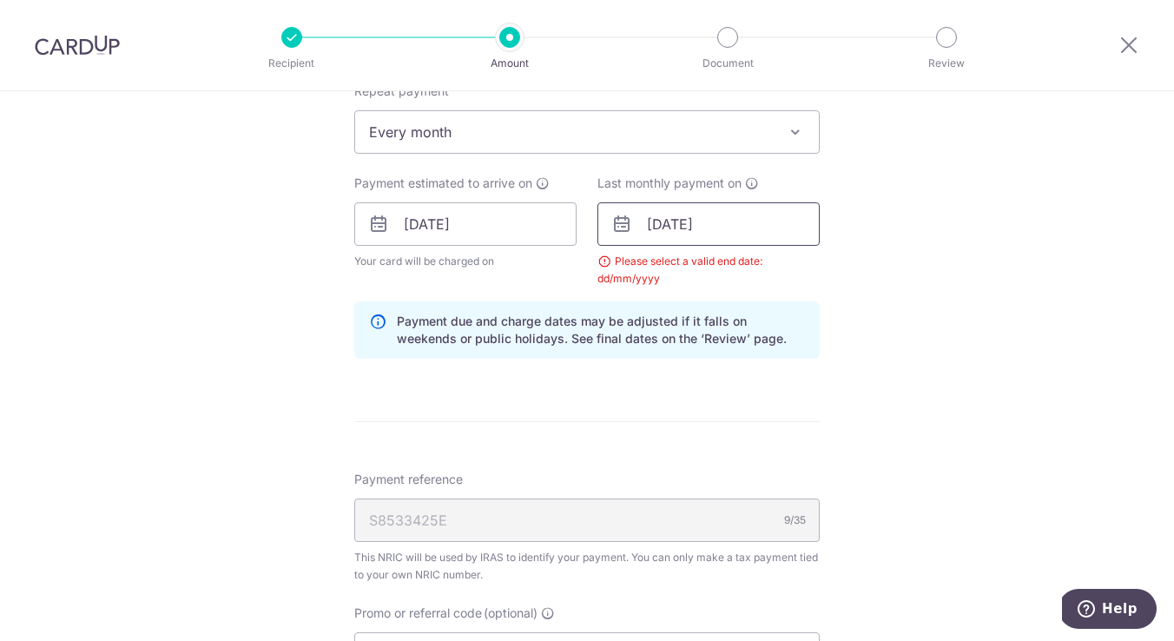
click at [718, 230] on input "[DATE]" at bounding box center [709, 223] width 222 height 43
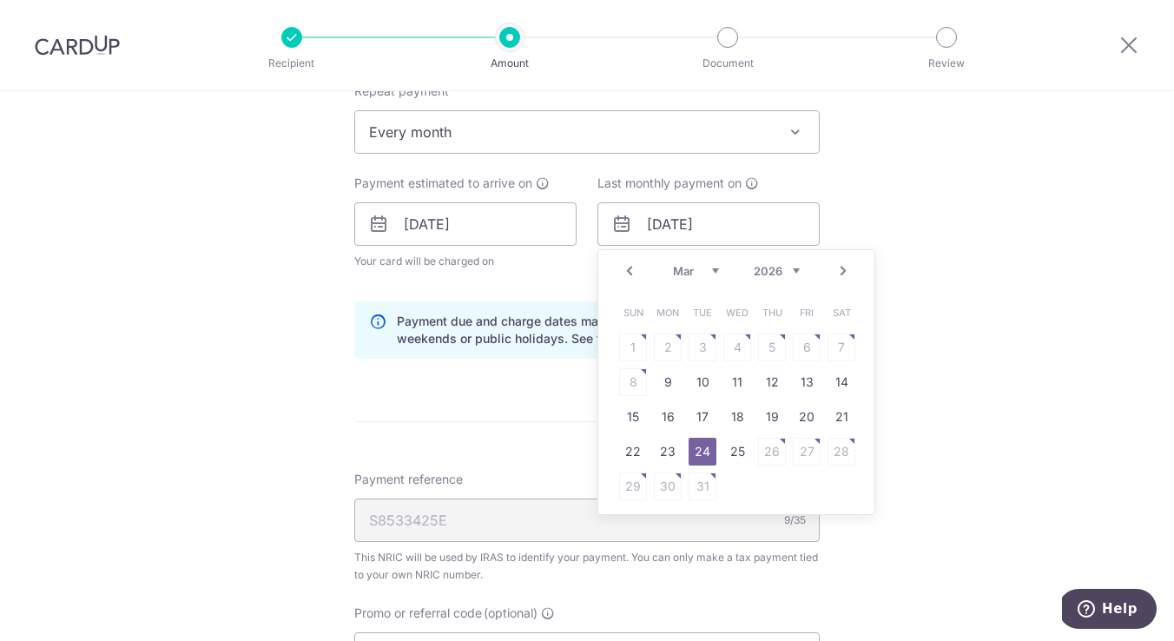
click at [933, 366] on div "Tell us more about your payment Enter one-time or monthly payment amount SGD 20…" at bounding box center [587, 185] width 1174 height 1702
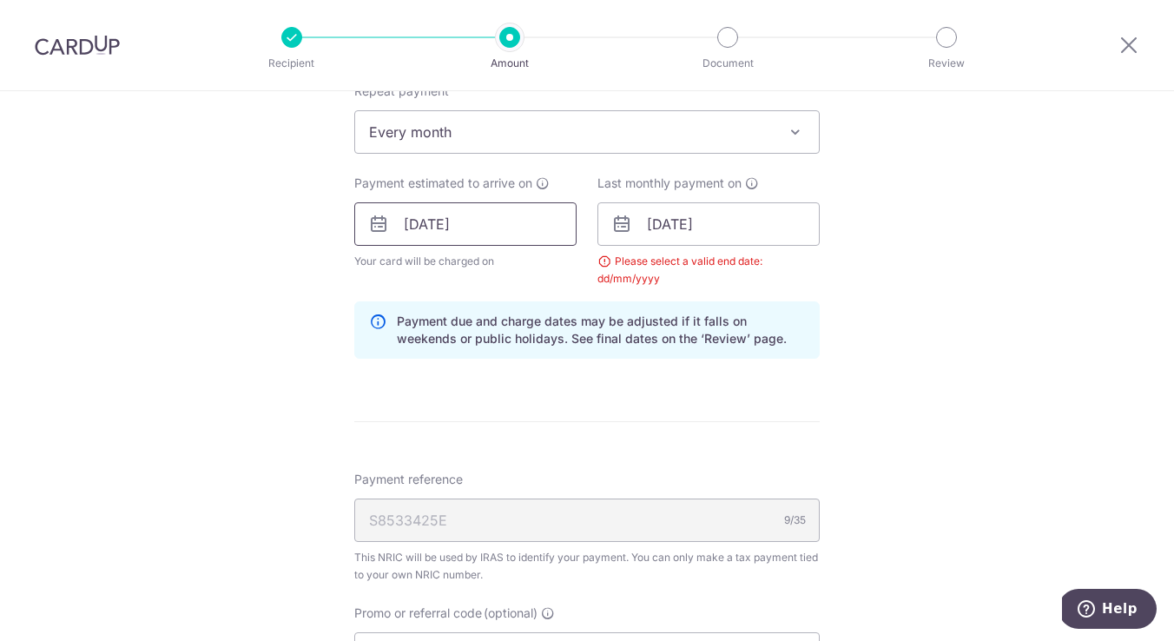
click at [428, 210] on input "27/10/2025" at bounding box center [465, 223] width 222 height 43
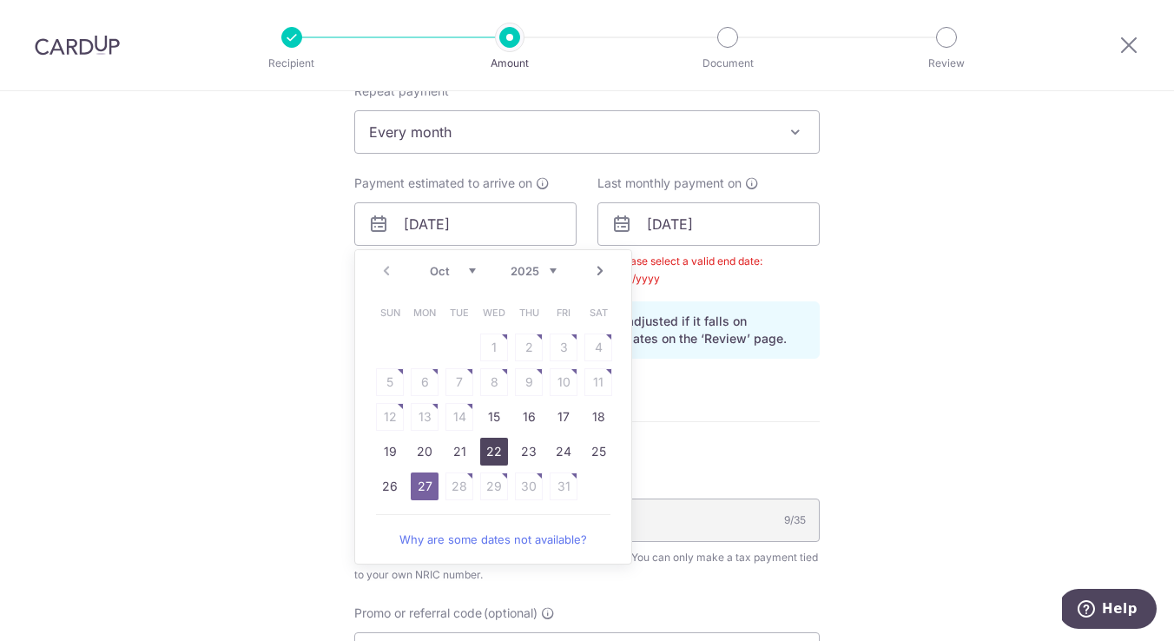
click at [493, 453] on link "22" at bounding box center [494, 452] width 28 height 28
type input "[DATE]"
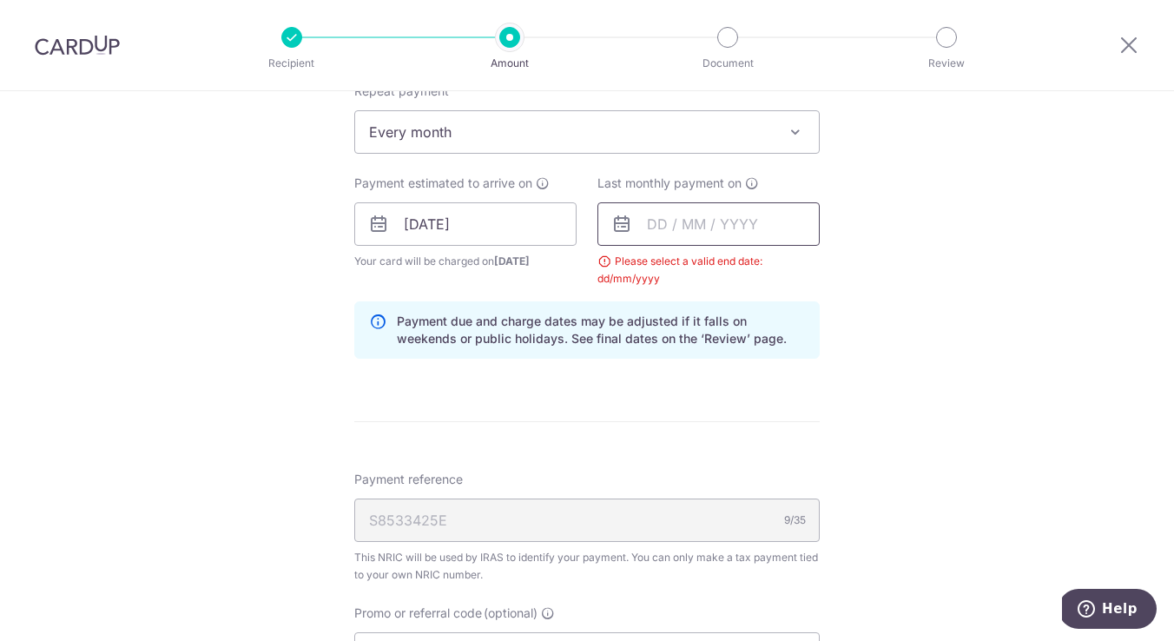
click at [713, 214] on input "text" at bounding box center [709, 223] width 222 height 43
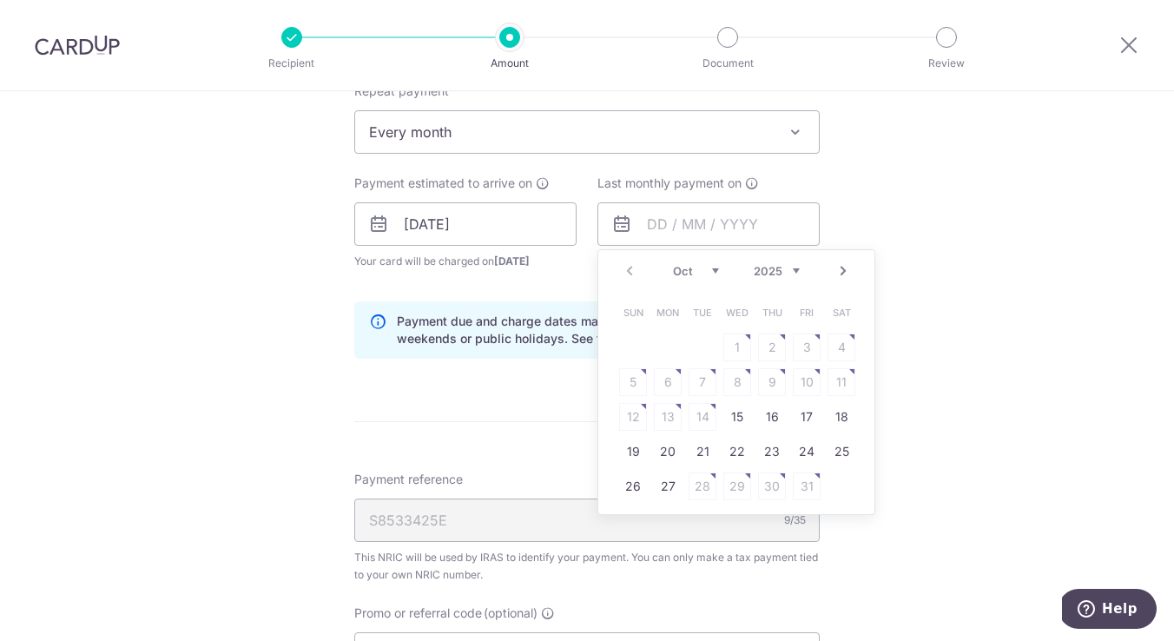
click at [847, 281] on link "Next" at bounding box center [843, 271] width 21 height 21
click at [847, 271] on link "Next" at bounding box center [843, 271] width 21 height 21
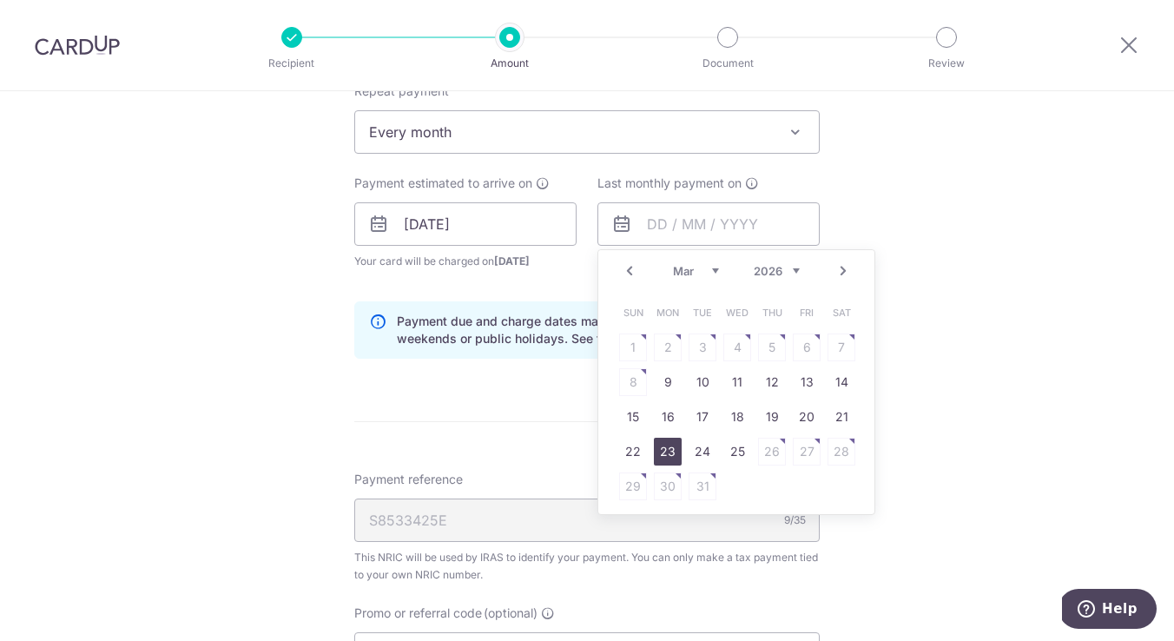
click at [662, 453] on link "23" at bounding box center [668, 452] width 28 height 28
type input "[DATE]"
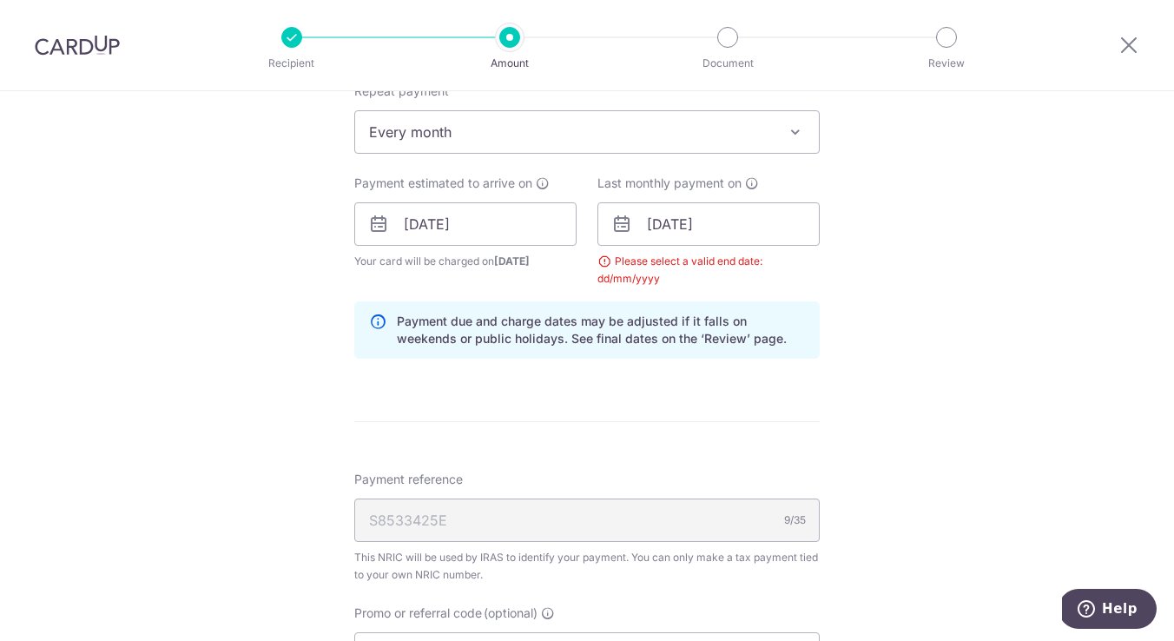
click at [887, 348] on div "Tell us more about your payment Enter one-time or monthly payment amount SGD 20…" at bounding box center [587, 185] width 1174 height 1702
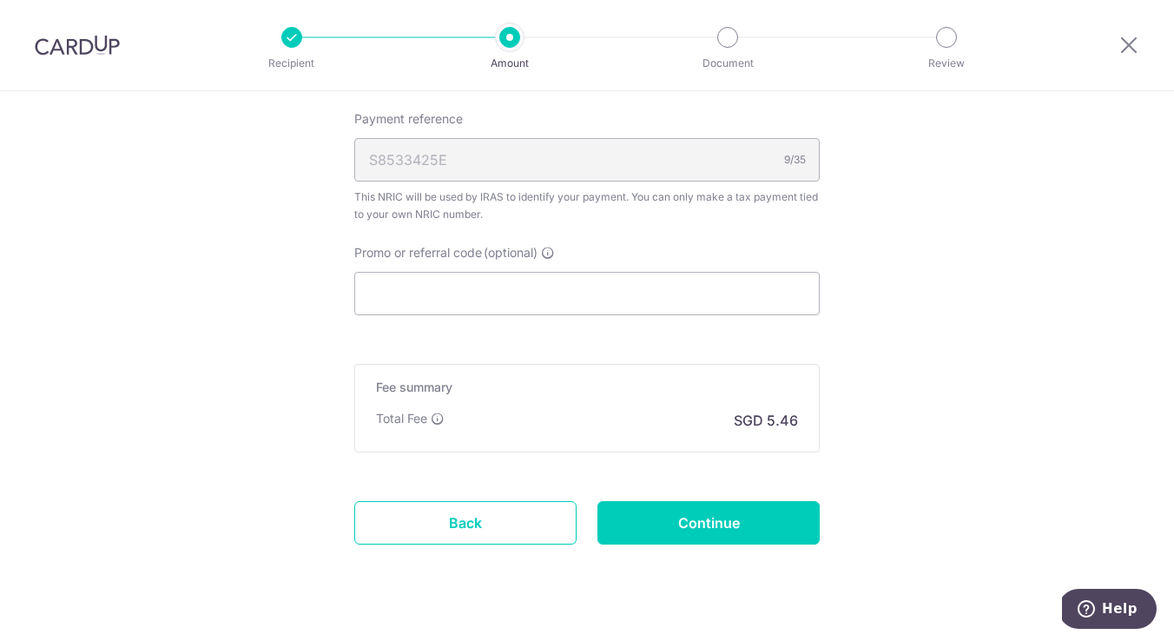
scroll to position [1130, 0]
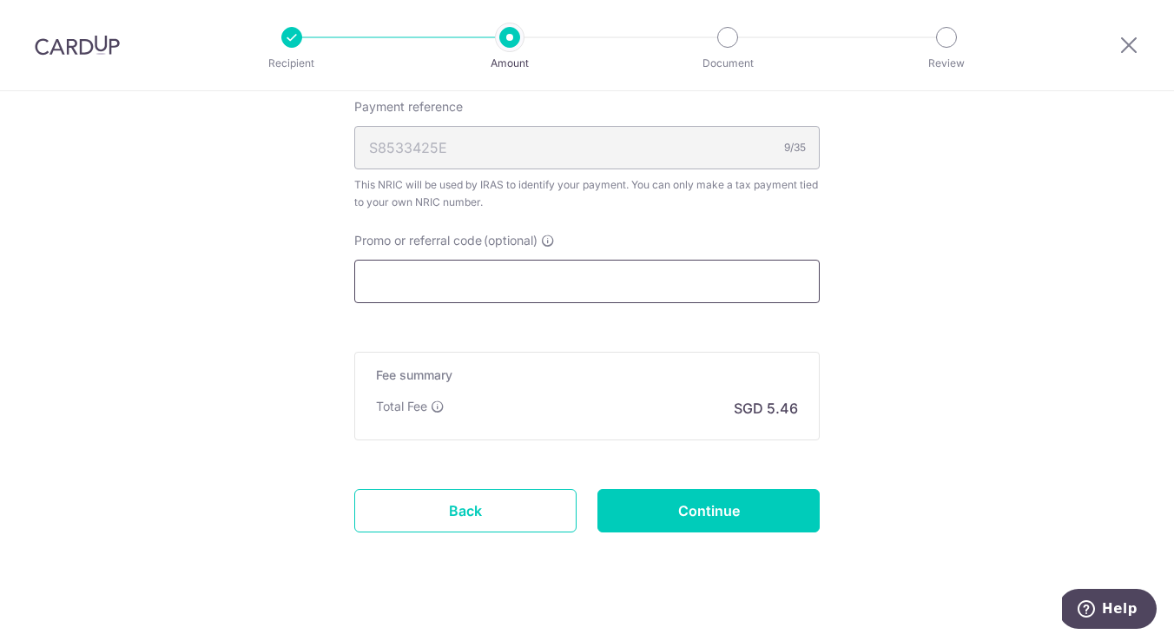
click at [700, 283] on input "Promo or referral code (optional)" at bounding box center [587, 281] width 466 height 43
paste input "VTAX25R"
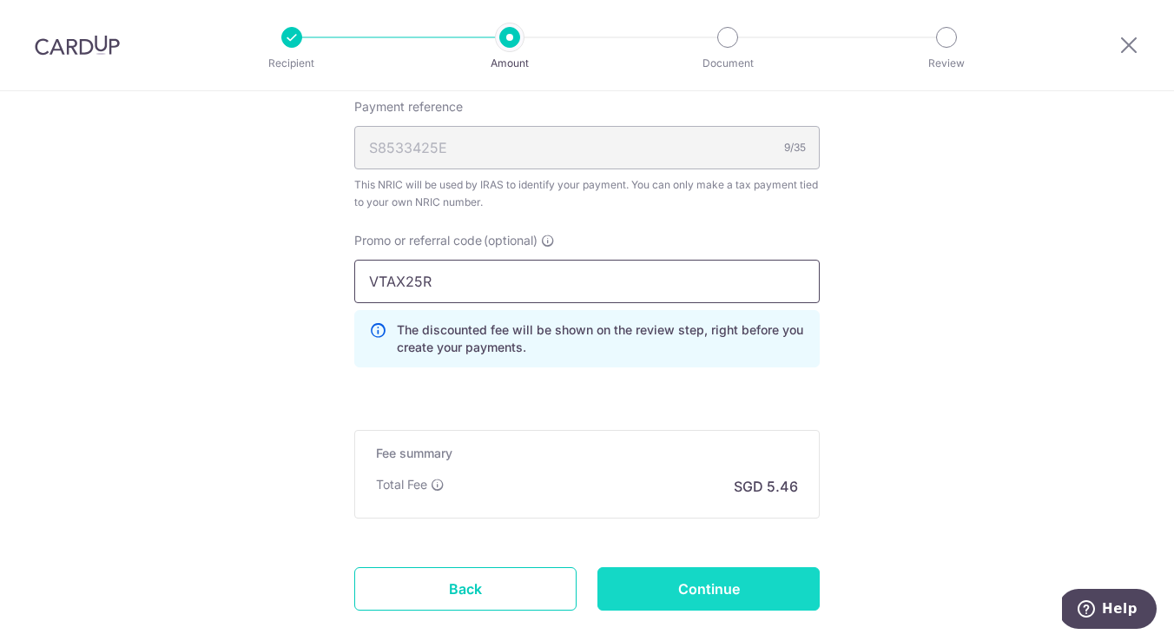
type input "VTAX25R"
click at [706, 585] on input "Continue" at bounding box center [709, 588] width 222 height 43
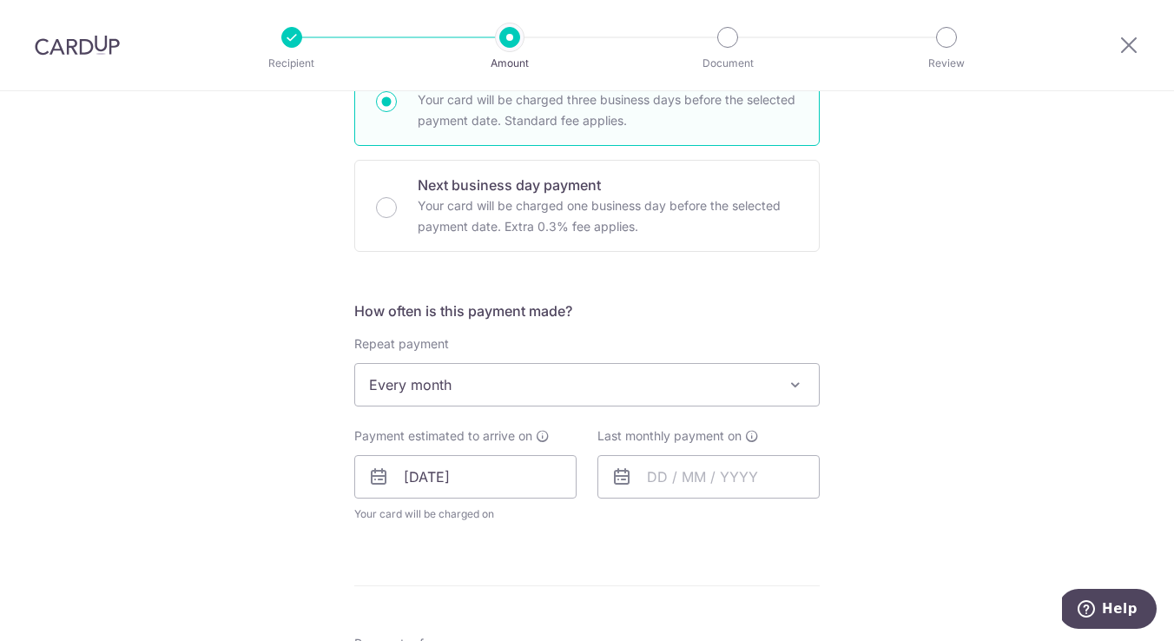
scroll to position [539, 0]
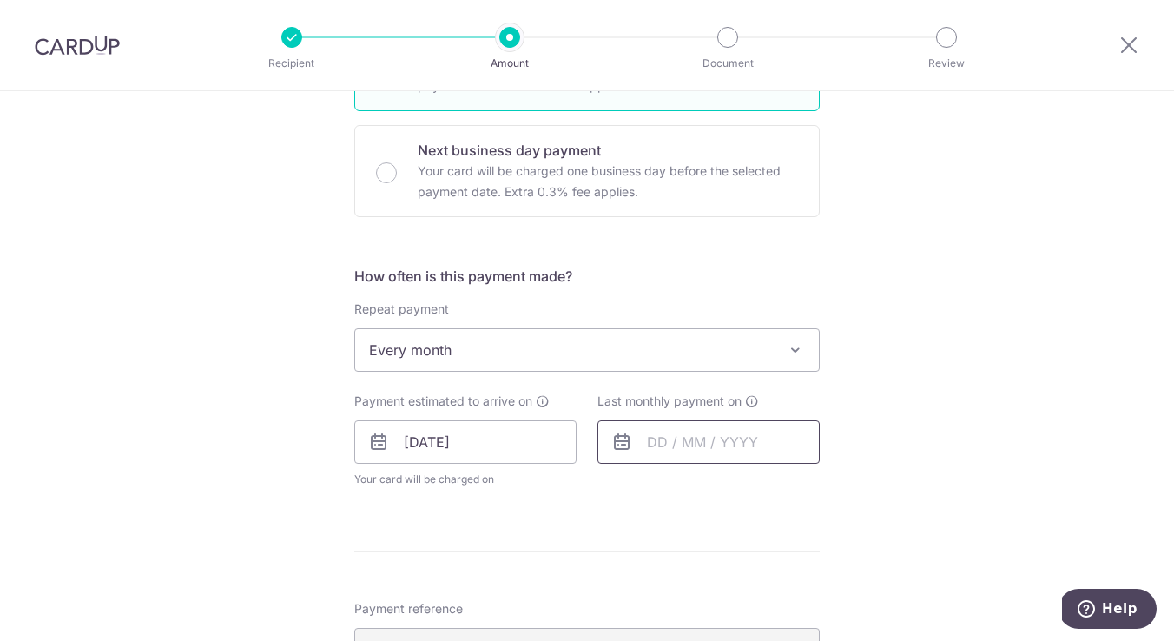
click at [680, 444] on input "text" at bounding box center [709, 441] width 222 height 43
click at [838, 488] on link "Next" at bounding box center [843, 489] width 21 height 21
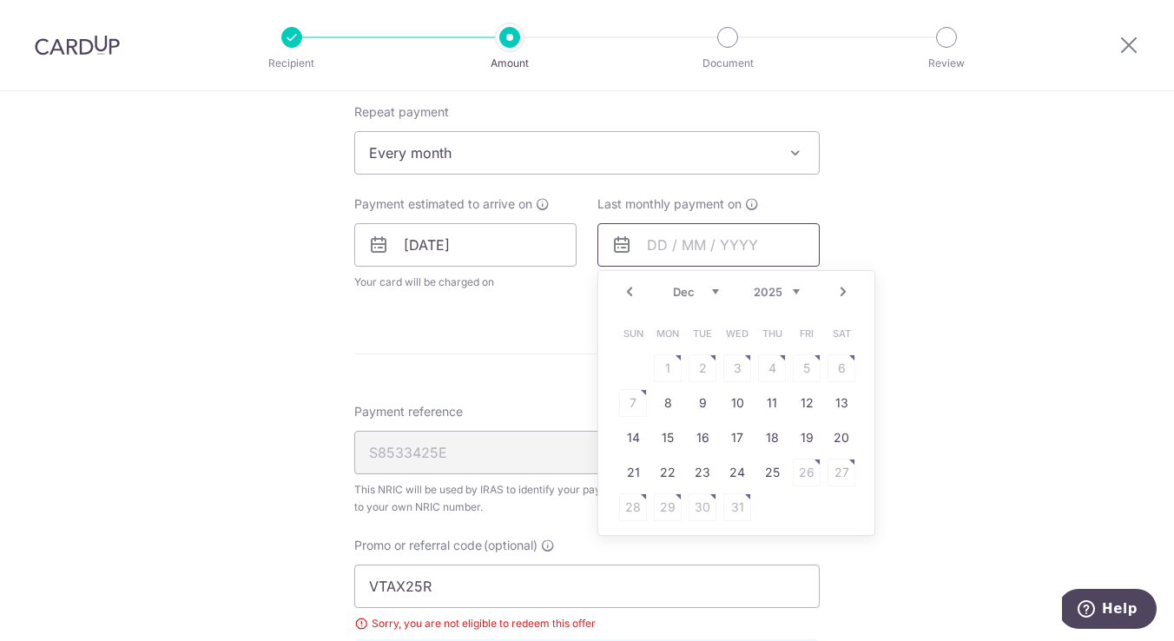
scroll to position [737, 0]
click at [678, 468] on link "22" at bounding box center [668, 472] width 28 height 28
type input "[DATE]"
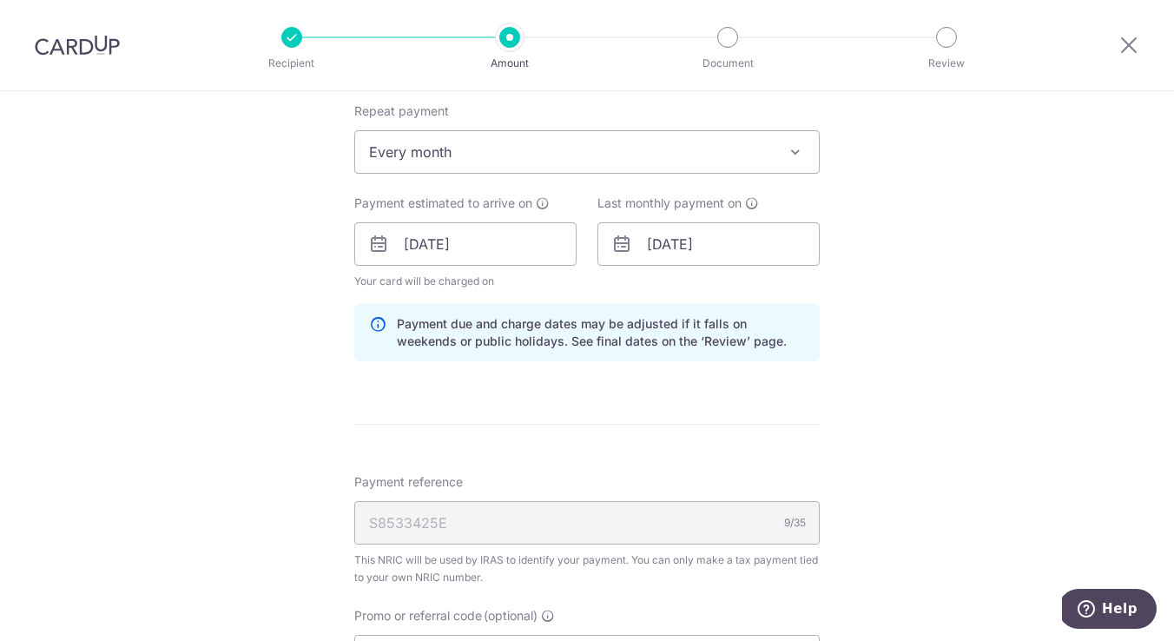
click at [855, 430] on div "Tell us more about your payment Enter one-time or monthly payment amount SGD 20…" at bounding box center [587, 247] width 1174 height 1787
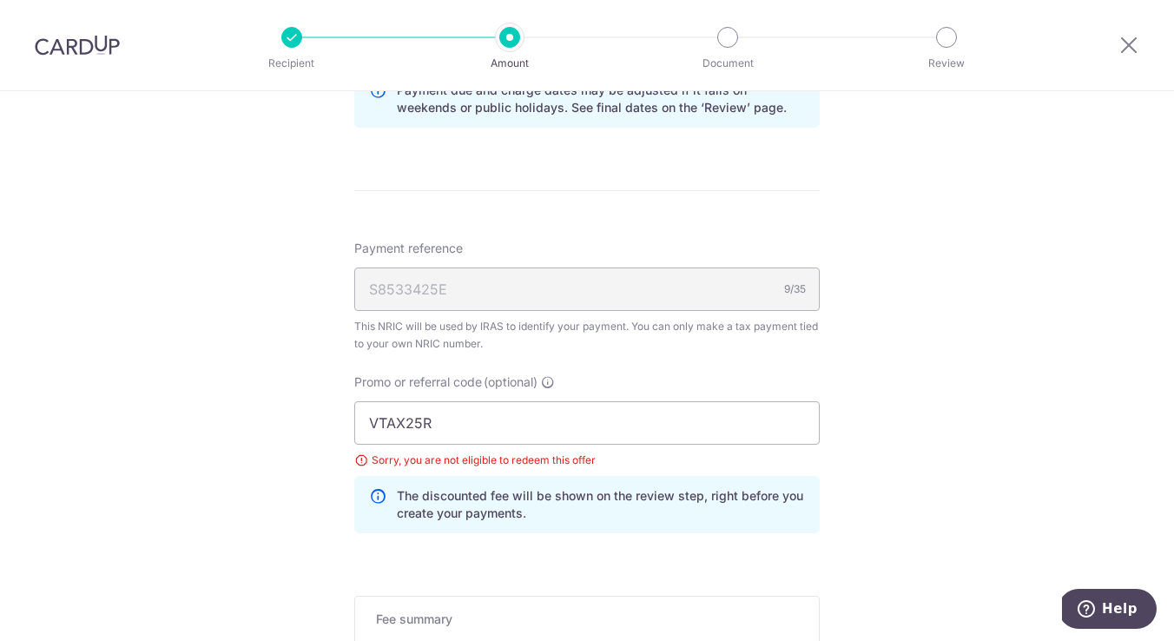
scroll to position [990, 0]
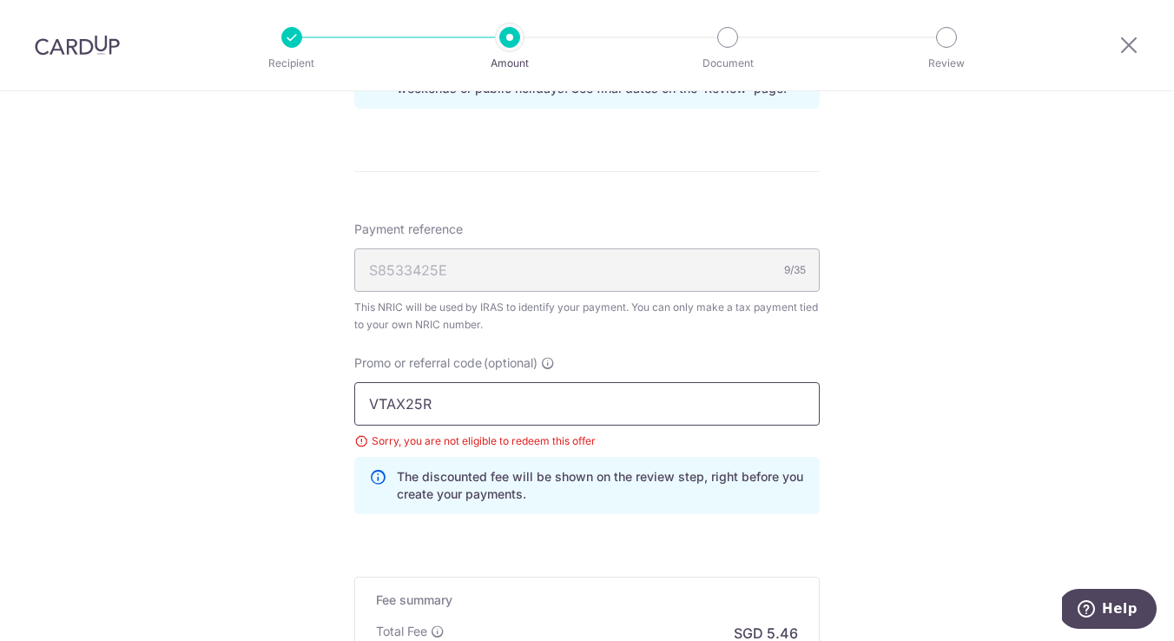
click at [647, 387] on input "VTAX25R" at bounding box center [587, 403] width 466 height 43
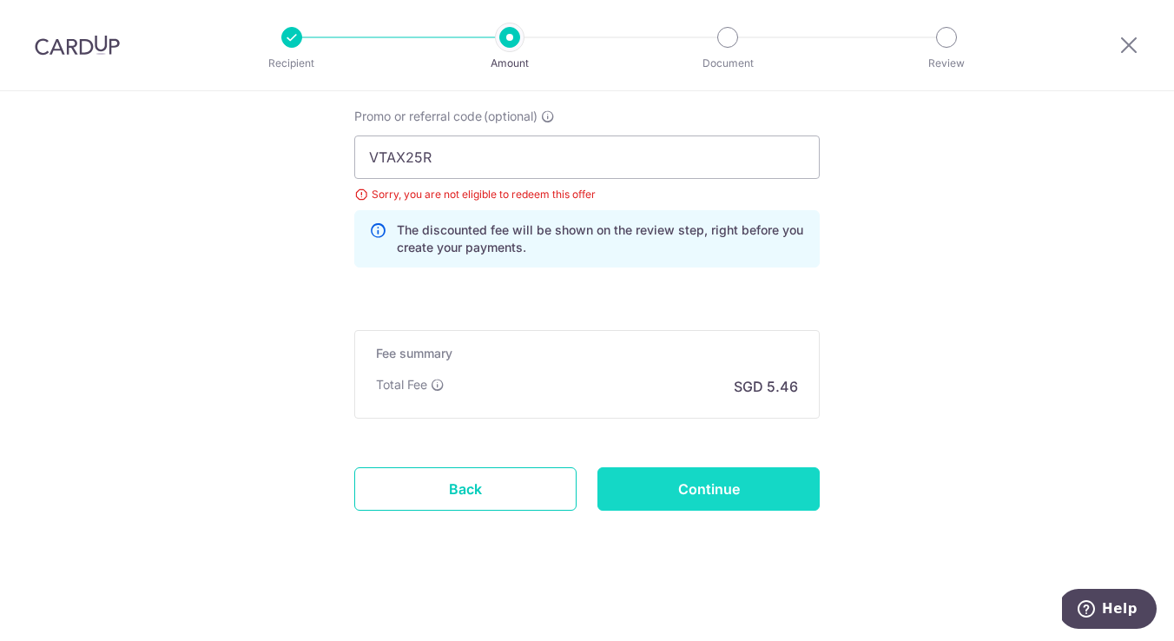
click at [719, 486] on input "Continue" at bounding box center [709, 488] width 222 height 43
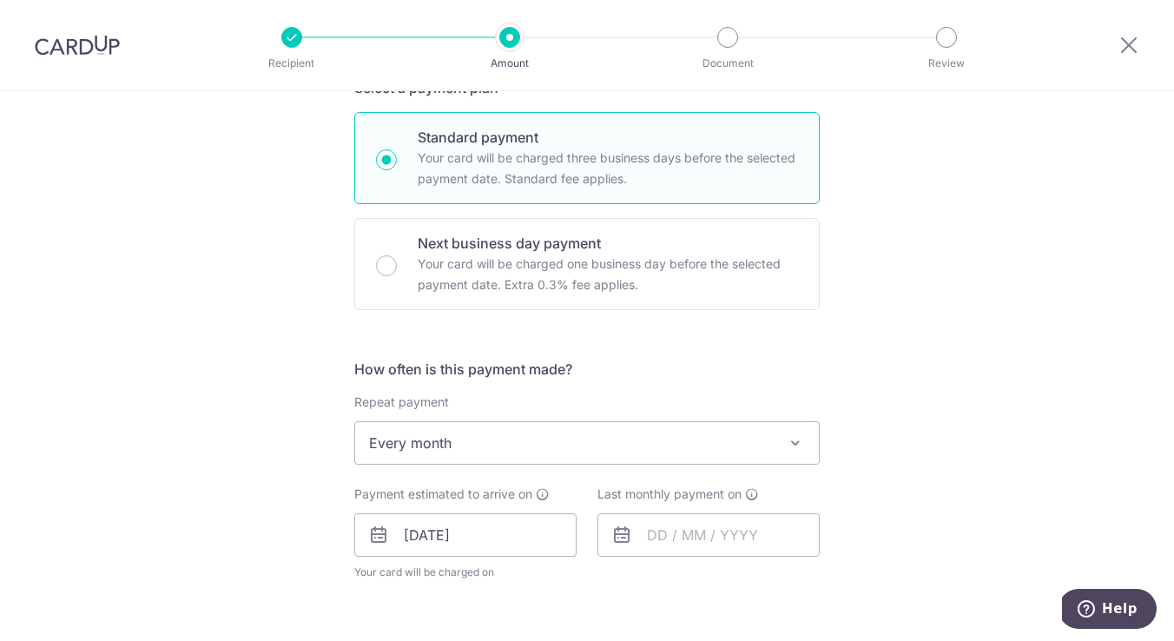
scroll to position [452, 0]
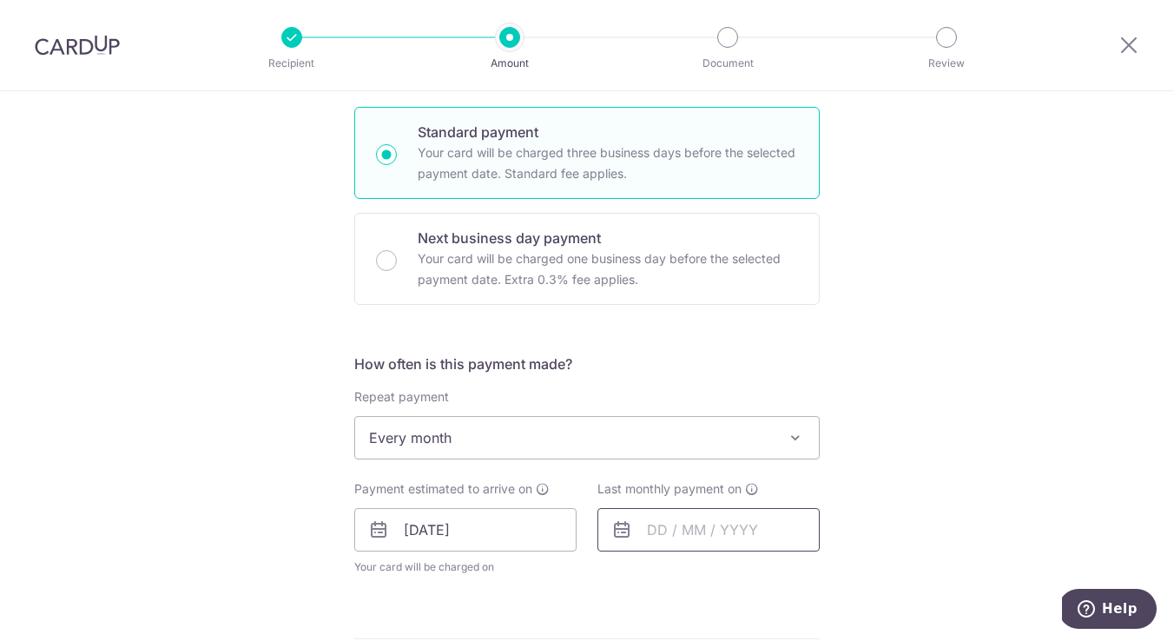
click at [645, 525] on input "text" at bounding box center [709, 529] width 222 height 43
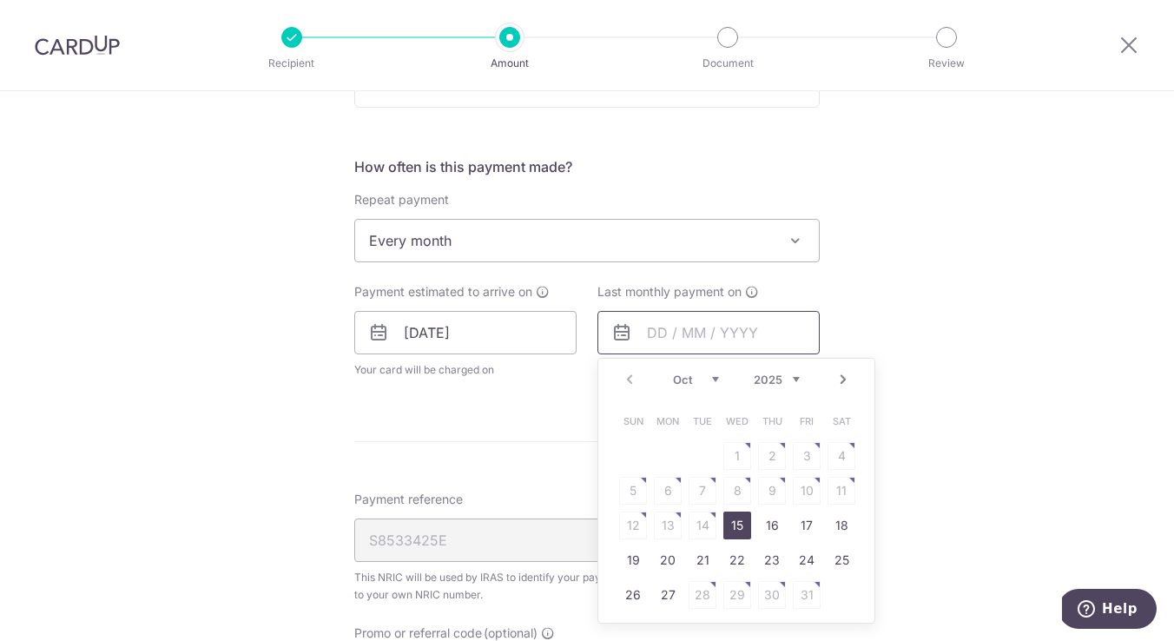
scroll to position [698, 0]
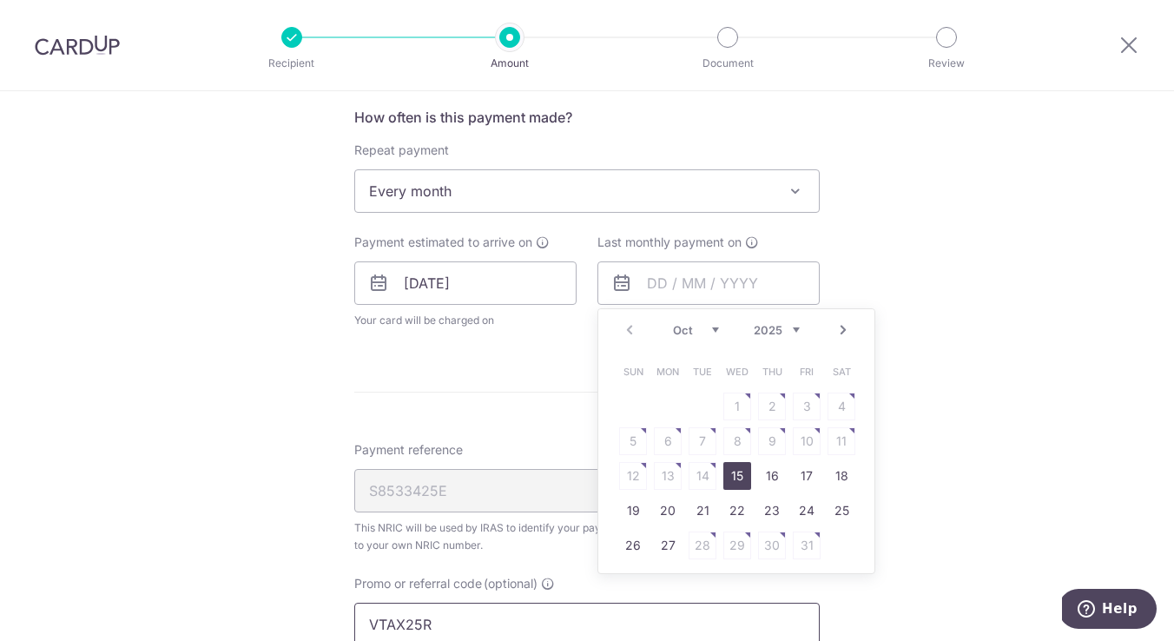
click at [445, 611] on input "VTAX25R" at bounding box center [587, 624] width 466 height 43
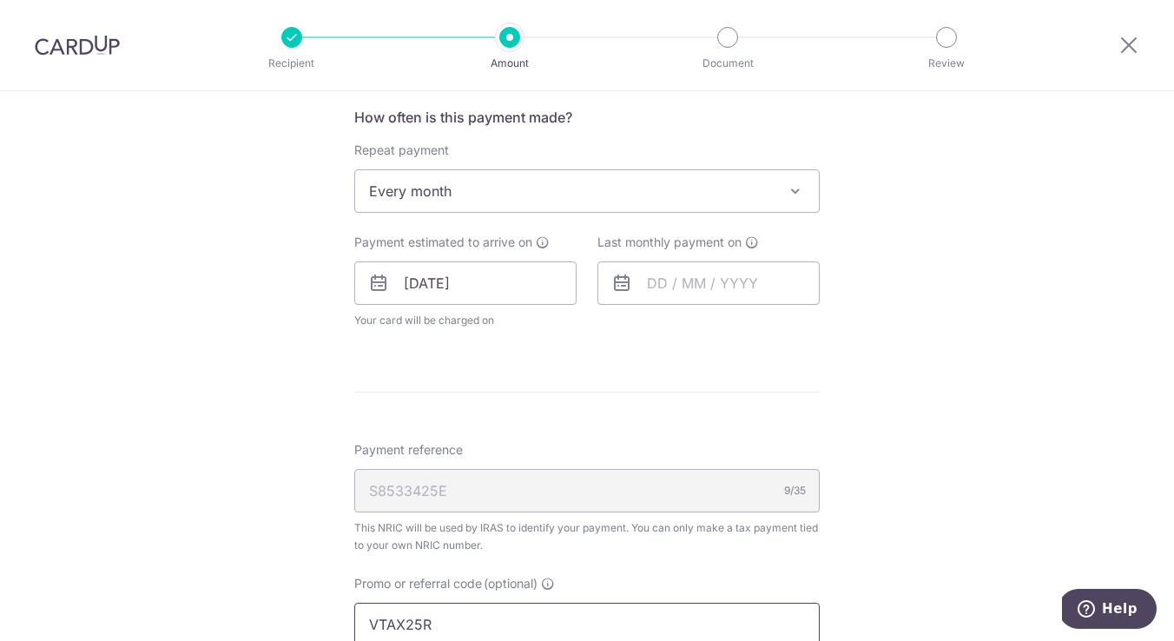
drag, startPoint x: 446, startPoint y: 618, endPoint x: 275, endPoint y: 607, distance: 170.6
click at [275, 607] on div "Tell us more about your payment Enter one-time or monthly payment amount SGD 20…" at bounding box center [587, 251] width 1174 height 1716
click at [693, 293] on input "text" at bounding box center [709, 282] width 222 height 43
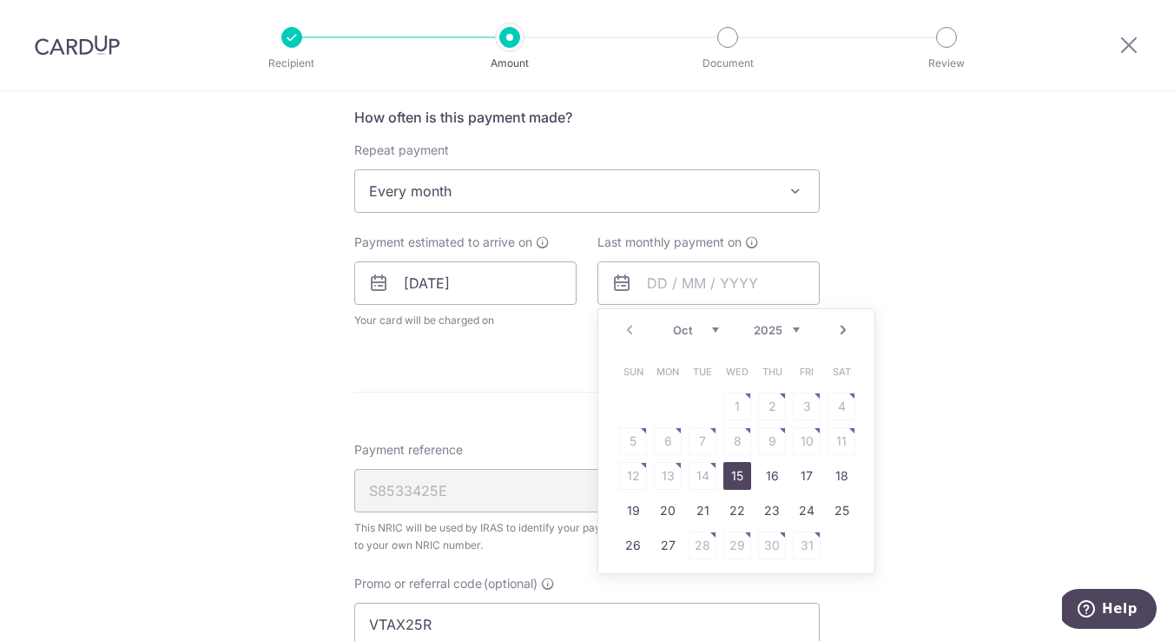
click at [842, 327] on link "Next" at bounding box center [843, 330] width 21 height 21
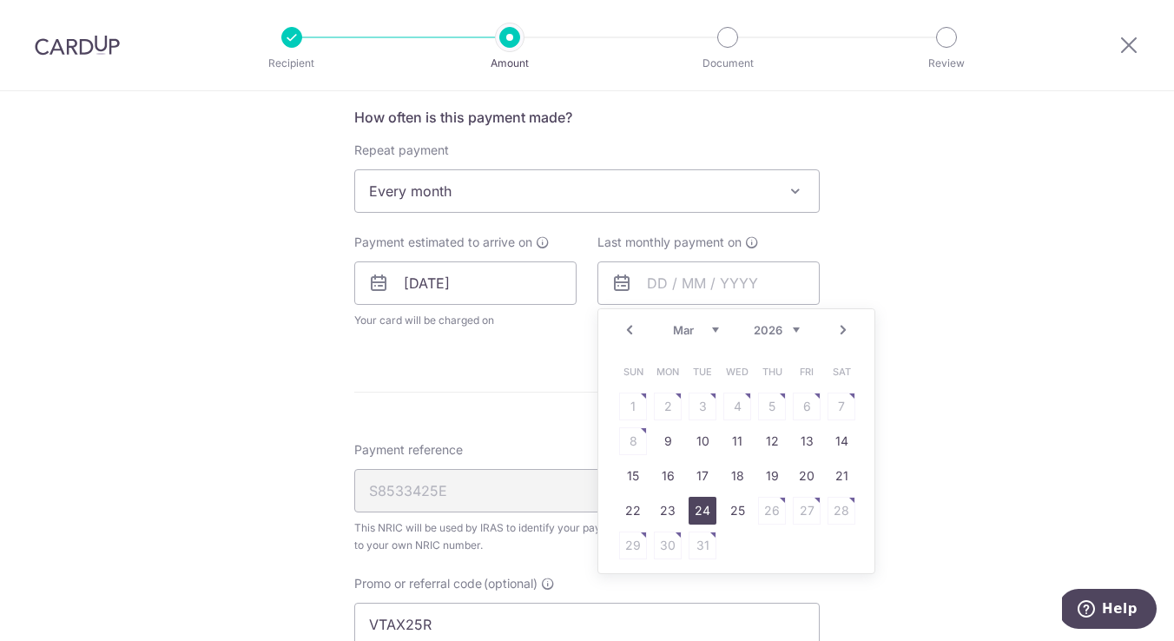
click at [695, 508] on link "24" at bounding box center [703, 511] width 28 height 28
type input "[DATE]"
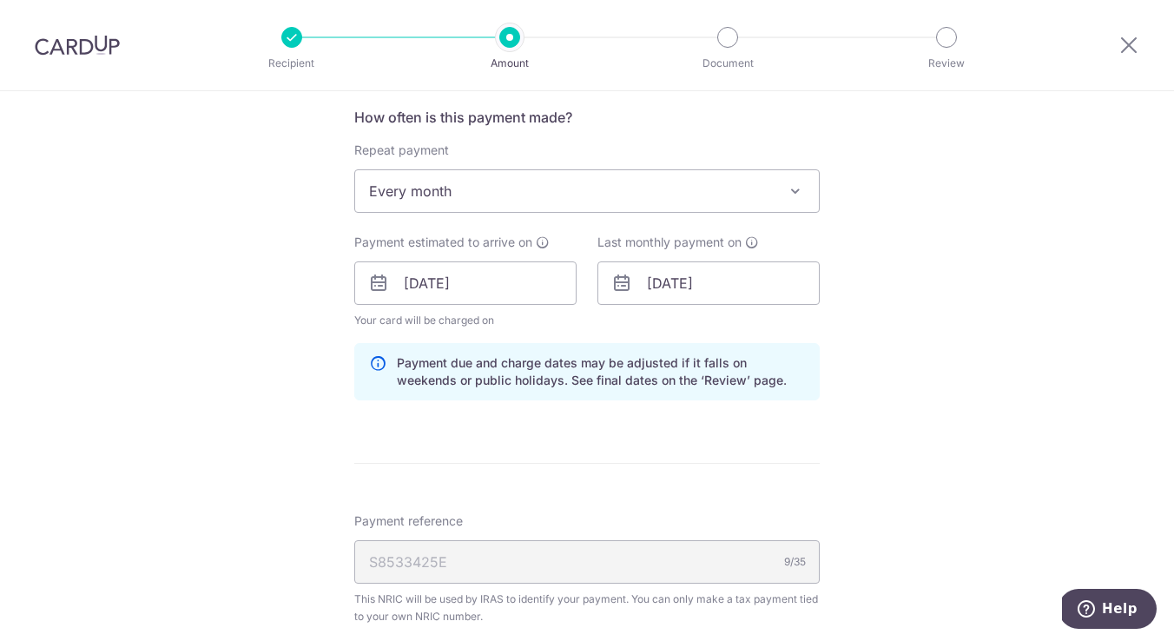
click at [943, 381] on div "Tell us more about your payment Enter one-time or monthly payment amount SGD 20…" at bounding box center [587, 286] width 1174 height 1787
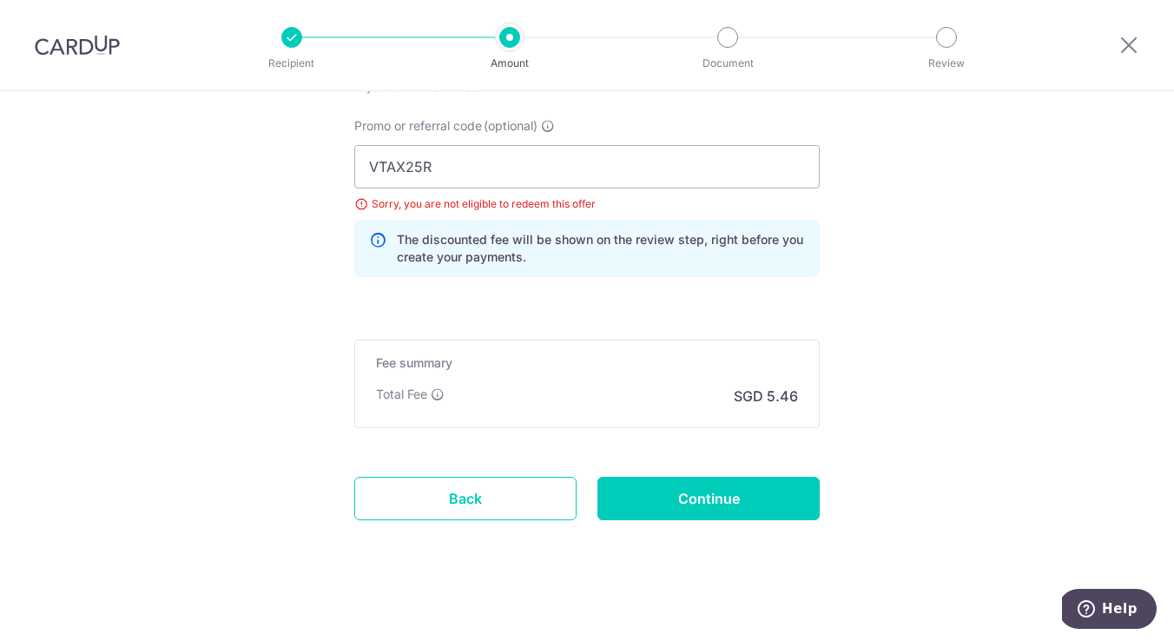
scroll to position [1237, 0]
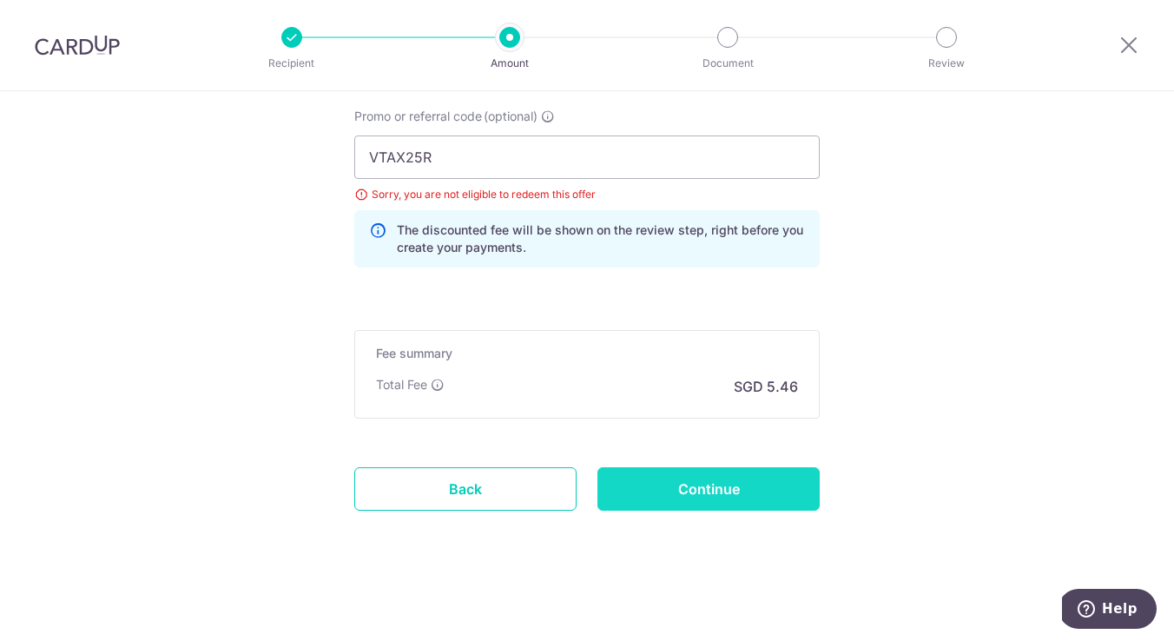
click at [737, 502] on input "Continue" at bounding box center [709, 488] width 222 height 43
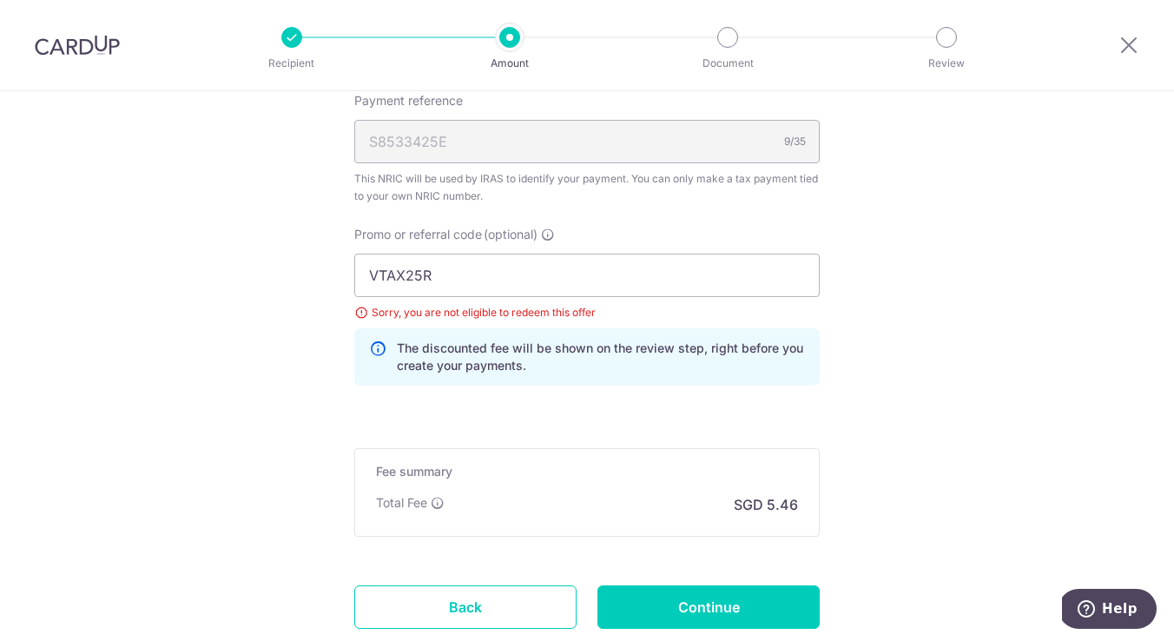
scroll to position [1166, 0]
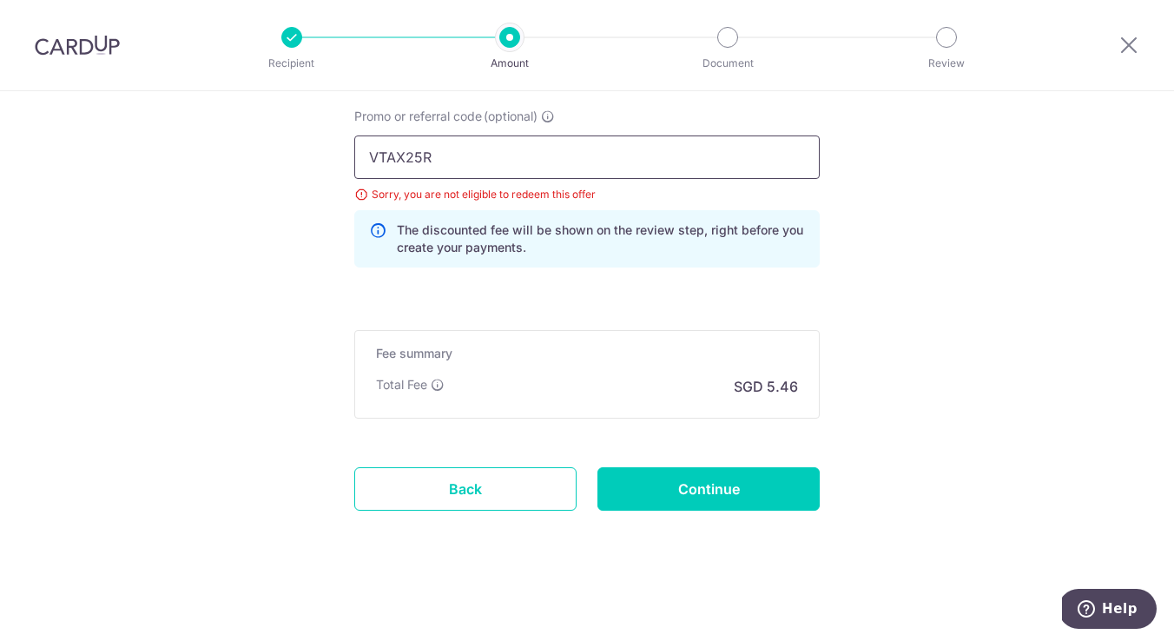
drag, startPoint x: 475, startPoint y: 162, endPoint x: 212, endPoint y: 154, distance: 263.3
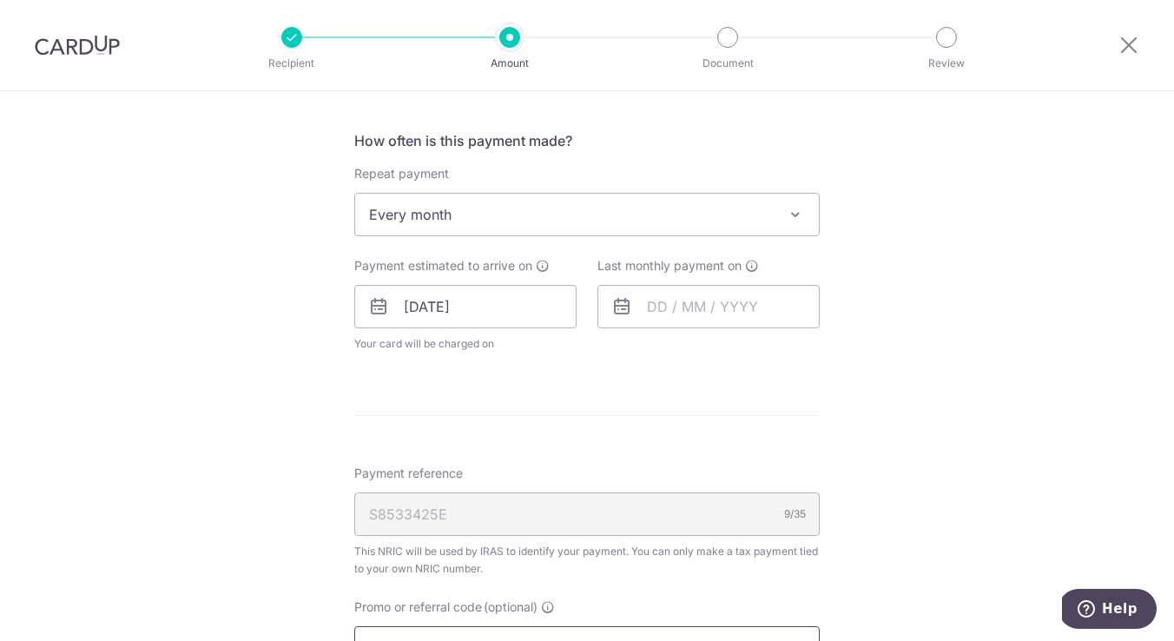
scroll to position [669, 0]
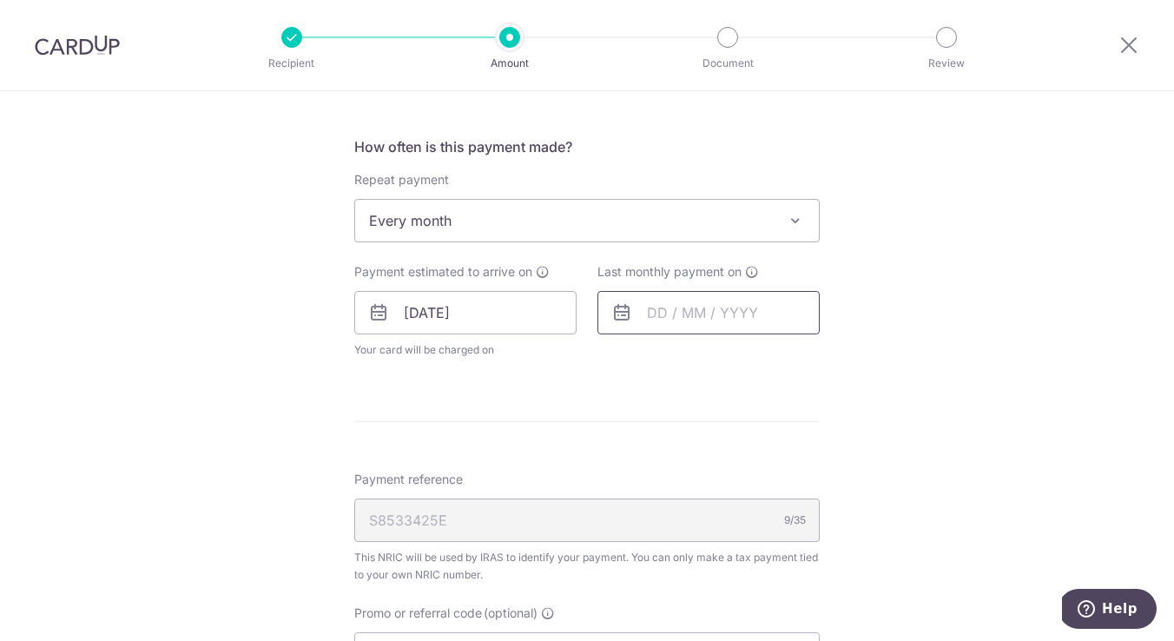
click at [699, 322] on input "text" at bounding box center [709, 312] width 222 height 43
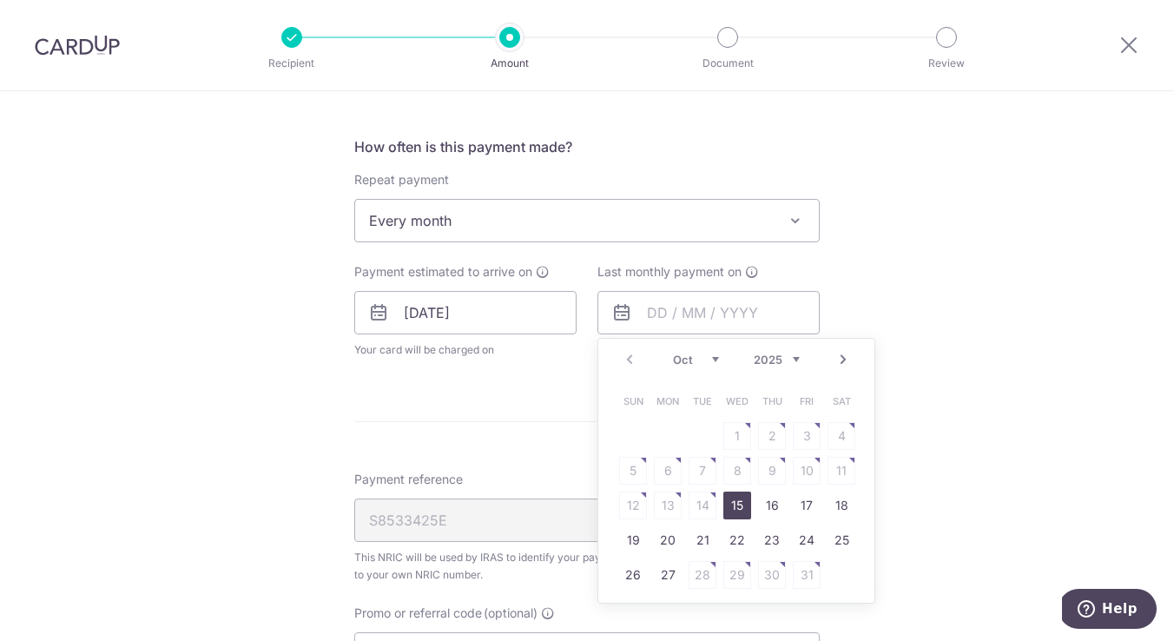
click at [837, 358] on link "Next" at bounding box center [843, 359] width 21 height 21
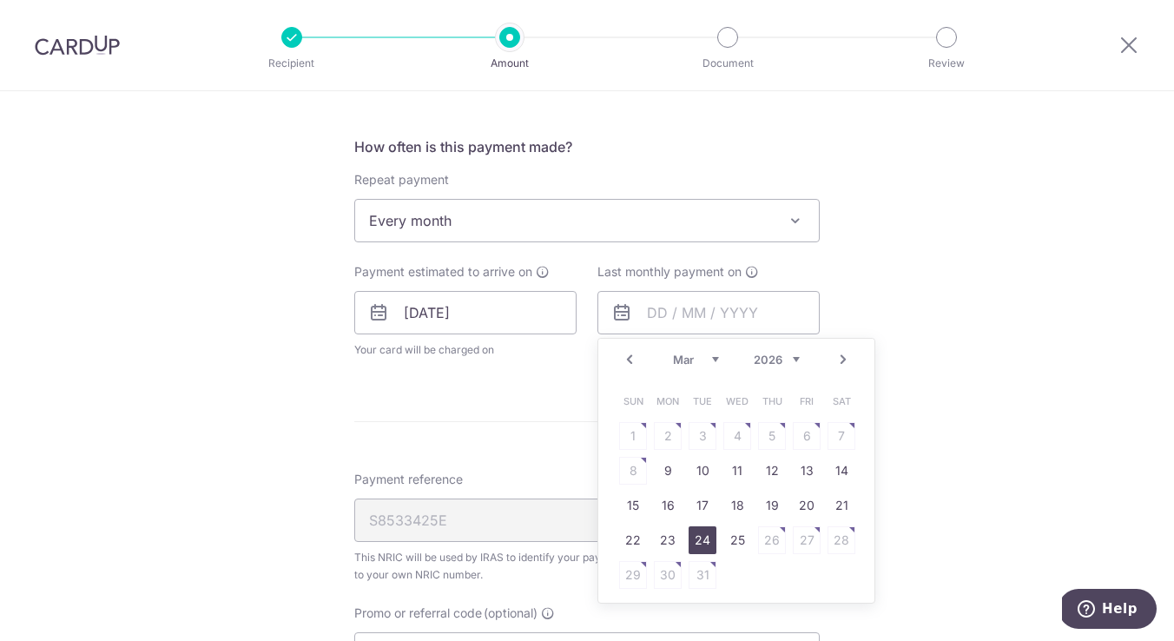
click at [698, 547] on link "24" at bounding box center [703, 540] width 28 height 28
type input "[DATE]"
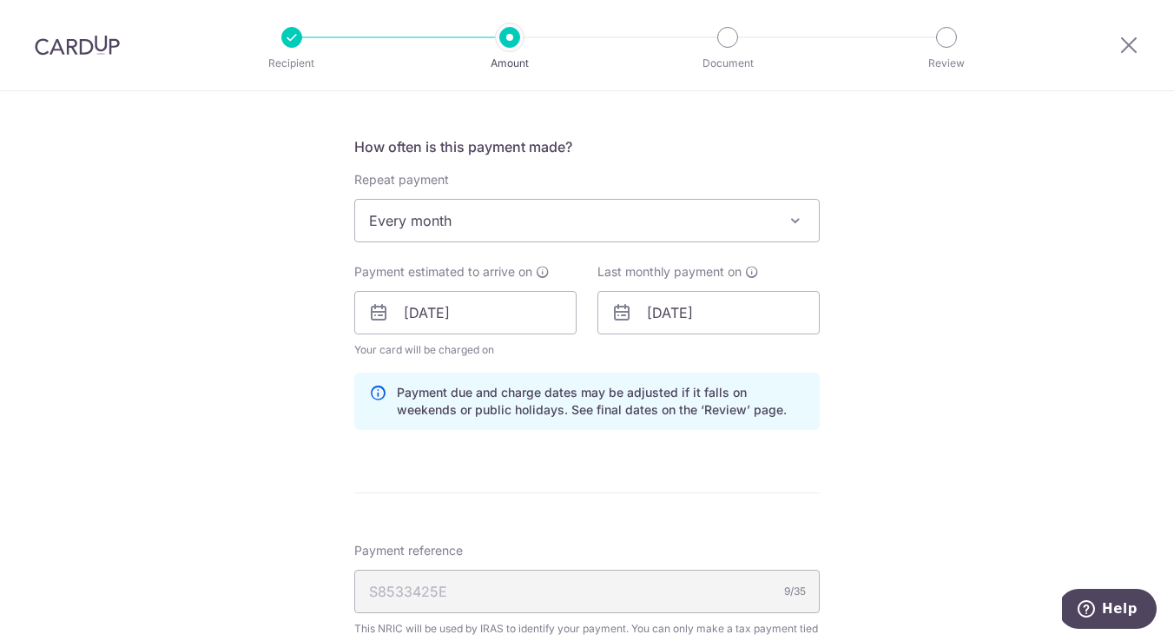
click at [906, 300] on div "Tell us more about your payment Enter one-time or monthly payment amount SGD 20…" at bounding box center [587, 276] width 1174 height 1709
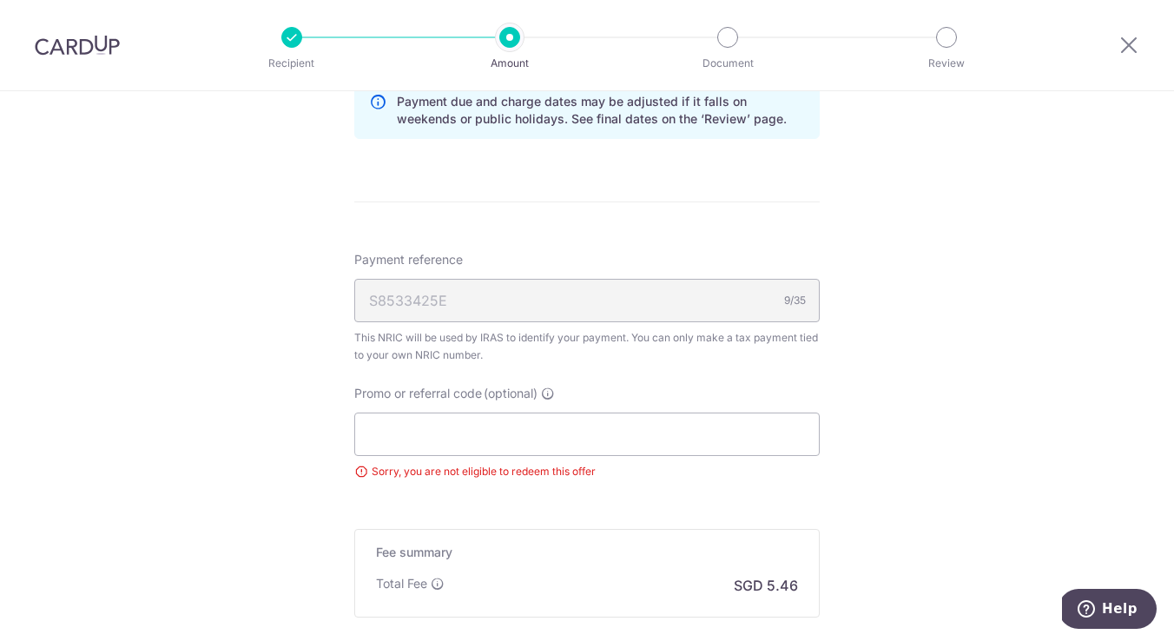
scroll to position [961, 0]
click at [594, 437] on input "Promo or referral code (optional)" at bounding box center [587, 433] width 466 height 43
paste input "MLTAX25R"
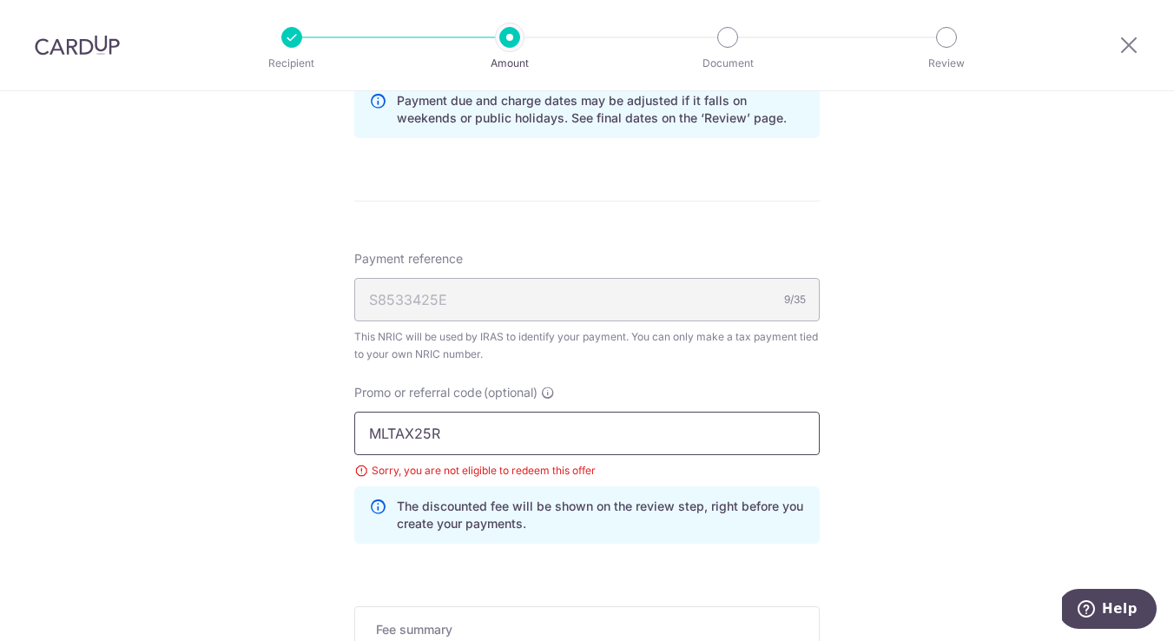
type input "MLTAX25R"
click at [868, 491] on div "Tell us more about your payment Enter one-time or monthly payment amount SGD 20…" at bounding box center [587, 23] width 1174 height 1787
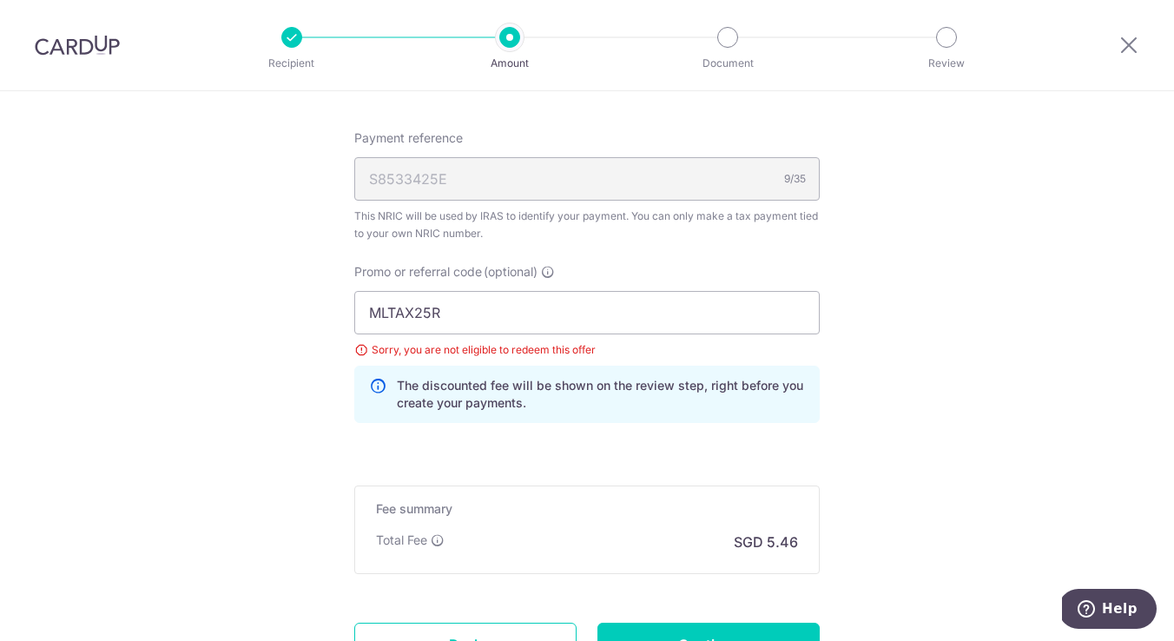
scroll to position [1237, 0]
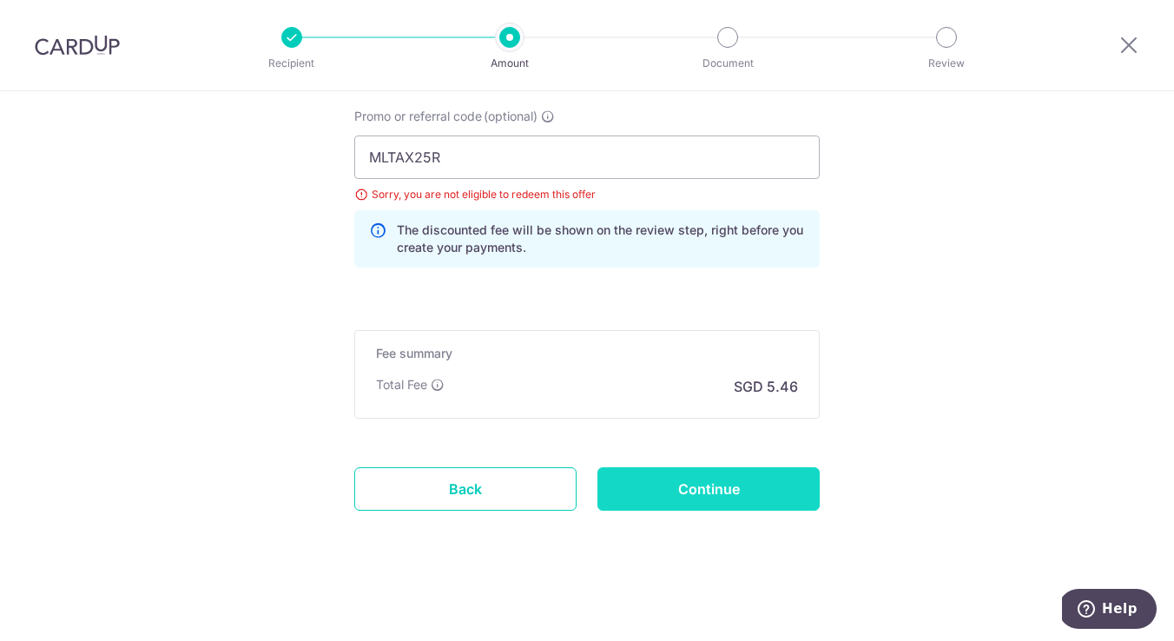
click at [723, 483] on input "Continue" at bounding box center [709, 488] width 222 height 43
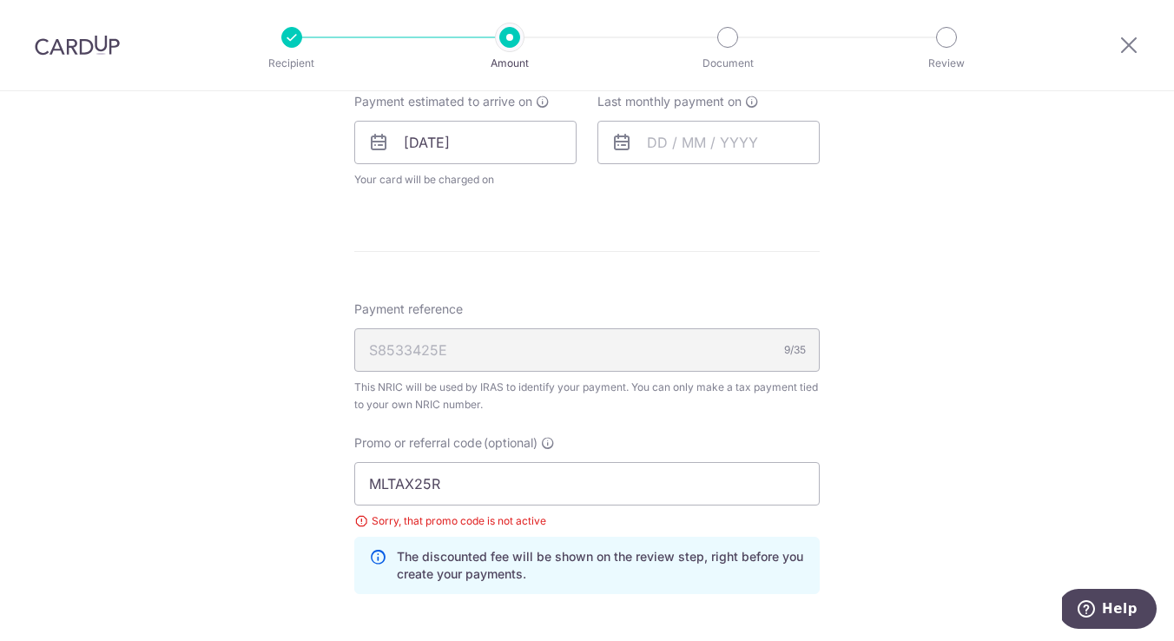
scroll to position [886, 0]
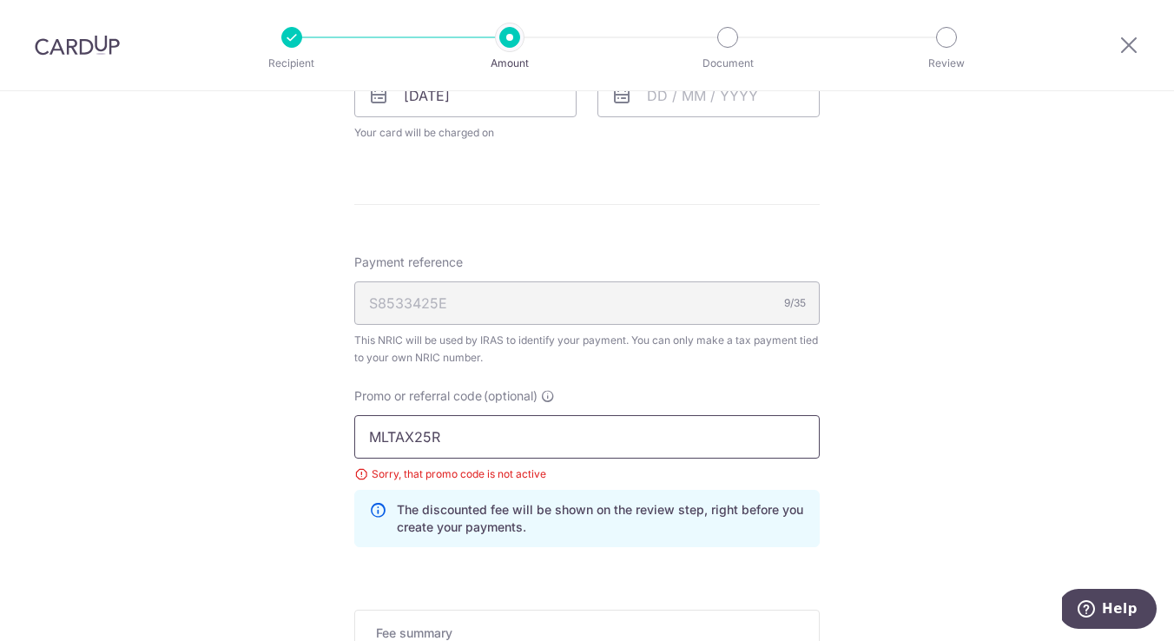
drag, startPoint x: 473, startPoint y: 431, endPoint x: 211, endPoint y: 416, distance: 261.9
click at [211, 416] on div "Tell us more about your payment Enter one-time or monthly payment amount SGD 20…" at bounding box center [587, 63] width 1174 height 1716
paste input "VTAX25ONE"
type input "VTAX25ONE"
click at [668, 103] on input "text" at bounding box center [709, 95] width 222 height 43
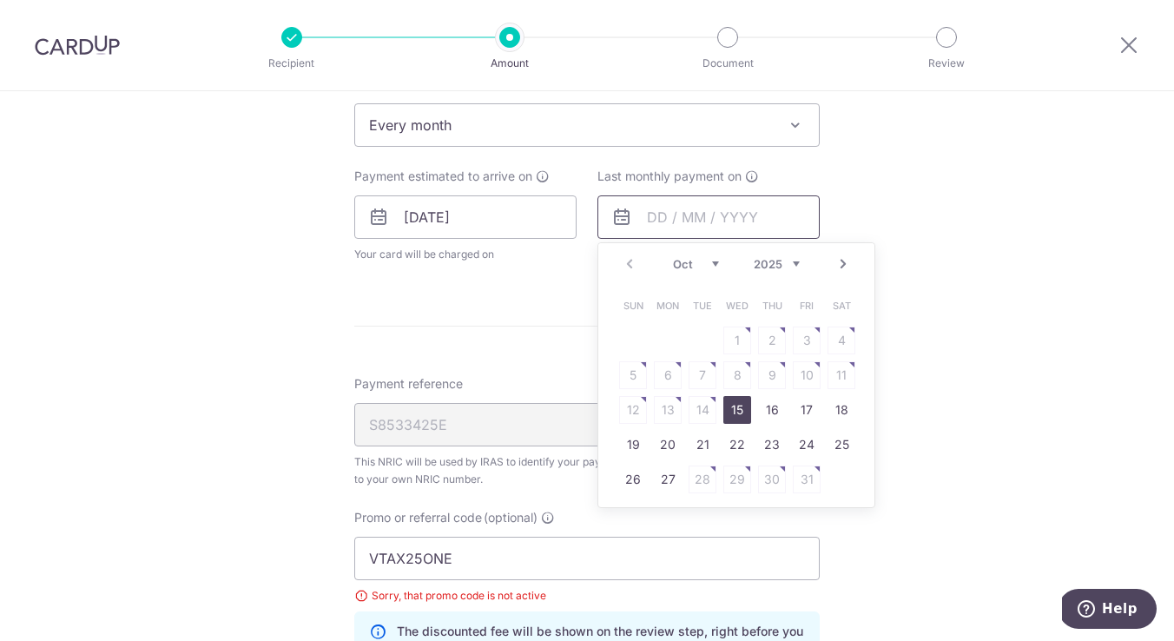
scroll to position [752, 0]
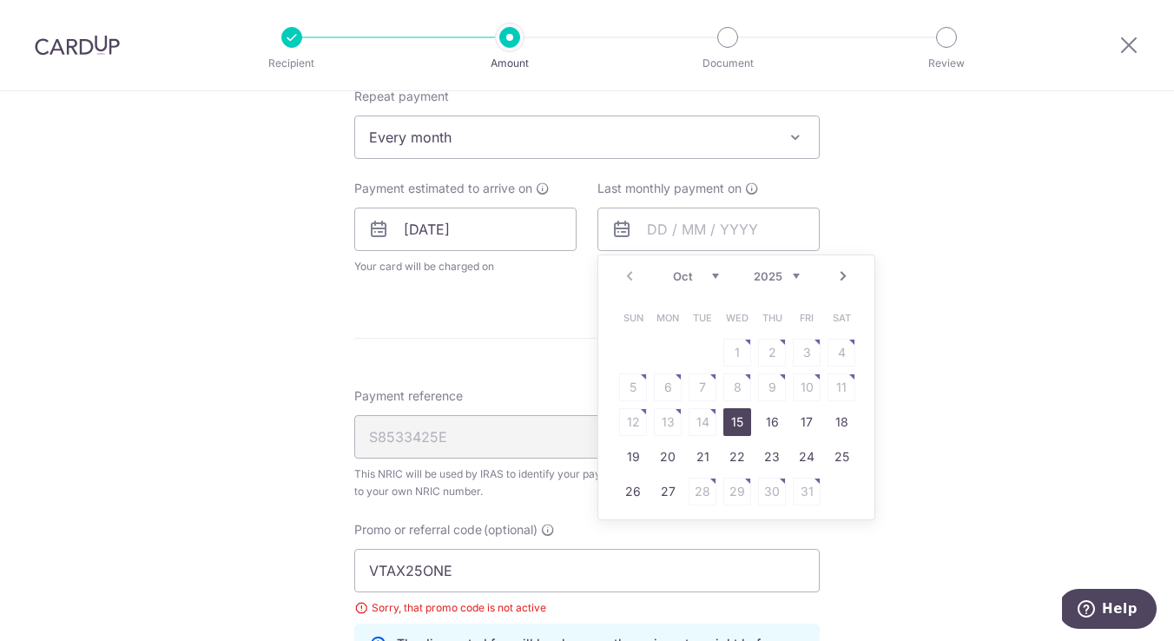
click at [934, 224] on div "Tell us more about your payment Enter one-time or monthly payment amount SGD 20…" at bounding box center [587, 197] width 1174 height 1716
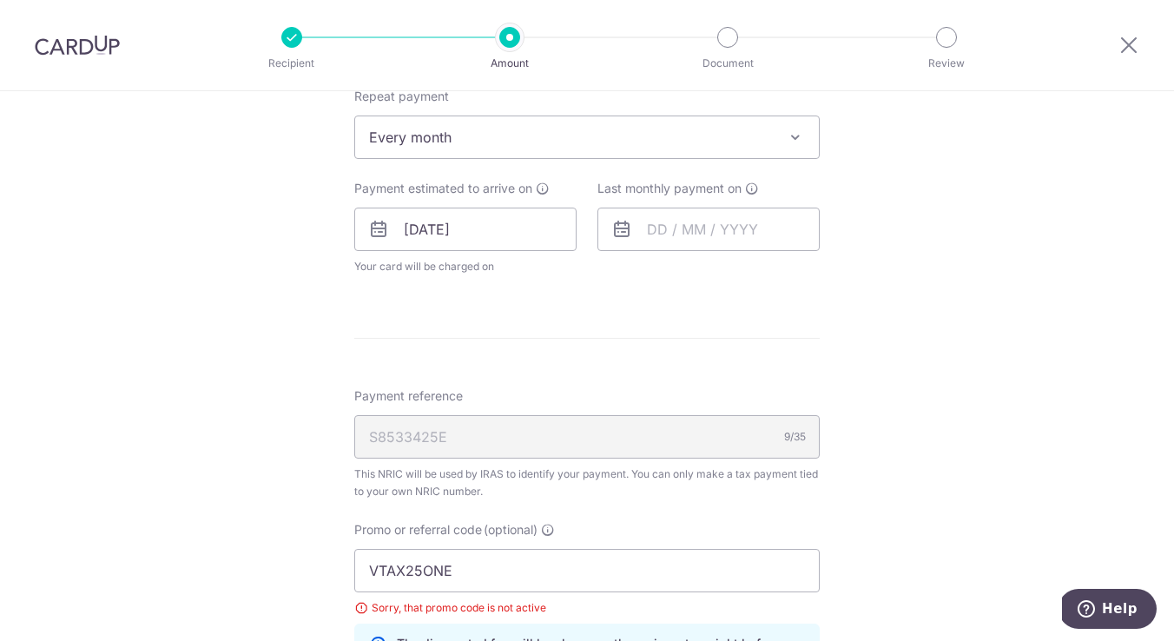
click at [722, 136] on span "Every month" at bounding box center [587, 137] width 464 height 42
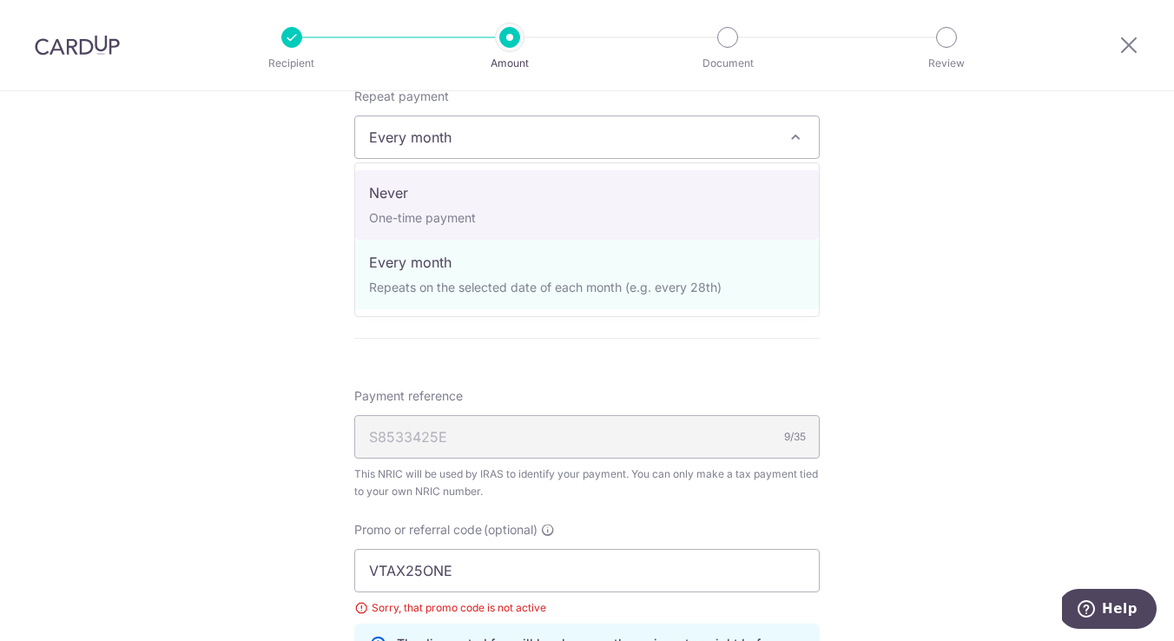
select select "1"
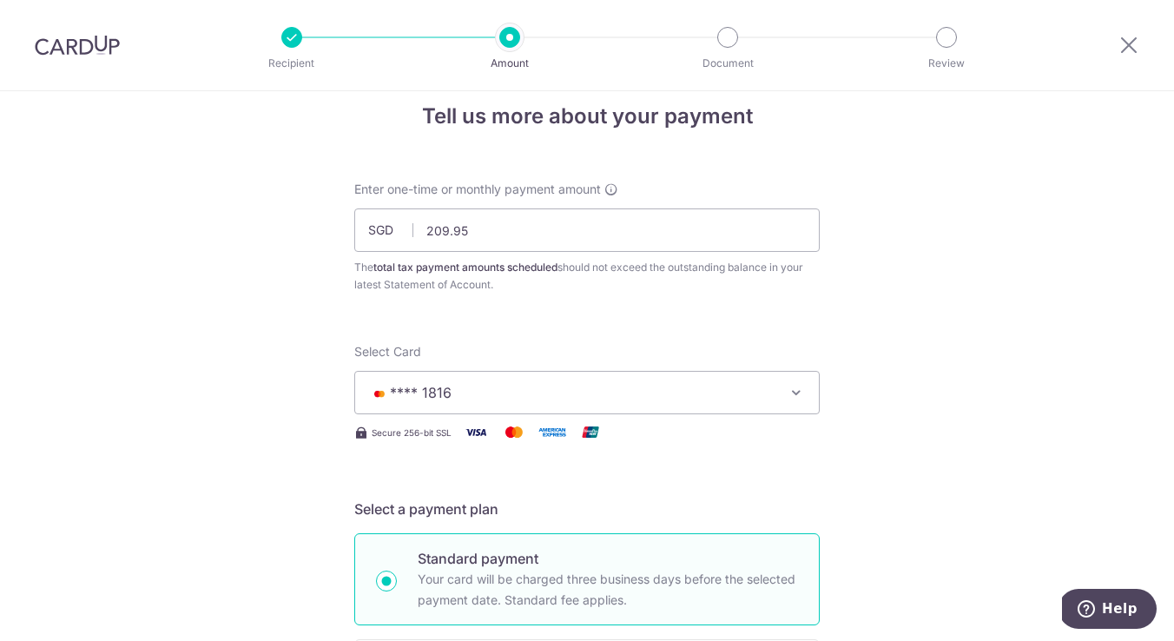
scroll to position [1237, 0]
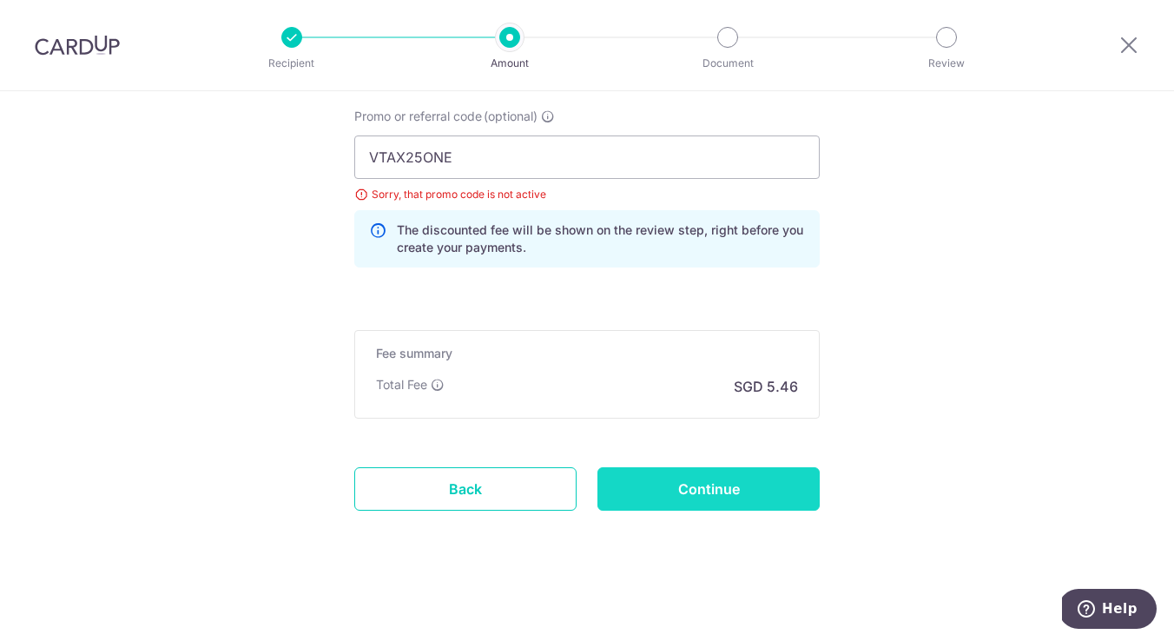
click at [707, 486] on input "Continue" at bounding box center [709, 488] width 222 height 43
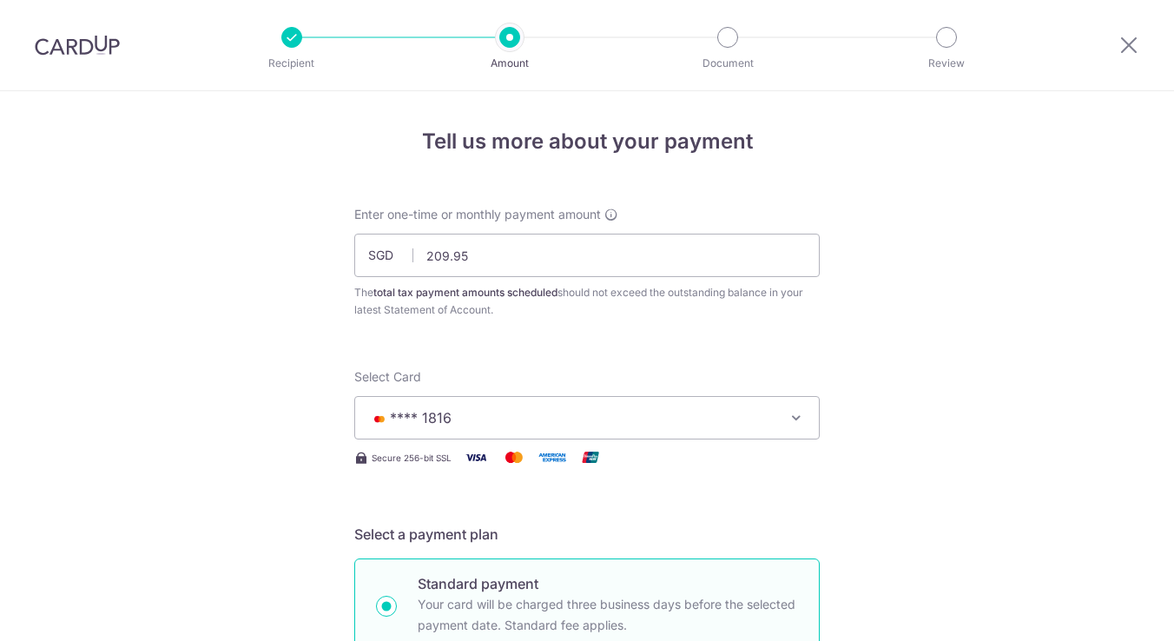
scroll to position [1237, 0]
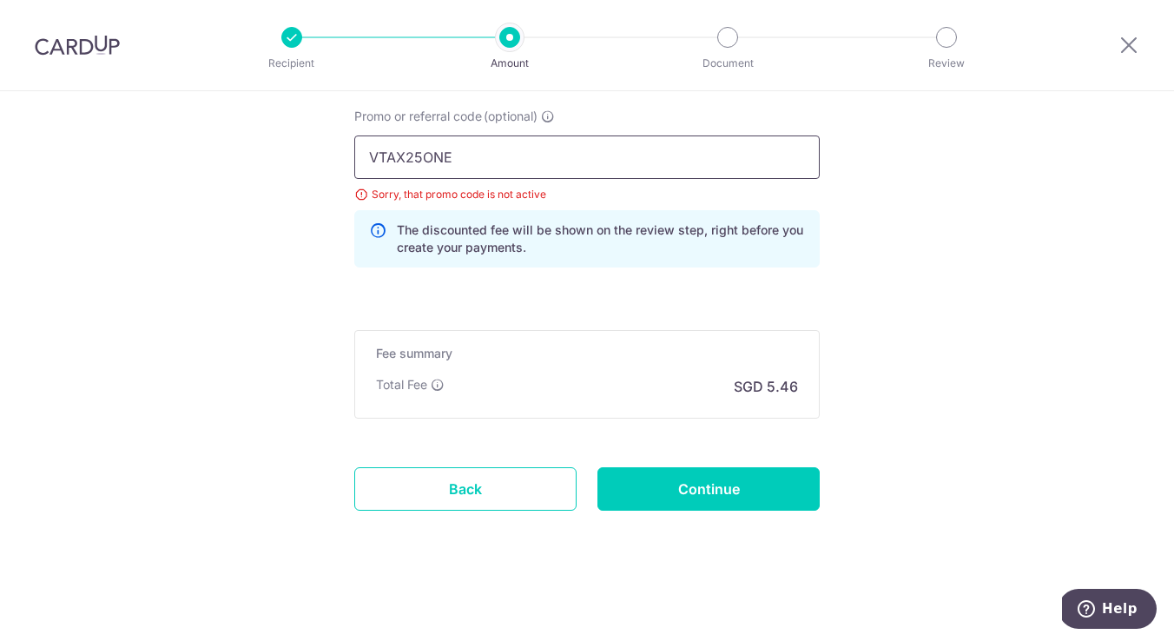
drag, startPoint x: 514, startPoint y: 148, endPoint x: 215, endPoint y: 142, distance: 299.7
drag, startPoint x: 517, startPoint y: 150, endPoint x: 139, endPoint y: 115, distance: 379.5
paste input "OFF225"
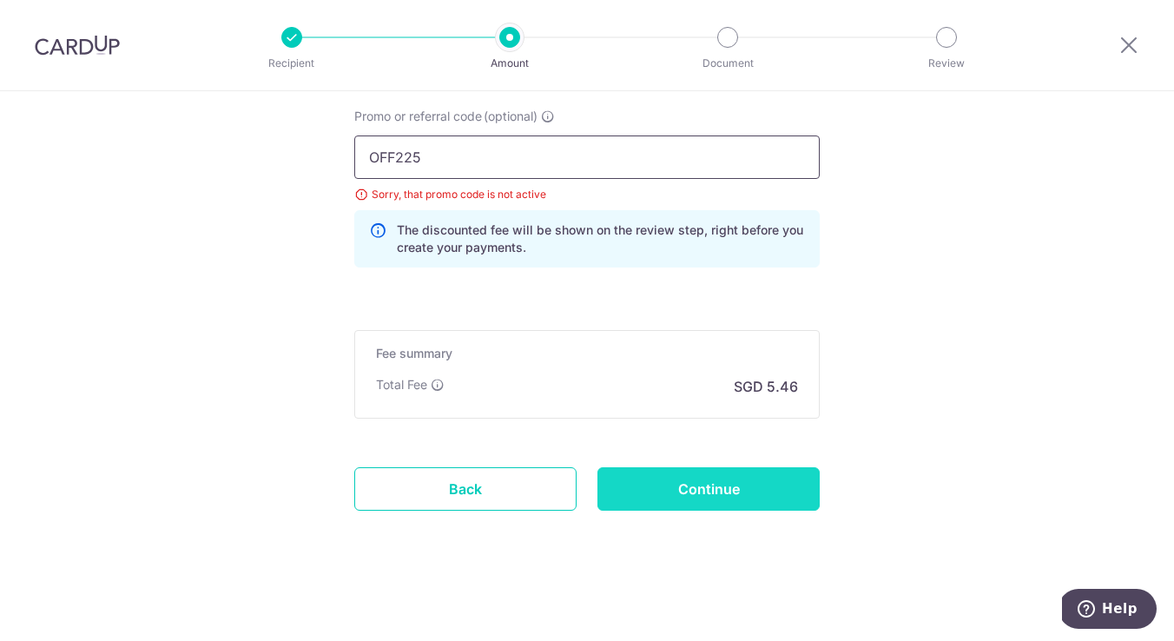
type input "OFF225"
click at [652, 493] on input "Continue" at bounding box center [709, 488] width 222 height 43
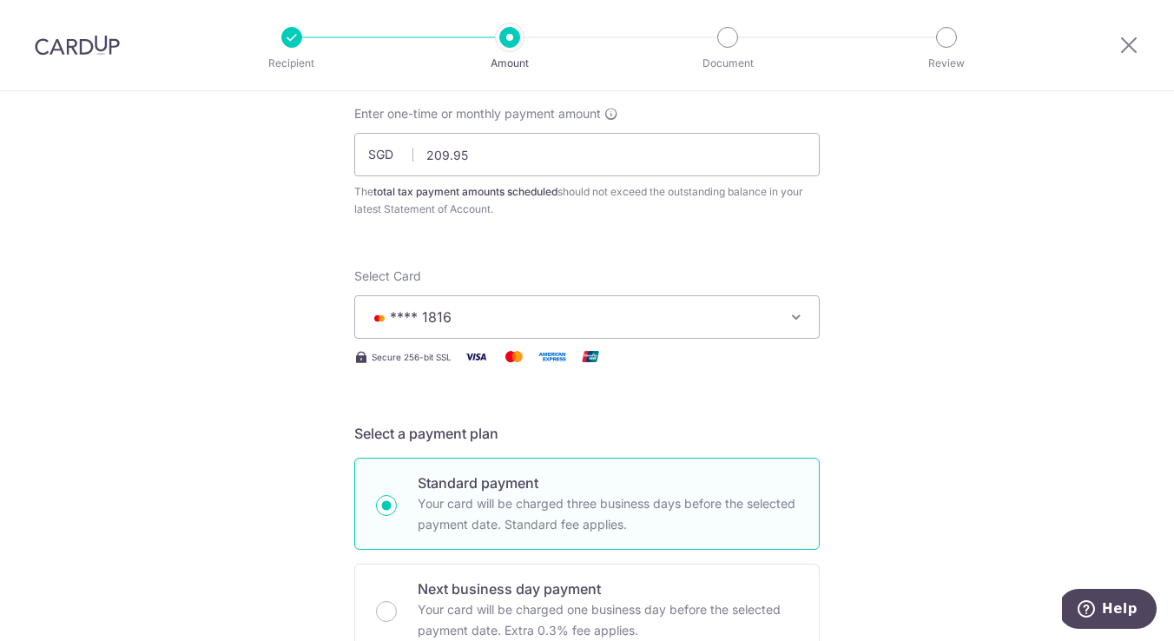
scroll to position [453, 0]
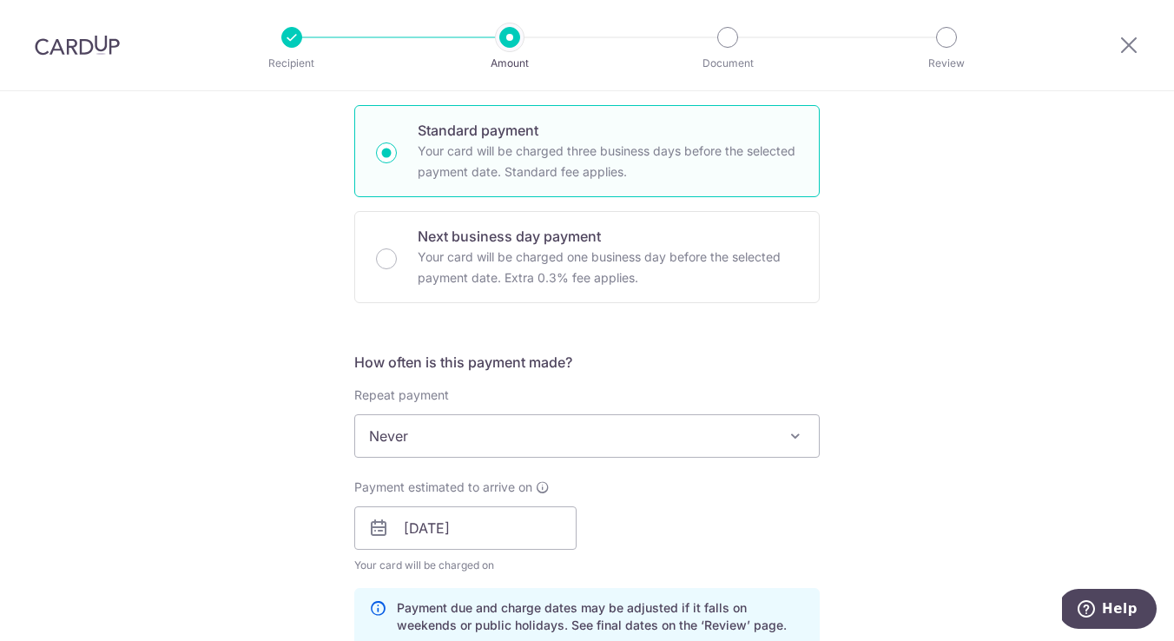
click at [615, 443] on span "Never" at bounding box center [587, 436] width 464 height 42
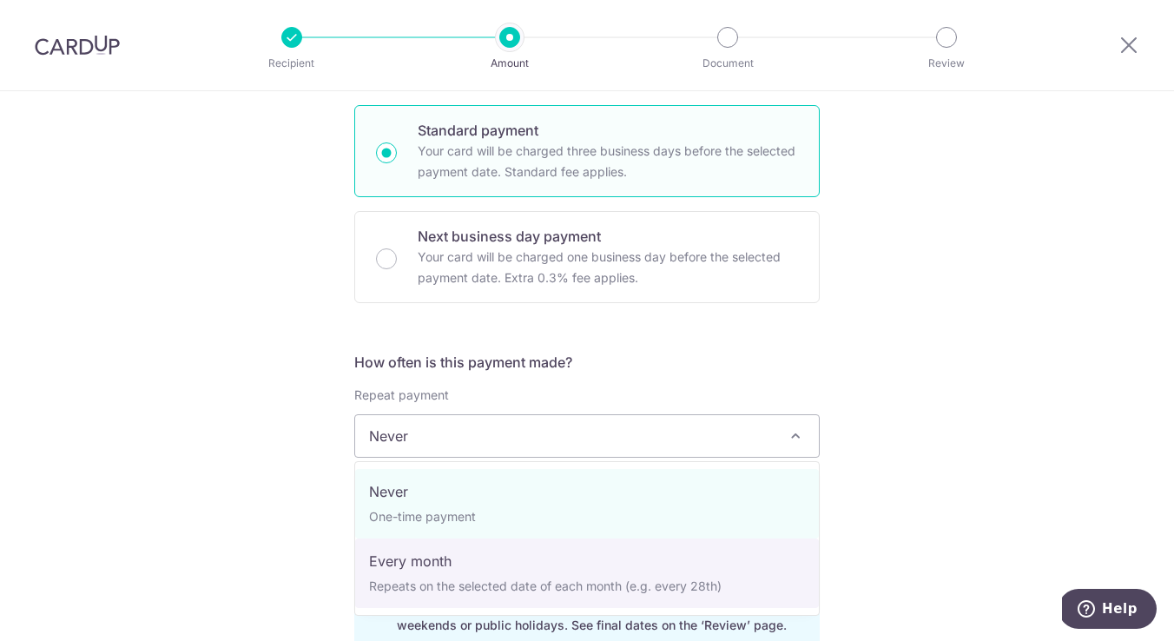
select select "3"
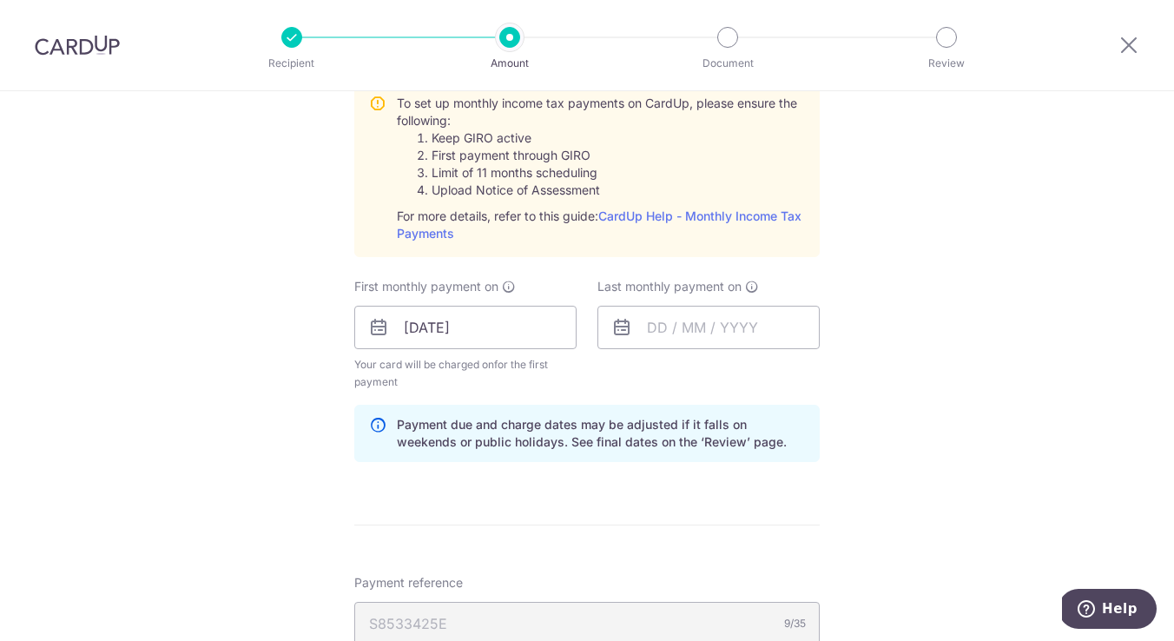
scroll to position [836, 0]
click at [682, 328] on input "text" at bounding box center [709, 326] width 222 height 43
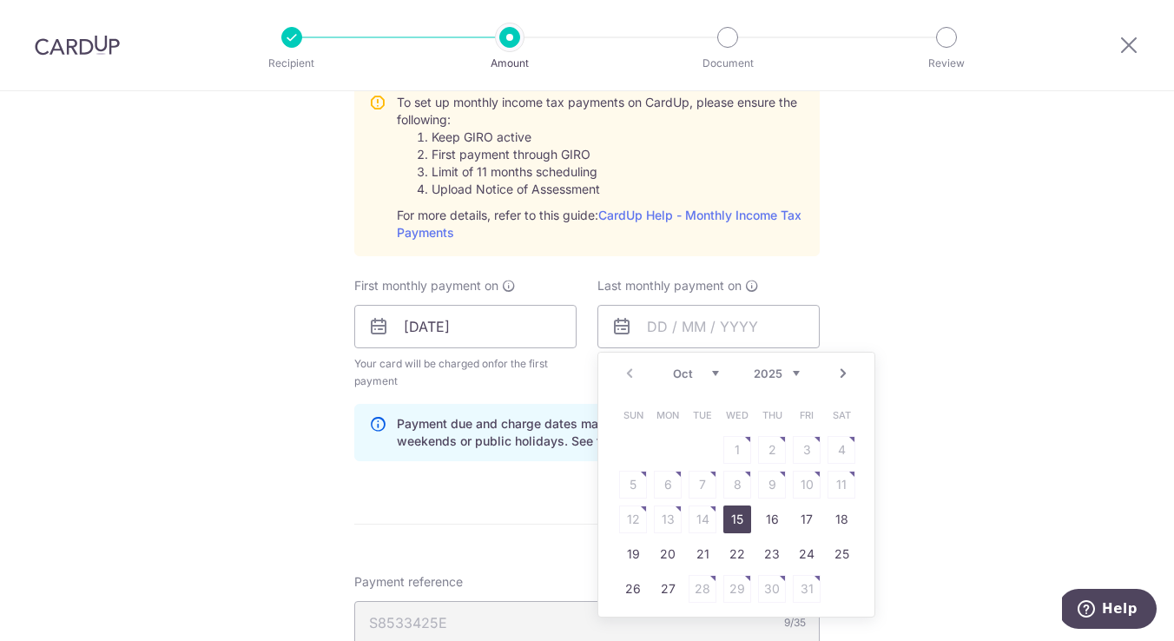
click at [835, 377] on link "Next" at bounding box center [843, 373] width 21 height 21
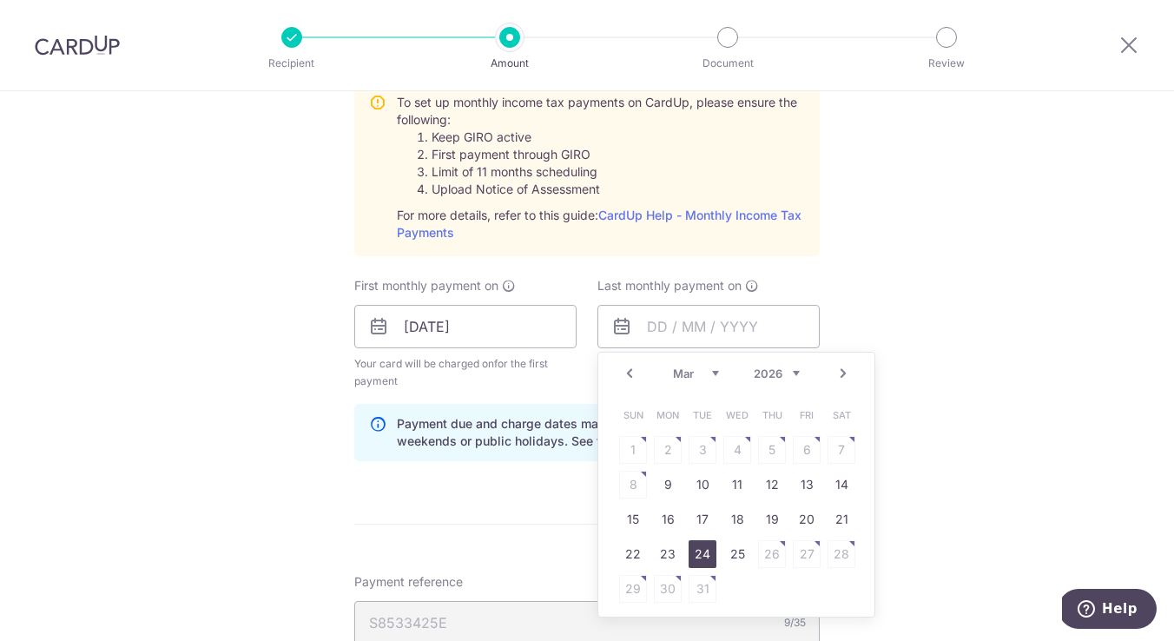
click at [704, 548] on link "24" at bounding box center [703, 554] width 28 height 28
type input "24/03/2026"
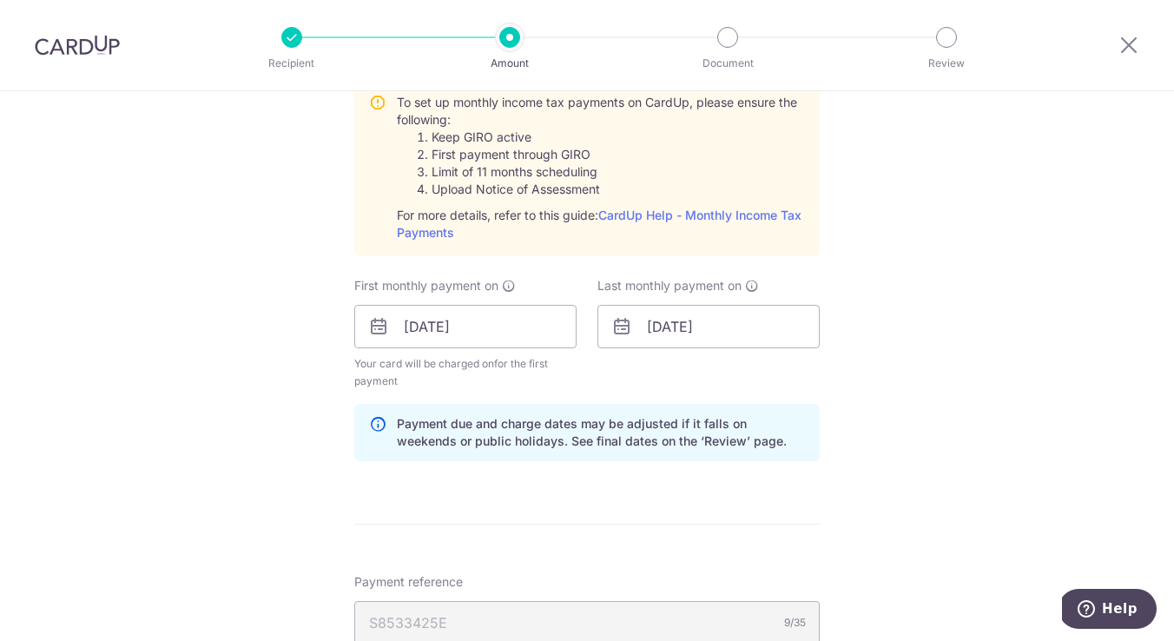
click at [932, 447] on div "Tell us more about your payment Enter one-time or monthly payment amount SGD 20…" at bounding box center [587, 248] width 1174 height 1985
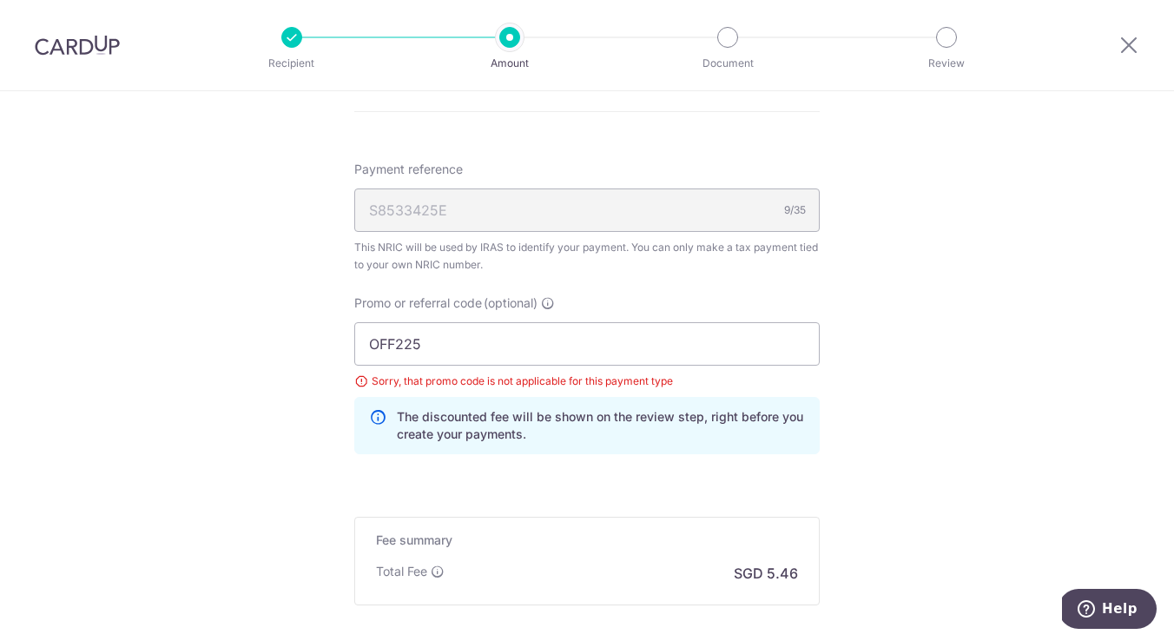
scroll to position [1306, 0]
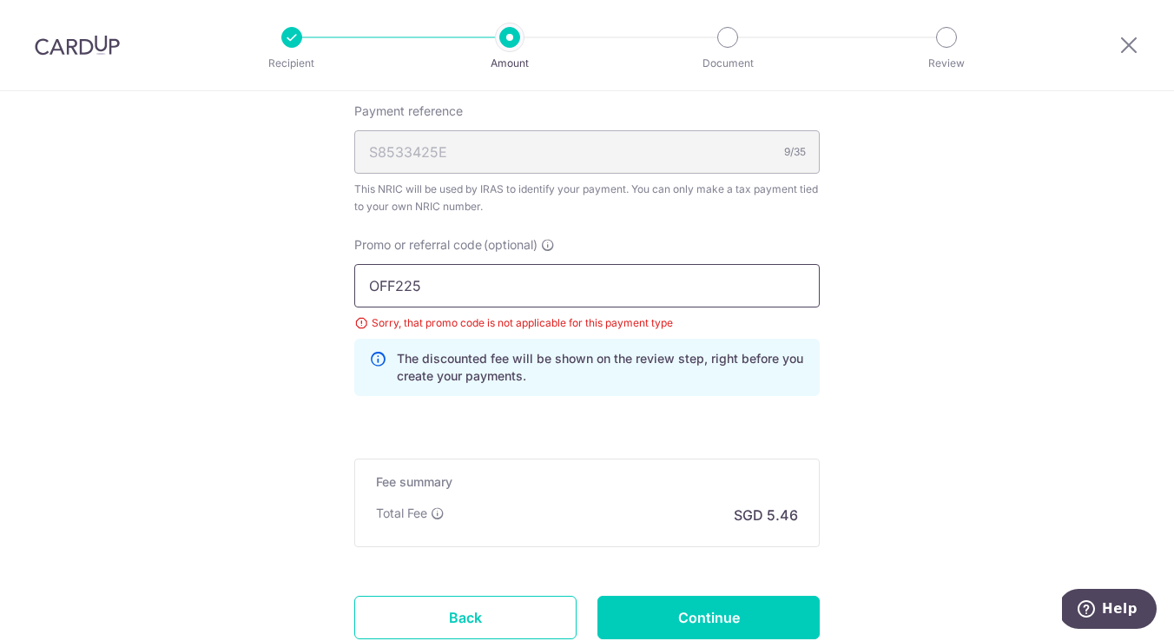
drag, startPoint x: 526, startPoint y: 296, endPoint x: 264, endPoint y: 270, distance: 263.6
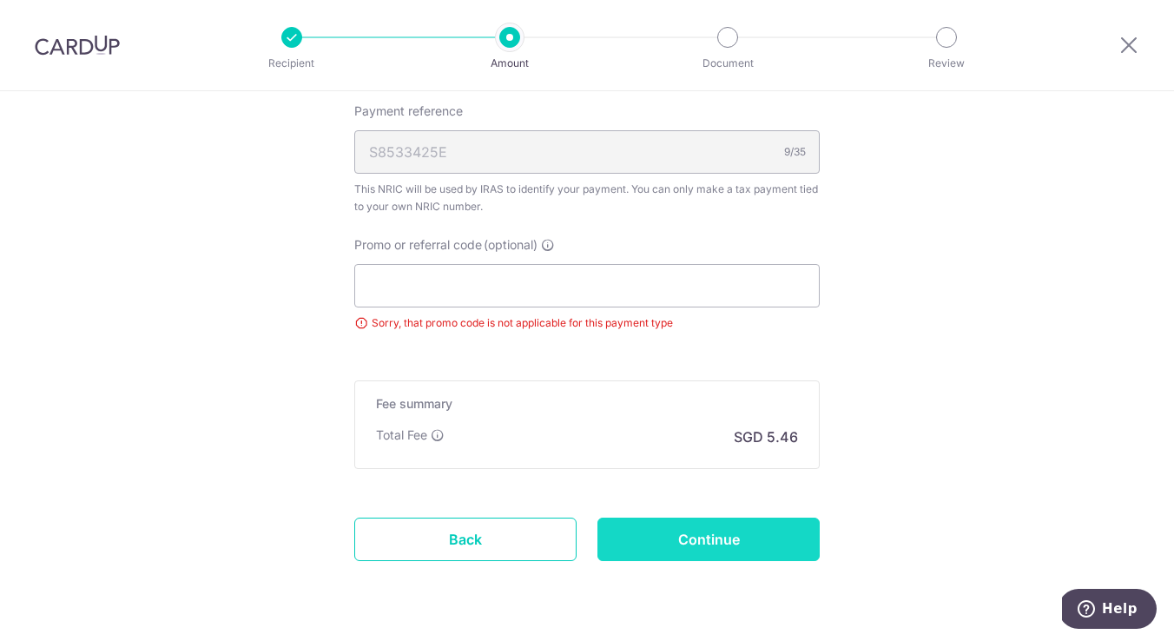
click at [726, 531] on input "Continue" at bounding box center [709, 539] width 222 height 43
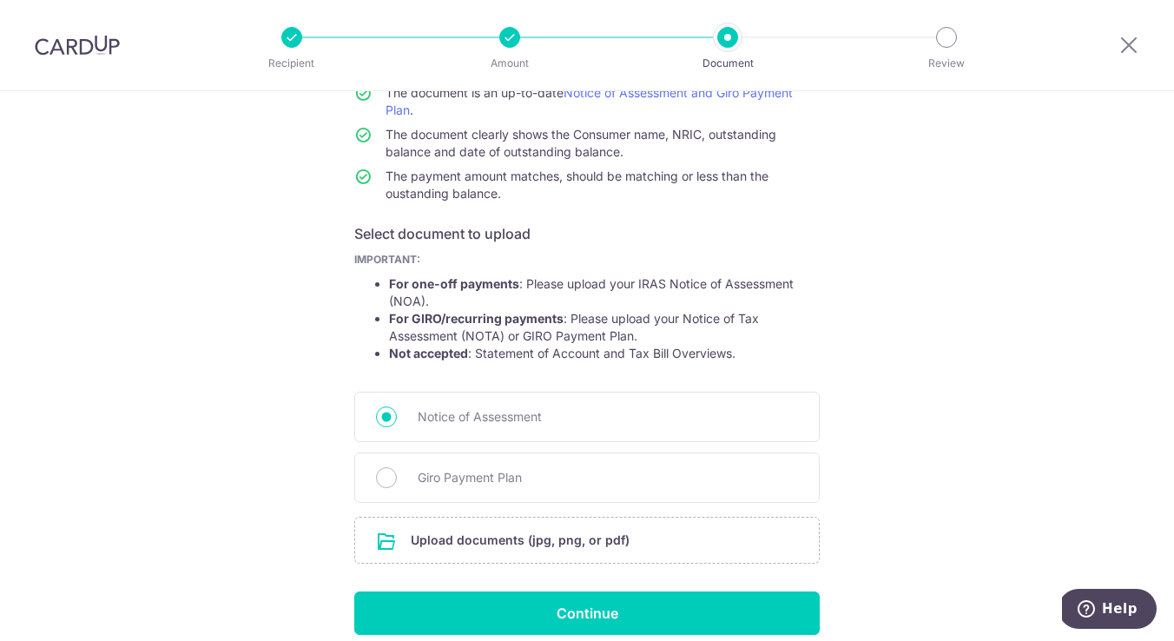
scroll to position [246, 0]
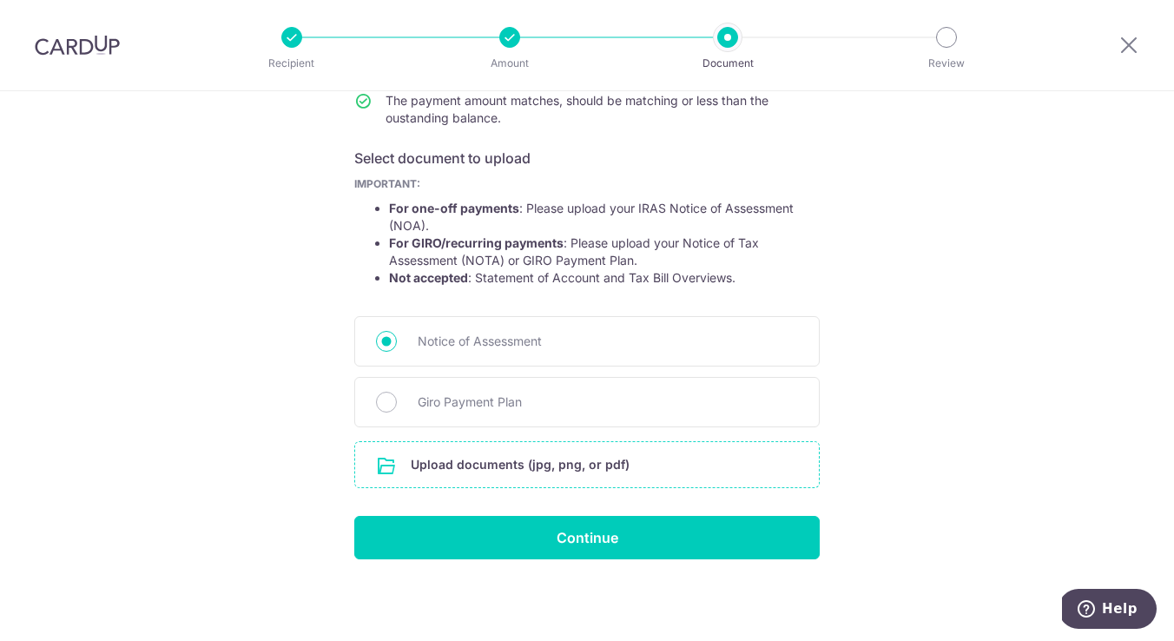
click at [550, 480] on input "file" at bounding box center [587, 464] width 464 height 45
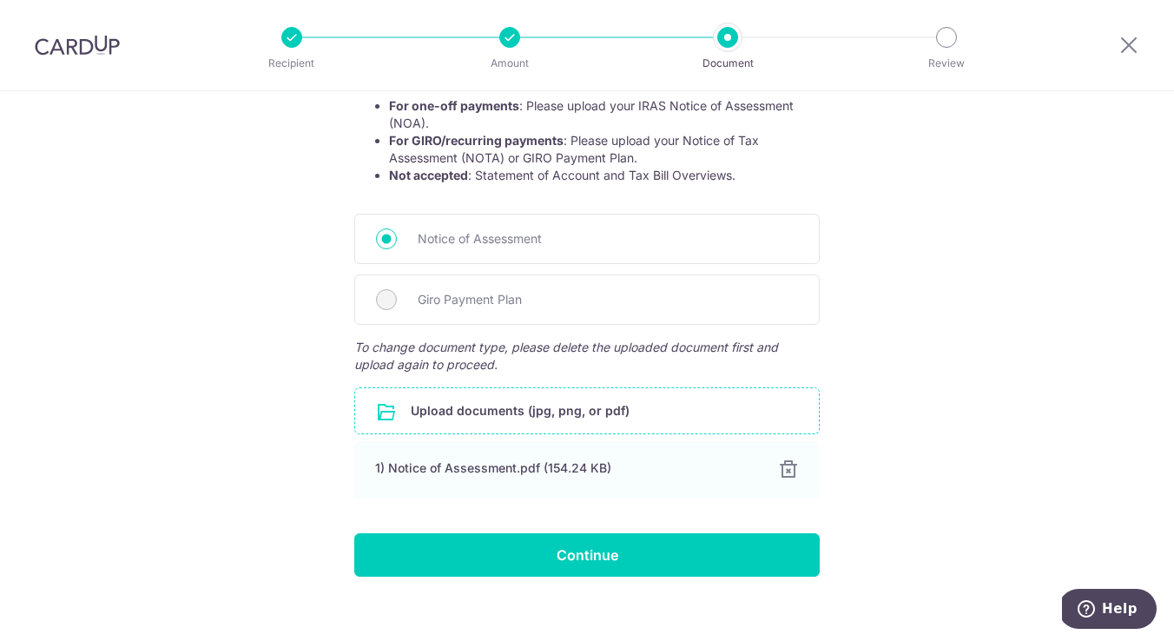
scroll to position [352, 0]
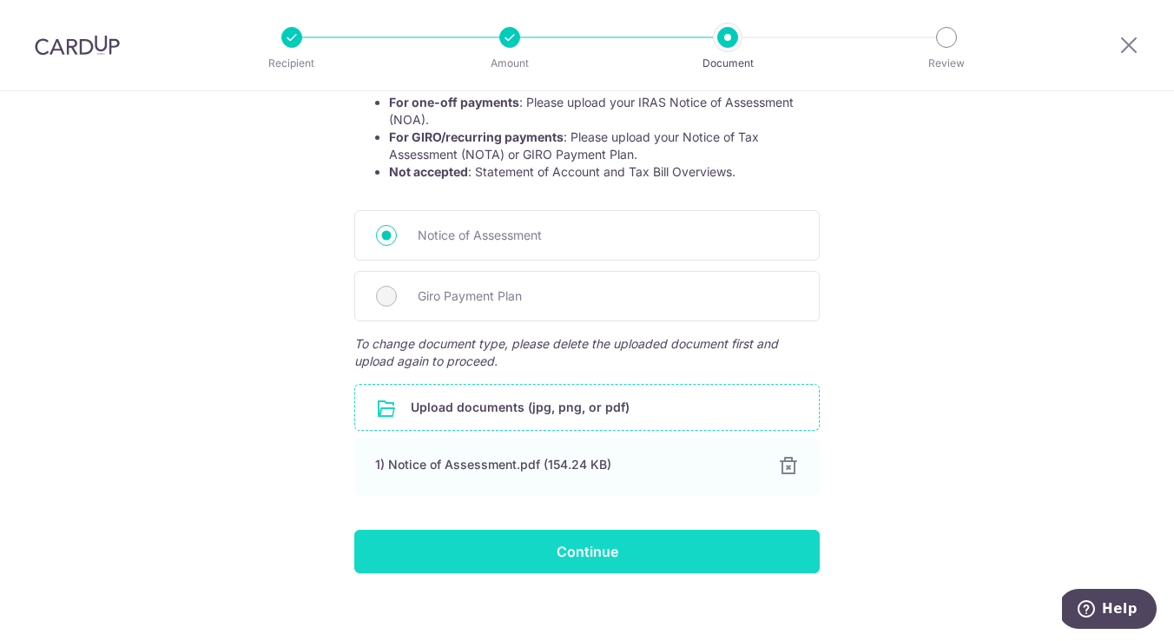
click at [599, 556] on input "Continue" at bounding box center [587, 551] width 466 height 43
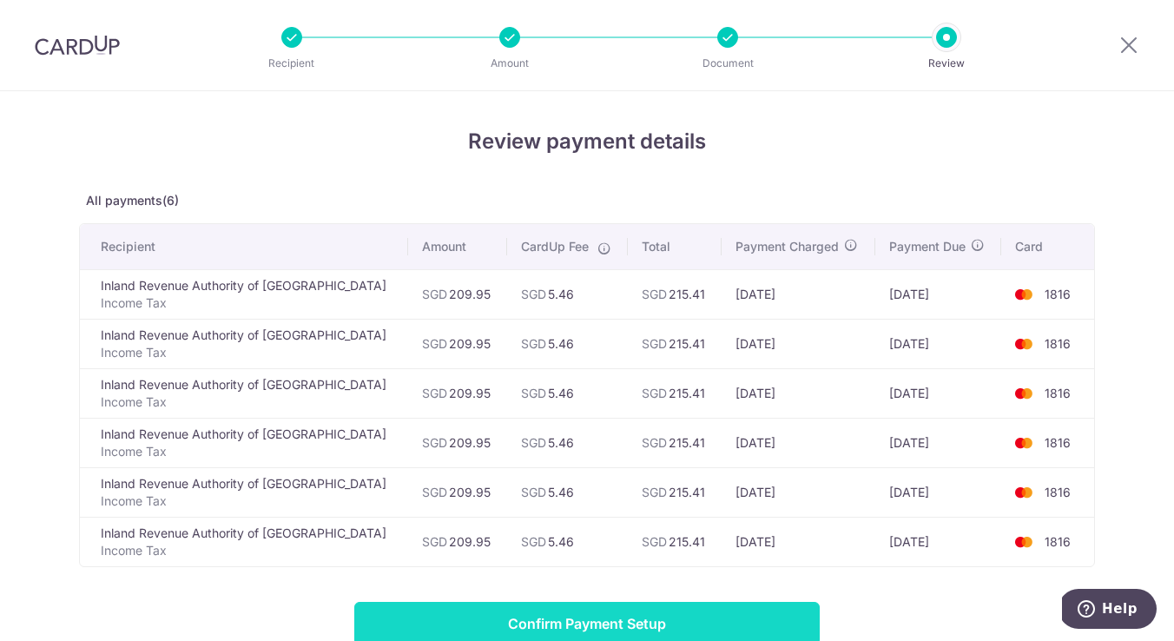
click at [617, 612] on input "Confirm Payment Setup" at bounding box center [587, 623] width 466 height 43
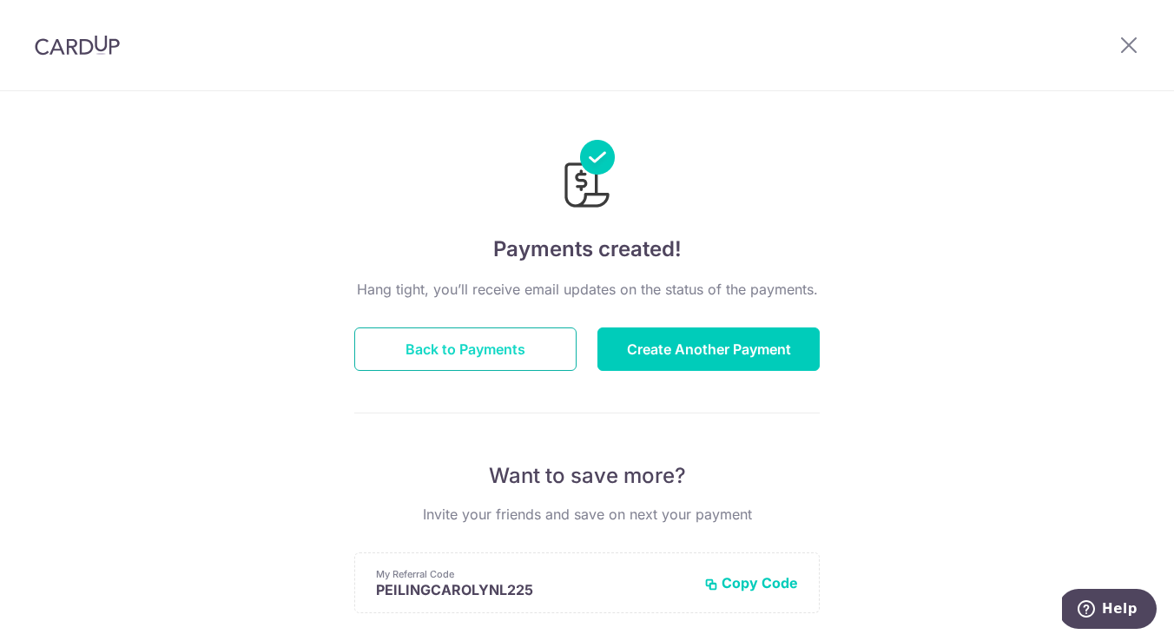
click at [482, 353] on button "Back to Payments" at bounding box center [465, 348] width 222 height 43
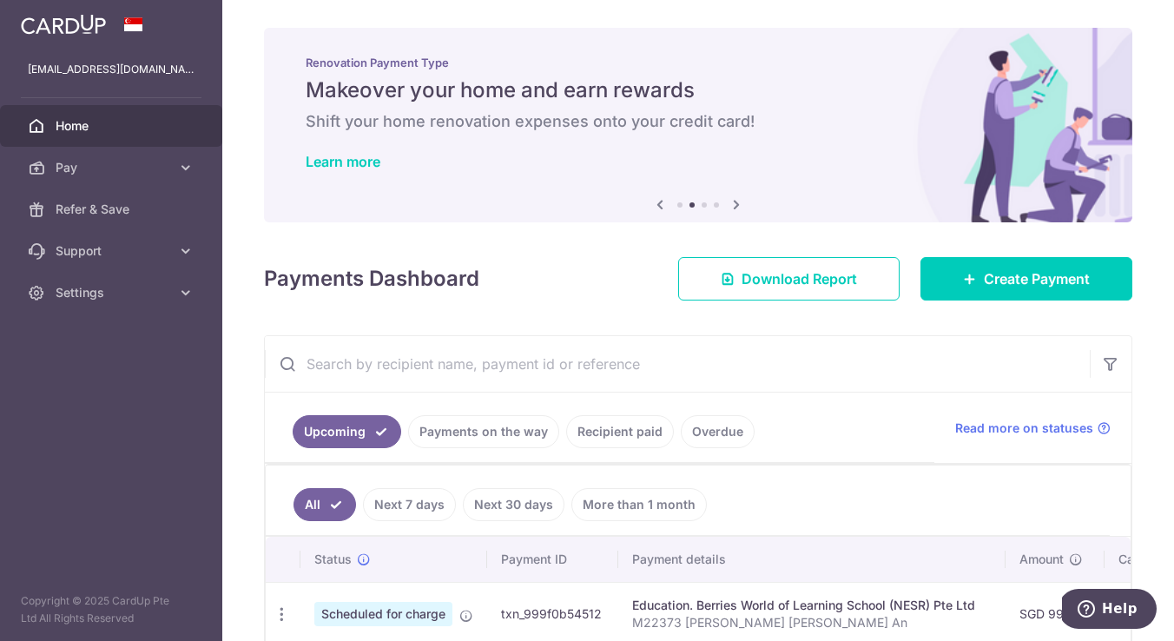
click at [76, 122] on span "Home" at bounding box center [113, 125] width 115 height 17
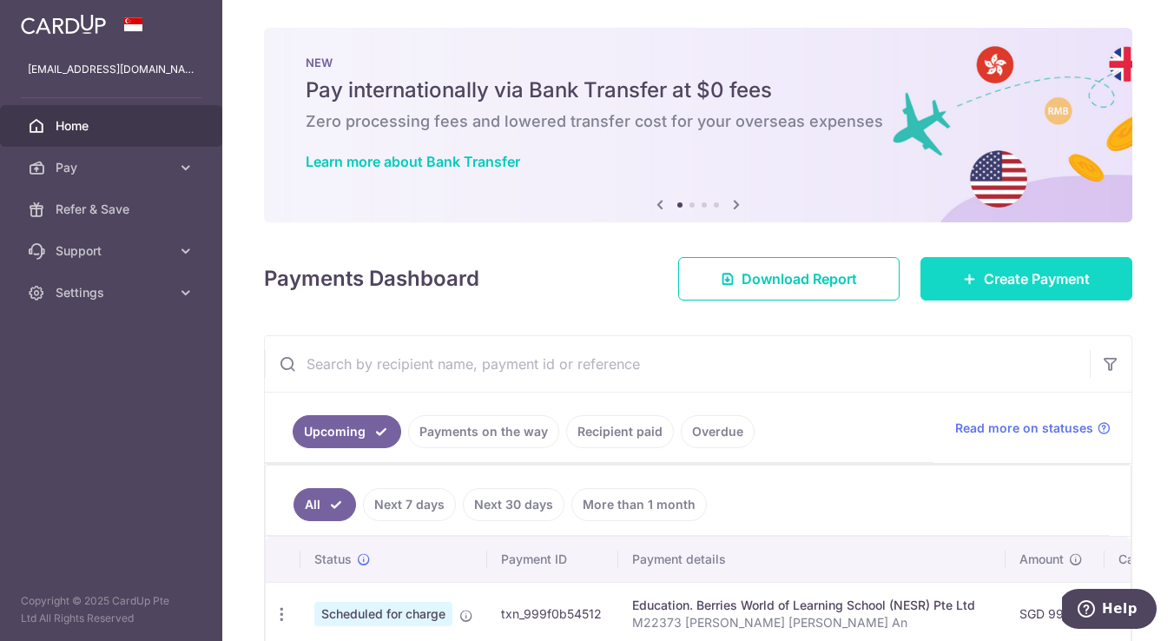
click at [1039, 276] on span "Create Payment" at bounding box center [1037, 278] width 106 height 21
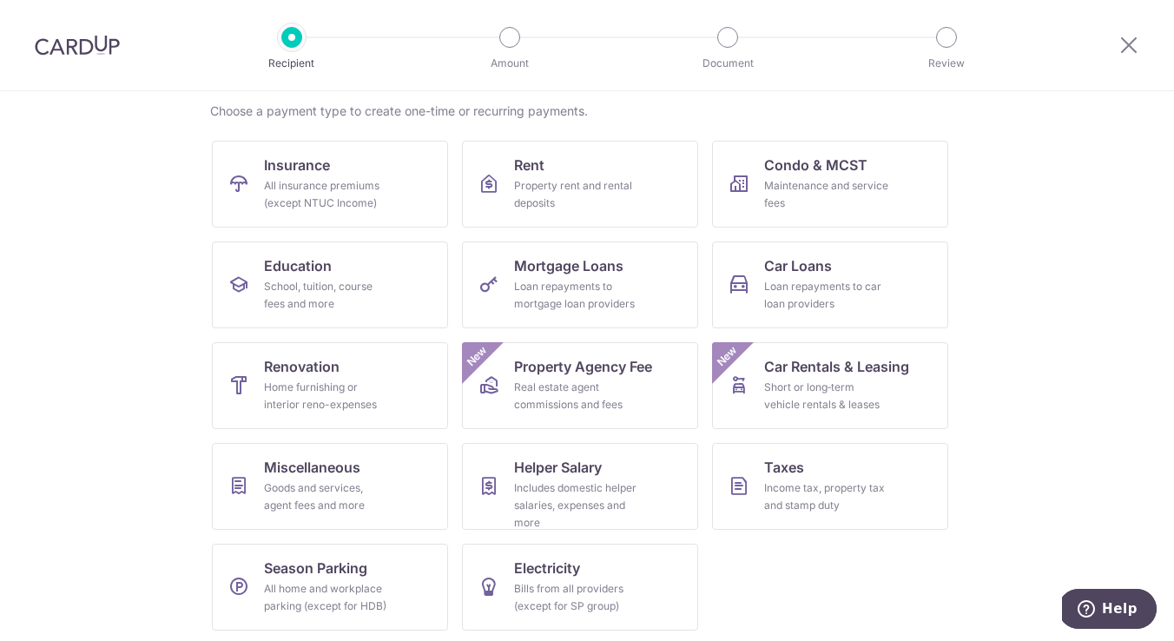
scroll to position [136, 0]
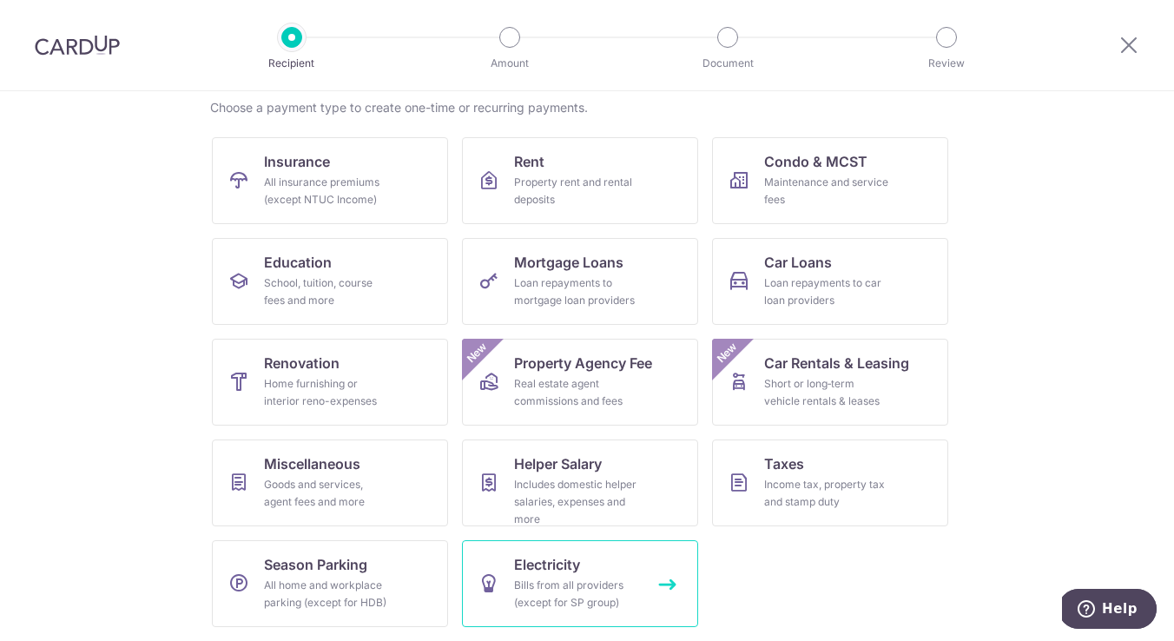
click at [569, 572] on span "Electricity" at bounding box center [547, 564] width 66 height 21
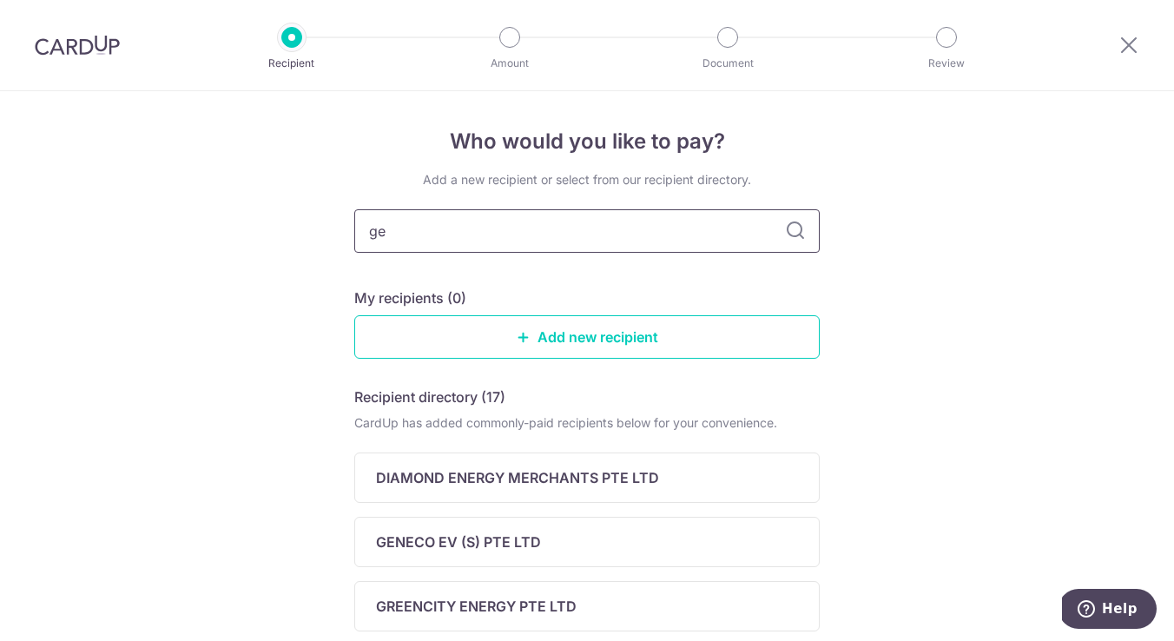
type input "gen"
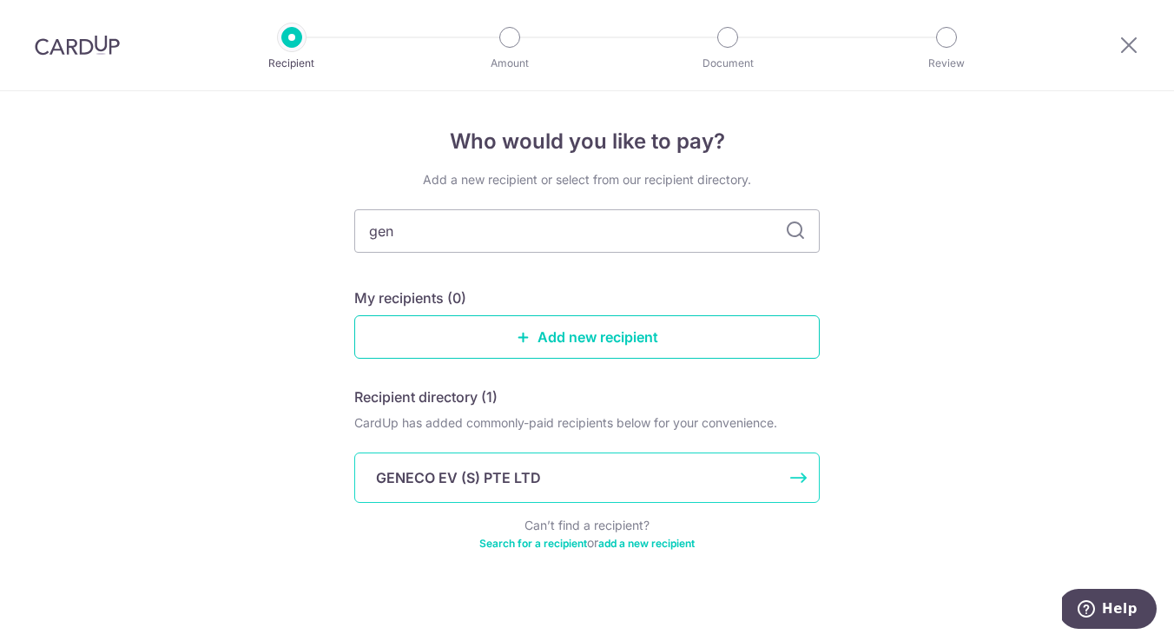
click at [501, 490] on div "GENECO EV (S) PTE LTD" at bounding box center [587, 478] width 466 height 50
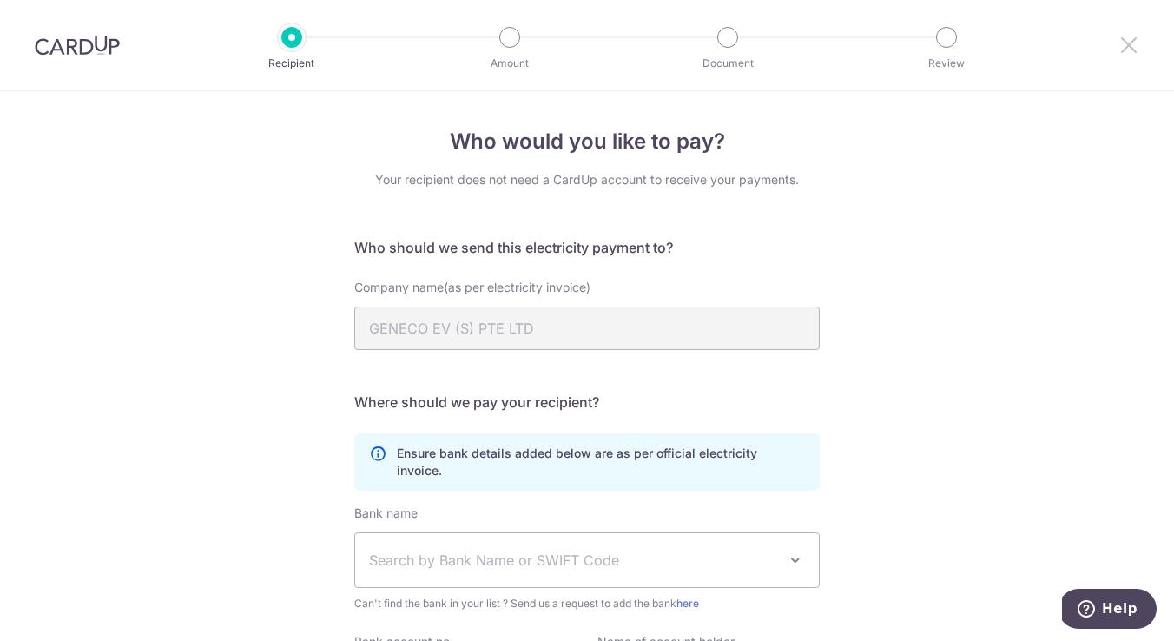
click at [1130, 48] on icon at bounding box center [1129, 45] width 21 height 22
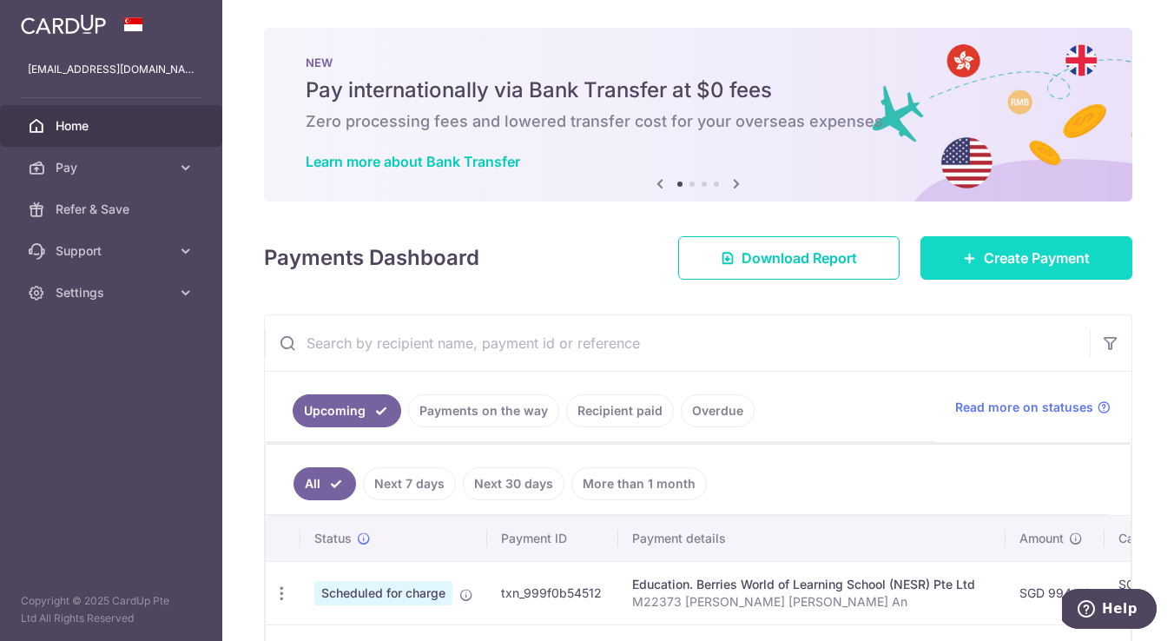
click at [956, 268] on link "Create Payment" at bounding box center [1027, 257] width 212 height 43
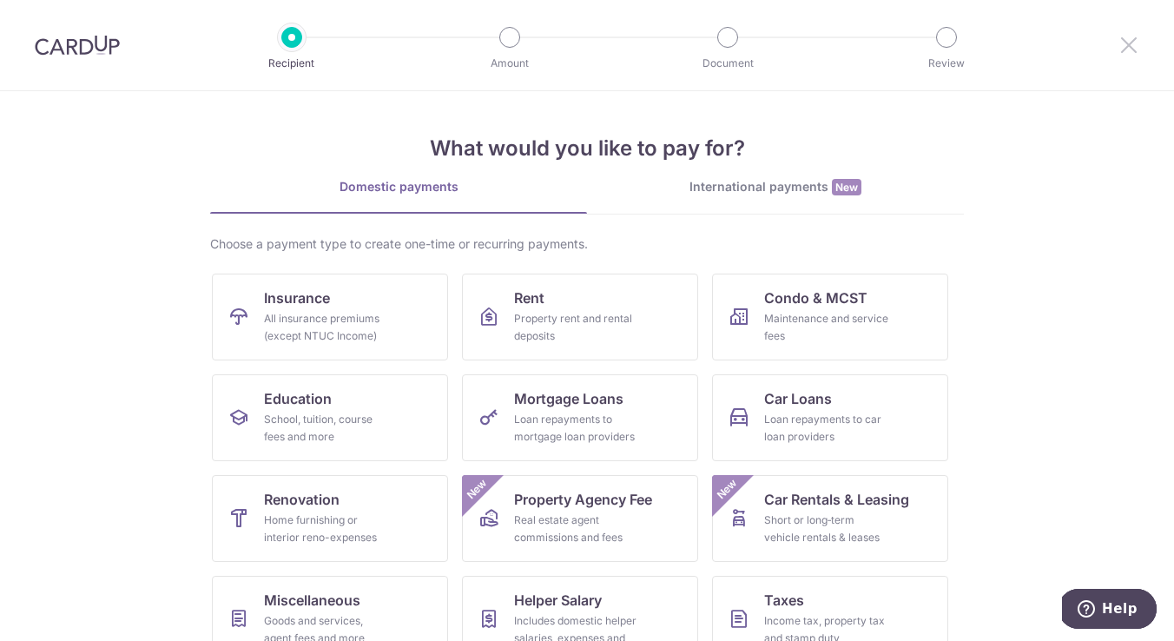
click at [1128, 43] on icon at bounding box center [1129, 45] width 21 height 22
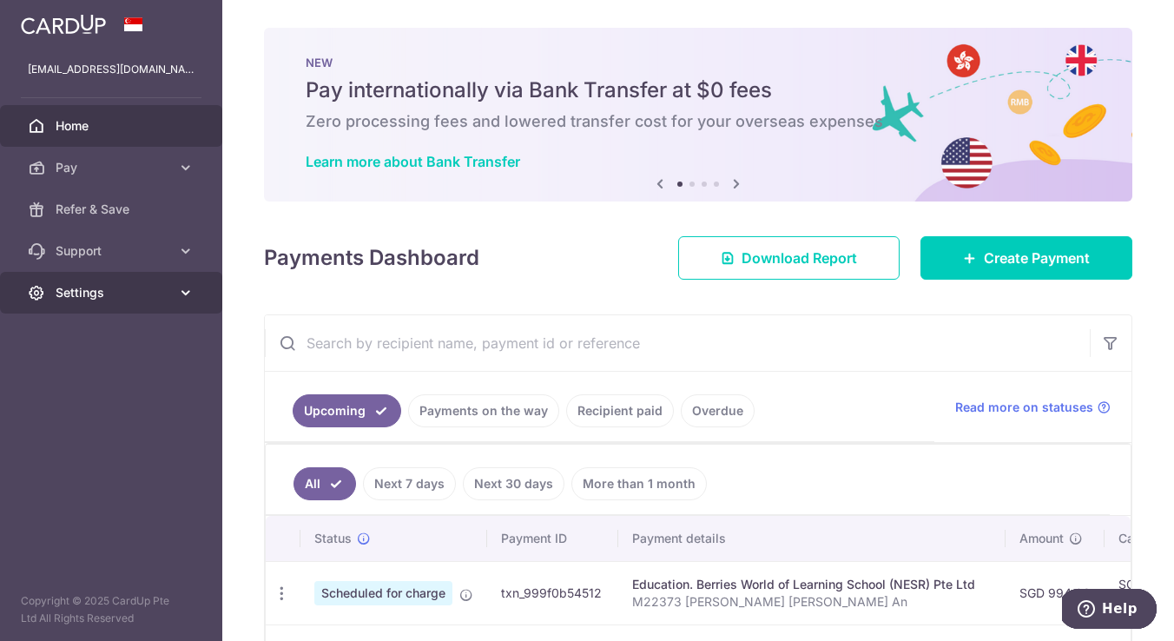
click at [92, 298] on span "Settings" at bounding box center [113, 292] width 115 height 17
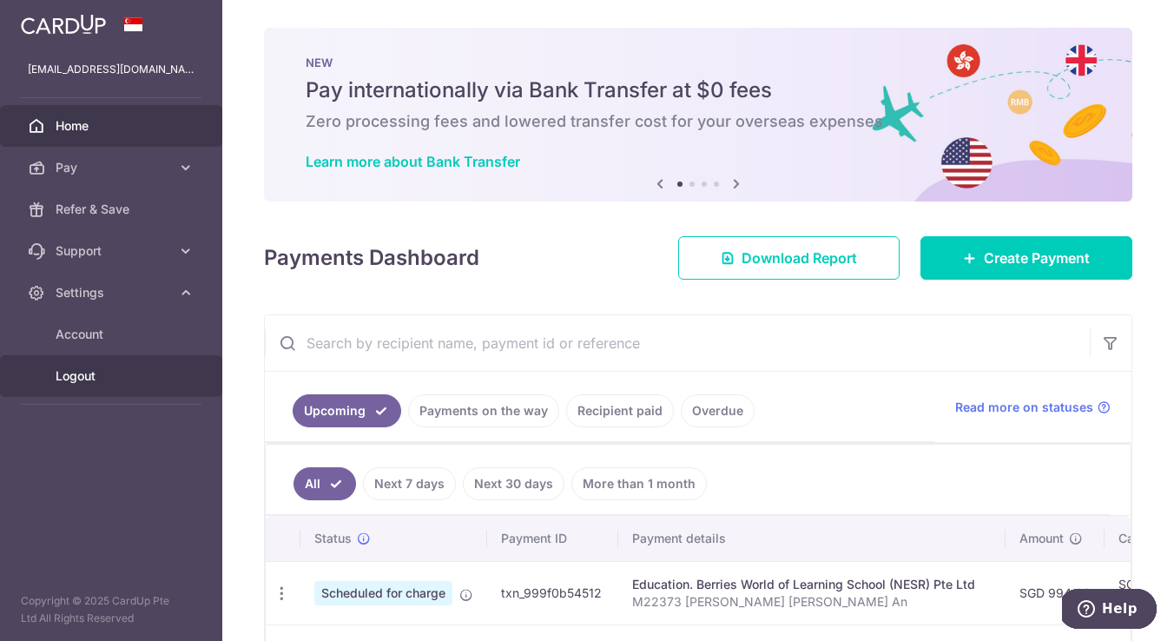
click at [78, 372] on span "Logout" at bounding box center [113, 375] width 115 height 17
